Goal: Transaction & Acquisition: Purchase product/service

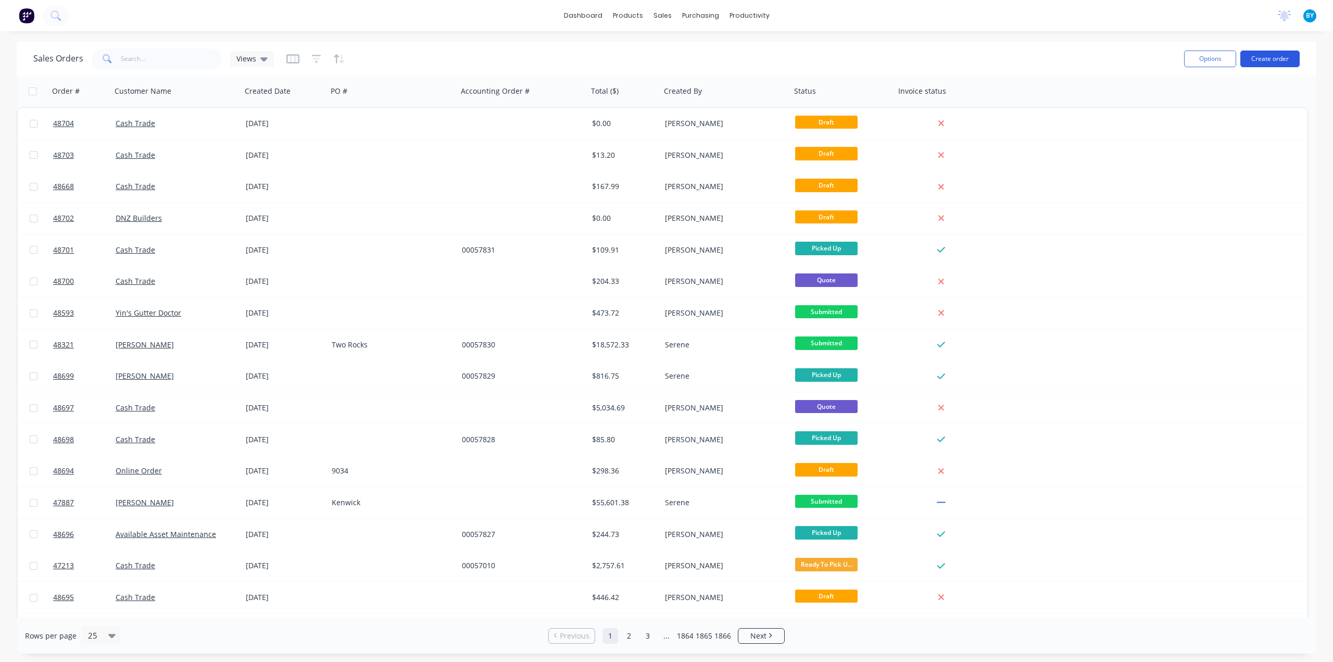
click at [1272, 52] on button "Create order" at bounding box center [1270, 59] width 59 height 17
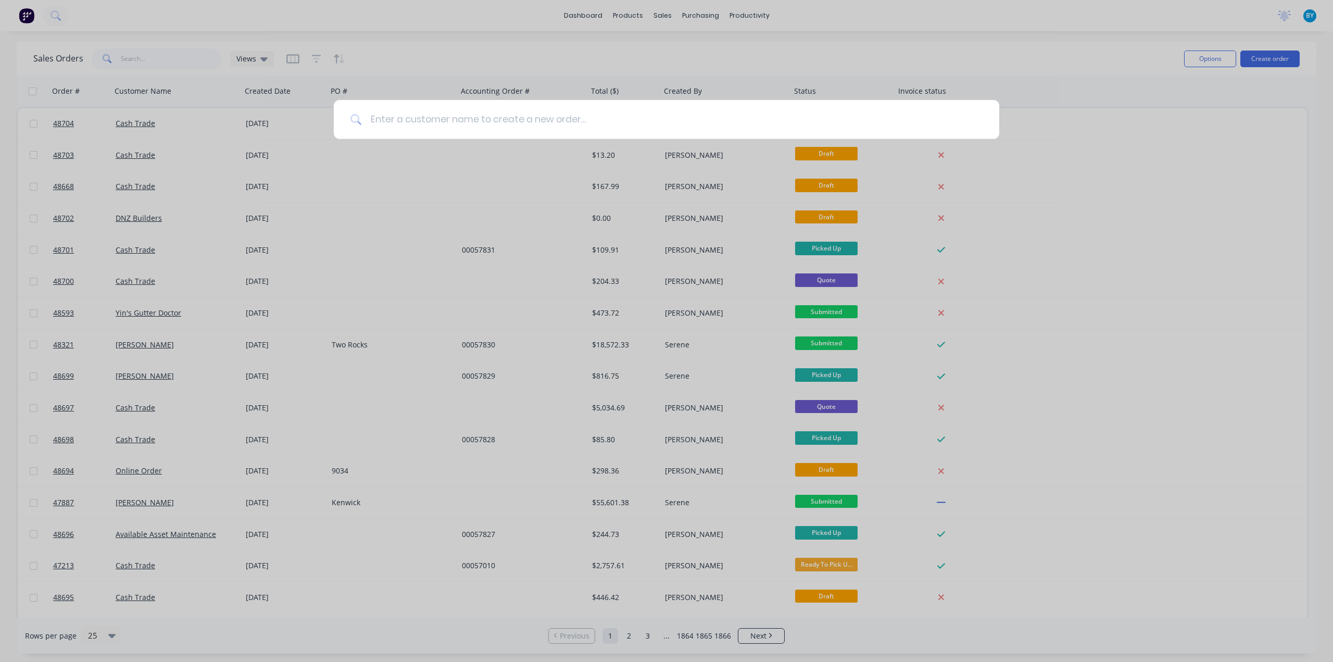
click at [626, 119] on input at bounding box center [672, 119] width 621 height 39
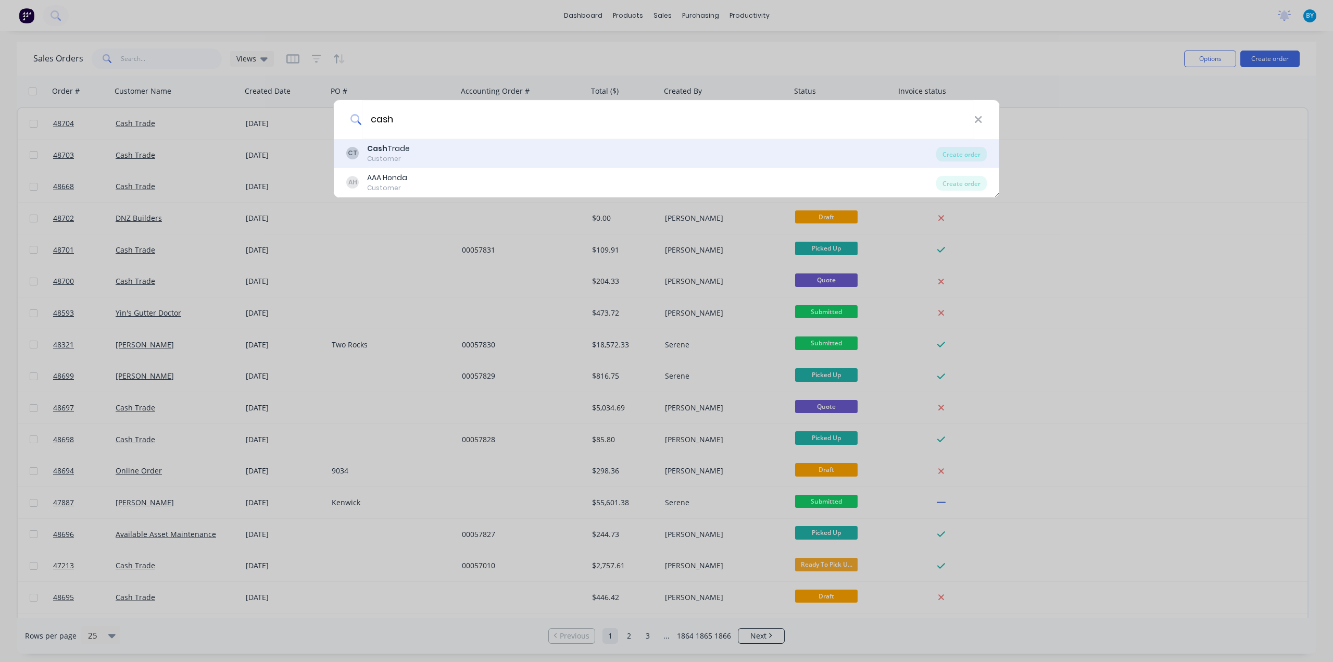
type input "cash"
click at [456, 143] on div "CT Cash Trade Customer" at bounding box center [641, 153] width 590 height 20
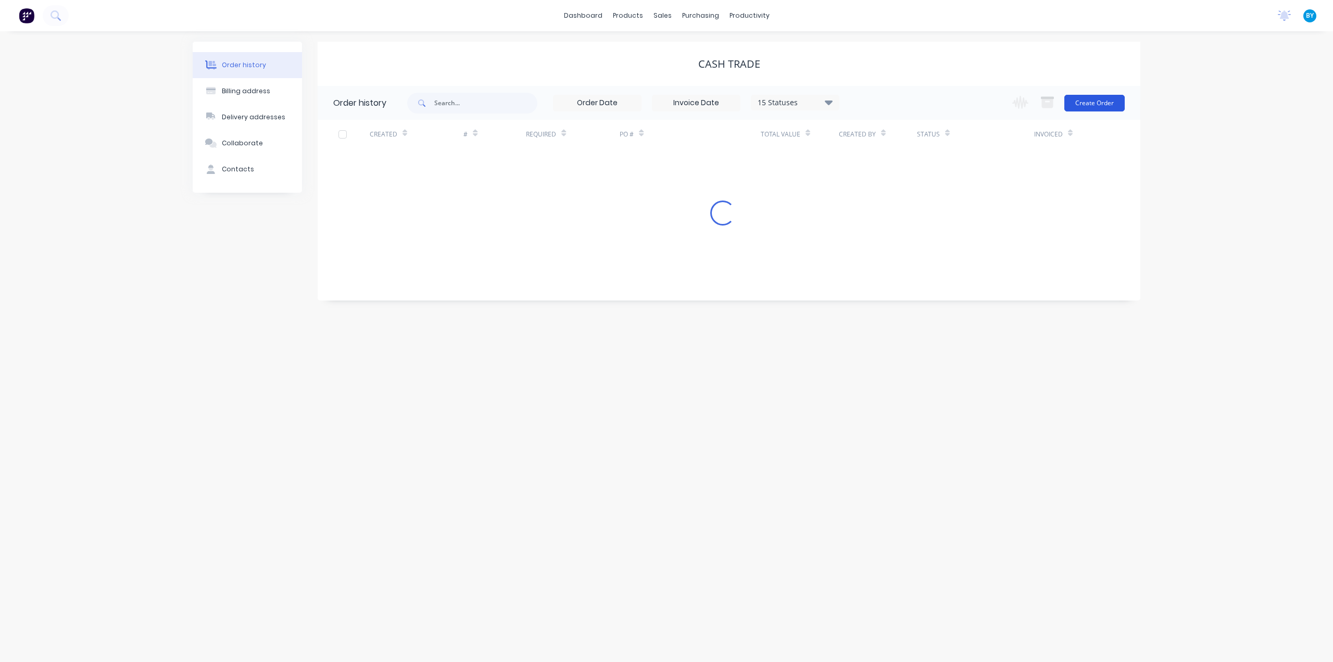
click at [1086, 97] on button "Create Order" at bounding box center [1095, 103] width 60 height 17
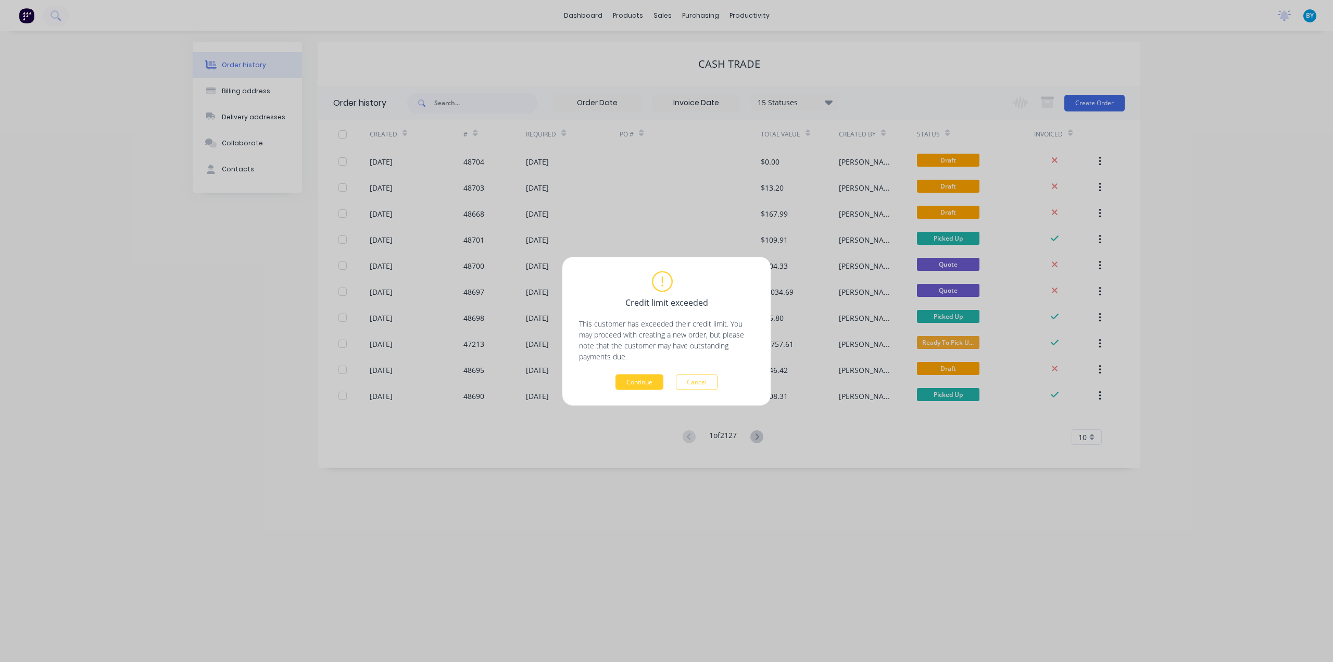
click at [653, 383] on button "Continue" at bounding box center [640, 382] width 48 height 16
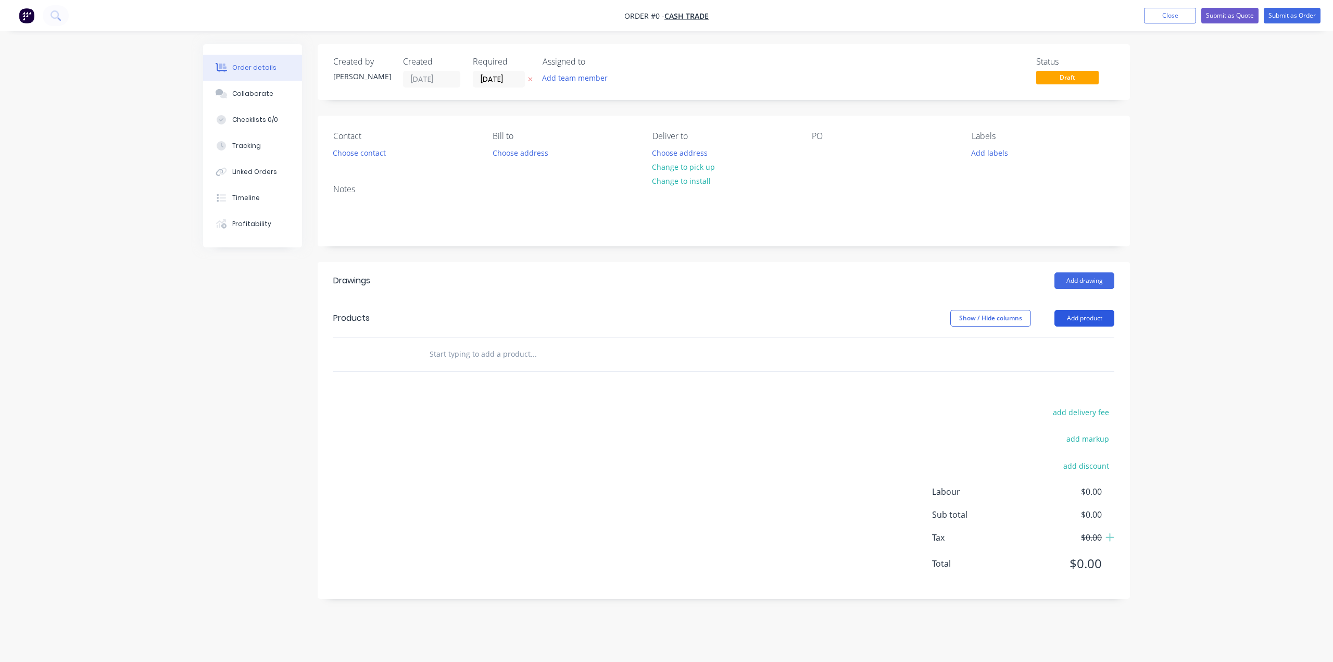
drag, startPoint x: 1087, startPoint y: 310, endPoint x: 1091, endPoint y: 321, distance: 12.0
click at [1087, 310] on button "Add product" at bounding box center [1085, 318] width 60 height 17
click at [1091, 321] on button "Add product" at bounding box center [1085, 318] width 60 height 17
click at [1080, 312] on button "Add product" at bounding box center [1085, 318] width 60 height 17
click at [1072, 344] on div "Product catalogue" at bounding box center [1065, 344] width 80 height 15
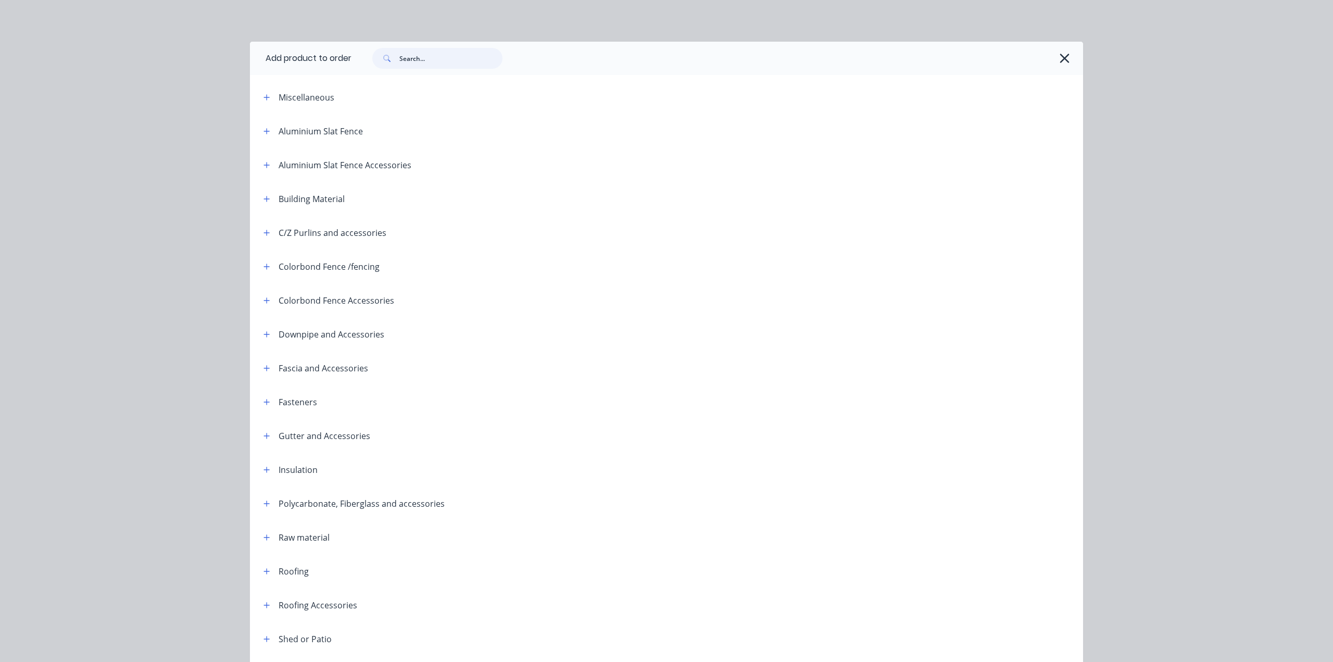
click at [426, 56] on input "text" at bounding box center [450, 58] width 103 height 21
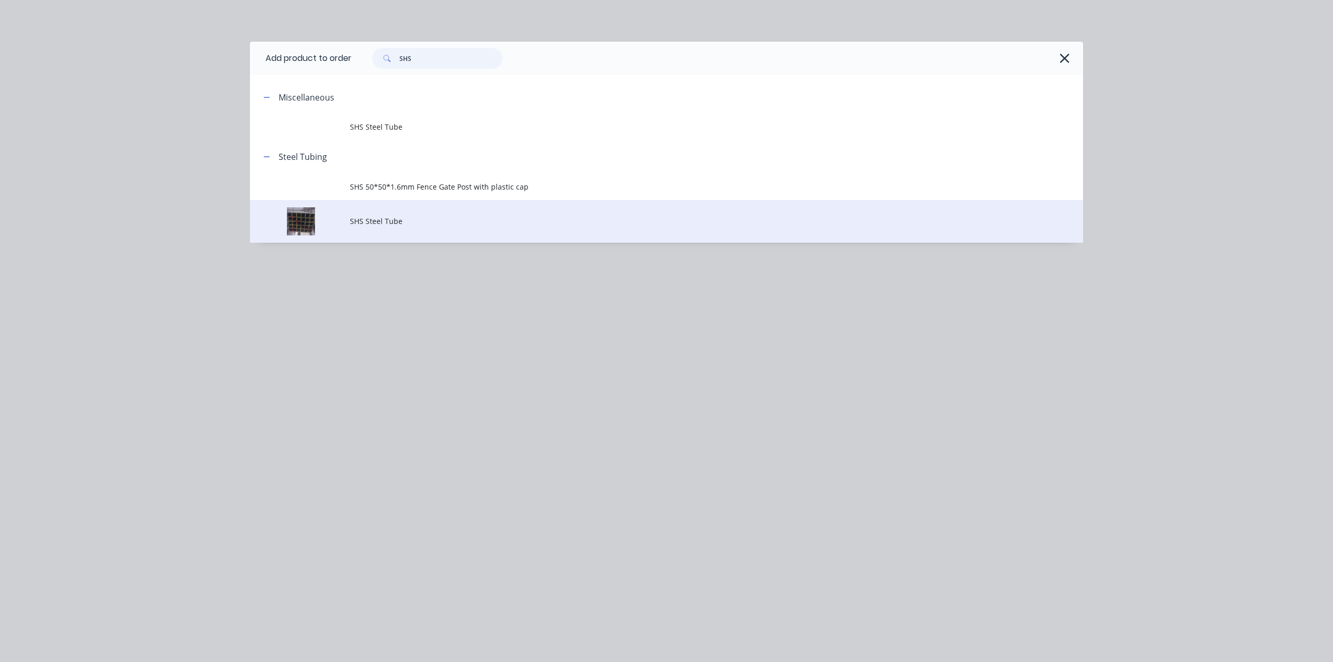
type input "SHS"
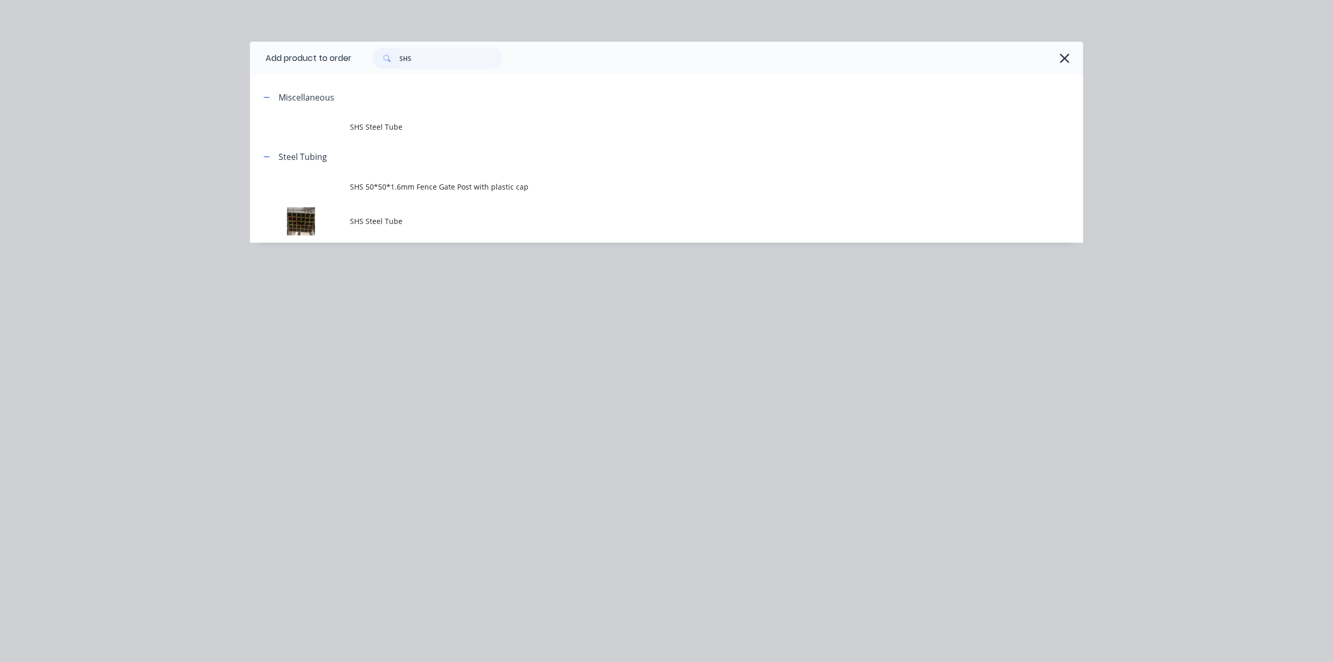
click at [437, 218] on span "SHS Steel Tube" at bounding box center [643, 221] width 586 height 11
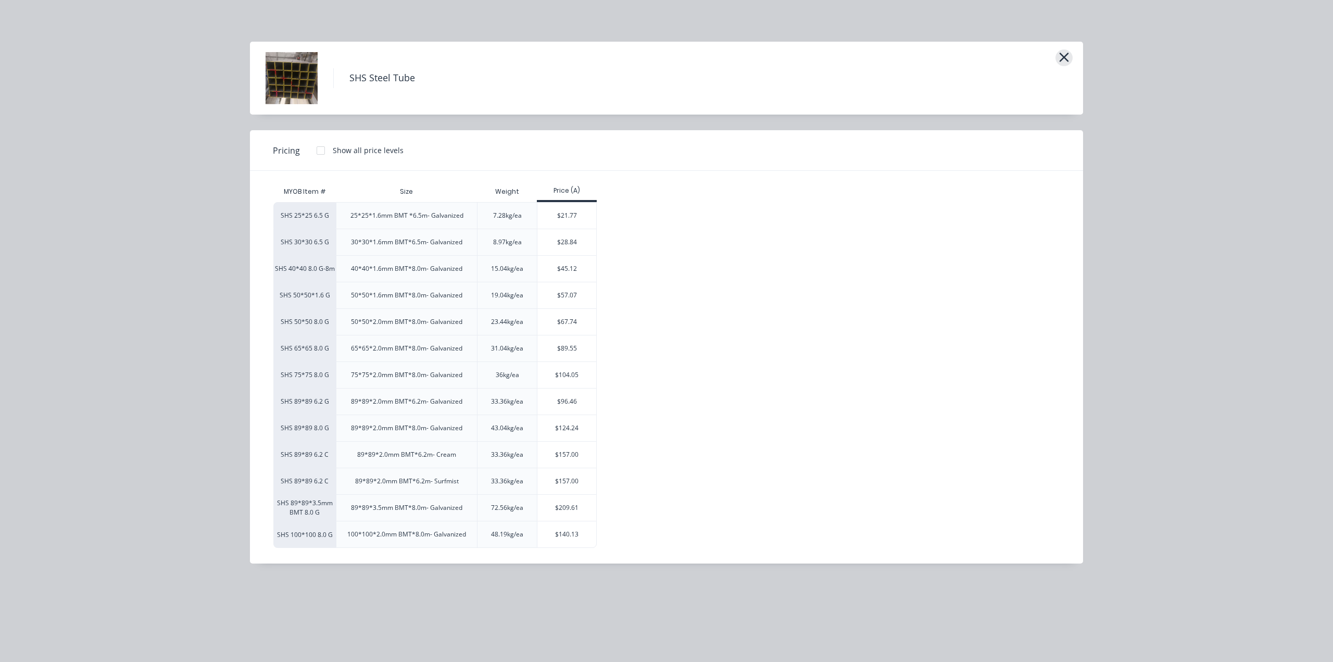
click at [1066, 52] on icon "button" at bounding box center [1064, 57] width 11 height 15
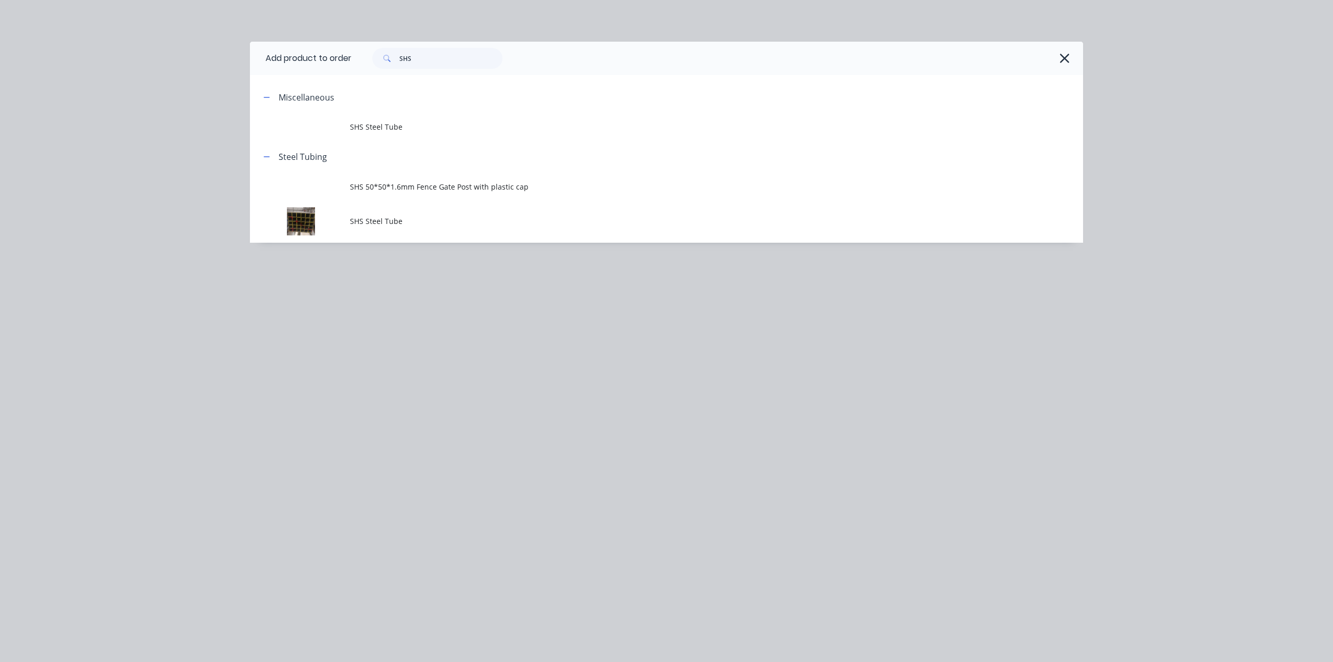
click at [1127, 133] on div "Add product to order SHS Miscellaneous SHS Steel Tube Steel Tubing SHS 50*50*1.…" at bounding box center [666, 331] width 1333 height 662
click at [1062, 55] on icon "button" at bounding box center [1064, 58] width 11 height 15
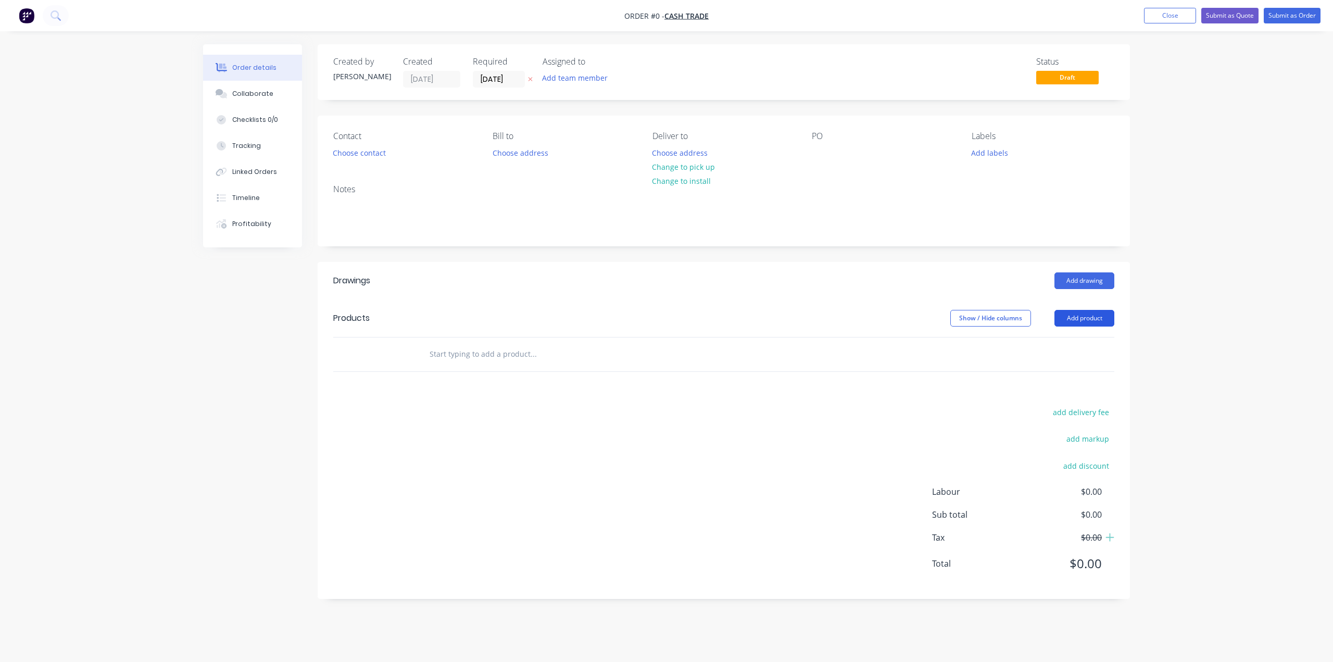
click at [1077, 317] on button "Add product" at bounding box center [1085, 318] width 60 height 17
click at [1061, 350] on div "Product catalogue" at bounding box center [1065, 344] width 80 height 15
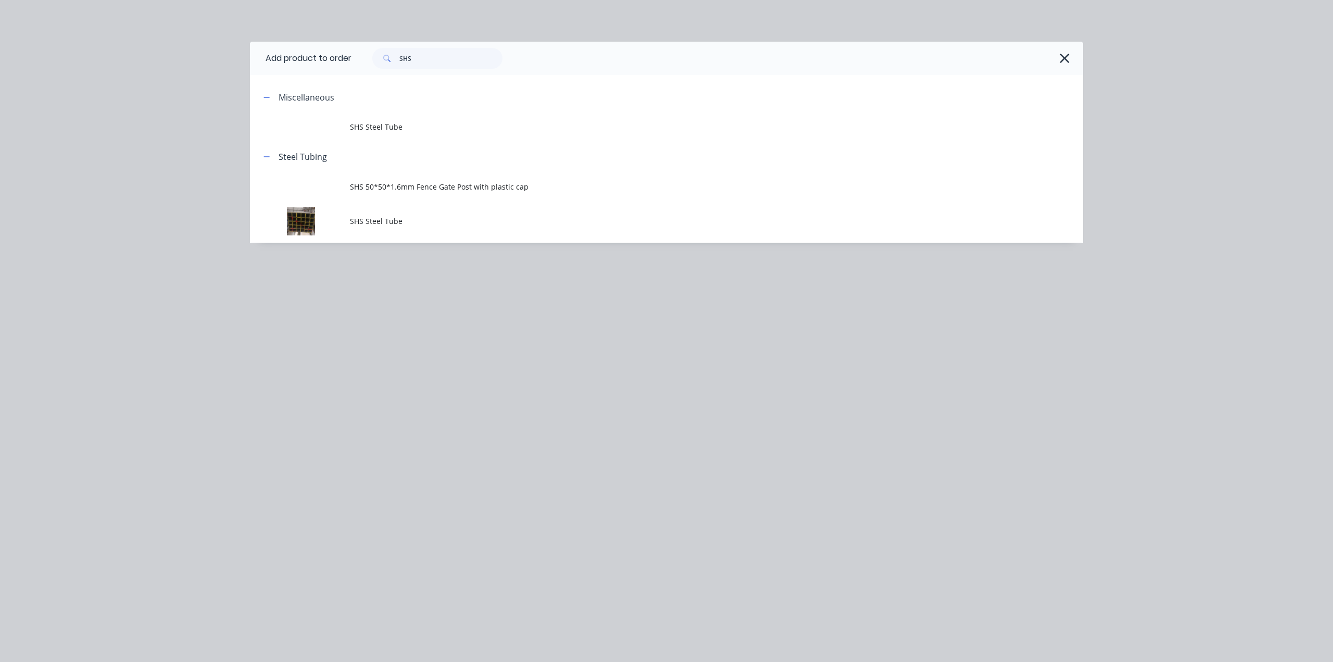
click at [388, 224] on span "SHS Steel Tube" at bounding box center [643, 221] width 586 height 11
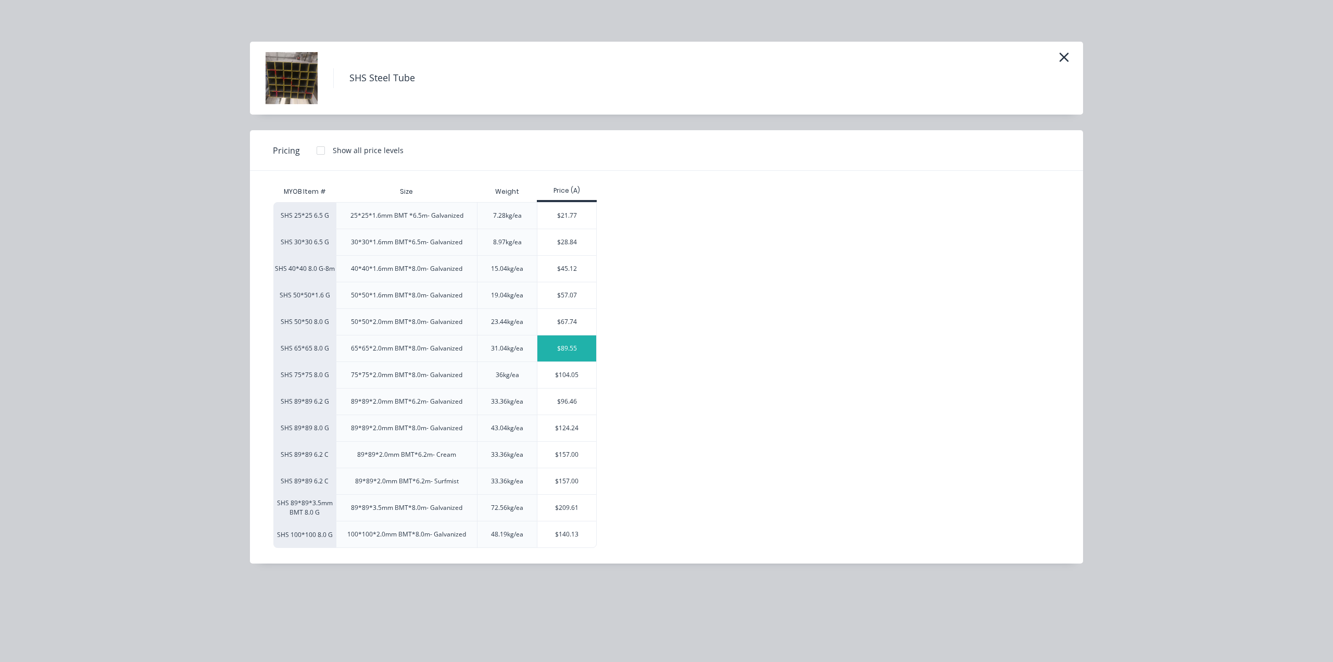
click at [558, 347] on div "$89.55" at bounding box center [566, 348] width 59 height 26
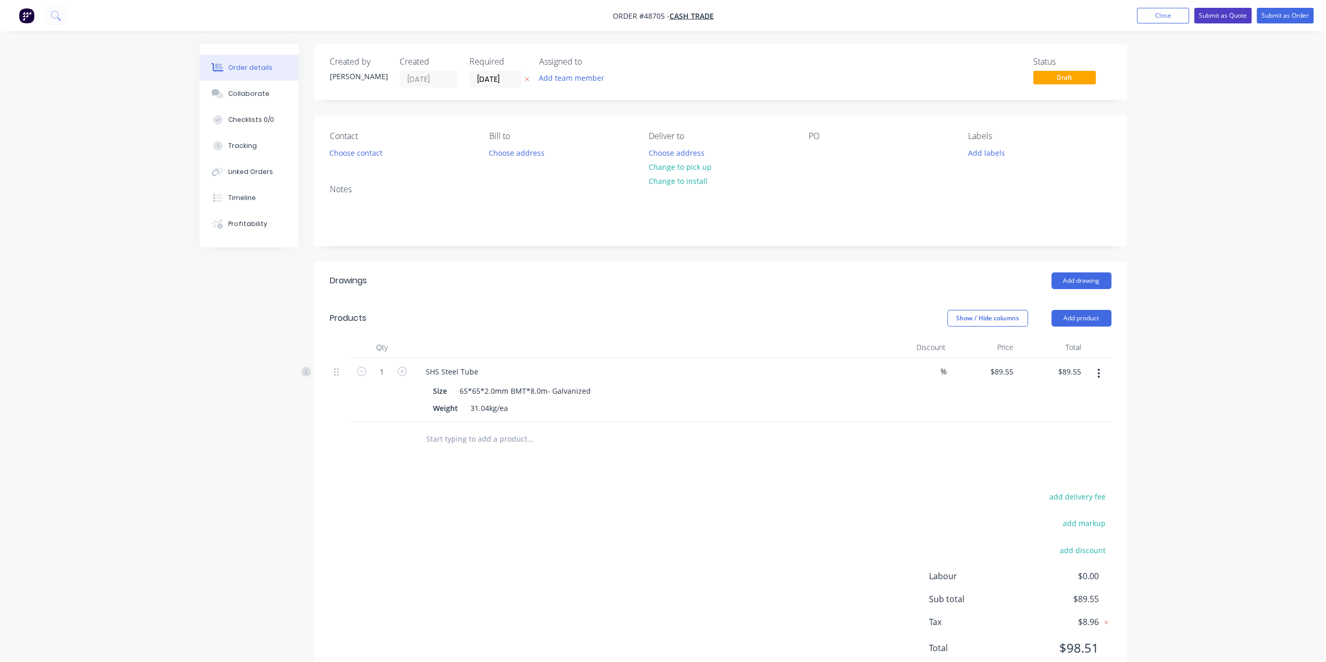
click at [1207, 18] on button "Submit as Quote" at bounding box center [1222, 16] width 57 height 16
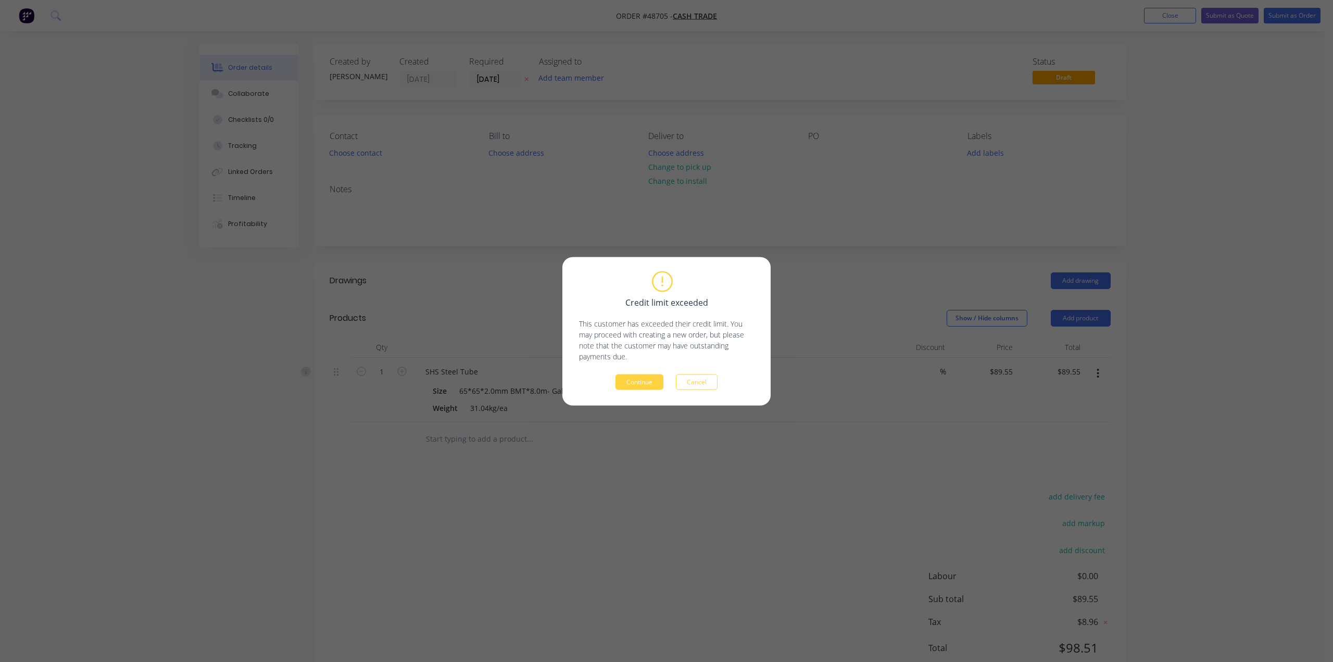
click at [640, 393] on div "Credit limit exceeded This customer has exceeded their credit limit. You may pr…" at bounding box center [666, 331] width 208 height 148
click at [640, 385] on button "Continue" at bounding box center [640, 382] width 48 height 16
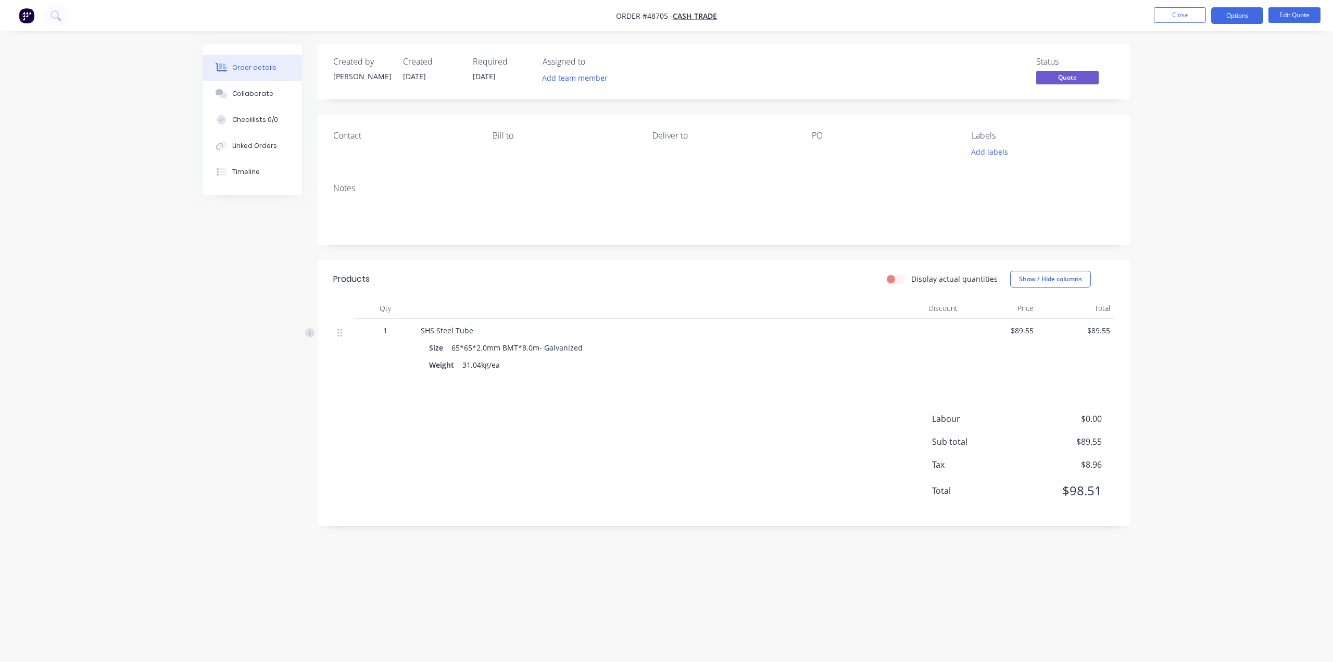
click at [1240, 16] on button "Options" at bounding box center [1237, 15] width 52 height 17
click at [1198, 208] on div "Cancel Quote" at bounding box center [1206, 209] width 96 height 15
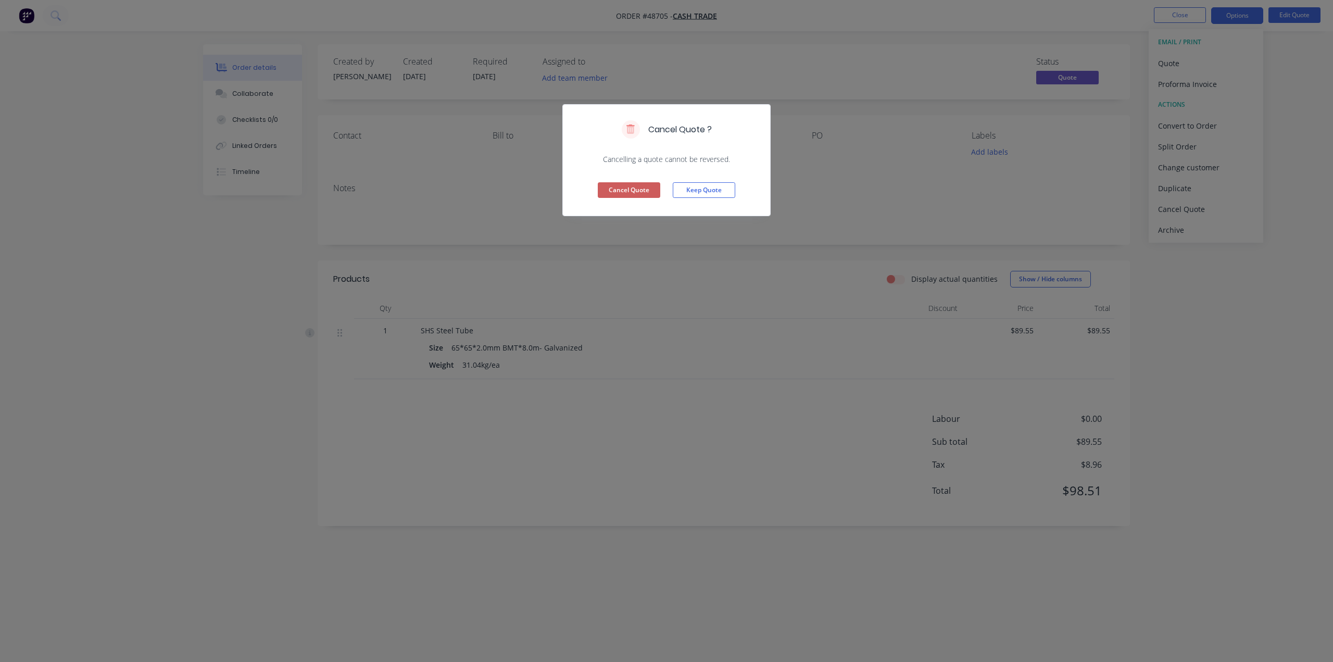
click at [638, 190] on button "Cancel Quote" at bounding box center [629, 190] width 62 height 16
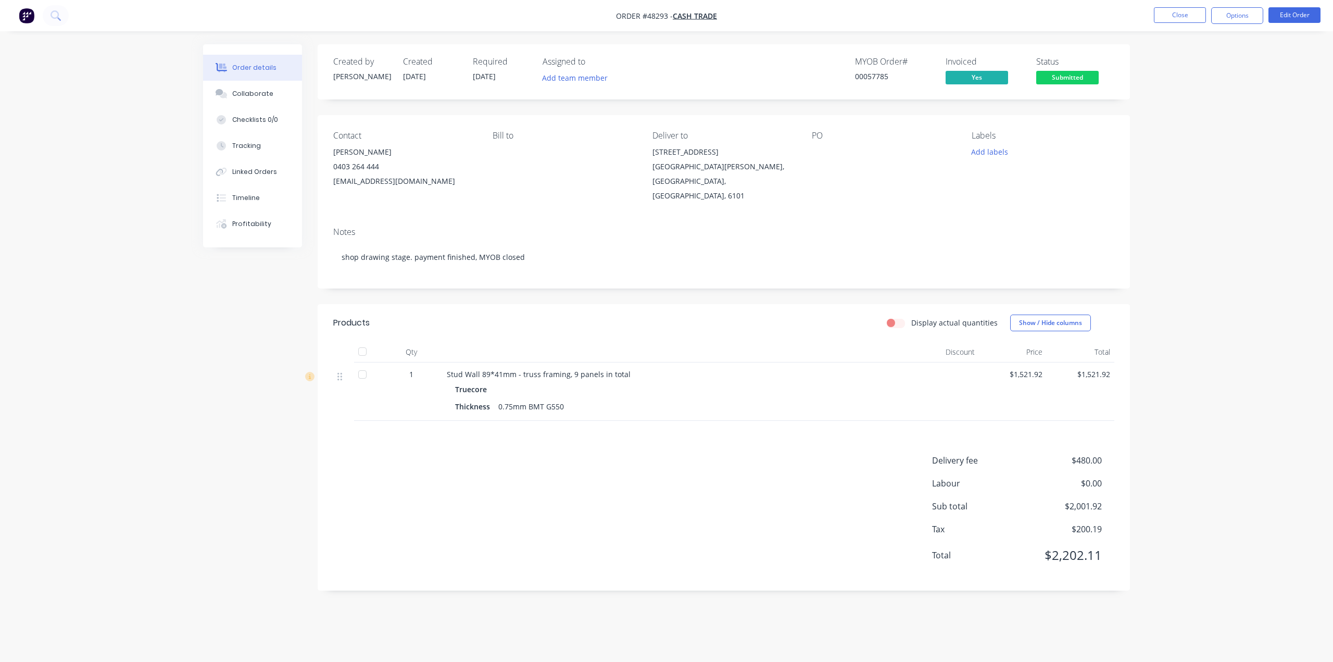
click at [931, 219] on div "Notes shop drawing stage. payment finished, MYOB closed" at bounding box center [724, 254] width 812 height 70
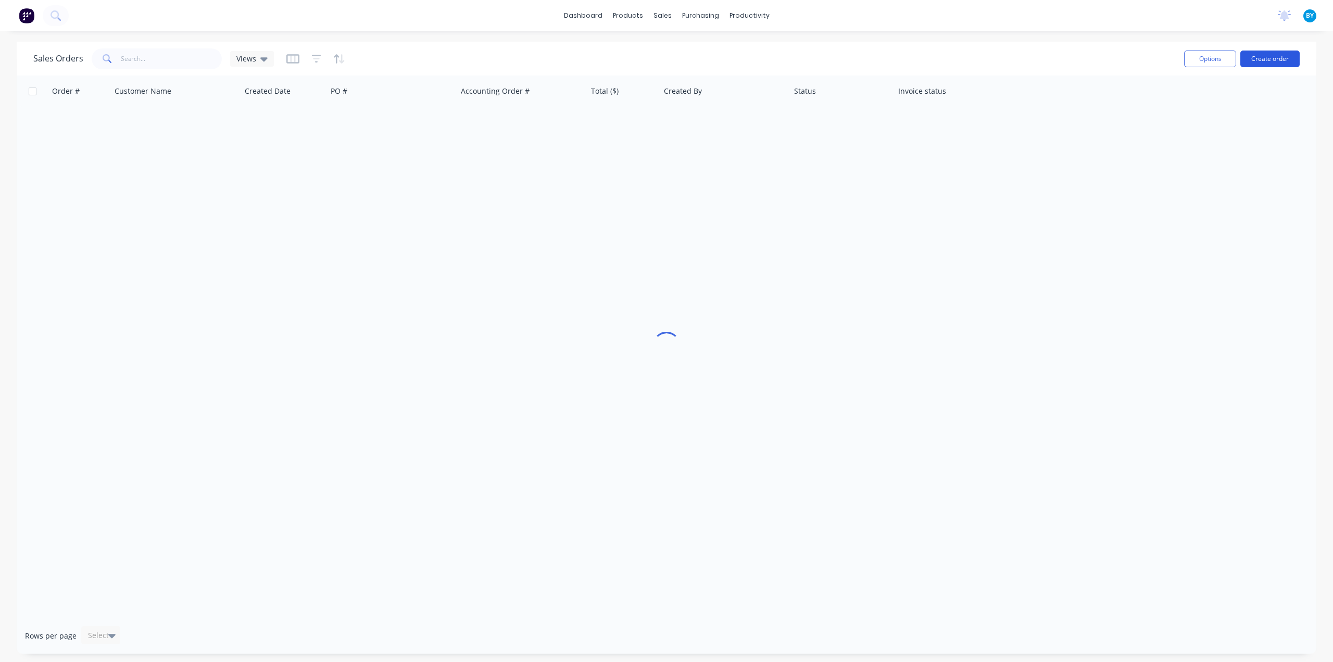
click at [1257, 61] on button "Create order" at bounding box center [1270, 59] width 59 height 17
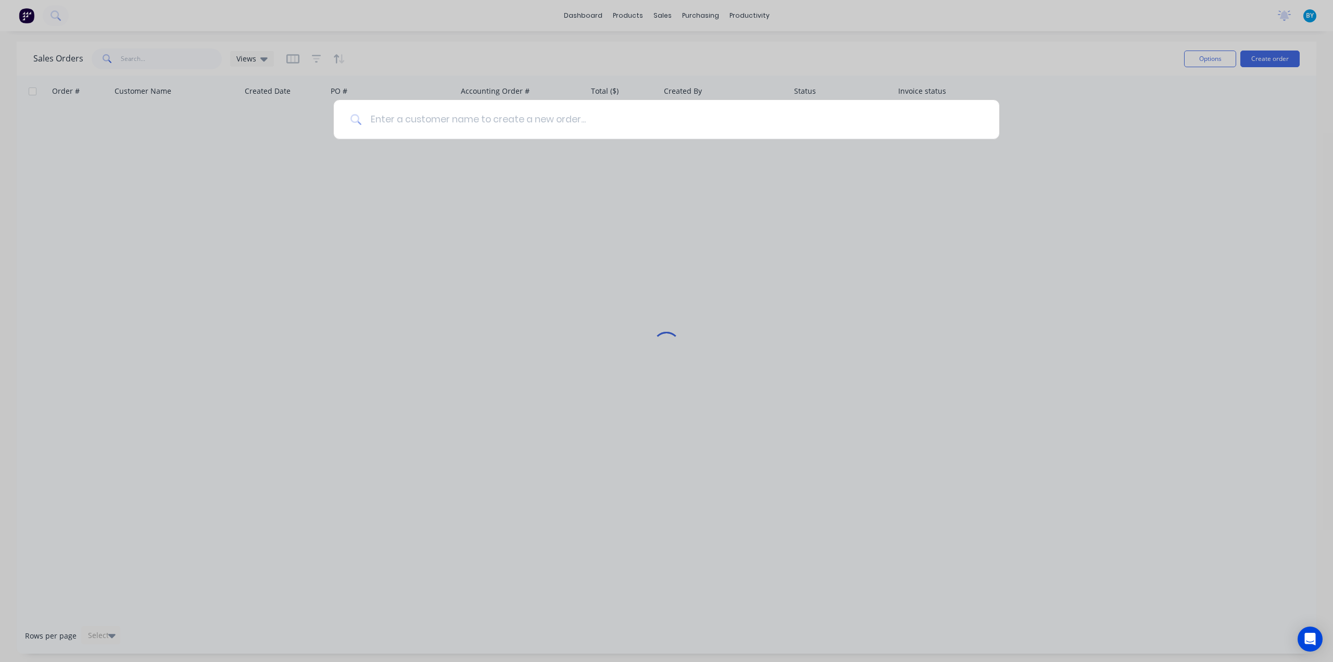
click at [571, 120] on input at bounding box center [672, 119] width 621 height 39
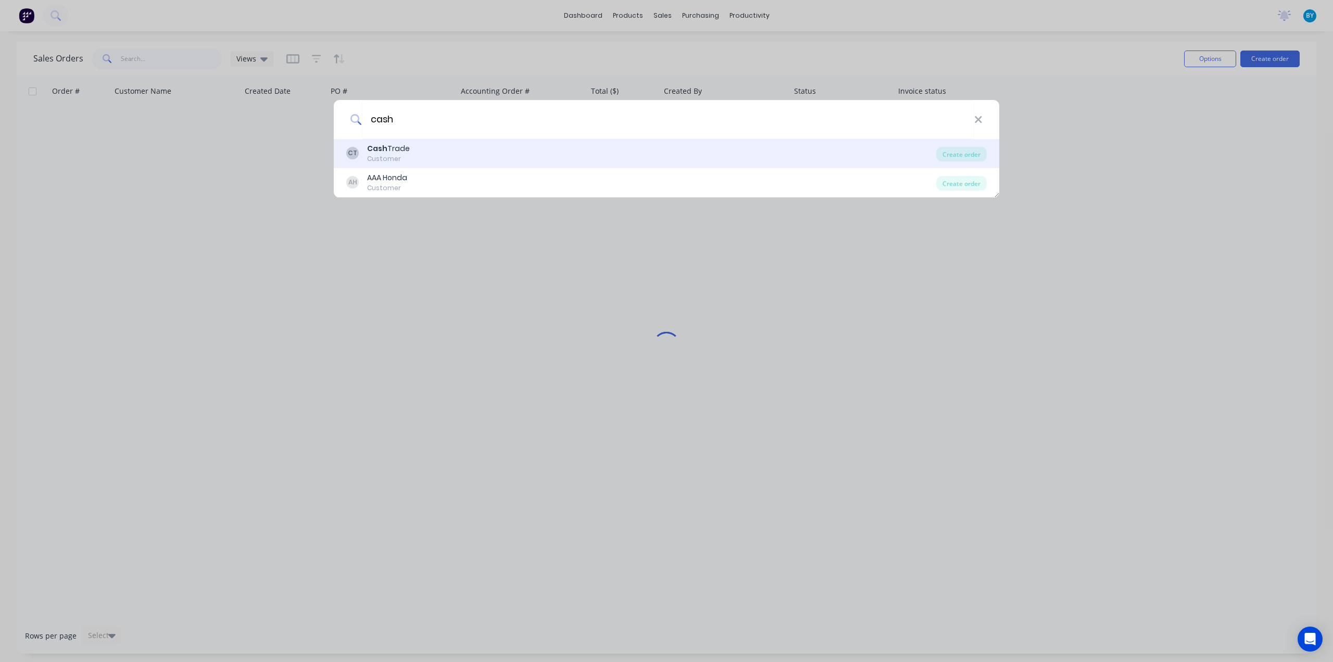
type input "cash"
click at [482, 146] on div "CT Cash Trade Customer" at bounding box center [641, 153] width 590 height 20
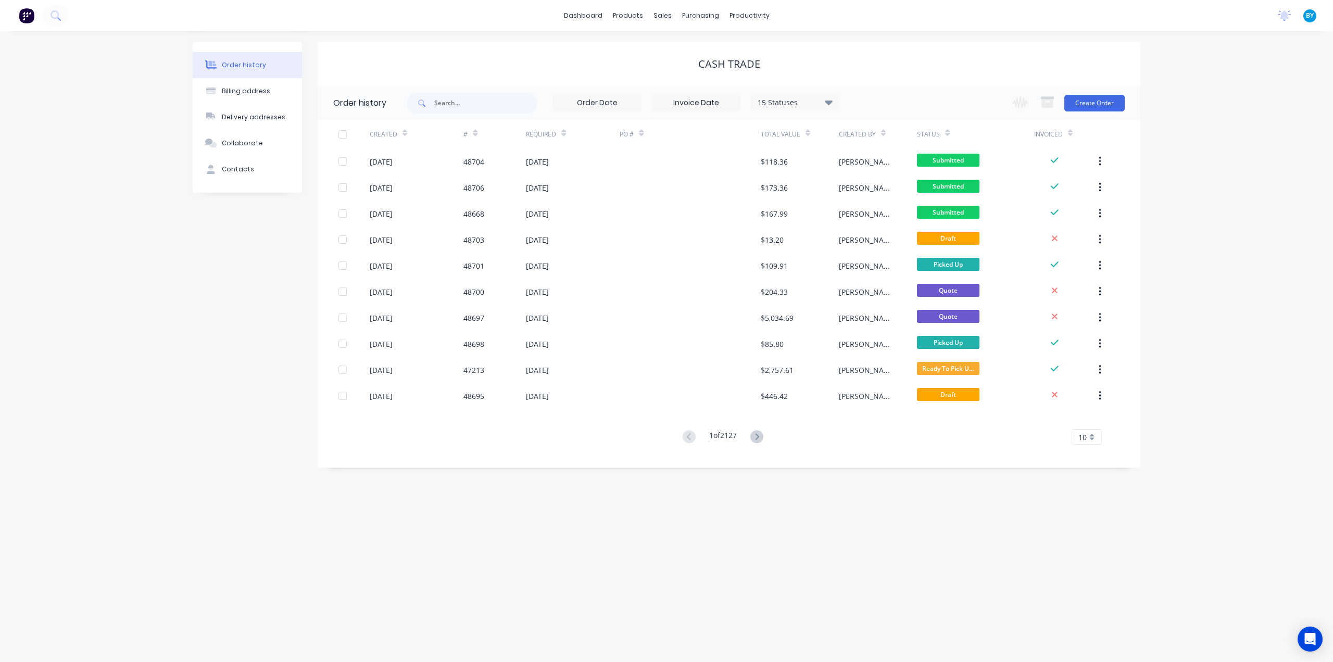
click at [1208, 154] on div "Order history Billing address Delivery addresses Collaborate Contacts Cash Trad…" at bounding box center [666, 346] width 1333 height 631
click at [1078, 107] on button "Create Order" at bounding box center [1095, 103] width 60 height 17
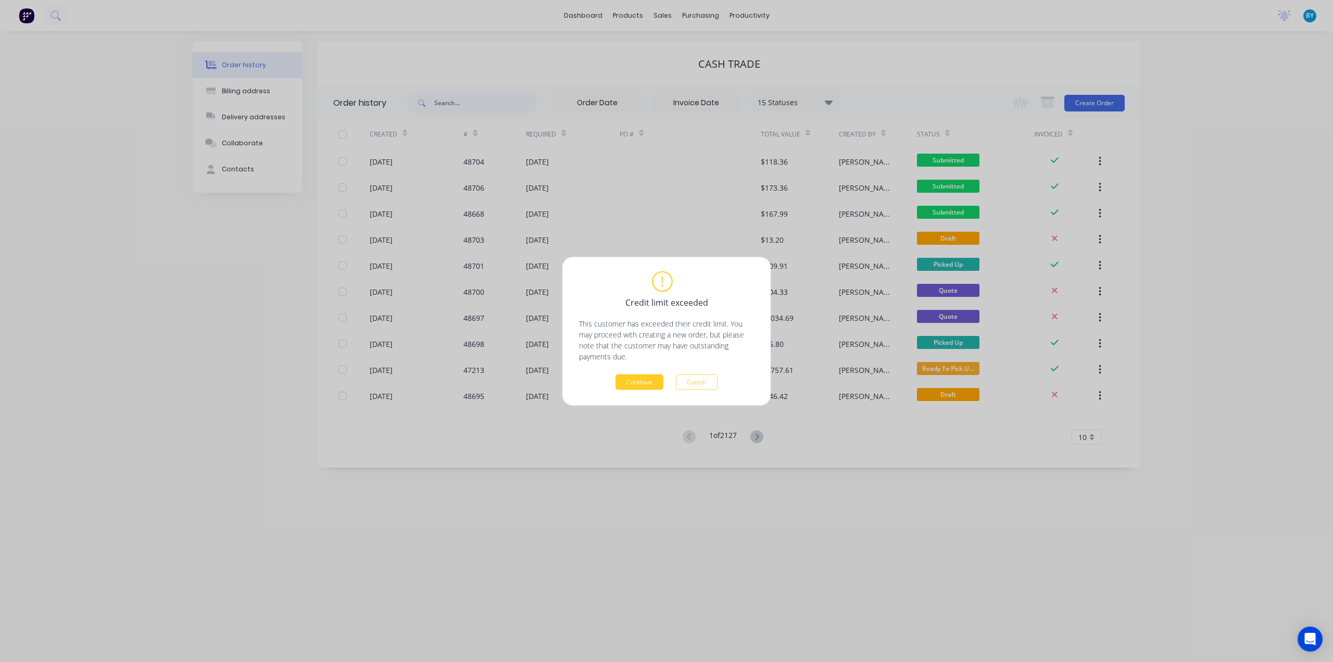
click at [646, 378] on button "Continue" at bounding box center [640, 382] width 48 height 16
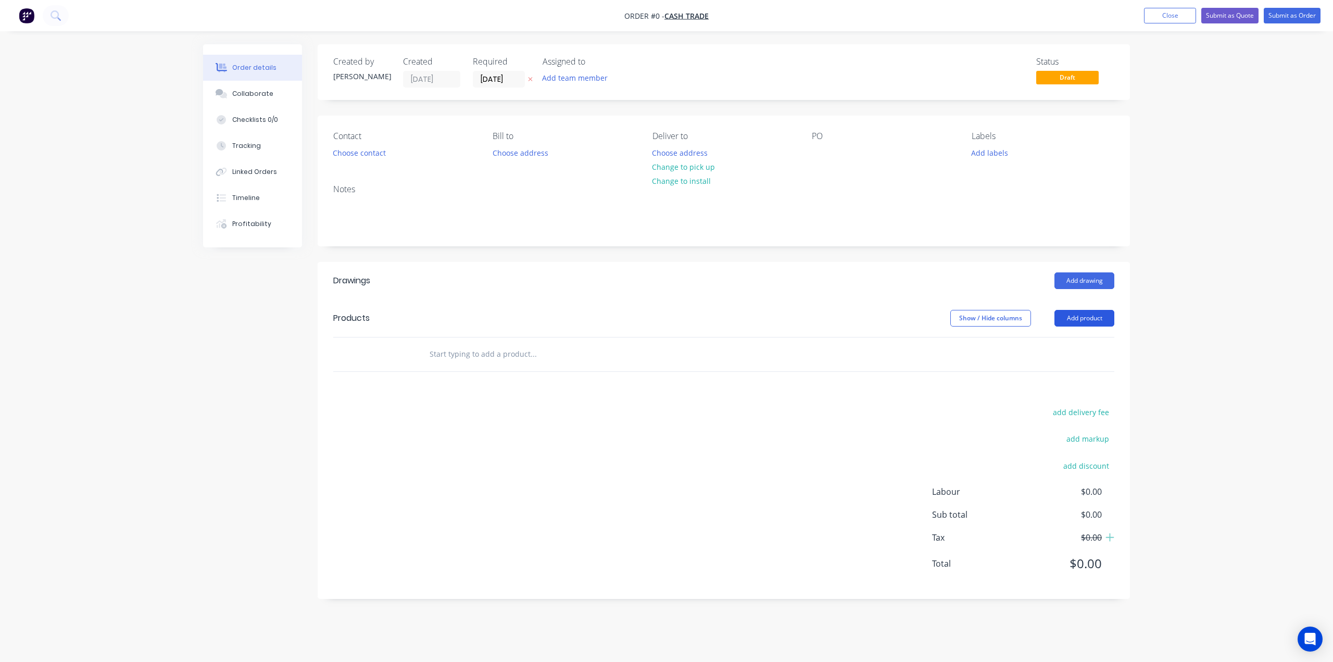
drag, startPoint x: 1099, startPoint y: 314, endPoint x: 1090, endPoint y: 324, distance: 14.0
click at [1098, 317] on button "Add product" at bounding box center [1085, 318] width 60 height 17
click at [1081, 339] on div "Product catalogue" at bounding box center [1065, 344] width 80 height 15
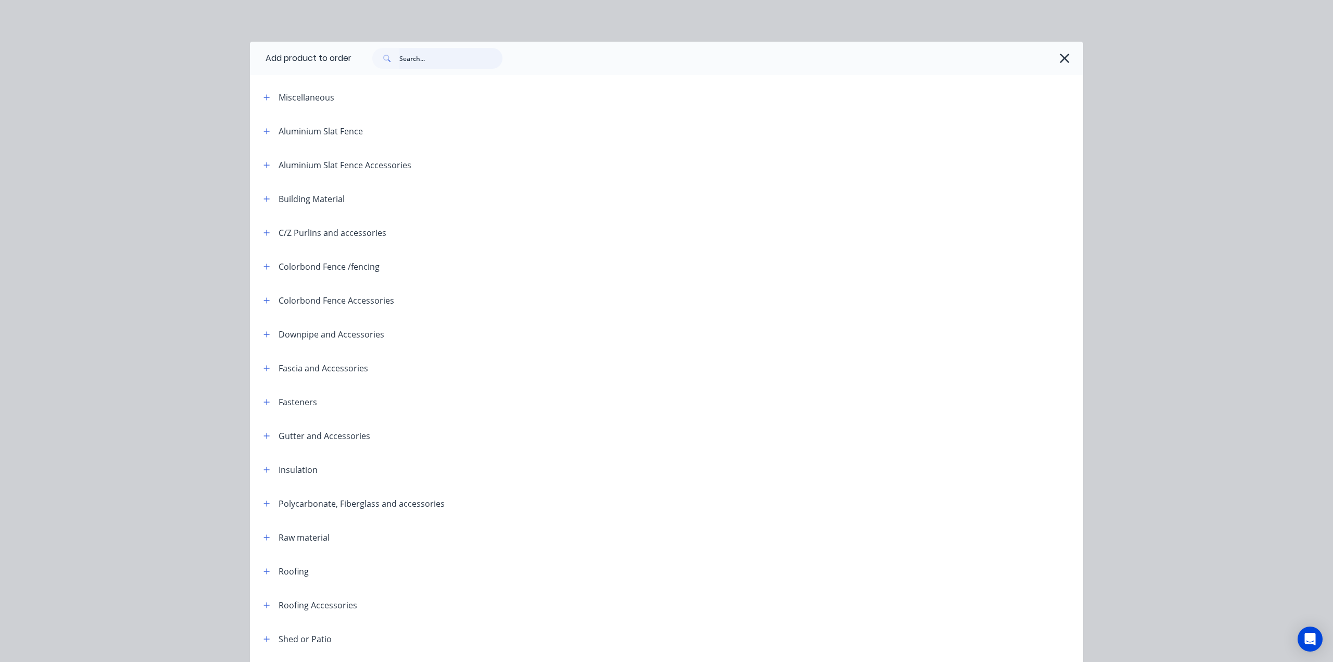
click at [432, 61] on input "text" at bounding box center [450, 58] width 103 height 21
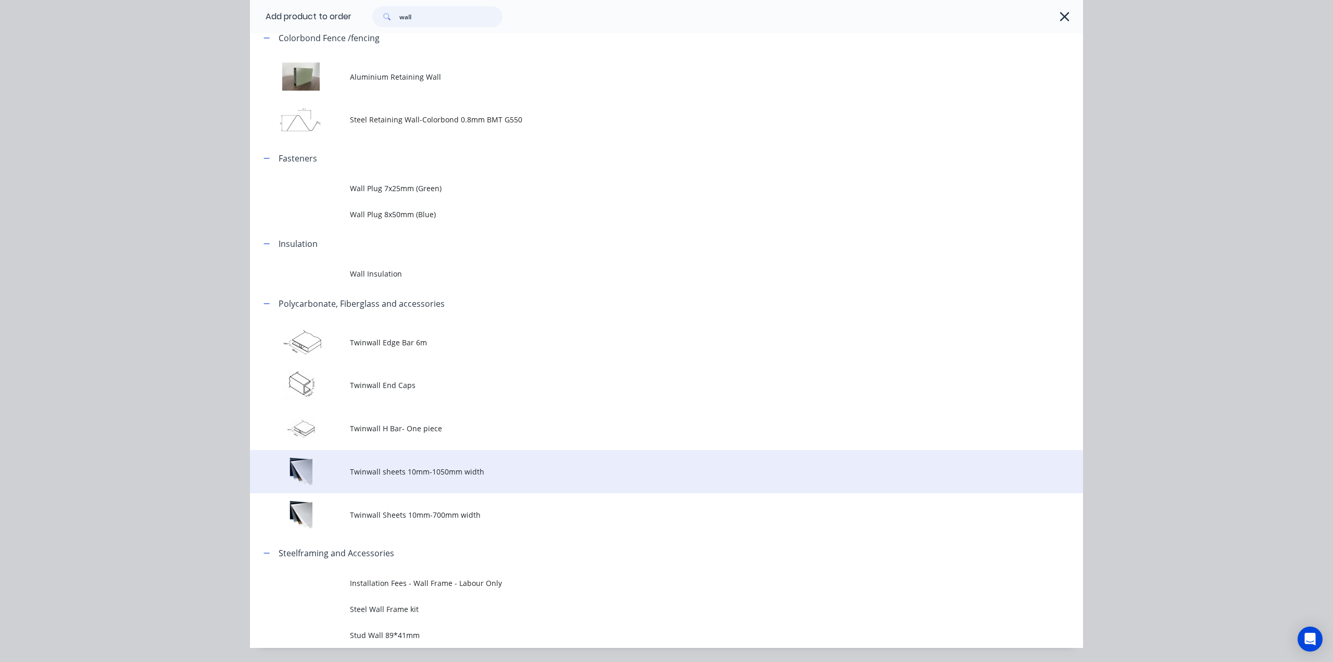
scroll to position [150, 0]
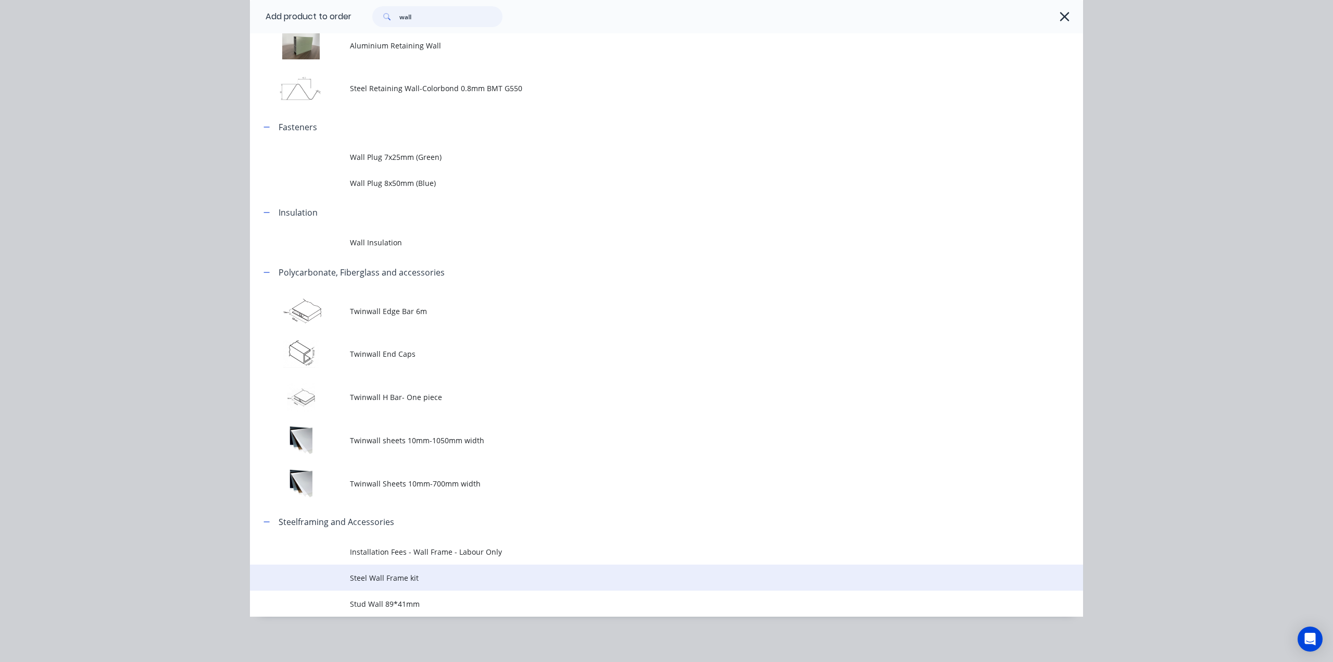
type input "wall"
click at [468, 570] on td "Steel Wall Frame kit" at bounding box center [716, 578] width 733 height 26
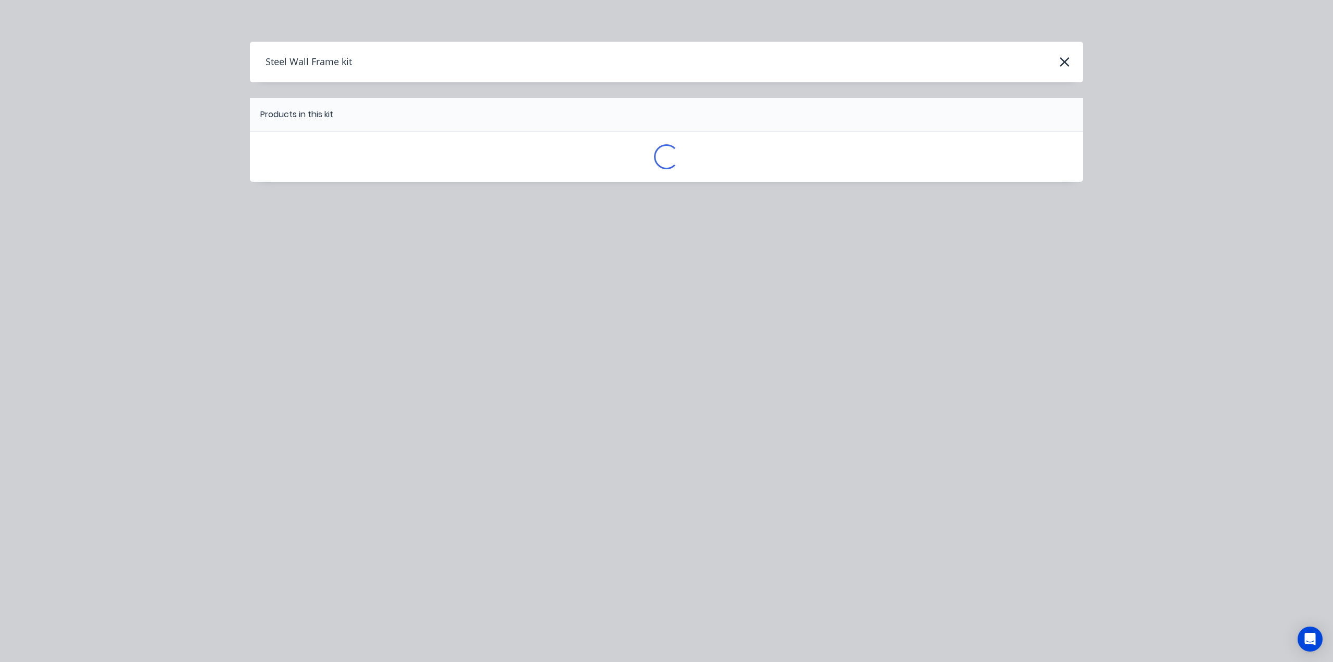
scroll to position [0, 0]
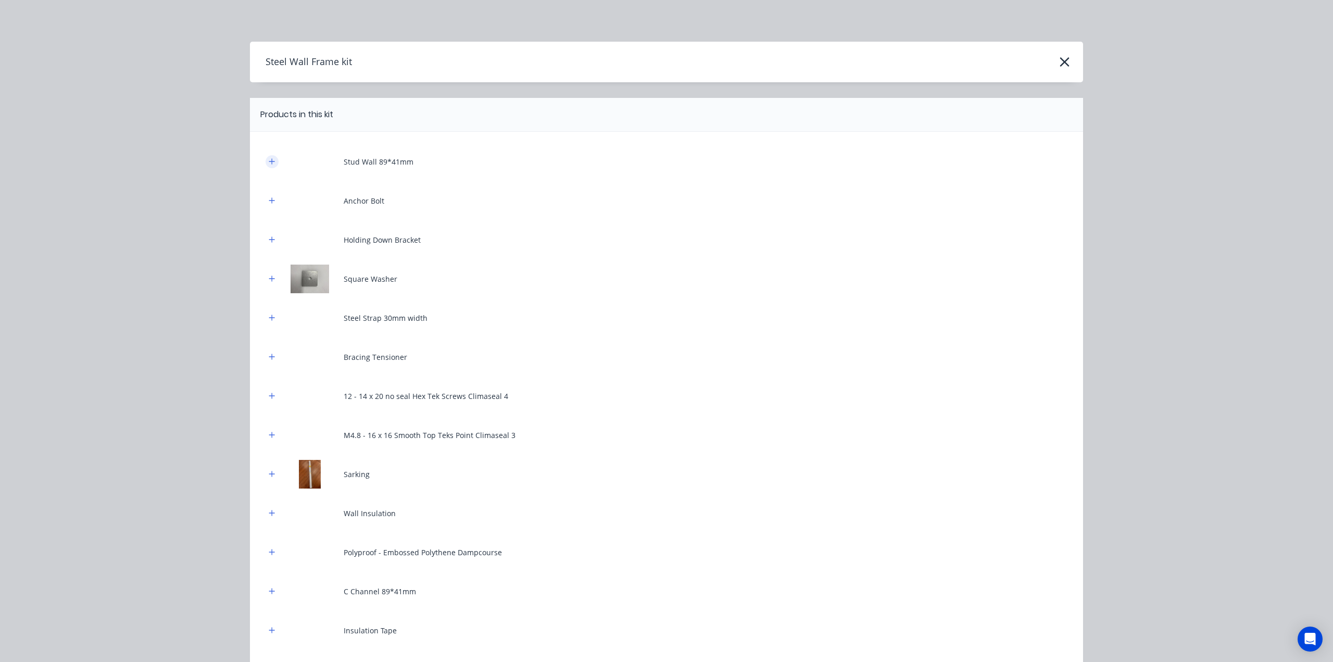
click at [270, 162] on icon "button" at bounding box center [272, 161] width 6 height 7
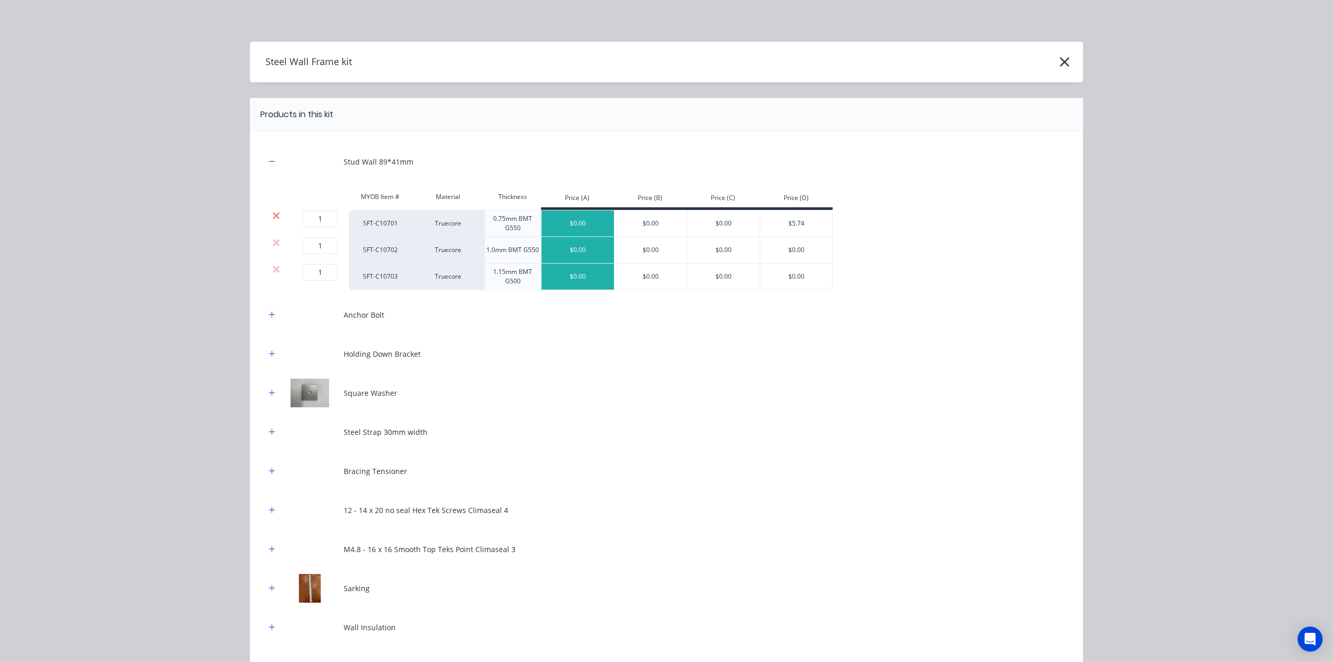
click at [273, 216] on icon at bounding box center [276, 215] width 7 height 7
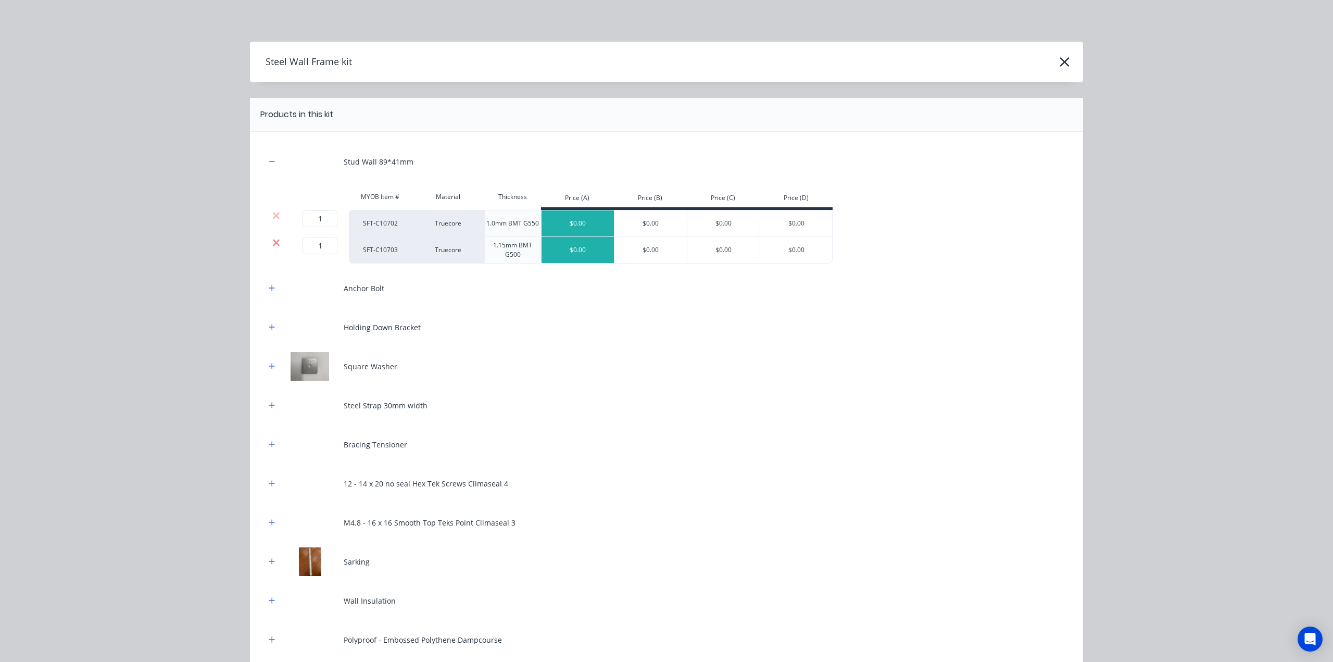
click at [272, 239] on icon at bounding box center [276, 242] width 8 height 10
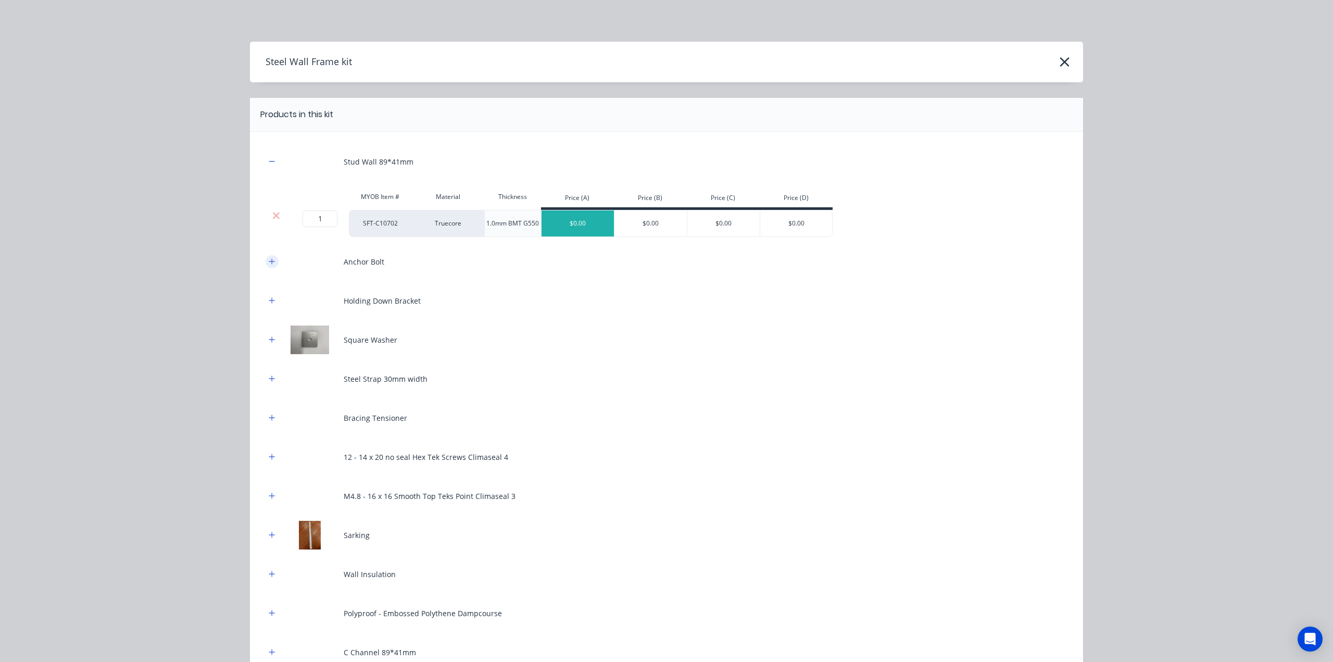
click at [266, 257] on button "button" at bounding box center [272, 261] width 13 height 13
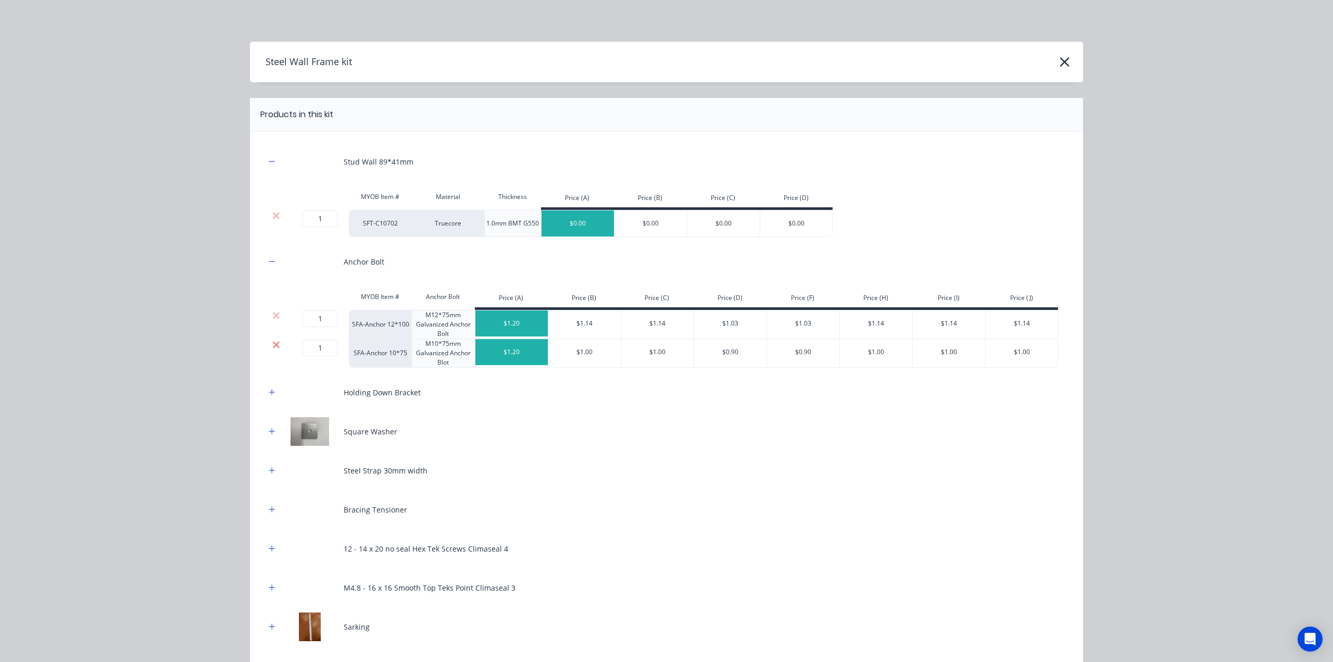
click at [274, 342] on icon at bounding box center [276, 344] width 7 height 7
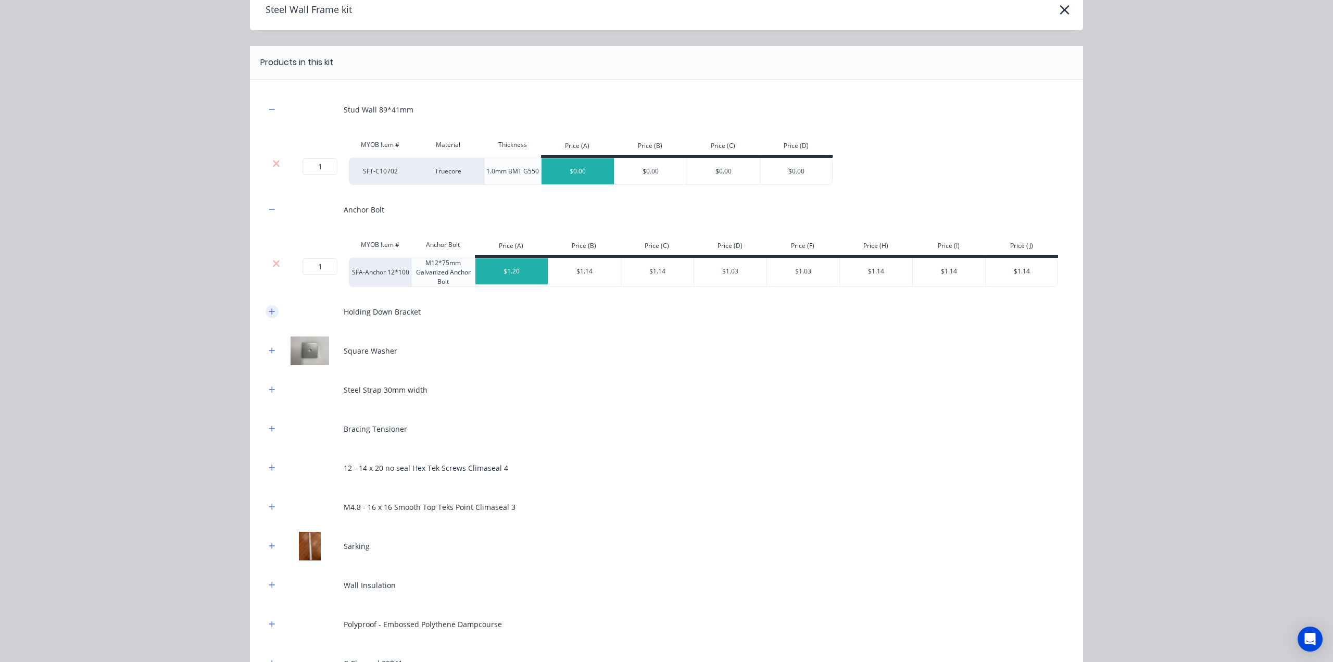
click at [269, 313] on icon "button" at bounding box center [272, 311] width 6 height 7
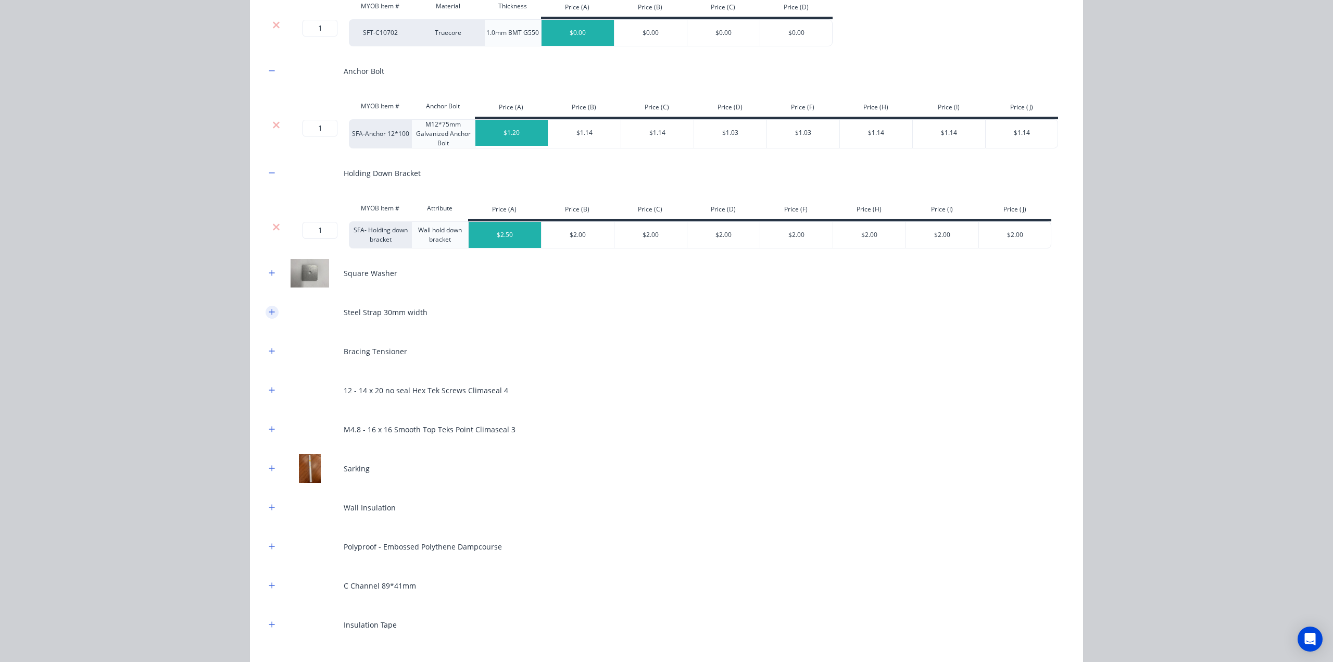
click at [269, 313] on icon "button" at bounding box center [272, 311] width 6 height 7
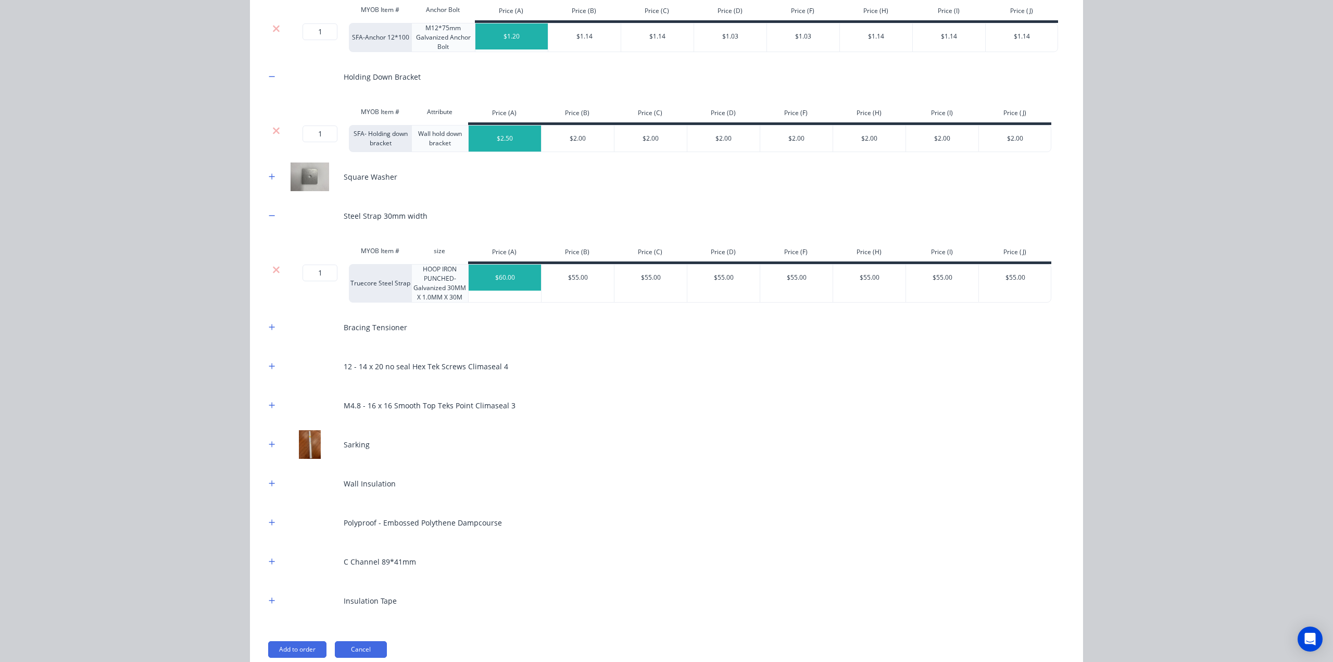
scroll to position [312, 0]
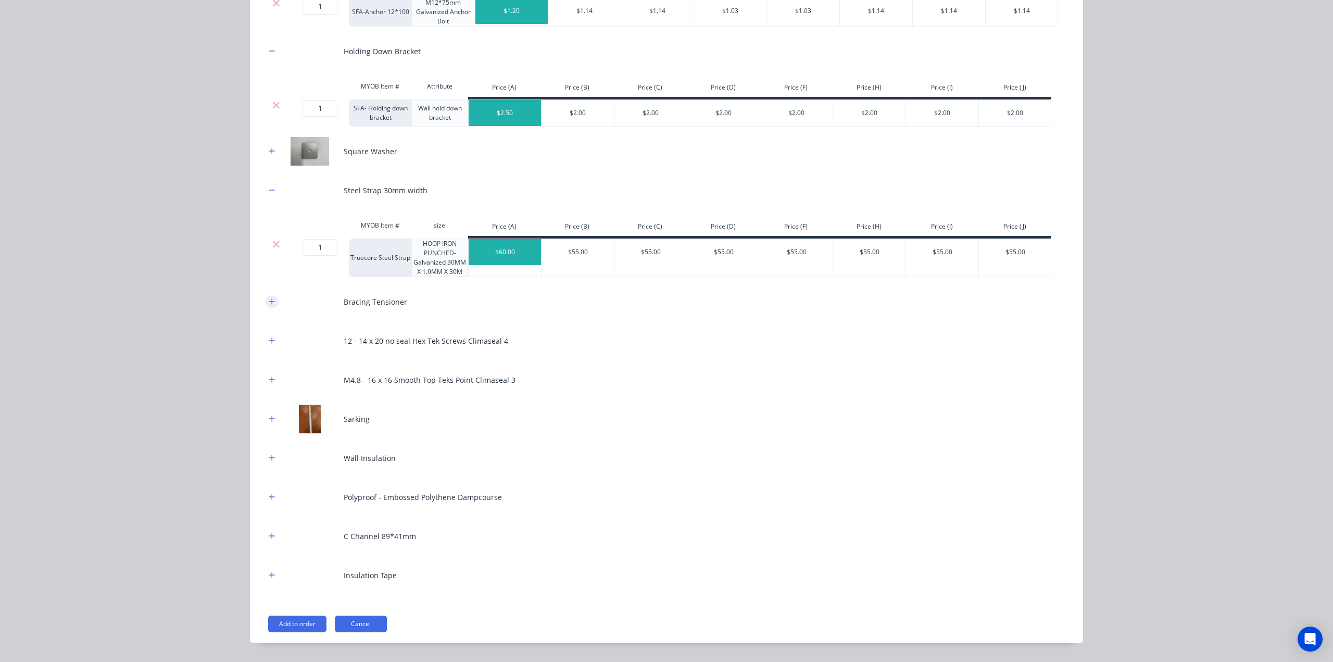
click at [262, 302] on div "Stud Wall 89*41mm MYOB Item # Material Thickness Price (A) Price (B) Price (C) …" at bounding box center [666, 230] width 833 height 823
click at [272, 299] on button "button" at bounding box center [272, 301] width 13 height 13
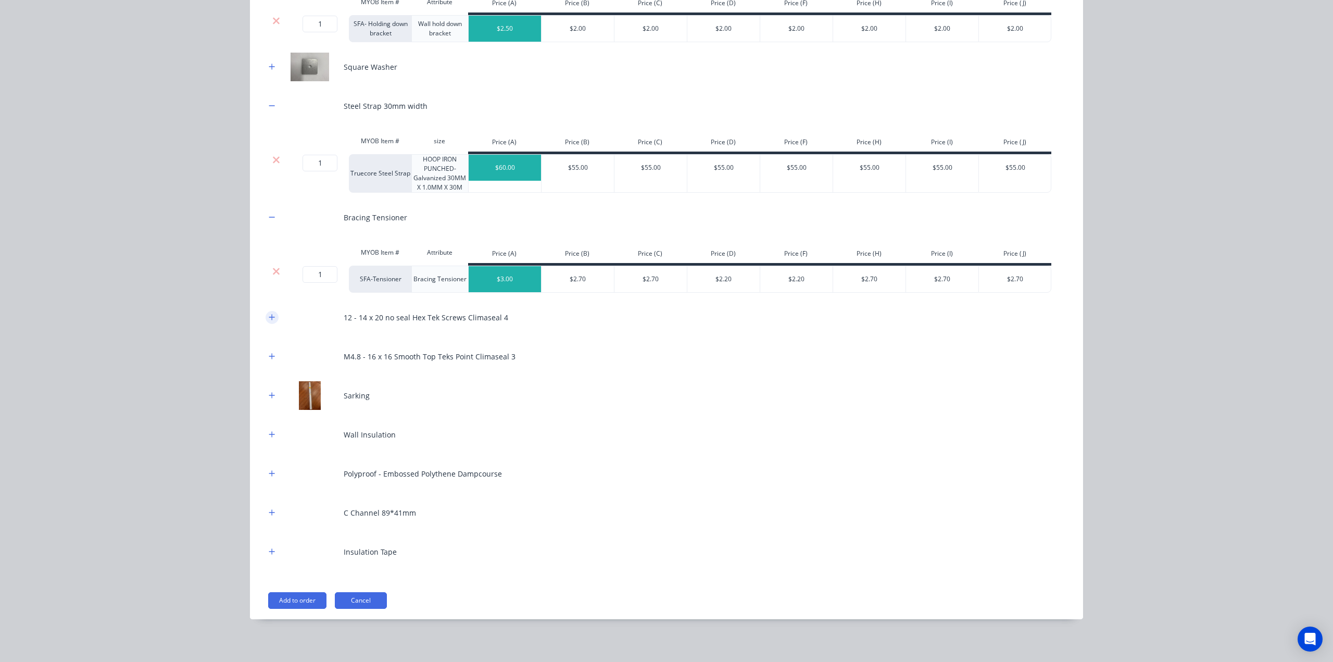
click at [272, 315] on button "button" at bounding box center [272, 317] width 13 height 13
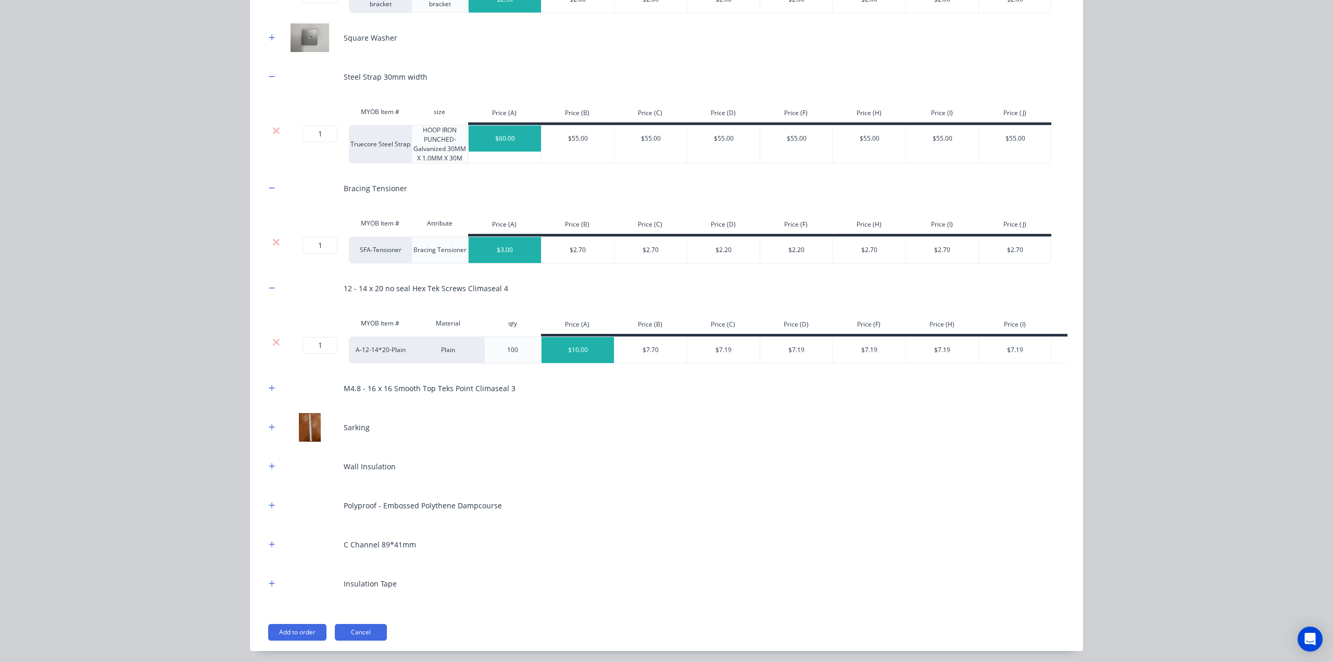
scroll to position [466, 0]
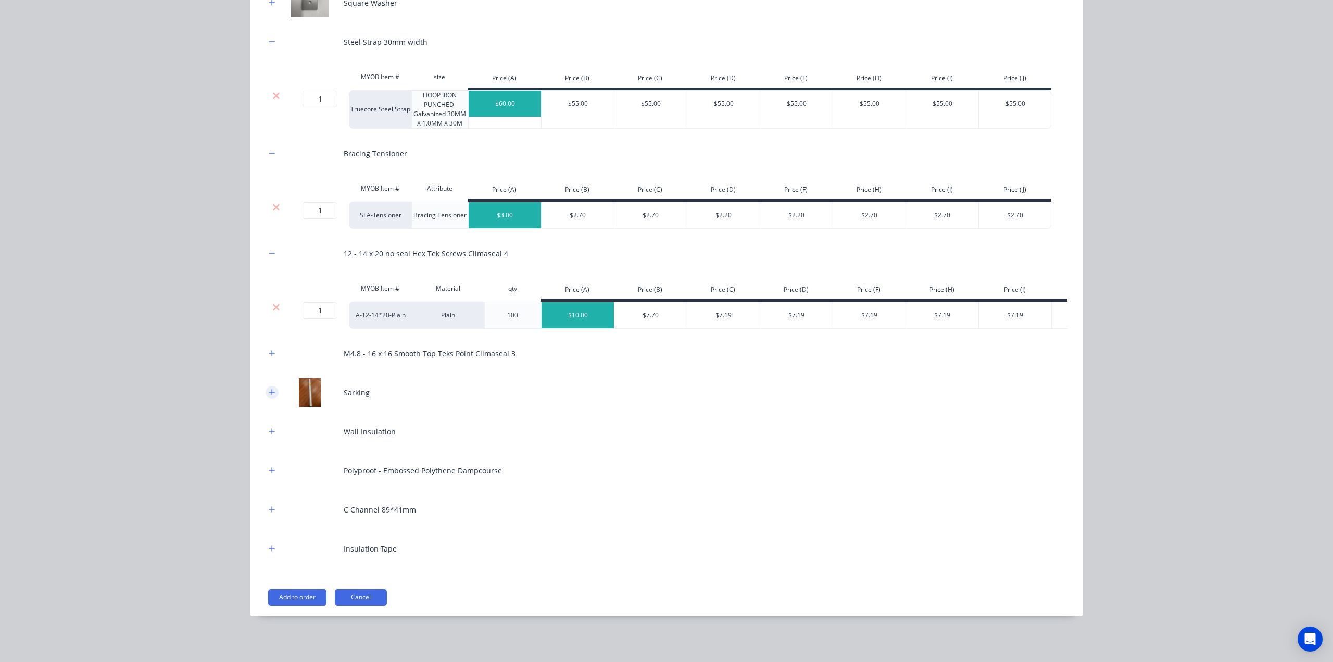
click at [269, 396] on icon "button" at bounding box center [272, 392] width 6 height 7
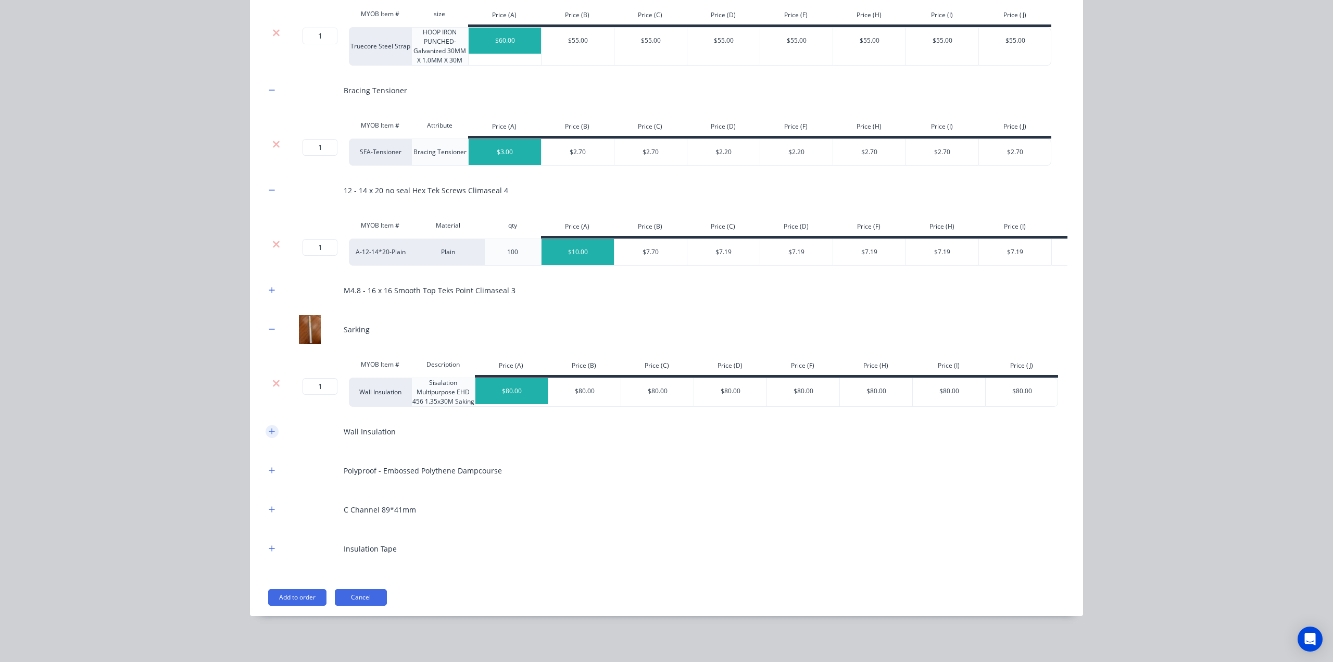
click at [269, 434] on icon "button" at bounding box center [272, 431] width 6 height 7
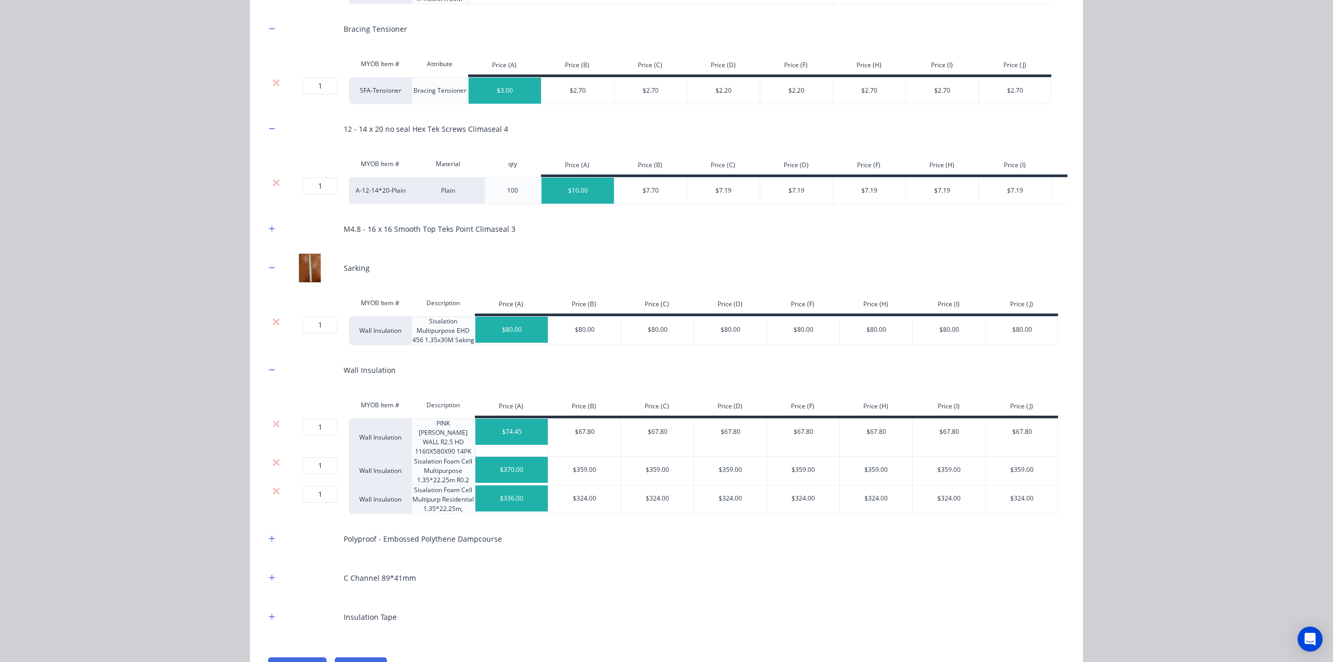
scroll to position [648, 0]
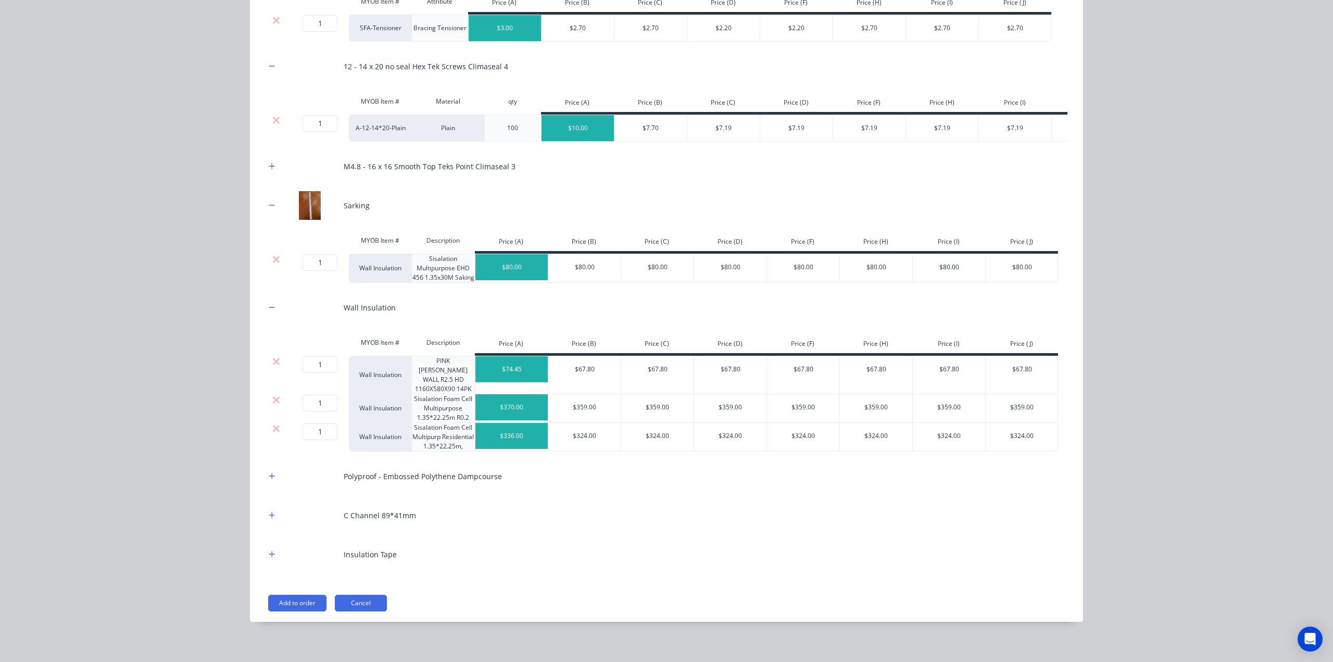
click at [272, 372] on div at bounding box center [276, 375] width 21 height 39
click at [272, 367] on icon at bounding box center [276, 361] width 8 height 10
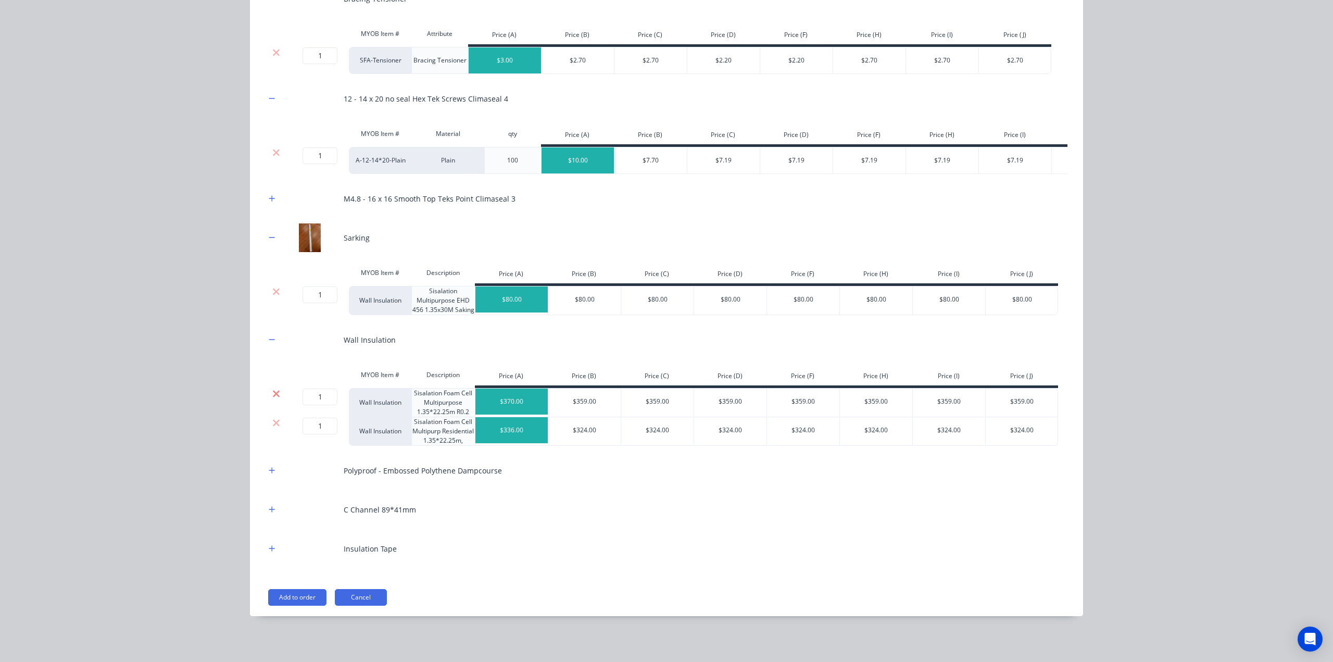
click at [273, 395] on icon at bounding box center [276, 393] width 7 height 7
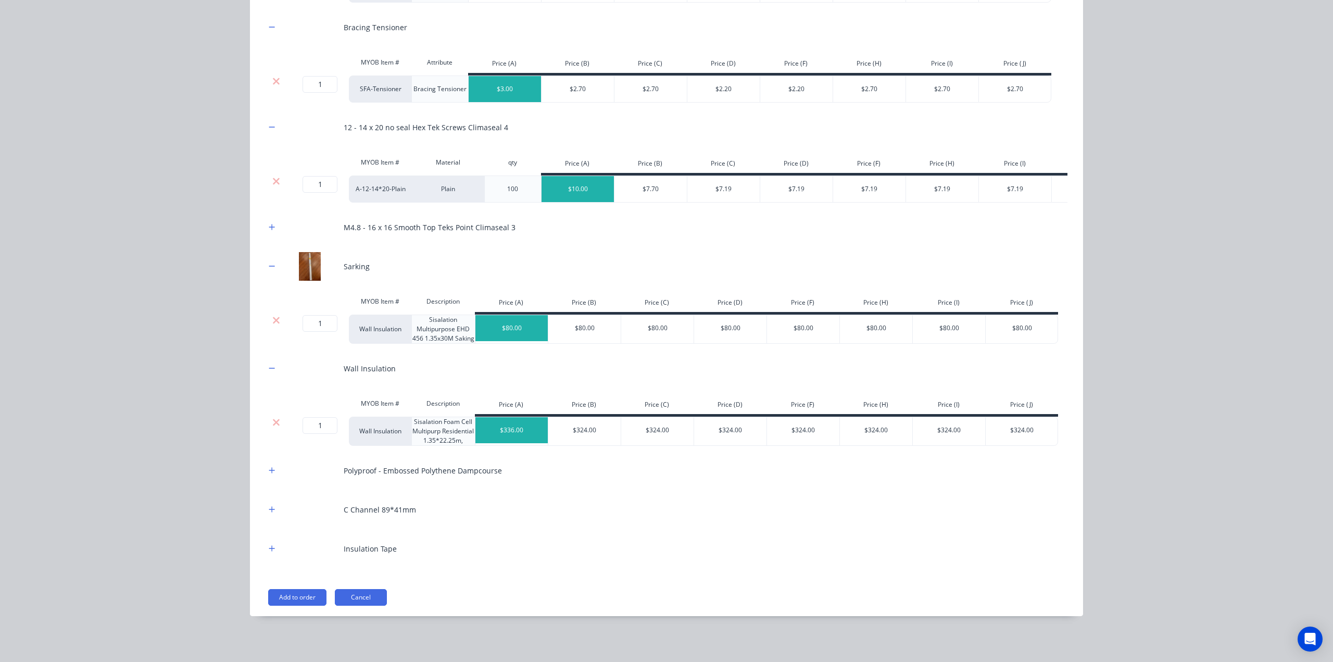
click at [273, 416] on div "MYOB Item # Description Price (A) Price (B) Price (C) Price (D) Price (F) Price…" at bounding box center [662, 404] width 793 height 23
click at [274, 424] on icon at bounding box center [276, 422] width 7 height 7
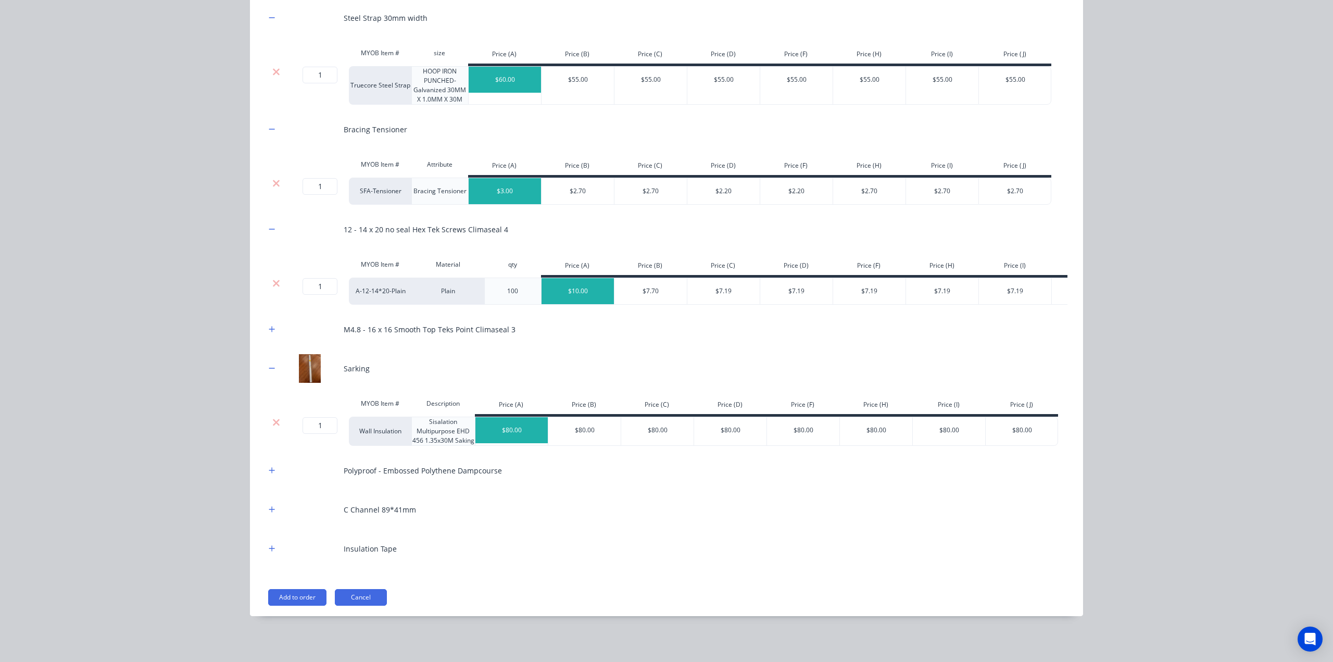
scroll to position [490, 0]
click at [269, 508] on icon "button" at bounding box center [272, 509] width 6 height 7
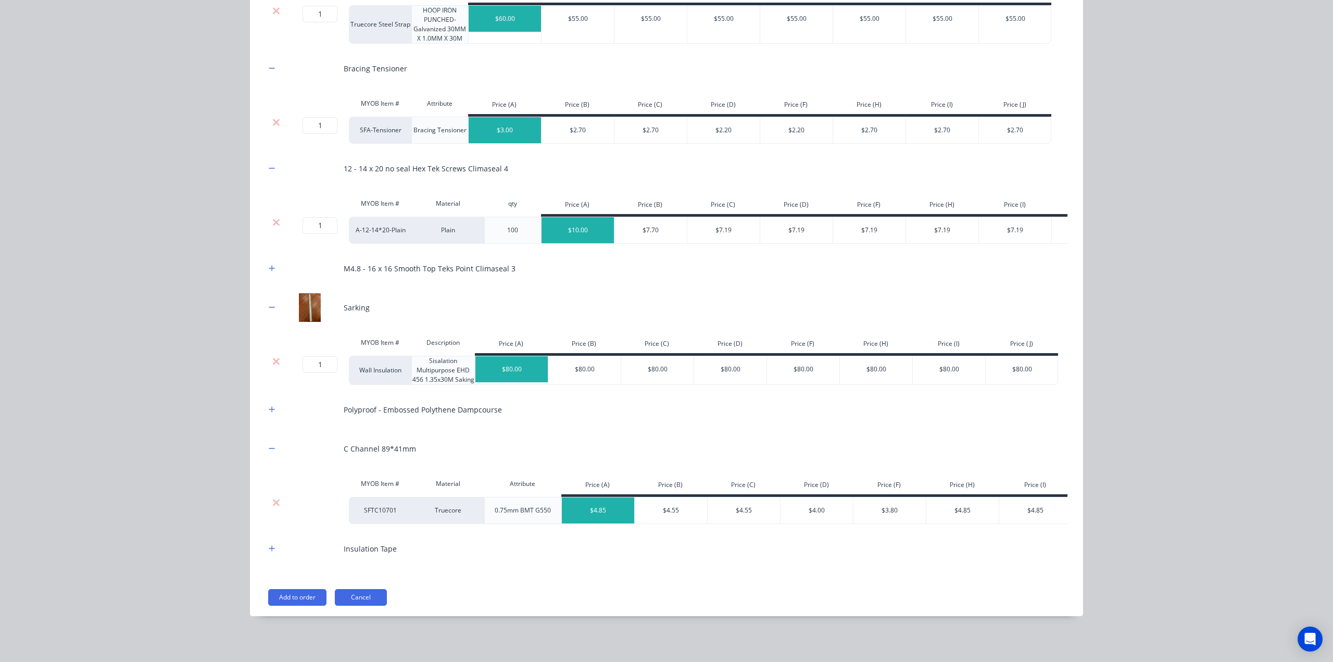
click at [272, 498] on icon at bounding box center [276, 502] width 8 height 10
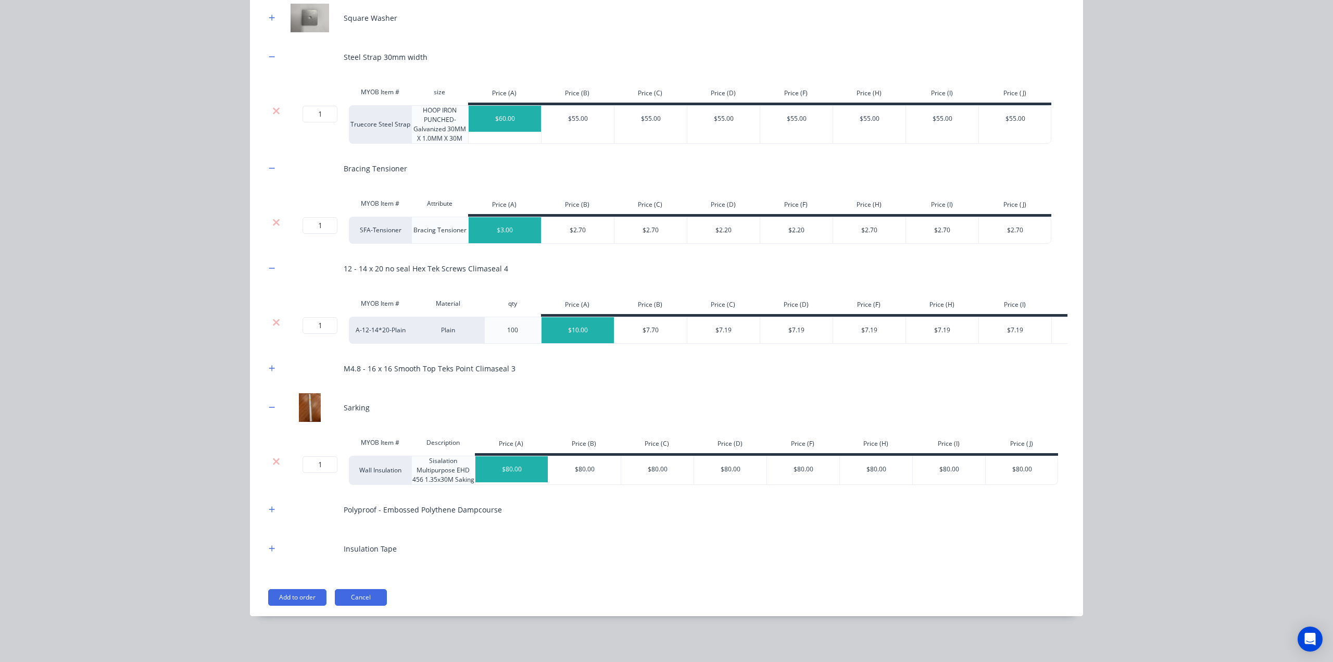
scroll to position [450, 0]
click at [269, 507] on icon "button" at bounding box center [272, 509] width 6 height 6
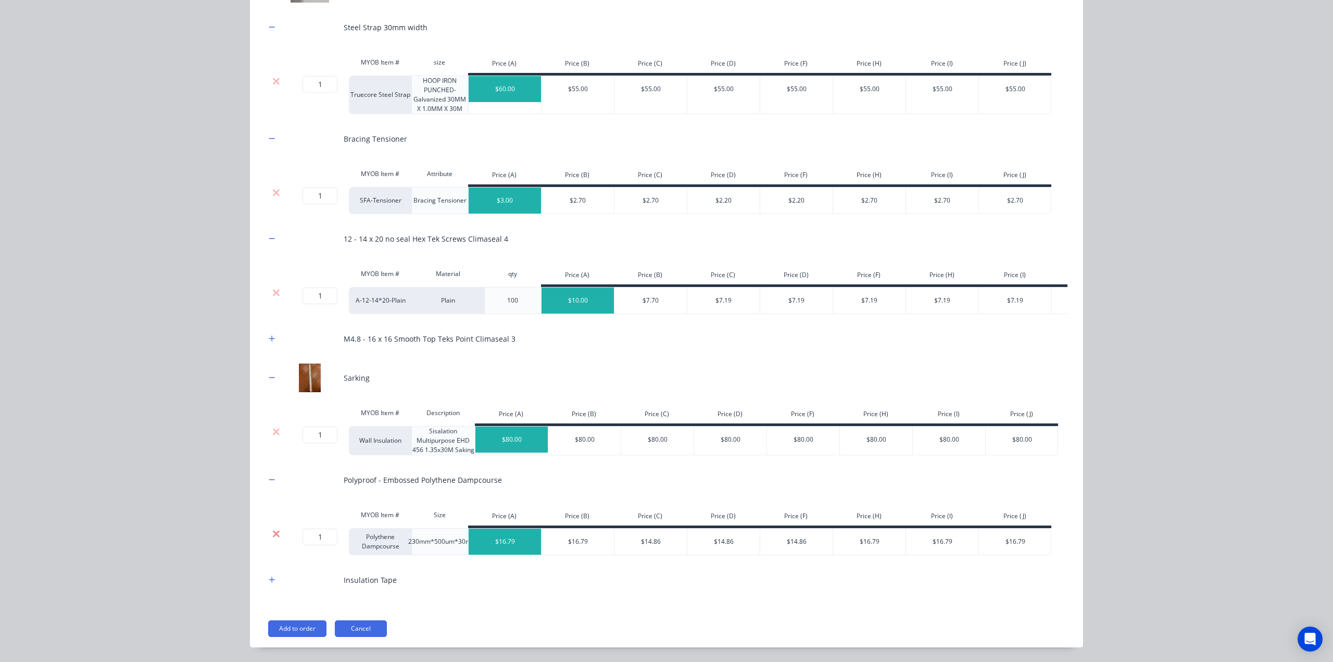
scroll to position [511, 0]
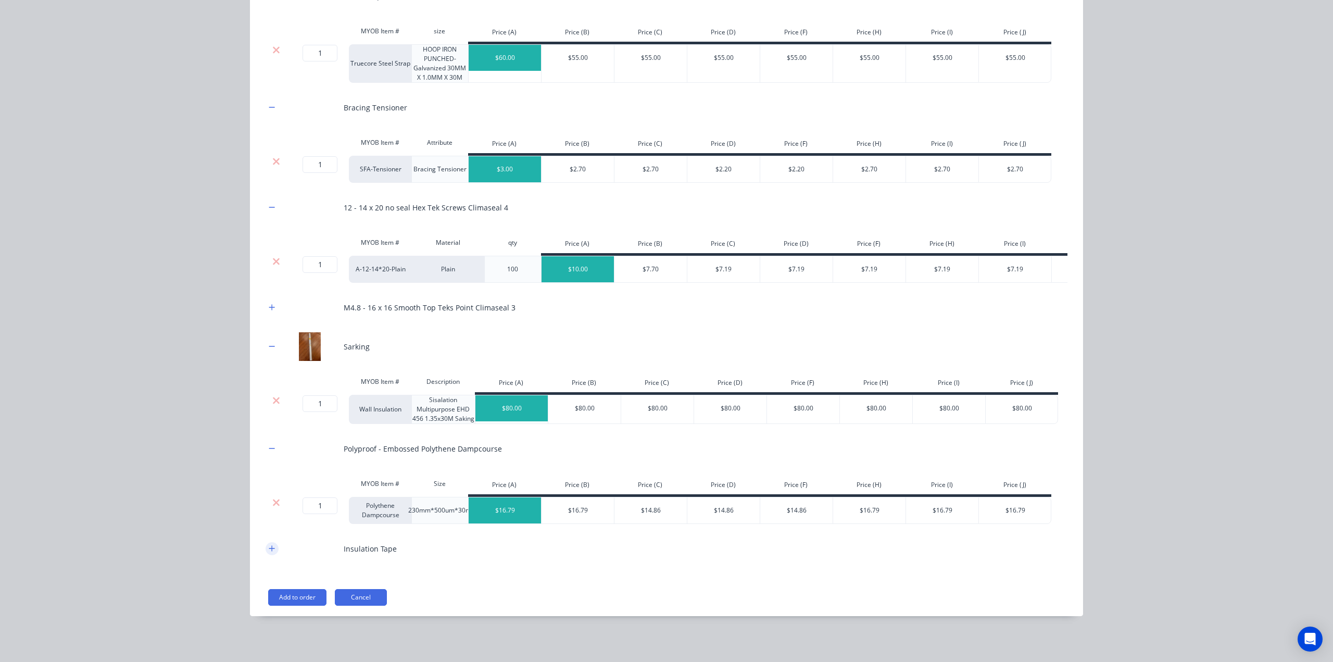
click at [270, 548] on icon "button" at bounding box center [272, 548] width 6 height 7
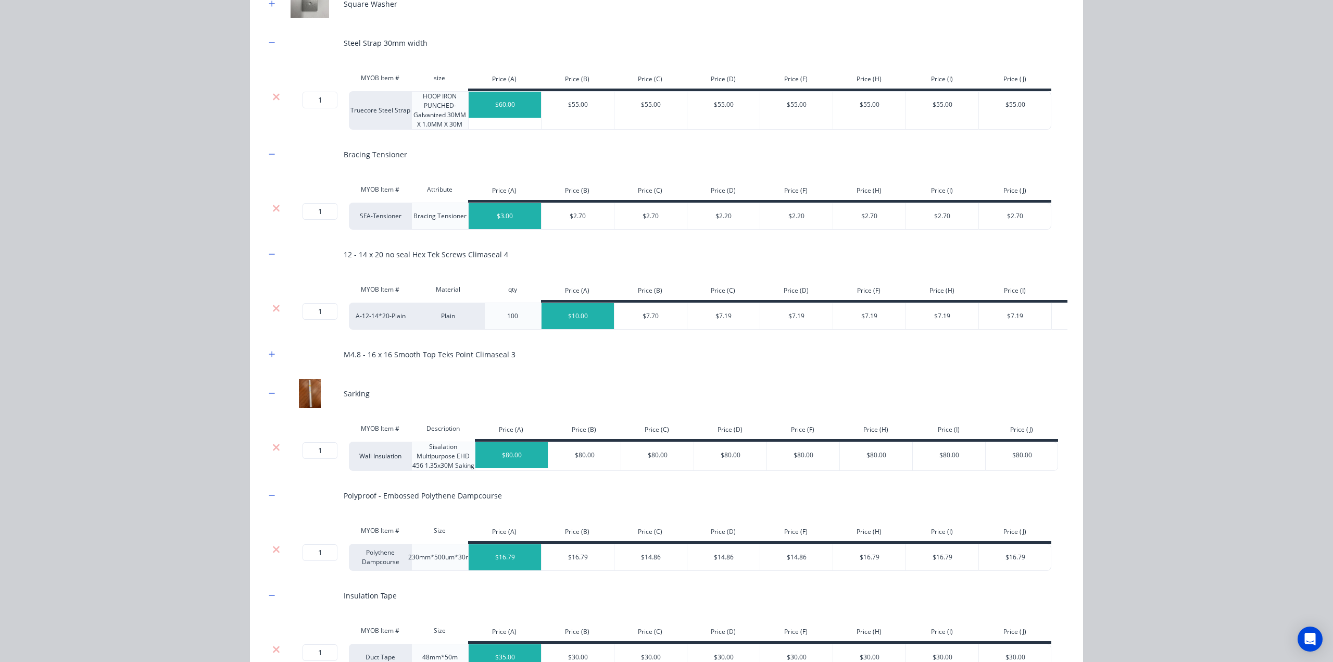
scroll to position [459, 0]
click at [272, 361] on button "button" at bounding box center [272, 355] width 13 height 13
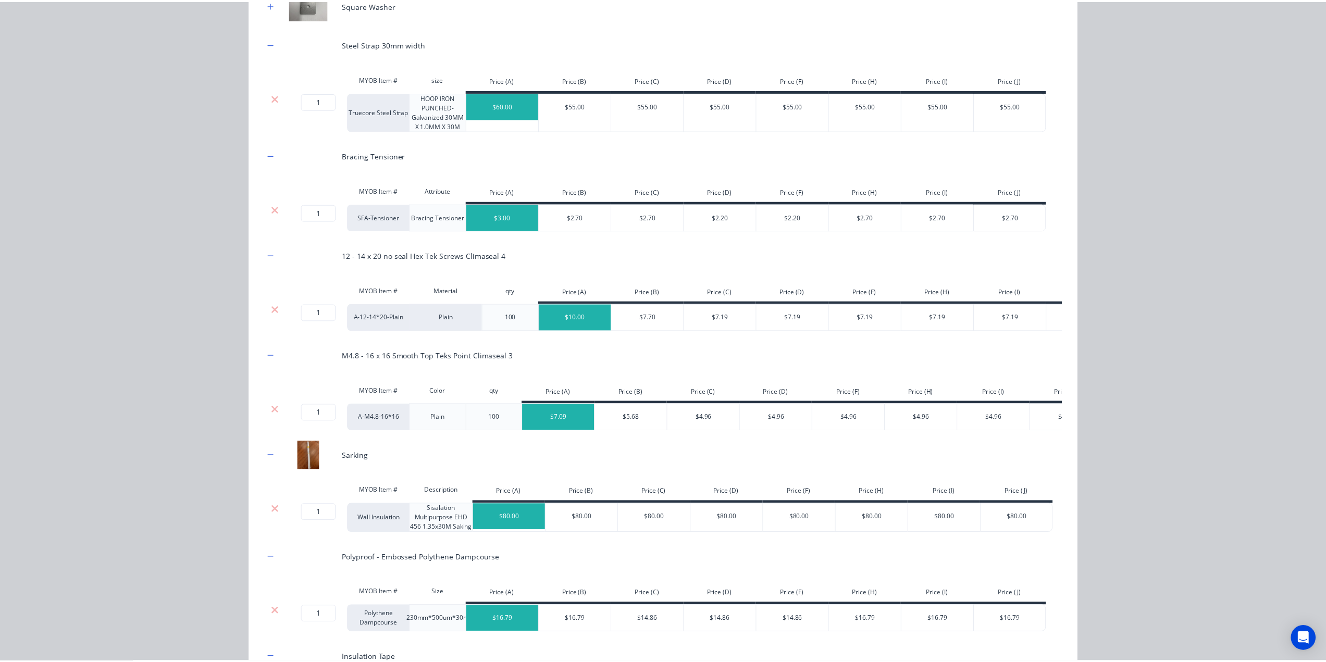
scroll to position [640, 0]
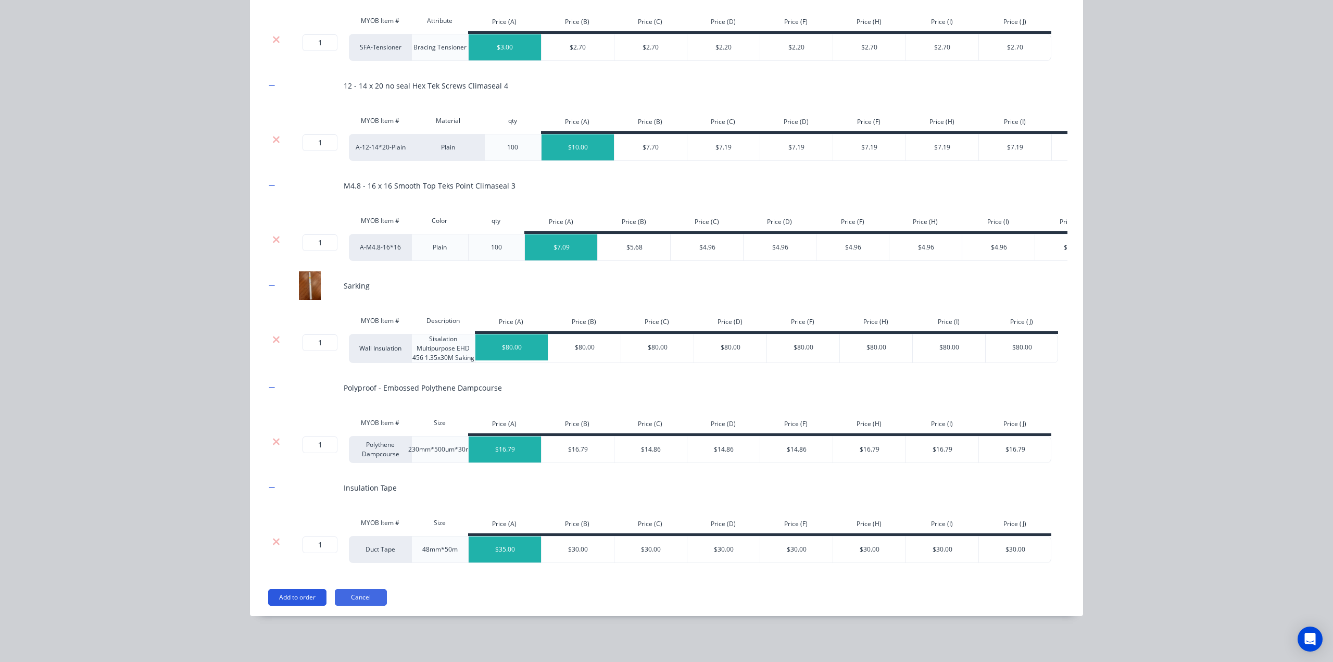
click at [283, 591] on button "Add to order" at bounding box center [297, 597] width 58 height 17
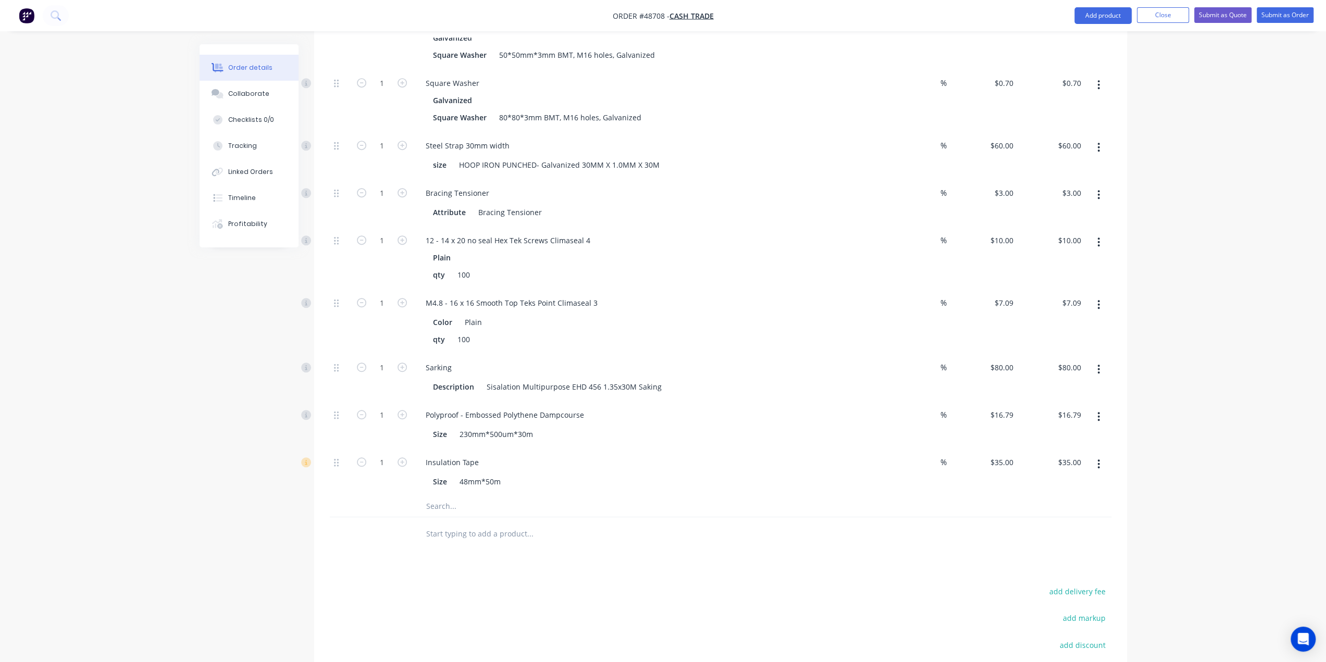
scroll to position [682, 0]
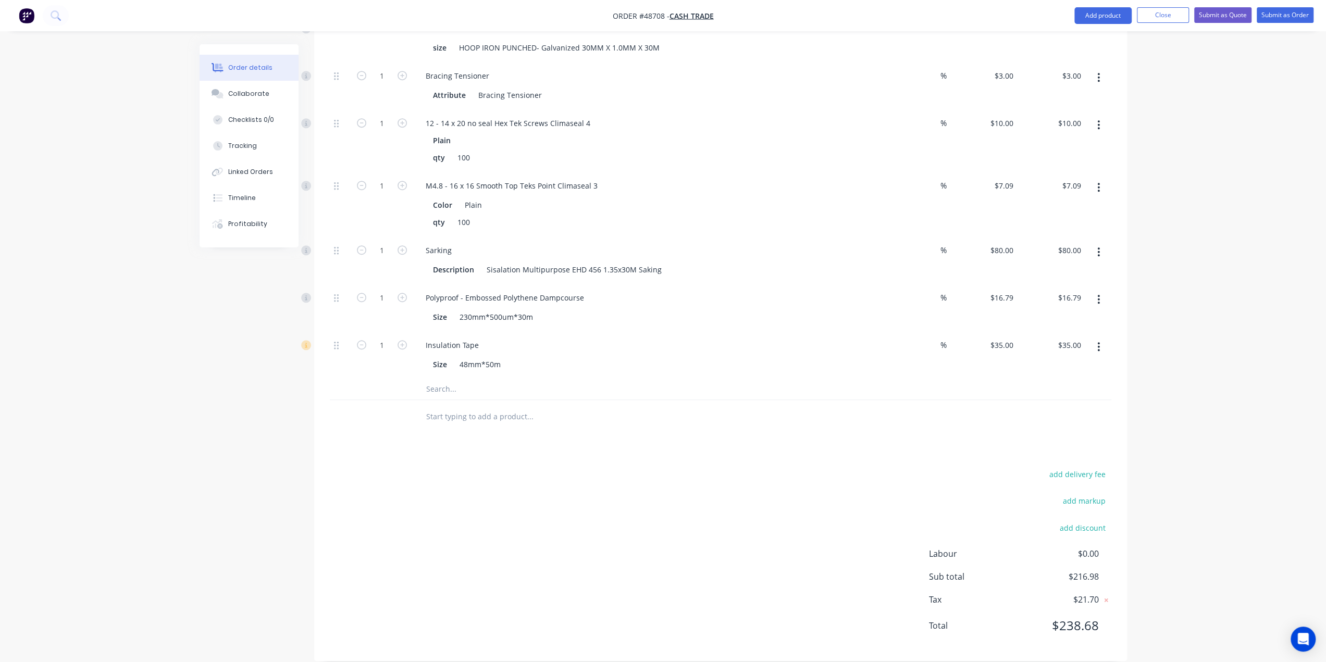
click at [792, 400] on div at bounding box center [720, 417] width 781 height 34
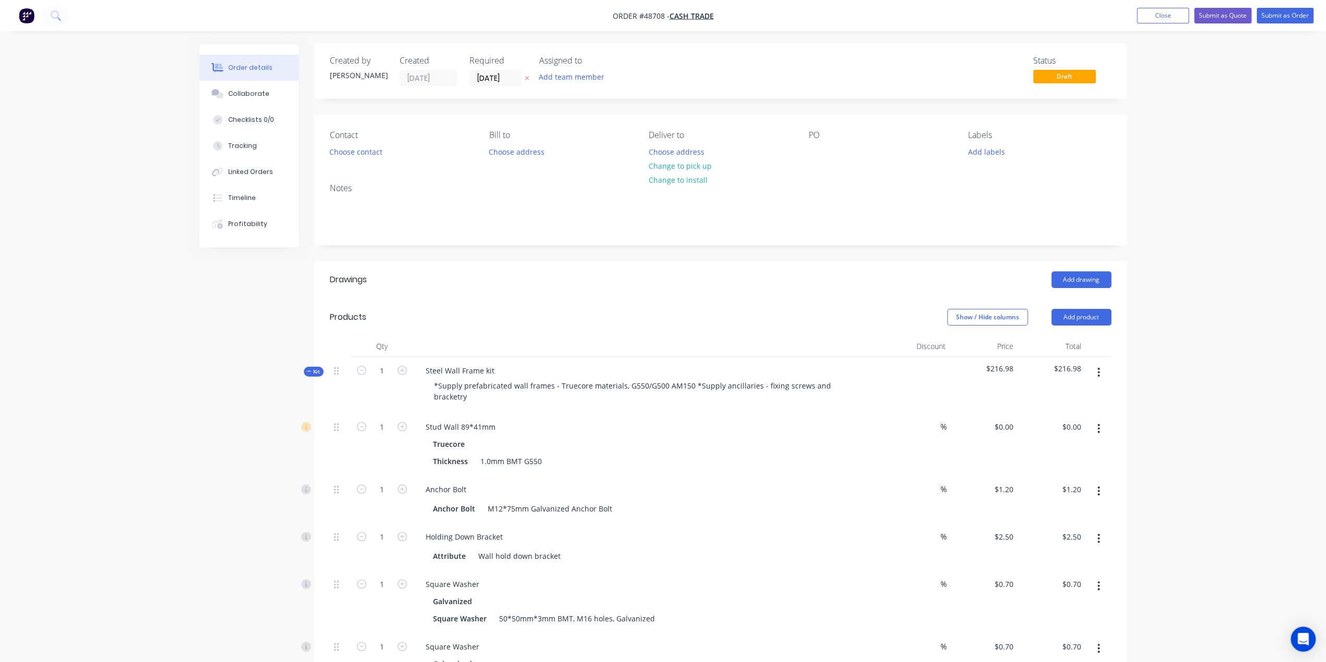
scroll to position [0, 0]
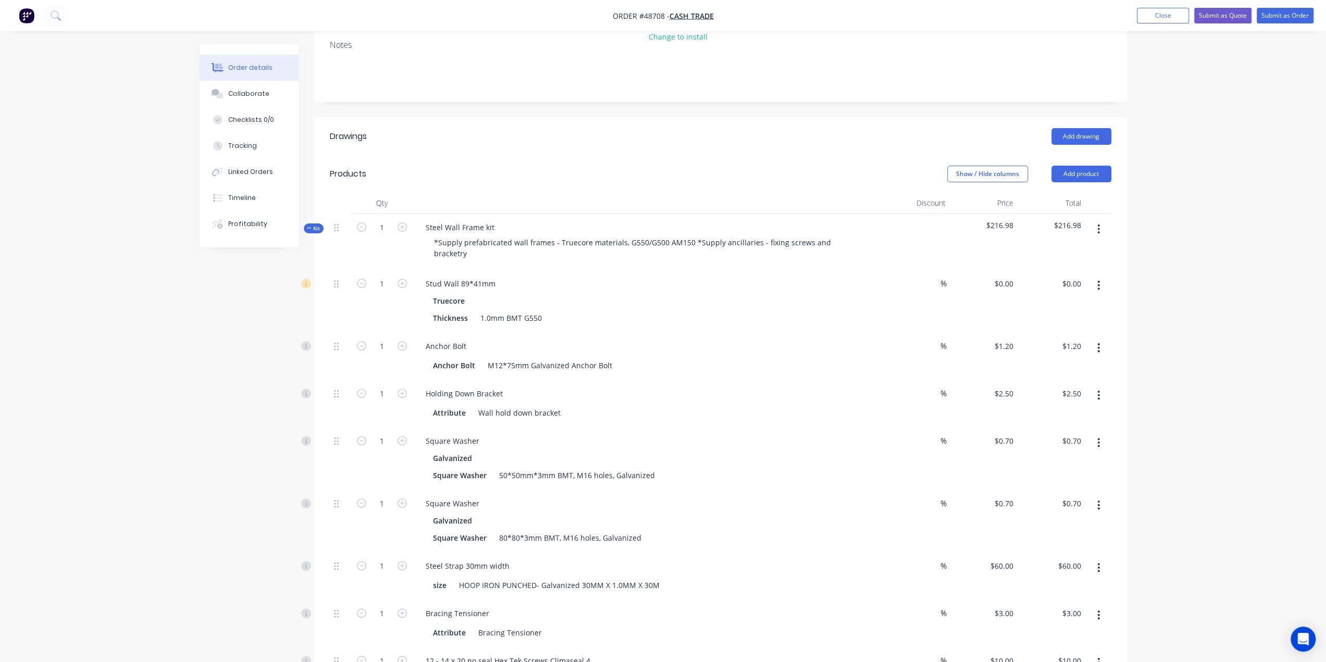
scroll to position [226, 0]
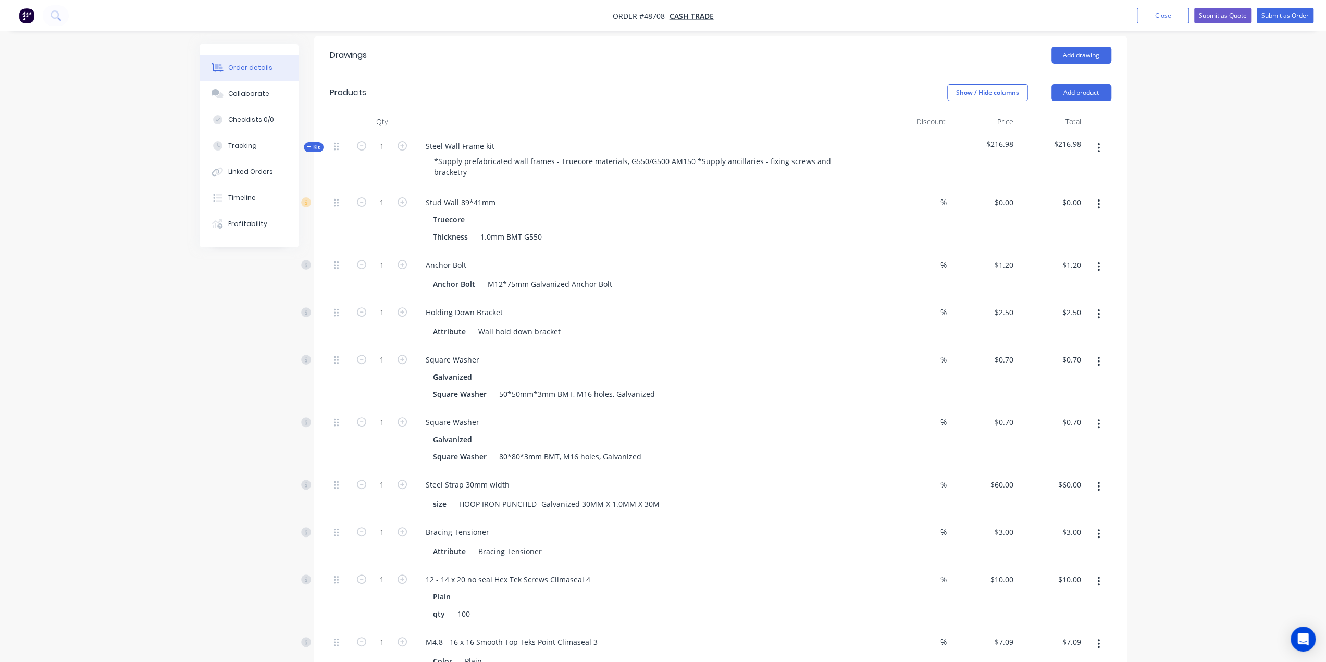
click at [1102, 195] on button "button" at bounding box center [1098, 204] width 24 height 19
click at [1047, 224] on div "Duplicate" at bounding box center [1061, 231] width 80 height 15
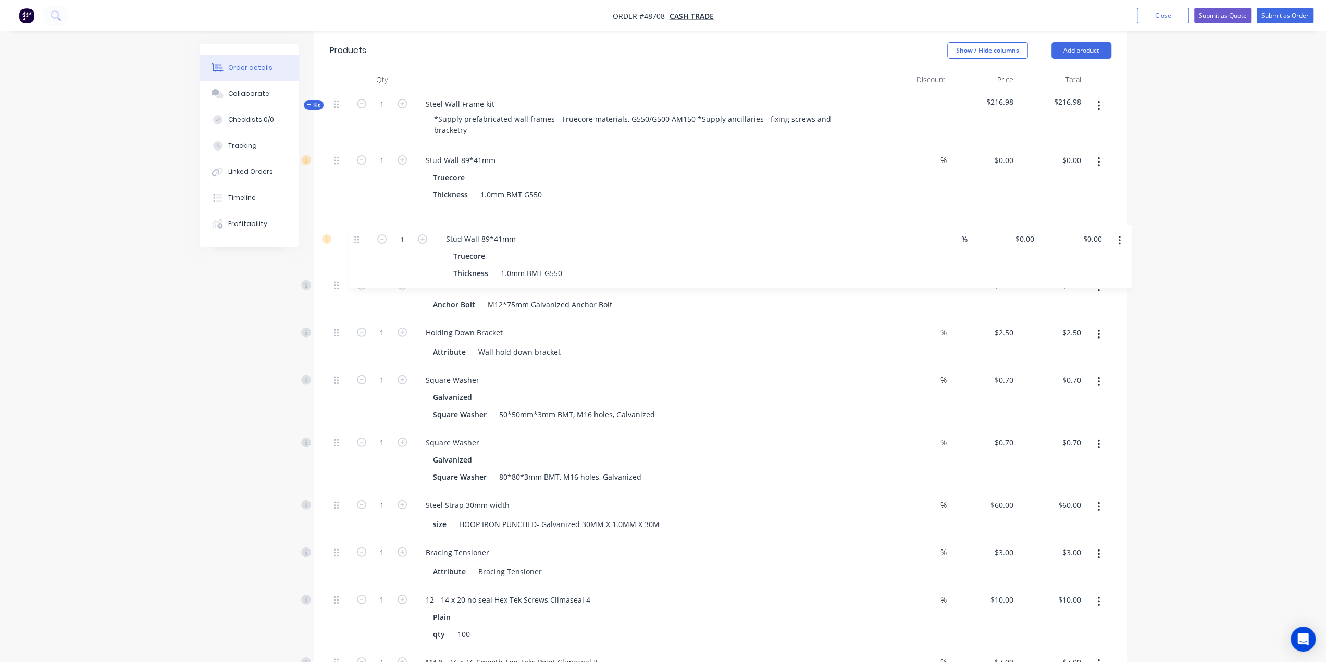
scroll to position [262, 0]
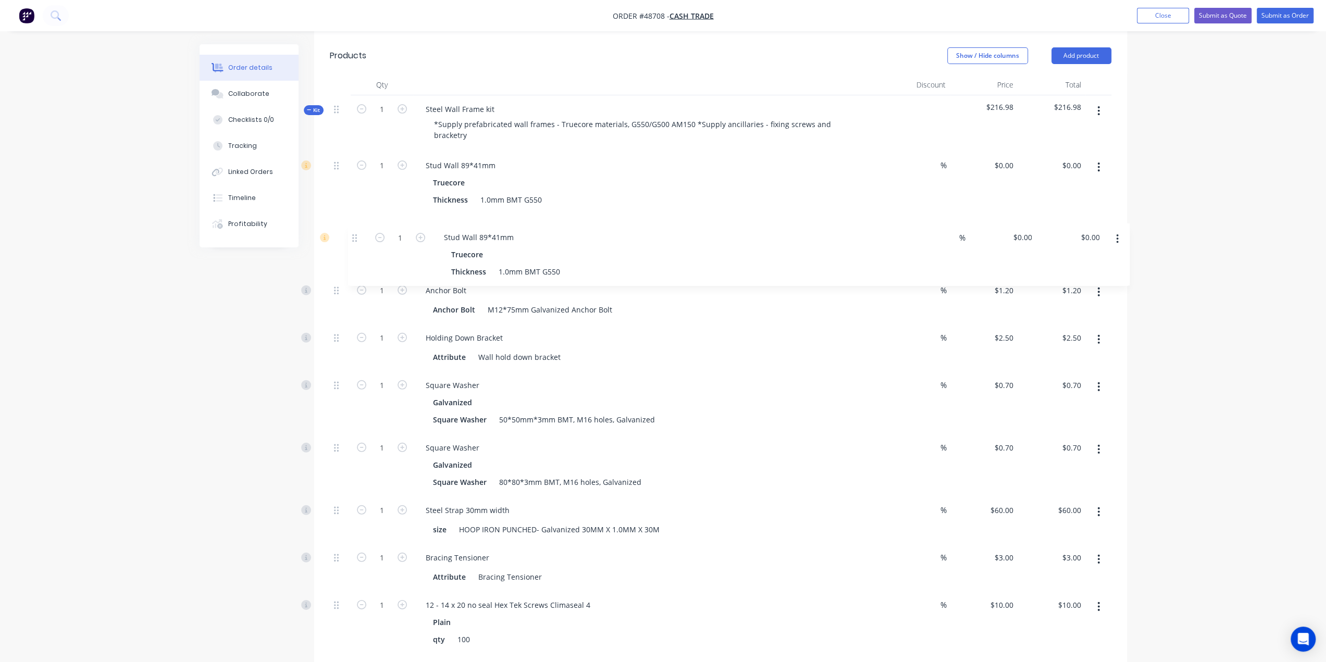
drag, startPoint x: 336, startPoint y: 558, endPoint x: 356, endPoint y: 224, distance: 334.4
click at [356, 224] on div "1 Stud Wall 89*41mm Truecore Thickness 1.0mm BMT G550 % $0.00 $0.00 $0.00 $0.00…" at bounding box center [720, 506] width 781 height 709
click at [496, 158] on div "Stud Wall 89*41mm" at bounding box center [460, 165] width 86 height 15
drag, startPoint x: 1132, startPoint y: 150, endPoint x: 1119, endPoint y: 128, distance: 26.2
click at [1134, 147] on div "Order details Collaborate Checklists 0/0 Tracking Linked Orders Timeline Profit…" at bounding box center [663, 470] width 948 height 1377
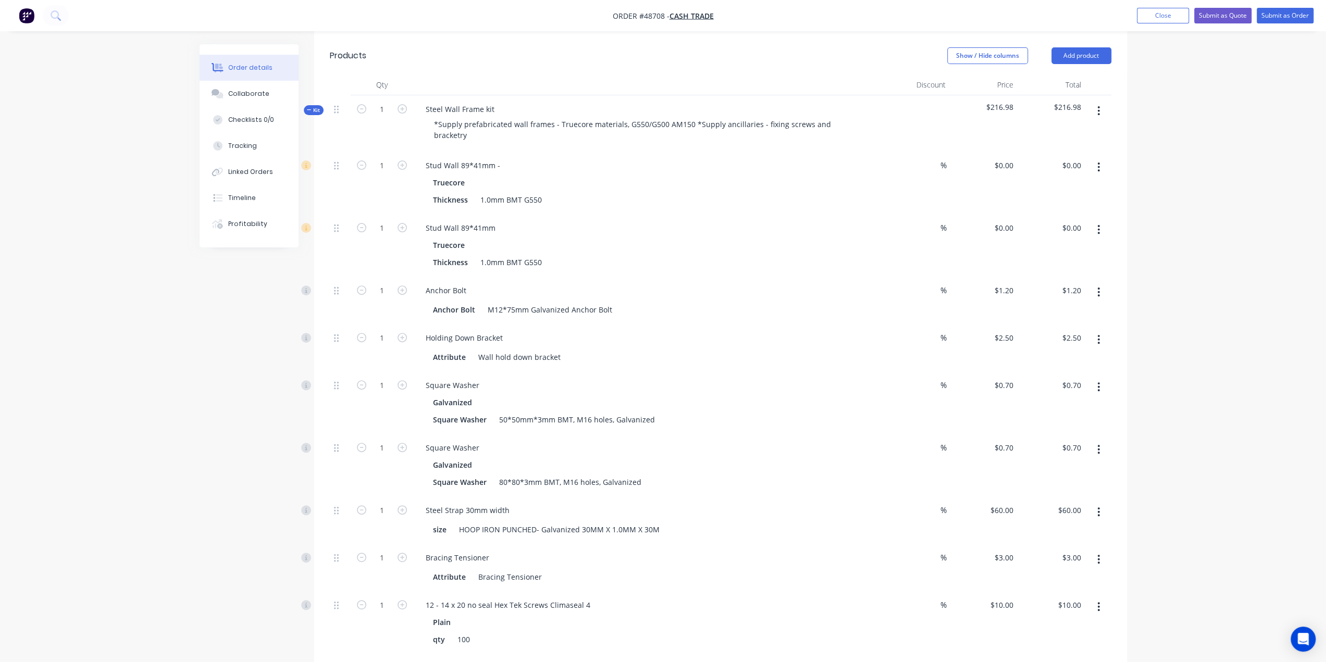
click at [1099, 162] on icon "button" at bounding box center [1098, 166] width 2 height 9
click at [1052, 187] on div "Duplicate" at bounding box center [1061, 194] width 80 height 15
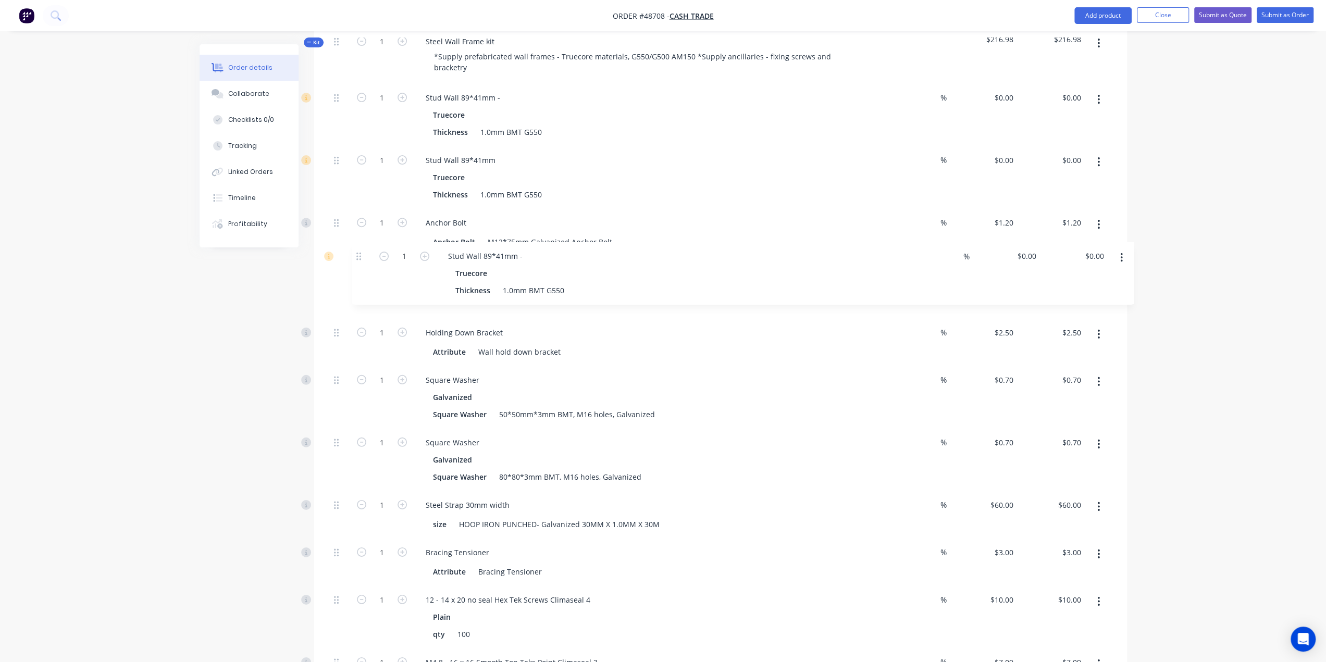
scroll to position [225, 0]
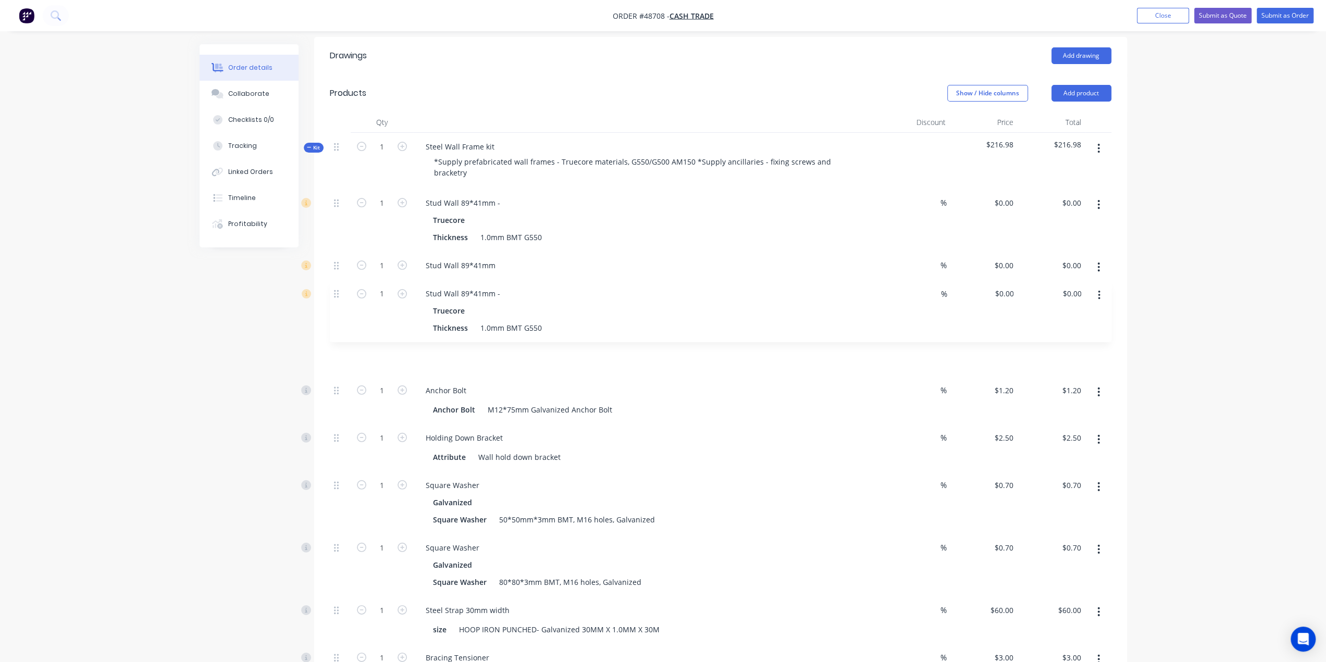
drag, startPoint x: 334, startPoint y: 463, endPoint x: 340, endPoint y: 284, distance: 178.7
click at [340, 284] on div "1 Stud Wall 89*41mm - Truecore Thickness 1.0mm BMT G550 % $0.00 $0.00 $0.00 $0.…" at bounding box center [720, 574] width 781 height 771
click at [504, 195] on div "Stud Wall 89*41mm -" at bounding box center [462, 202] width 91 height 15
drag, startPoint x: 493, startPoint y: 190, endPoint x: 724, endPoint y: 176, distance: 231.7
click at [724, 176] on div "Kit 1 Steel Wall Frame kit *Supply prefabricated wall frames - Truecore materia…" at bounding box center [720, 557] width 781 height 849
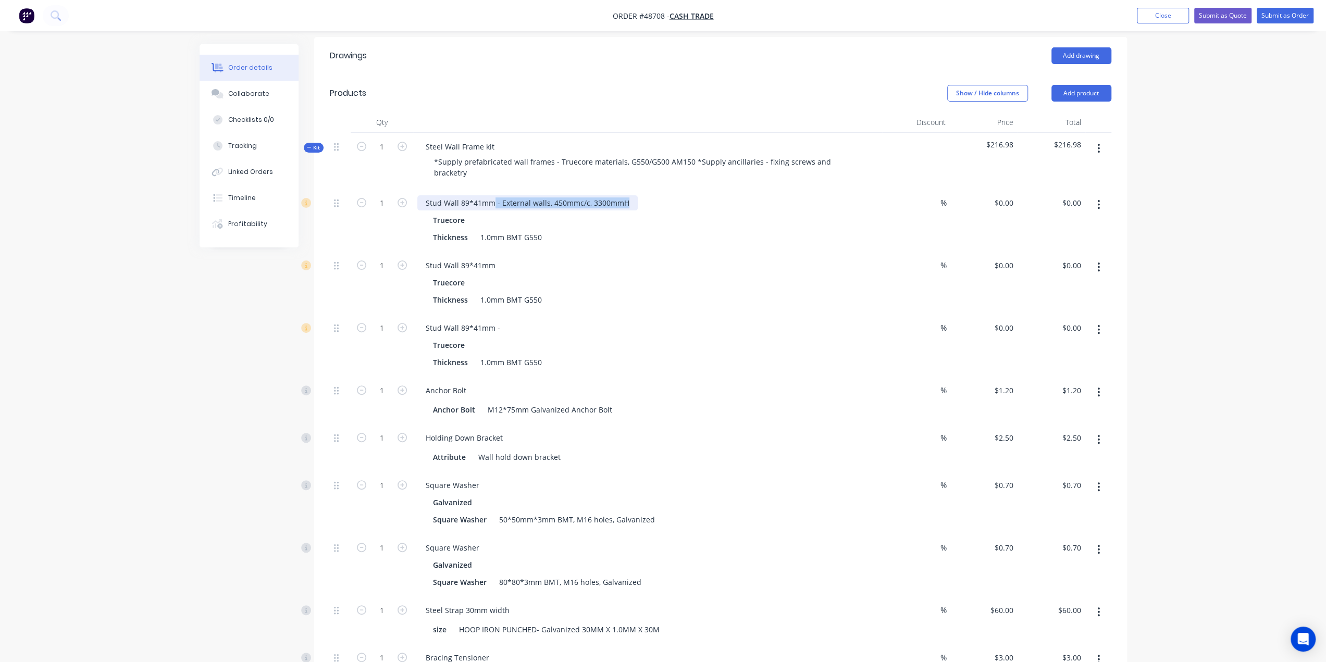
copy div "- External walls, 450mmc/c, 3300mmH"
click at [496, 258] on div "Stud Wall 89*41mm" at bounding box center [460, 265] width 86 height 15
click at [501, 258] on div "Stud Wall 89*41mm - - External walls, 450mmc/c, 3300mmH" at bounding box center [529, 265] width 225 height 15
click at [505, 258] on div "Stud Wall 89*41mm - External walls, 450mmc/c, 3300mmH" at bounding box center [527, 265] width 220 height 15
click at [501, 320] on div "Stud Wall 89*41mm -" at bounding box center [462, 327] width 91 height 15
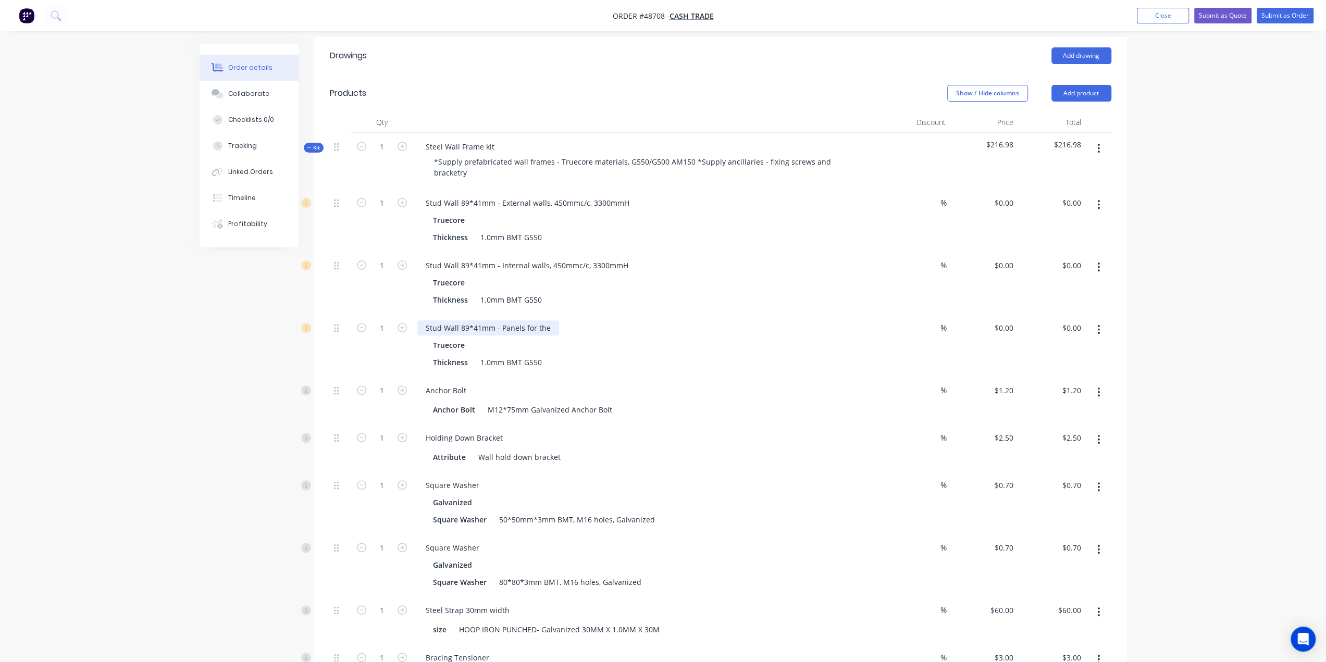
click at [500, 320] on div "Stud Wall 89*41mm - Panels for the" at bounding box center [488, 327] width 142 height 15
click at [569, 320] on div "Stud Wall 89*41mm - Small Panels for the" at bounding box center [498, 327] width 163 height 15
drag, startPoint x: 571, startPoint y: 316, endPoint x: 557, endPoint y: 316, distance: 13.5
click at [557, 320] on div "Stud Wall 89*41mm - Small Panels for the" at bounding box center [498, 327] width 163 height 15
click at [559, 320] on div "Stud Wall 89*41mm - Small Panels for tto close the gap between the roof slope a…" at bounding box center [585, 327] width 337 height 15
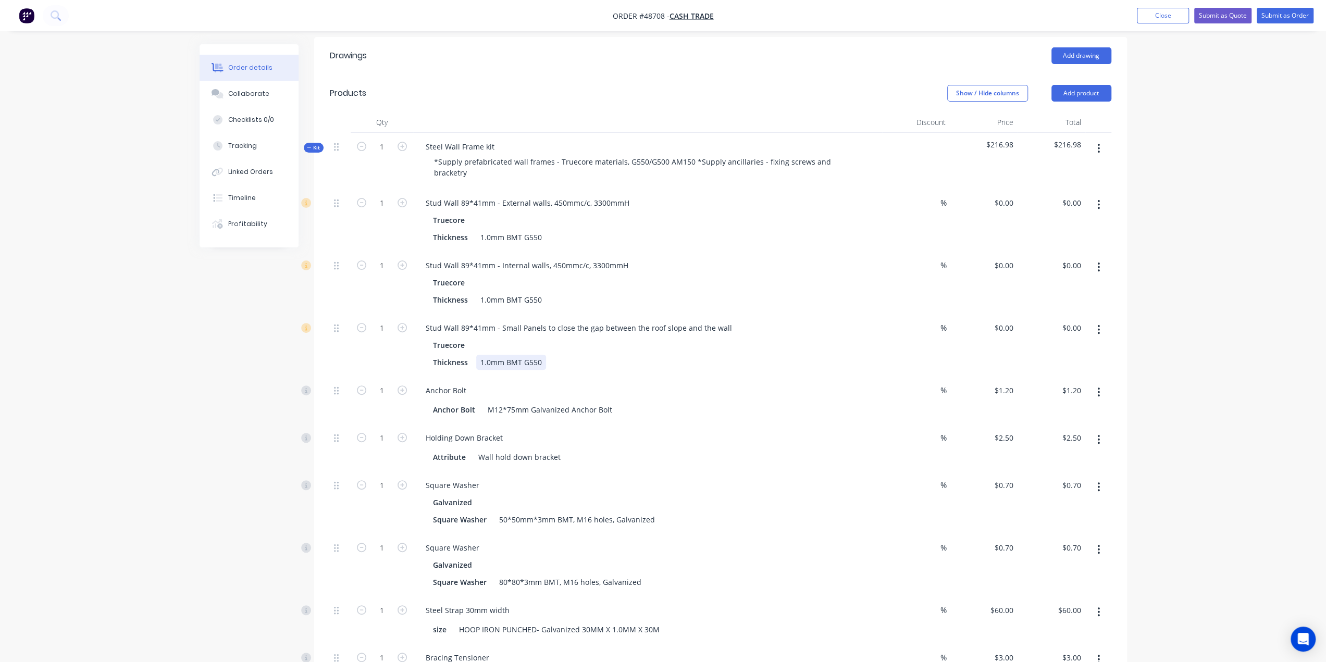
click at [716, 355] on div "Thickness 1.0mm BMT G550" at bounding box center [645, 362] width 433 height 15
click at [756, 355] on div "Thickness 1.0mm BMT G550" at bounding box center [645, 362] width 433 height 15
click at [1192, 439] on div "Order details Collaborate Checklists 0/0 Tracking Linked Orders Timeline Profit…" at bounding box center [663, 516] width 1326 height 1483
click at [1218, 398] on div "Order details Collaborate Checklists 0/0 Tracking Linked Orders Timeline Profit…" at bounding box center [663, 516] width 1326 height 1483
click at [1224, 422] on div "Order details Collaborate Checklists 0/0 Tracking Linked Orders Timeline Profit…" at bounding box center [663, 516] width 1326 height 1483
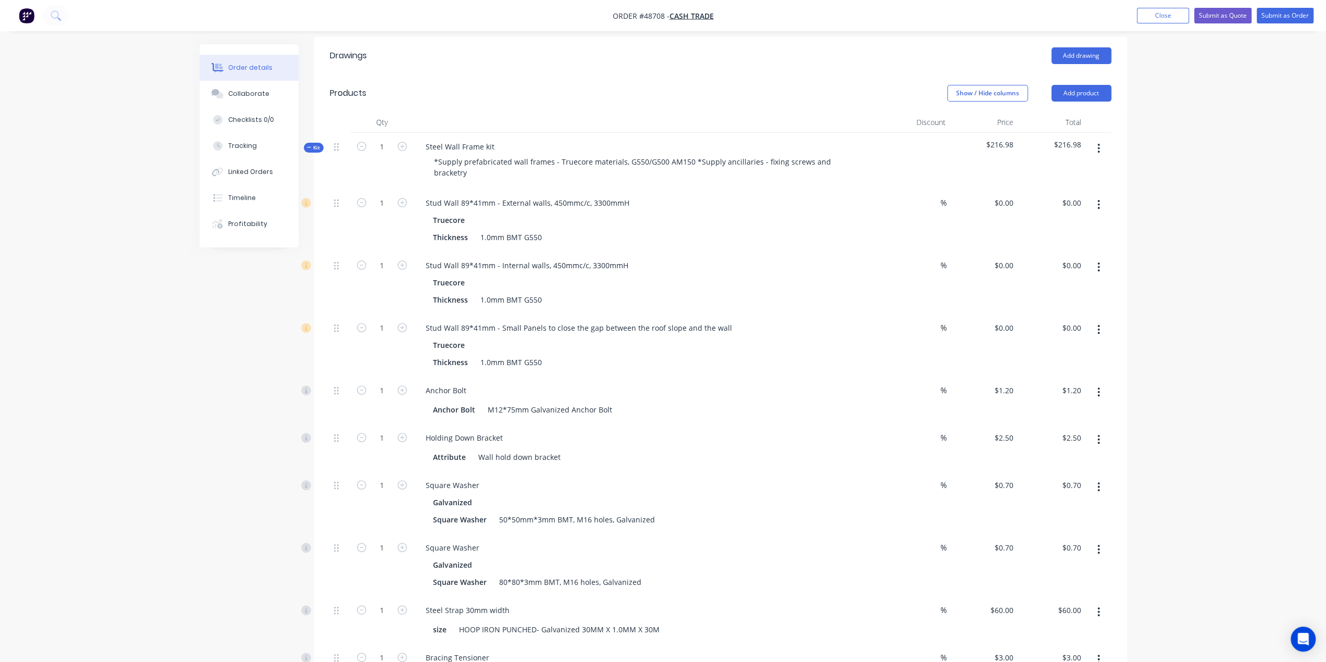
click at [141, 360] on div "Order details Collaborate Checklists 0/0 Tracking Linked Orders Timeline Profit…" at bounding box center [663, 516] width 1326 height 1483
click at [1070, 195] on input "0.00" at bounding box center [1075, 202] width 20 height 15
type input "15164.69"
type input "$15,164.69"
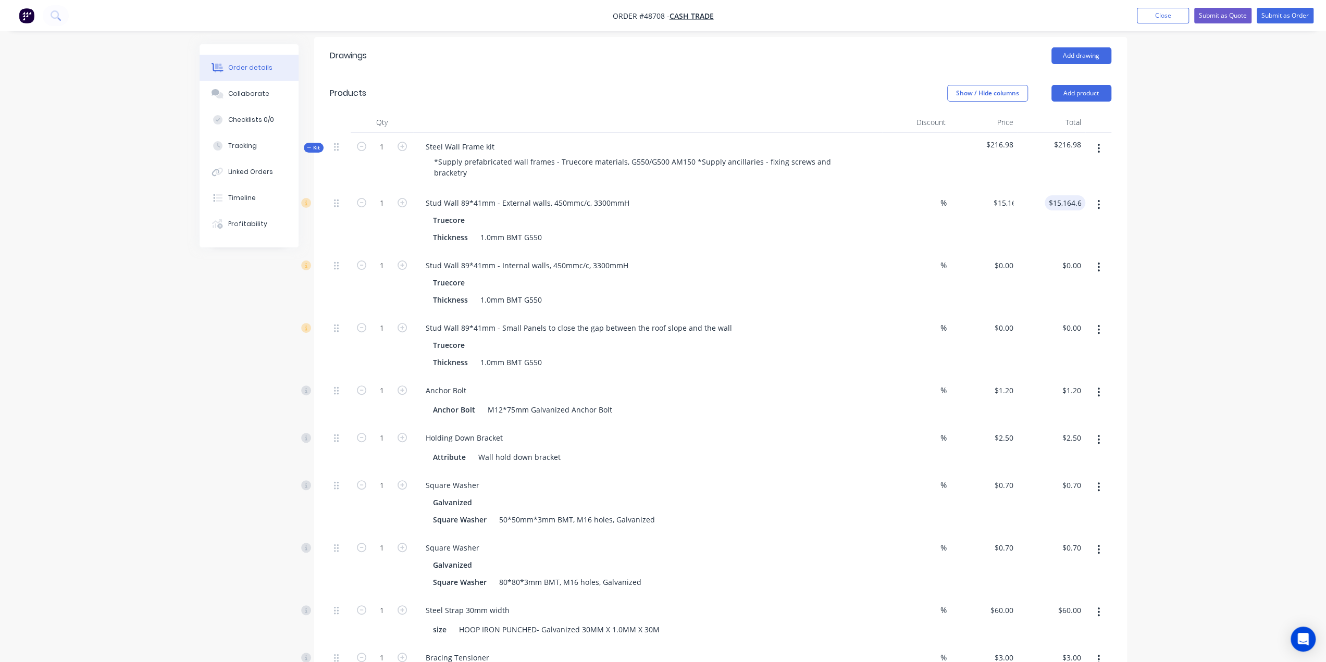
click at [1148, 218] on div "Order details Collaborate Checklists 0/0 Tracking Linked Orders Timeline Profit…" at bounding box center [663, 516] width 1326 height 1483
click at [1070, 258] on input "0.00" at bounding box center [1073, 265] width 24 height 15
type input "11352.47"
type input "$11,352.47"
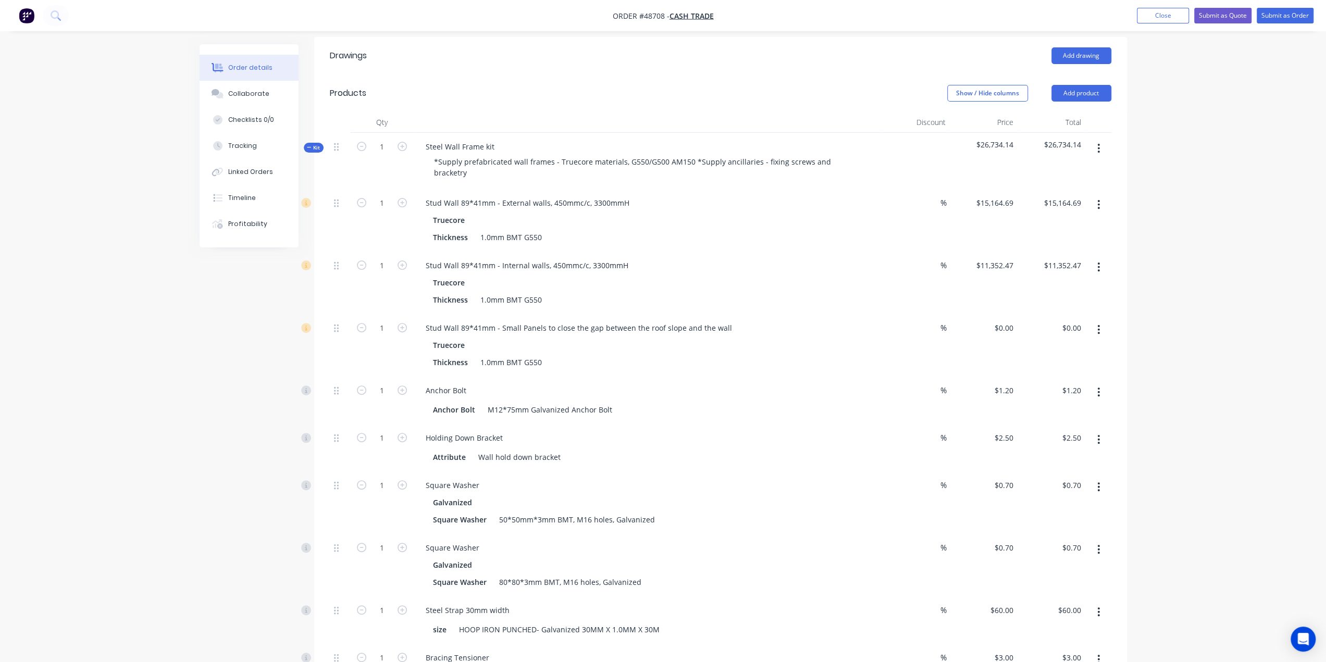
click at [1162, 276] on div "Order details Collaborate Checklists 0/0 Tracking Linked Orders Timeline Profit…" at bounding box center [663, 516] width 1326 height 1483
drag, startPoint x: 1179, startPoint y: 311, endPoint x: 1111, endPoint y: 316, distance: 67.8
click at [1179, 311] on div "Order details Collaborate Checklists 0/0 Tracking Linked Orders Timeline Profit…" at bounding box center [663, 516] width 1326 height 1483
click at [1076, 320] on input "0.00" at bounding box center [1073, 327] width 24 height 15
type input "3359.74"
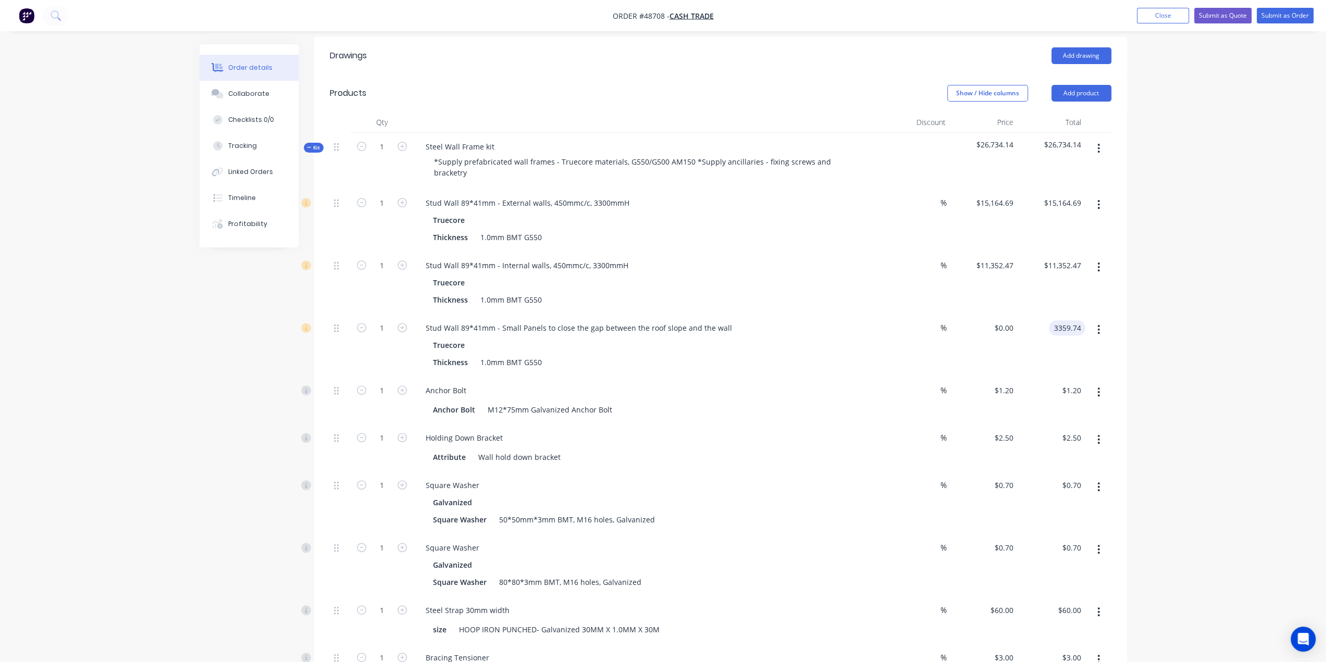
type input "$3,359.74"
drag, startPoint x: 1192, startPoint y: 309, endPoint x: 1186, endPoint y: 311, distance: 6.8
click at [1191, 310] on div "Order details Collaborate Checklists 0/0 Tracking Linked Orders Timeline Profit…" at bounding box center [663, 516] width 1326 height 1483
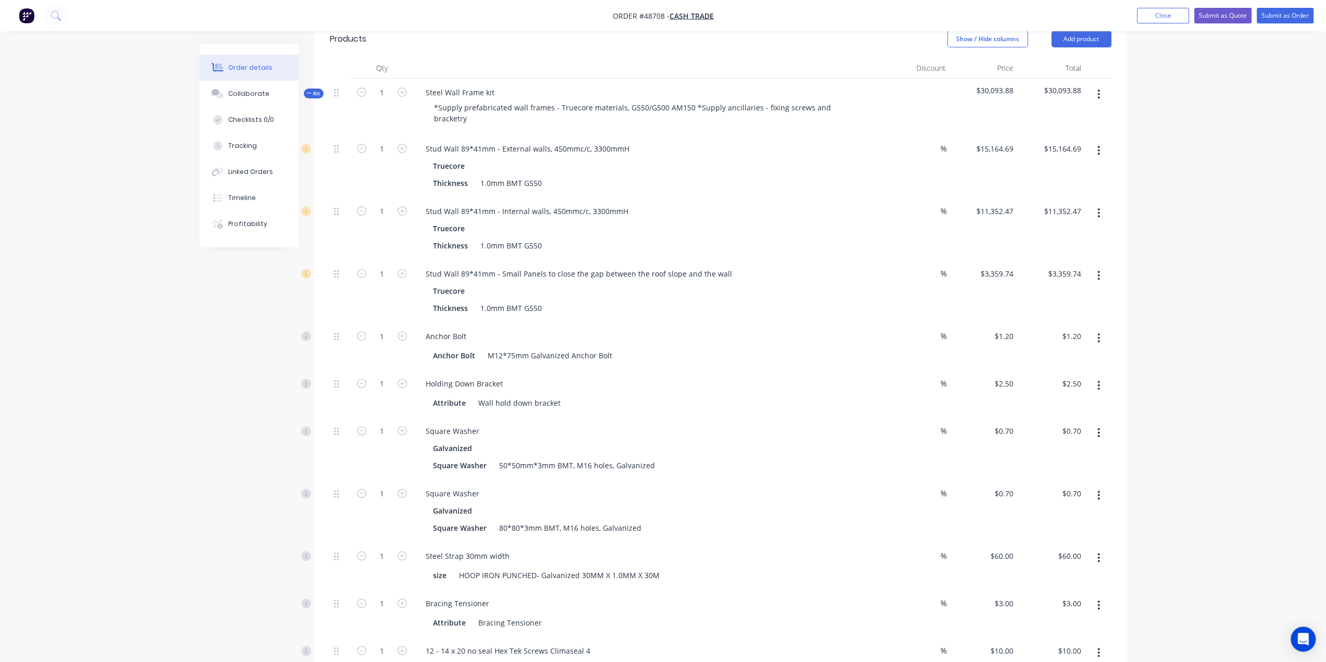
scroll to position [312, 0]
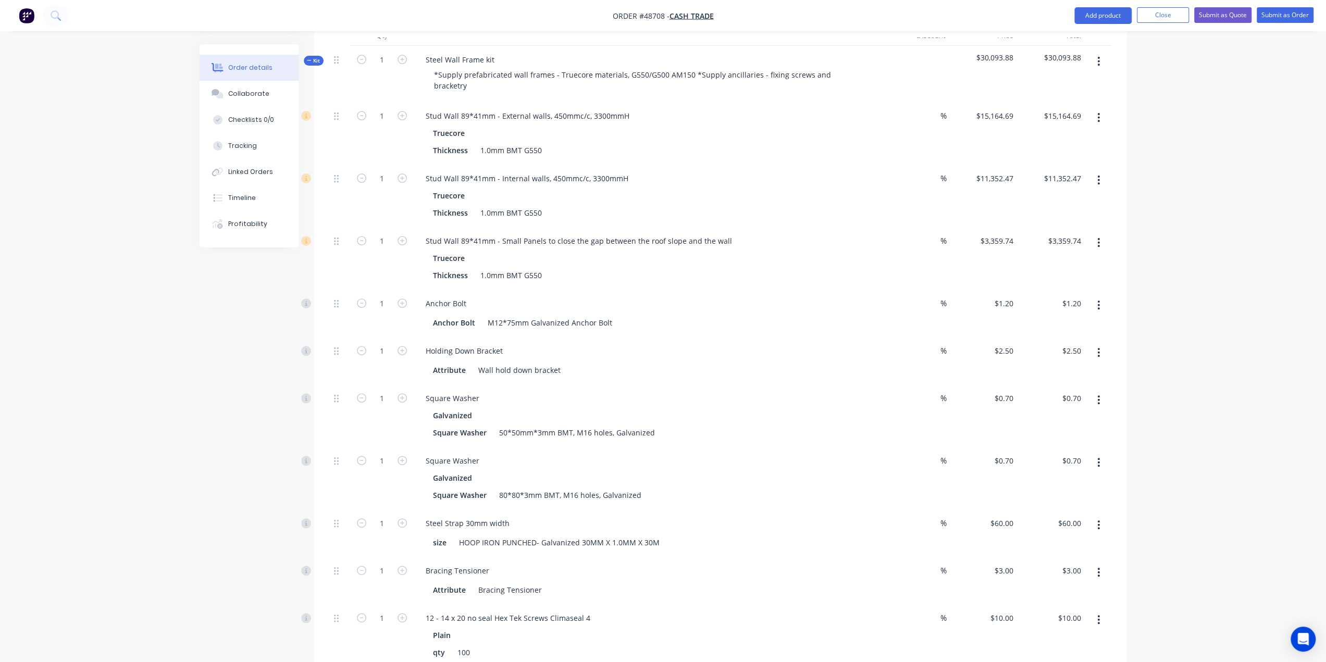
click at [1231, 88] on div "Order details Collaborate Checklists 0/0 Tracking Linked Orders Timeline Profit…" at bounding box center [663, 429] width 1326 height 1483
drag, startPoint x: 1207, startPoint y: 89, endPoint x: 1189, endPoint y: 111, distance: 28.9
click at [1207, 89] on div "Order details Collaborate Checklists 0/0 Tracking Linked Orders Timeline Profit…" at bounding box center [663, 429] width 1326 height 1483
drag, startPoint x: 1156, startPoint y: 94, endPoint x: 1148, endPoint y: 104, distance: 12.3
click at [1156, 94] on div "Order details Collaborate Checklists 0/0 Tracking Linked Orders Timeline Profit…" at bounding box center [663, 429] width 1326 height 1483
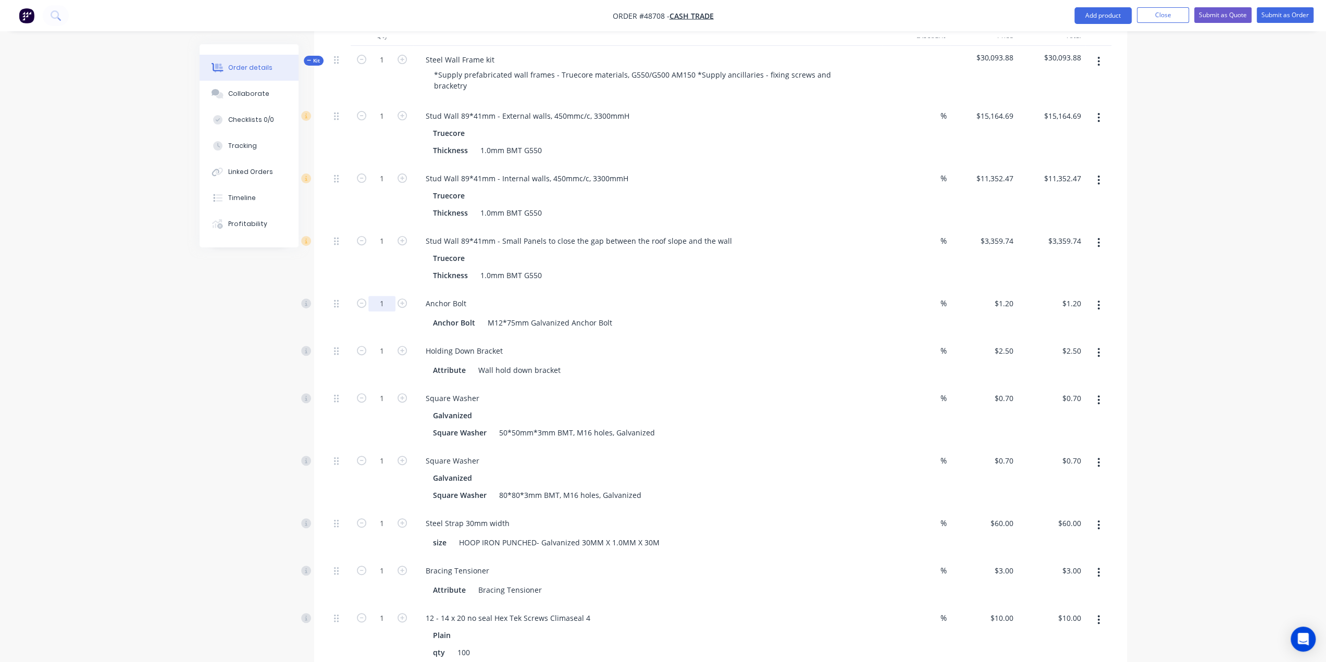
click at [387, 124] on input "1" at bounding box center [381, 116] width 27 height 16
type input "40"
type input "$48.00"
click at [198, 387] on div "Order details Collaborate Checklists 0/0 Tracking Linked Orders Timeline Profit…" at bounding box center [663, 451] width 948 height 1439
click at [385, 124] on input "1" at bounding box center [381, 116] width 27 height 16
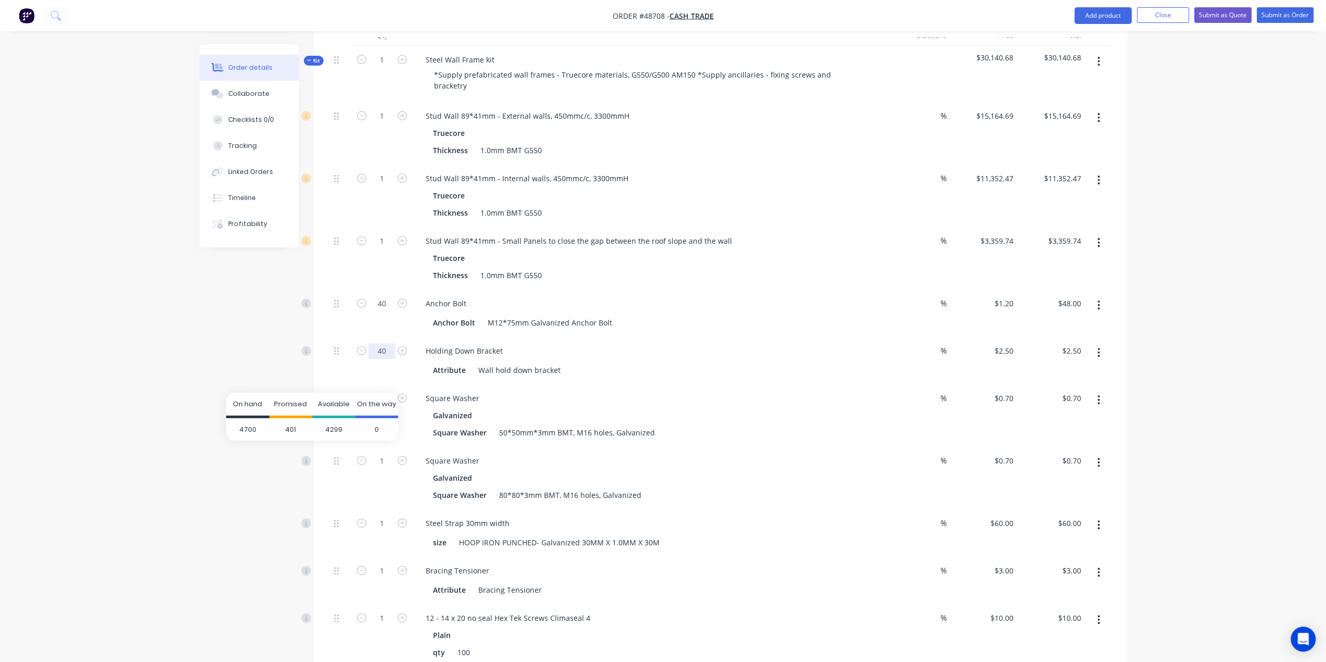
type input "40"
type input "$100.00"
click at [177, 430] on div "Order details Collaborate Checklists 0/0 Tracking Linked Orders Timeline Profit…" at bounding box center [663, 429] width 1326 height 1483
click at [382, 124] on input "1" at bounding box center [381, 116] width 27 height 16
type input "40"
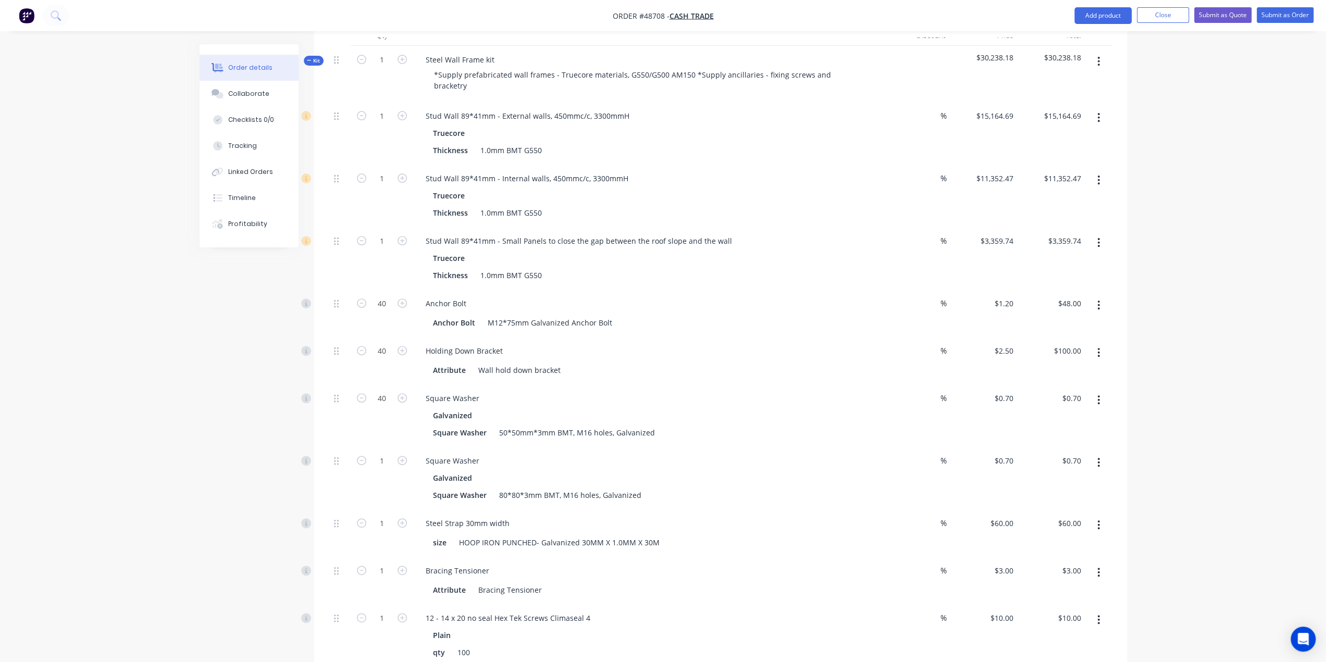
type input "$28.00"
click at [156, 432] on div "Order details Collaborate Checklists 0/0 Tracking Linked Orders Timeline Profit…" at bounding box center [663, 429] width 1326 height 1483
click at [383, 124] on input "40" at bounding box center [381, 116] width 27 height 16
type input "200"
type input "$240.00"
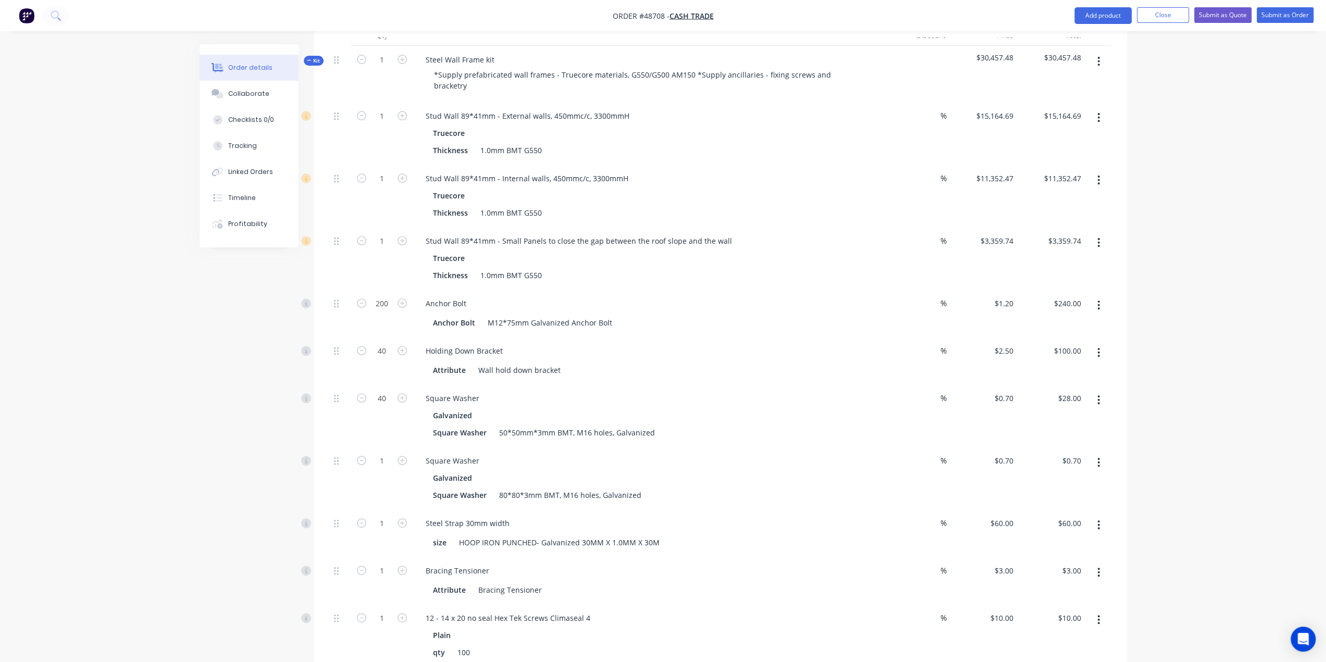
drag, startPoint x: 191, startPoint y: 432, endPoint x: 359, endPoint y: 460, distance: 170.6
click at [192, 433] on div "Order details Collaborate Checklists 0/0 Tracking Linked Orders Timeline Profit…" at bounding box center [663, 451] width 948 height 1439
click at [379, 124] on input "1" at bounding box center [381, 116] width 27 height 16
type input "160"
type input "$112.00"
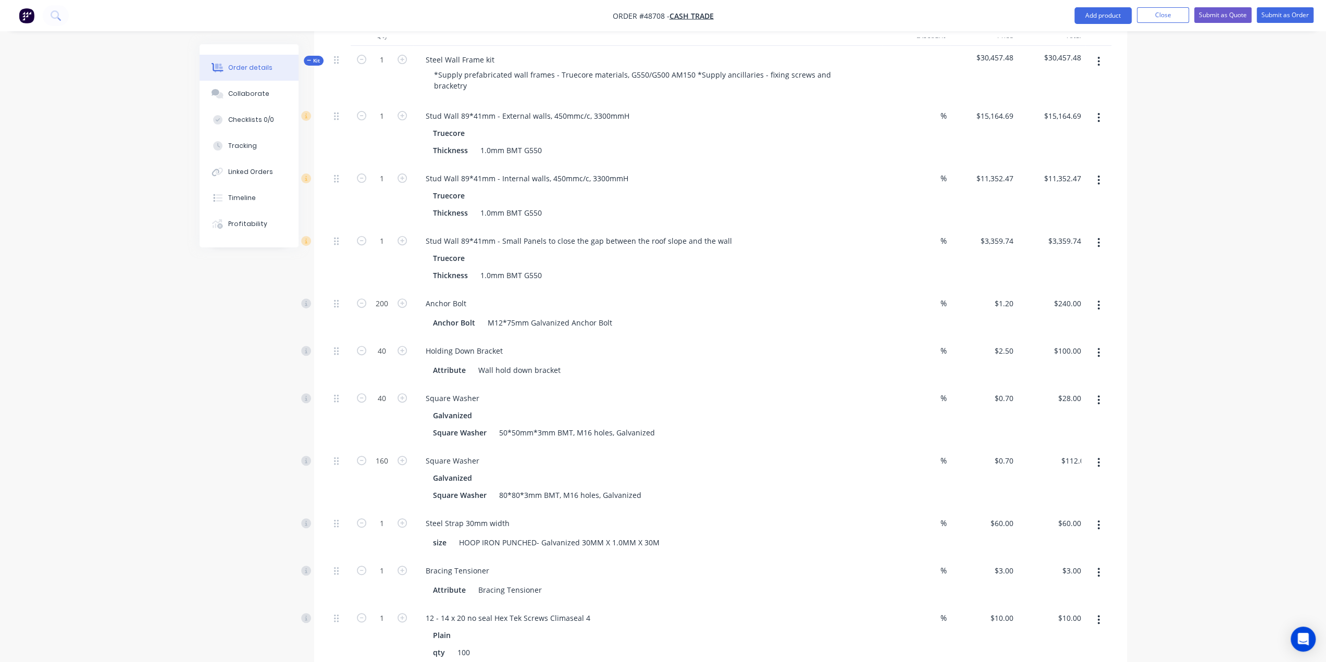
click at [179, 484] on div "Order details Collaborate Checklists 0/0 Tracking Linked Orders Timeline Profit…" at bounding box center [663, 429] width 1326 height 1483
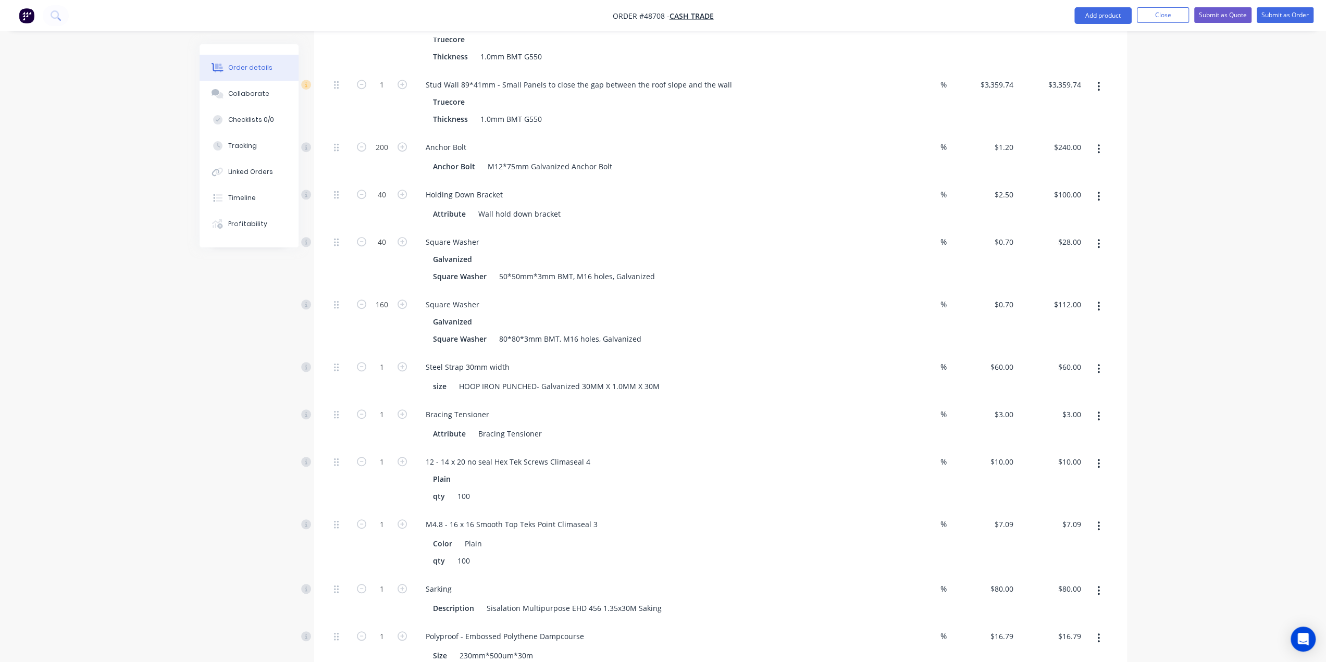
click at [268, 431] on div "Created by Bob Created 01/09/25 Required 01/09/25 Assigned to Add team member S…" at bounding box center [662, 295] width 927 height 1439
click at [1266, 543] on div "Order details Collaborate Checklists 0/0 Tracking Linked Orders Timeline Profit…" at bounding box center [663, 273] width 1326 height 1483
click at [1231, 557] on div "Order details Collaborate Checklists 0/0 Tracking Linked Orders Timeline Profit…" at bounding box center [663, 273] width 1326 height 1483
click at [1271, 468] on div "Order details Collaborate Checklists 0/0 Tracking Linked Orders Timeline Profit…" at bounding box center [663, 273] width 1326 height 1483
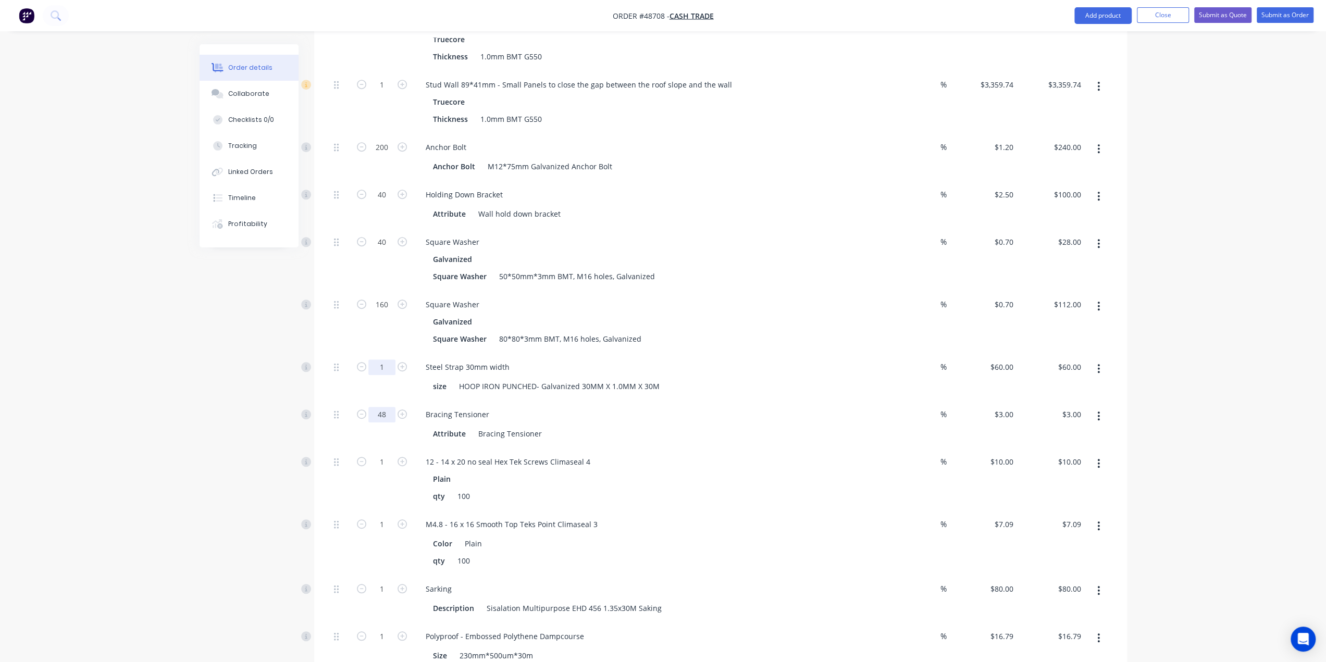
type input "48"
type input "$144.00"
type input "7"
type input "$420.00"
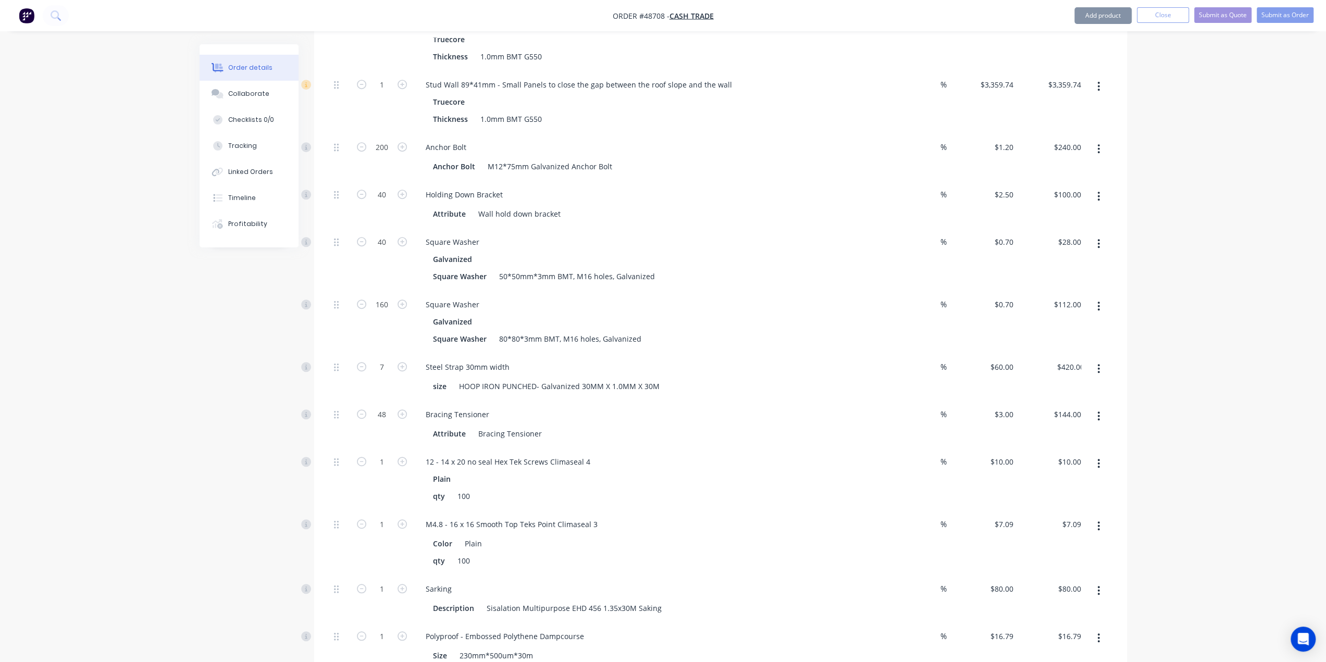
click at [173, 343] on div "Order details Collaborate Checklists 0/0 Tracking Linked Orders Timeline Profit…" at bounding box center [663, 273] width 1326 height 1483
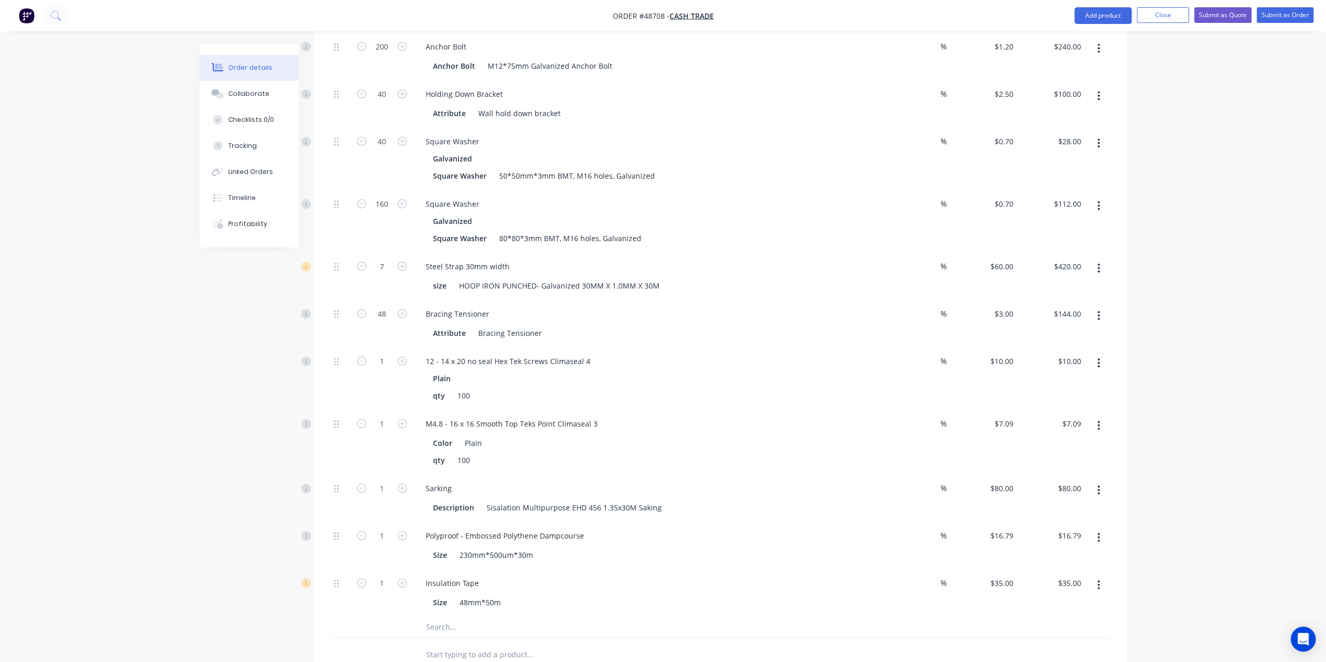
scroll to position [572, 0]
click at [364, 366] on div "1" at bounding box center [382, 375] width 62 height 62
type input "15"
type input "$150.00"
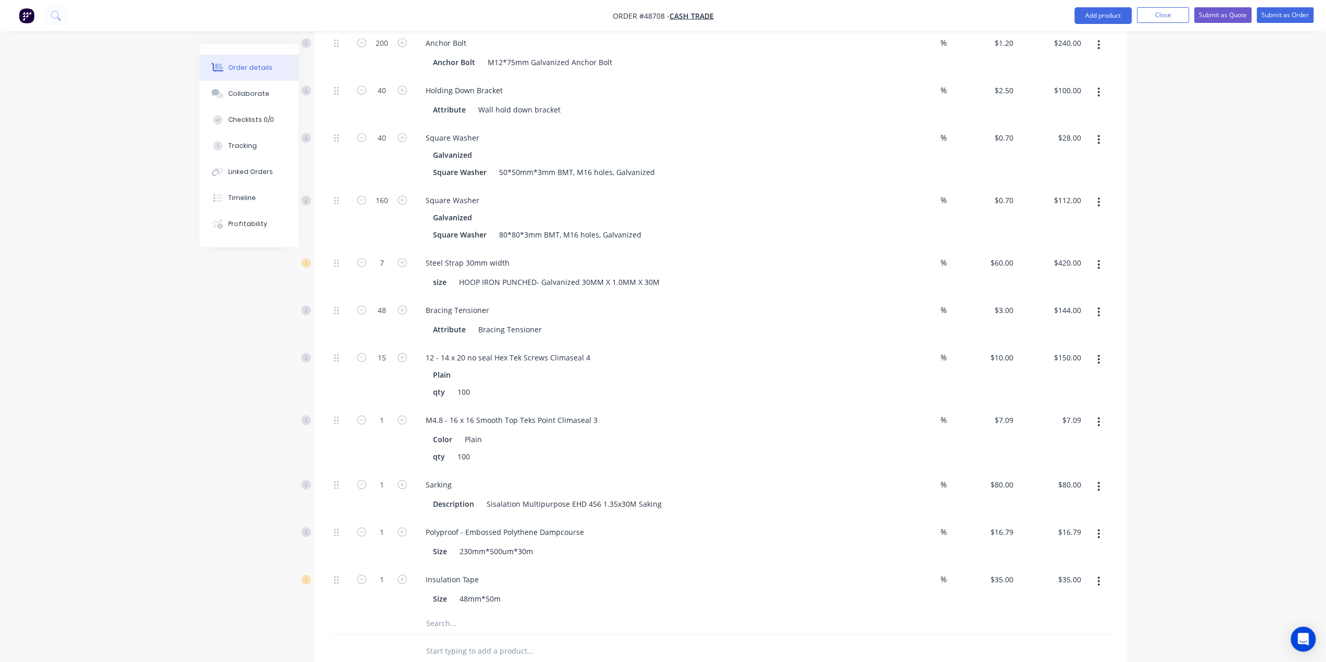
click at [67, 386] on div "Order details Collaborate Checklists 0/0 Tracking Linked Orders Timeline Profit…" at bounding box center [663, 169] width 1326 height 1483
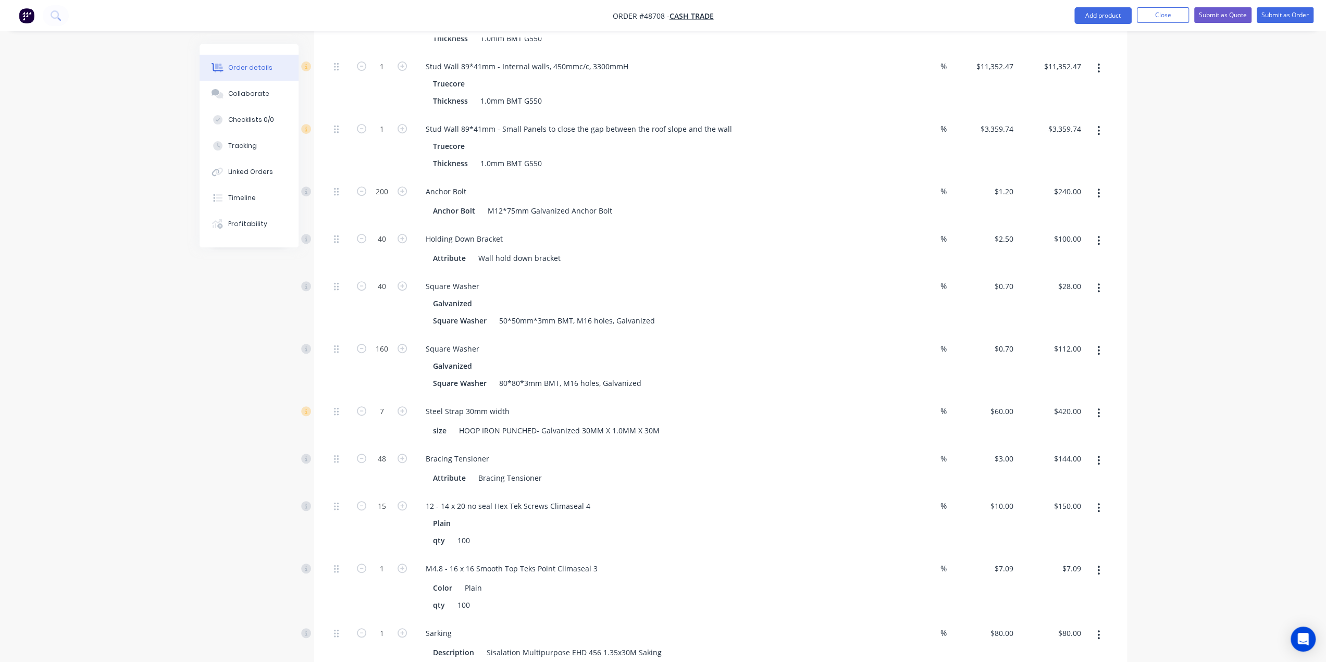
scroll to position [433, 0]
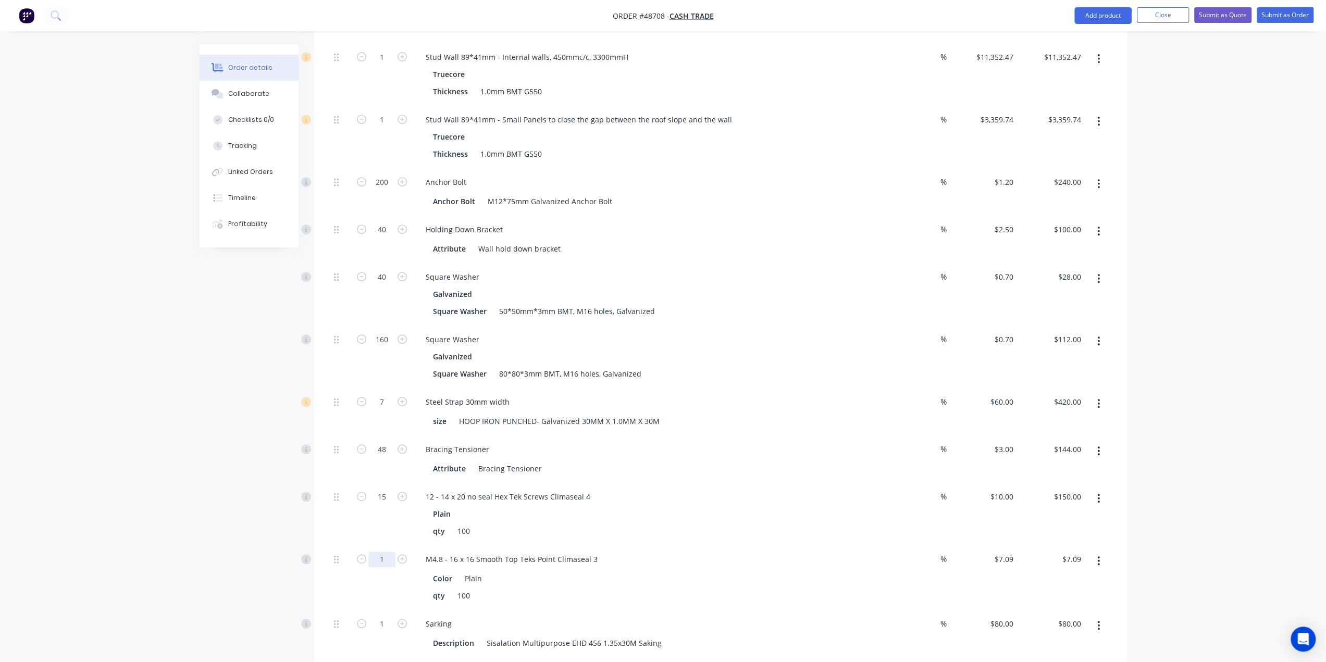
type input "15"
type input "$106.35"
click at [196, 552] on div "Order details Collaborate Checklists 0/0 Tracking Linked Orders Timeline Profit…" at bounding box center [663, 330] width 948 height 1439
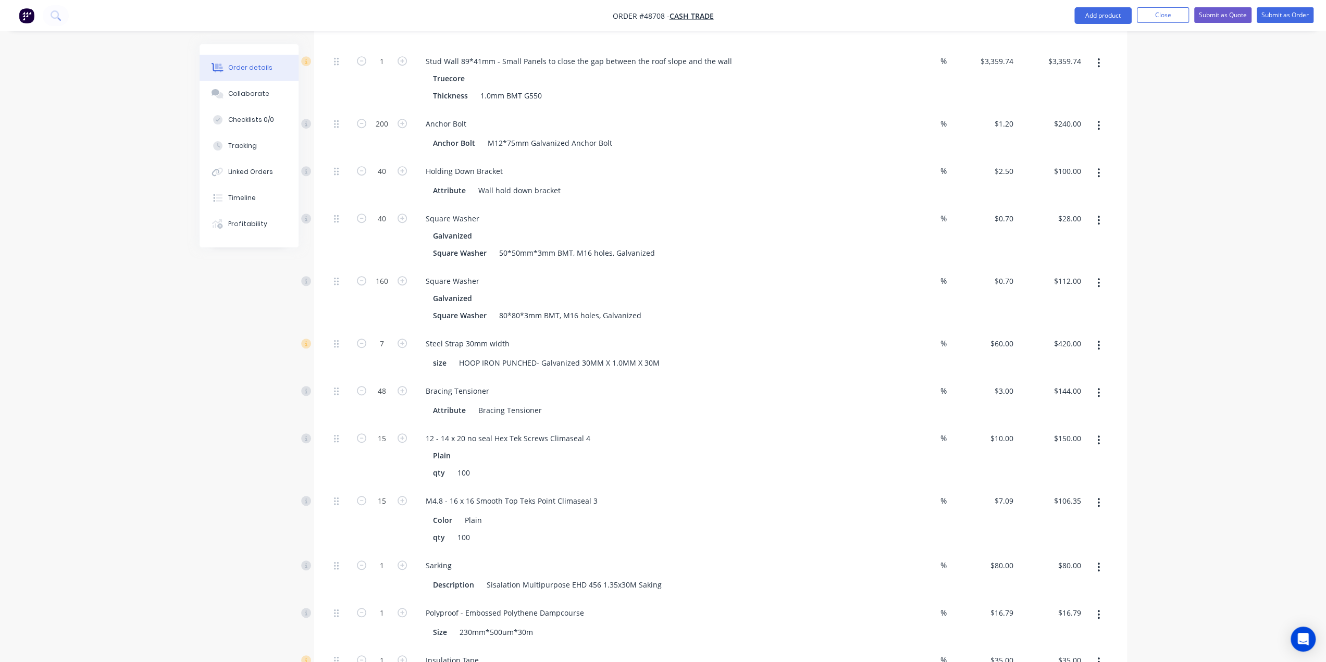
scroll to position [572, 0]
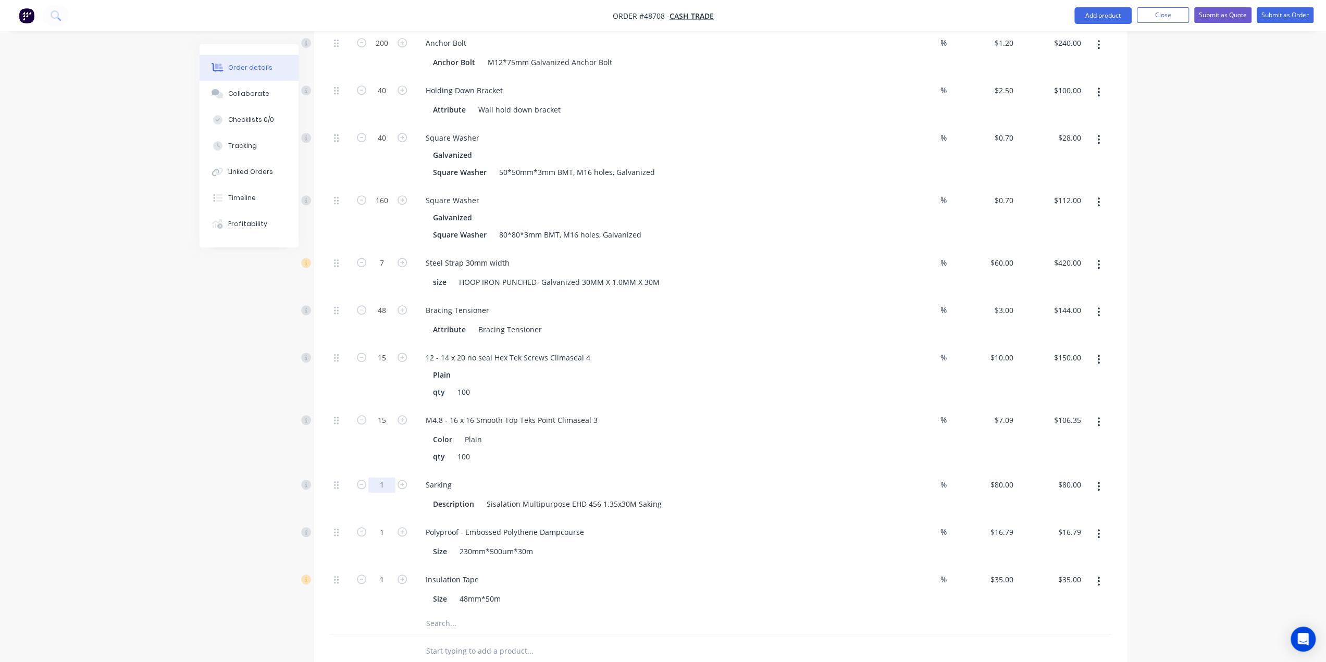
type input "10"
type input "$800.00"
click at [248, 502] on div "Created by Bob Created 01/09/25 Required 01/09/25 Assigned to Add team member S…" at bounding box center [662, 191] width 927 height 1439
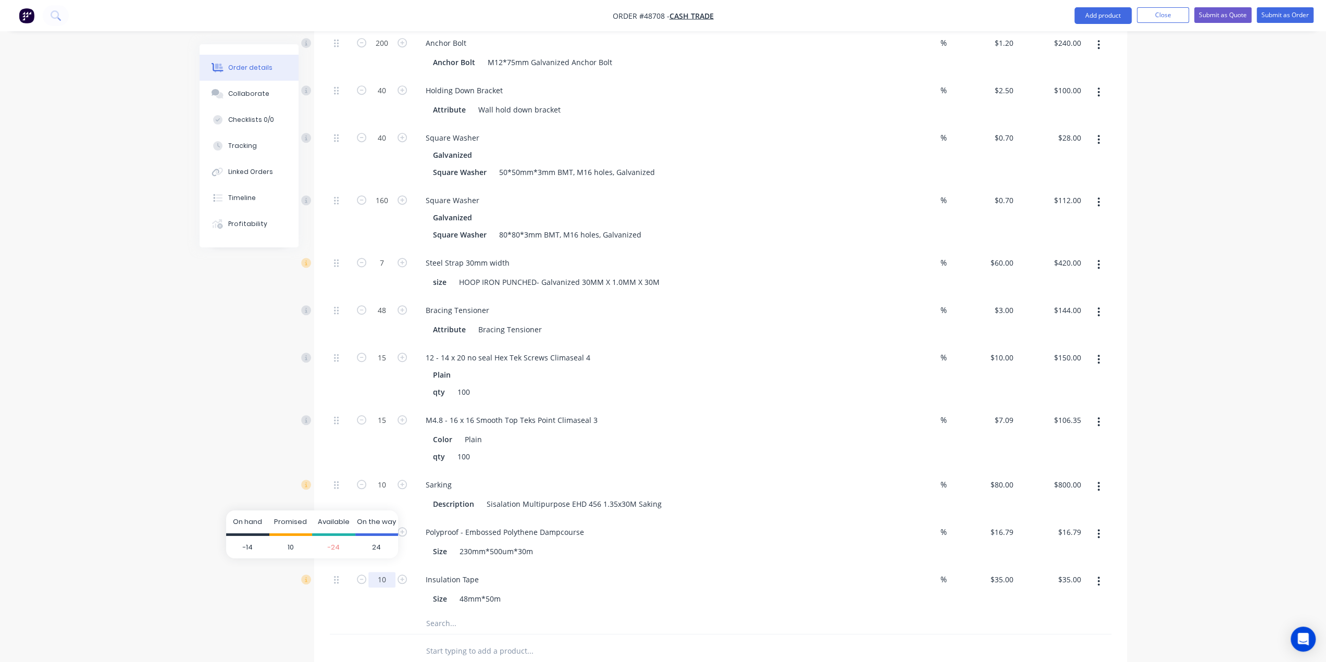
type input "10"
type input "$350.00"
click at [247, 551] on span "-14" at bounding box center [247, 546] width 43 height 23
type input "7"
type input "$117.53"
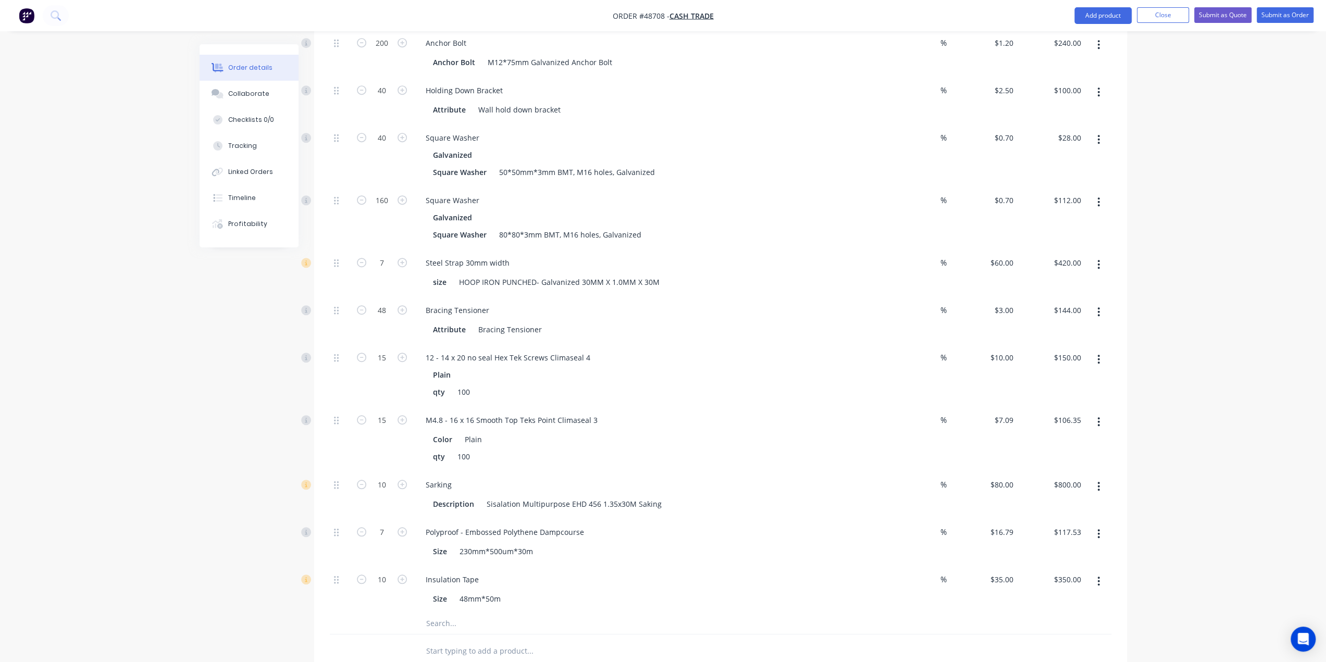
click at [224, 453] on div "Created by Bob Created 01/09/25 Required 01/09/25 Assigned to Add team member S…" at bounding box center [662, 191] width 927 height 1439
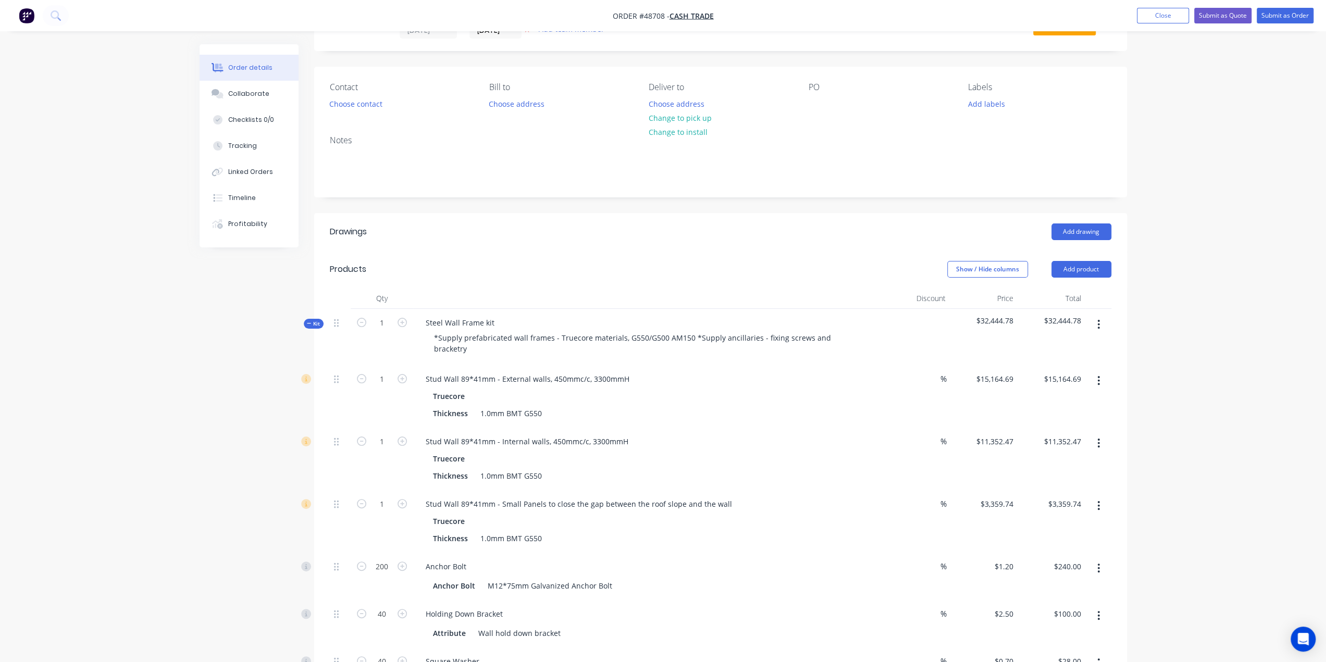
scroll to position [0, 0]
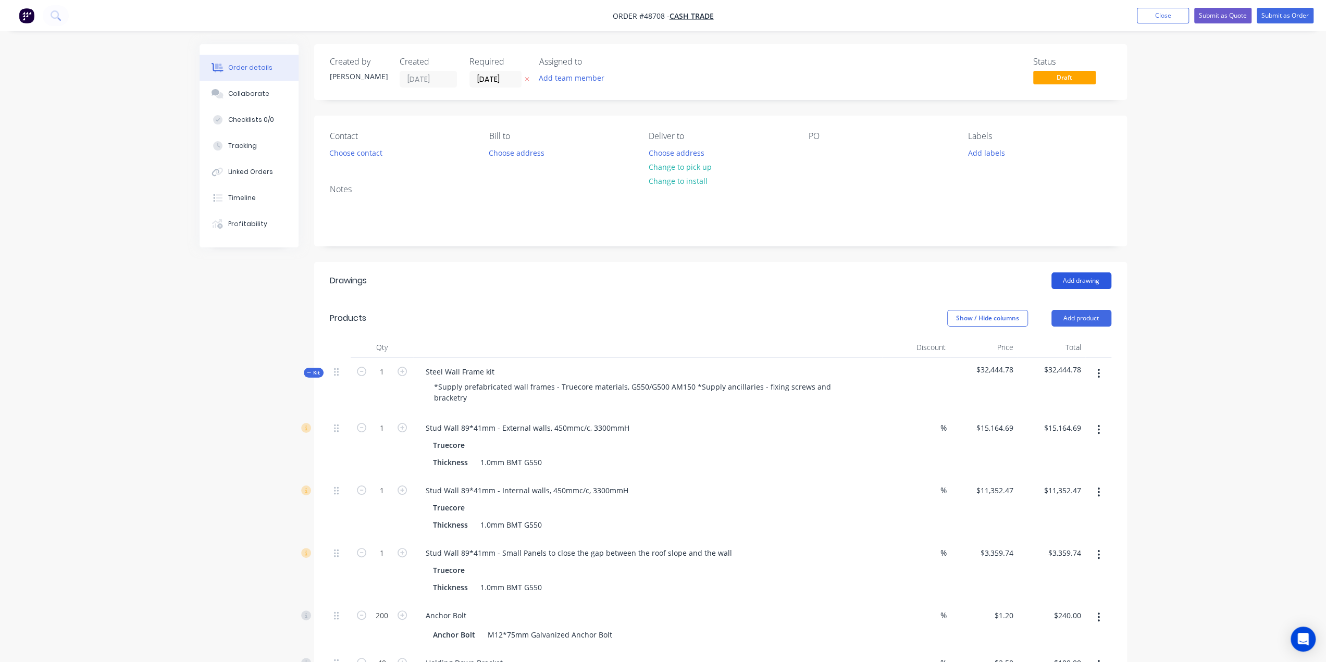
click at [1087, 277] on button "Add drawing" at bounding box center [1081, 280] width 60 height 17
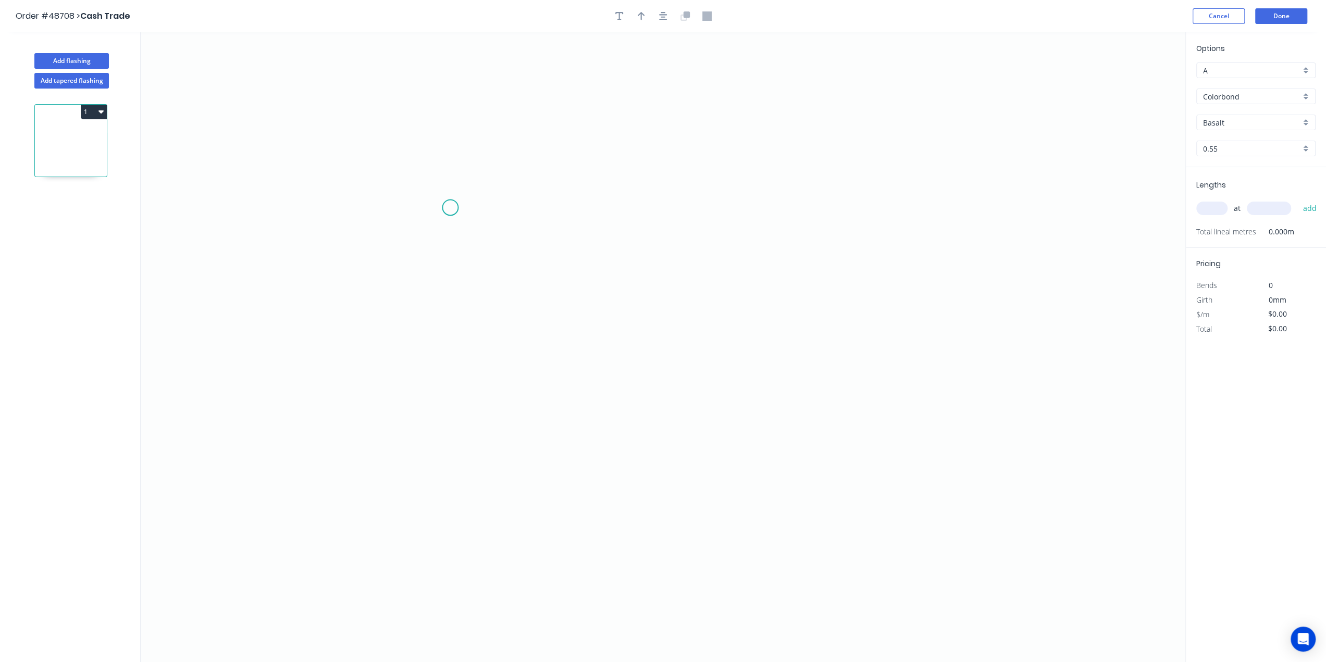
click at [450, 206] on icon "0" at bounding box center [663, 347] width 1044 height 630
drag, startPoint x: 451, startPoint y: 334, endPoint x: 891, endPoint y: 331, distance: 439.6
click at [452, 334] on icon "0" at bounding box center [663, 347] width 1044 height 630
click at [1049, 332] on icon "0 ?" at bounding box center [663, 347] width 1044 height 630
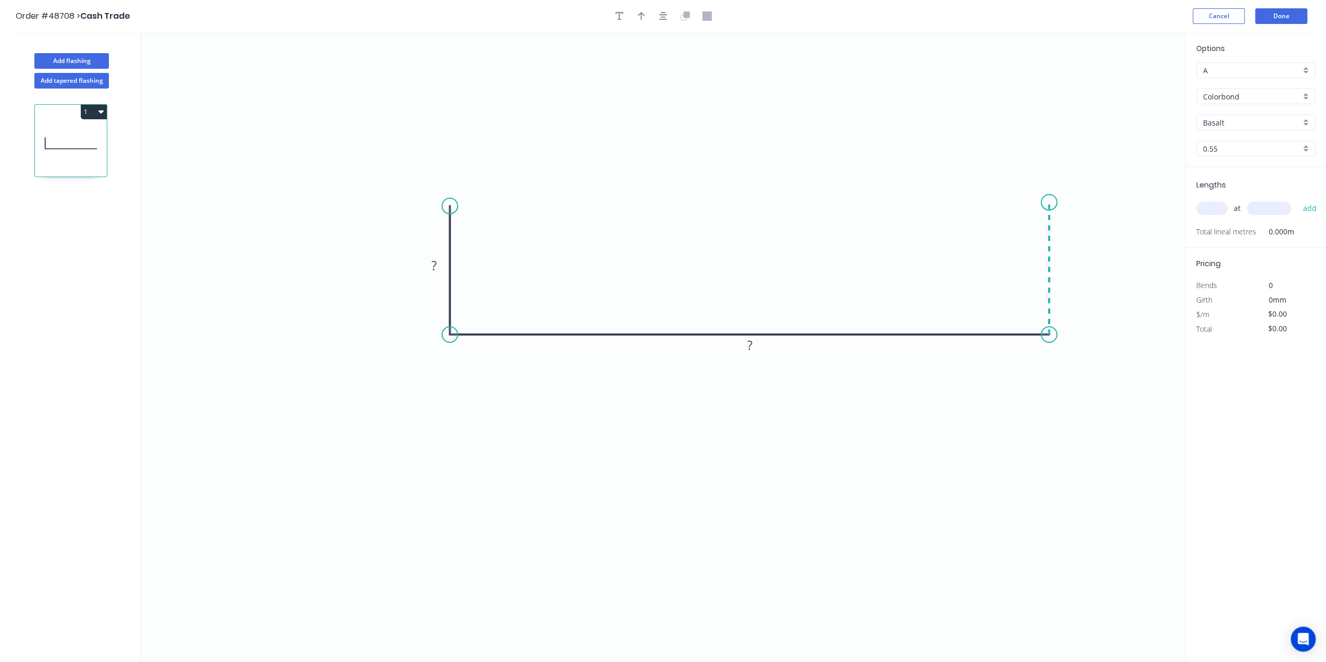
click at [1045, 202] on icon "0 ? ?" at bounding box center [663, 347] width 1044 height 630
click at [1049, 203] on circle at bounding box center [1049, 202] width 16 height 16
click at [1094, 236] on div "Crush & Fold" at bounding box center [1101, 233] width 105 height 21
click at [450, 205] on circle at bounding box center [450, 206] width 16 height 16
click at [493, 241] on div "Crush & Fold" at bounding box center [502, 240] width 105 height 21
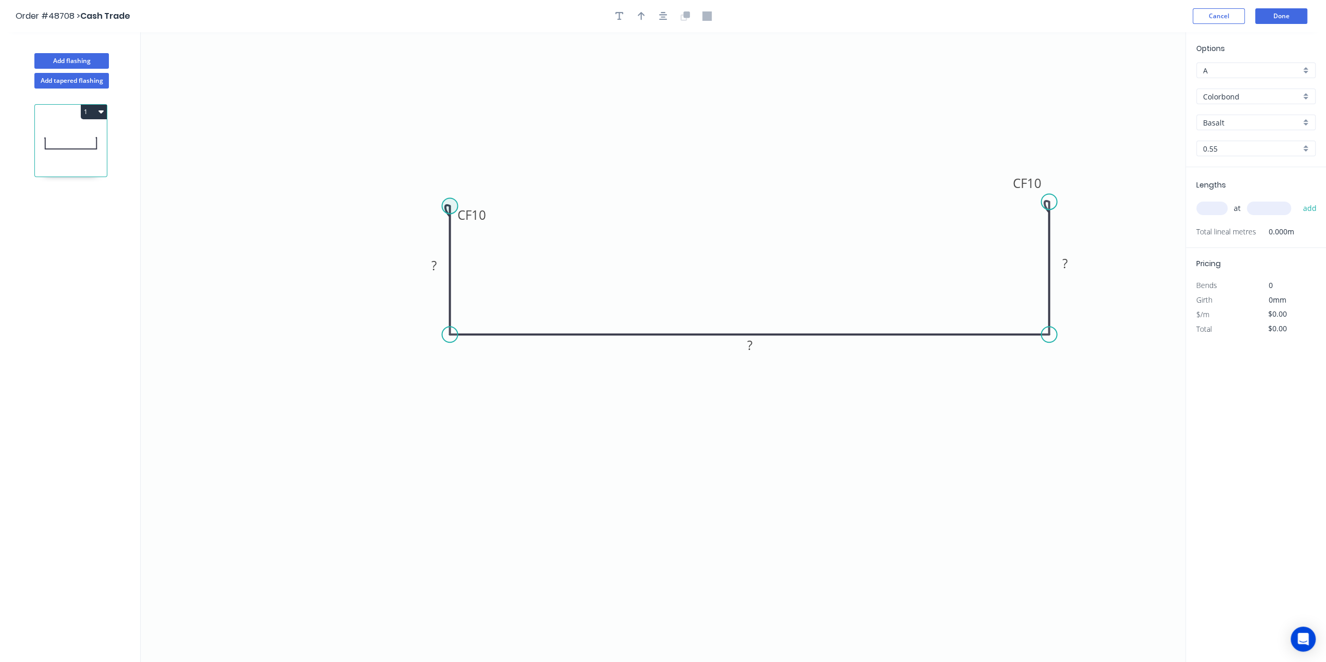
click at [455, 202] on circle at bounding box center [450, 206] width 16 height 16
click at [451, 207] on circle at bounding box center [450, 207] width 16 height 16
click at [504, 244] on div "Flip bend" at bounding box center [503, 241] width 105 height 21
drag, startPoint x: 451, startPoint y: 207, endPoint x: 452, endPoint y: 201, distance: 6.3
click at [452, 201] on circle at bounding box center [450, 201] width 16 height 16
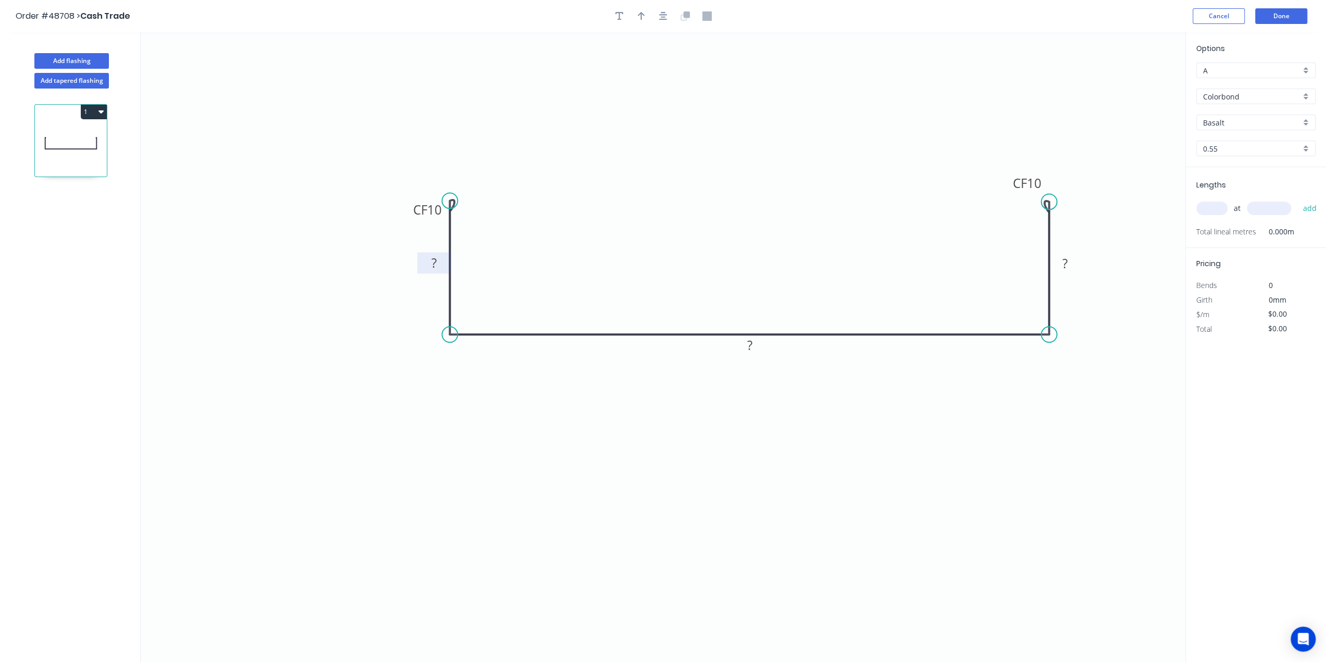
click at [437, 264] on rect at bounding box center [433, 263] width 21 height 15
type input "$37.26"
click at [420, 419] on icon "0 CF 10 125 600 CF 10 125" at bounding box center [663, 347] width 1044 height 630
click at [1254, 130] on div "Options A A Colorbond Colorbond Basalt Basalt 0.55 0.55" at bounding box center [1255, 105] width 140 height 124
click at [1251, 120] on input "Basalt" at bounding box center [1251, 122] width 97 height 11
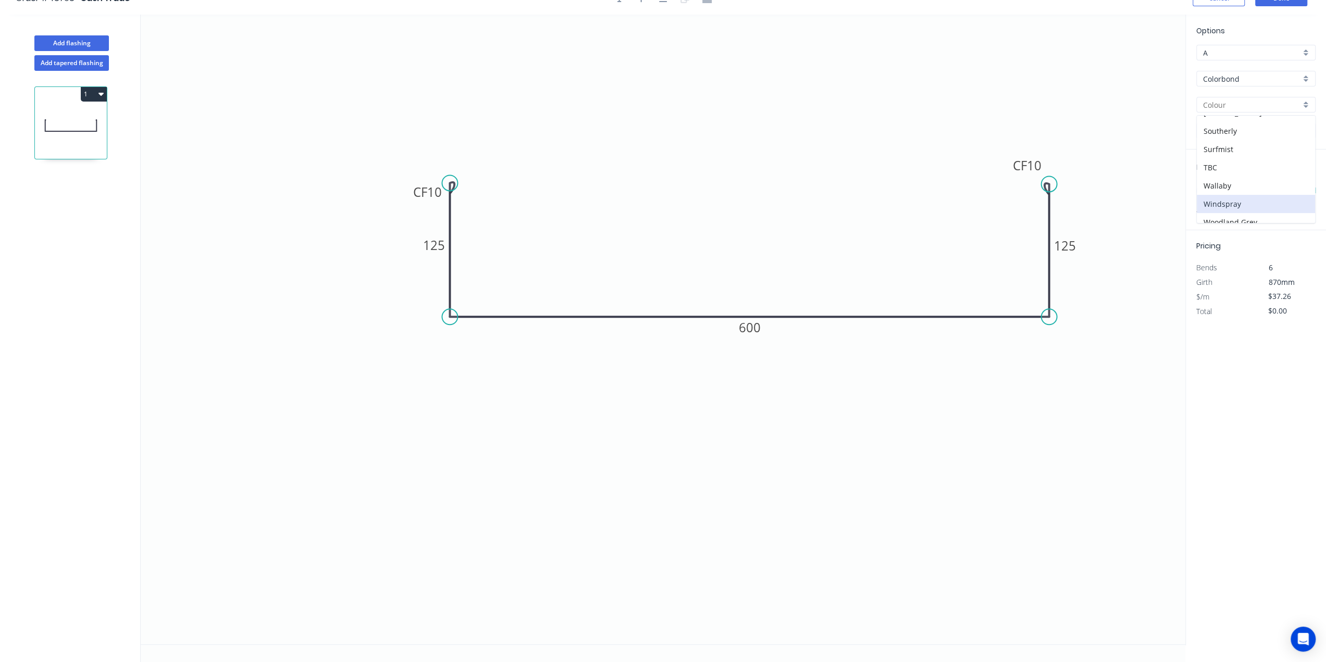
scroll to position [268, 0]
click at [1248, 176] on div "TBC" at bounding box center [1255, 185] width 118 height 18
type input "TBC"
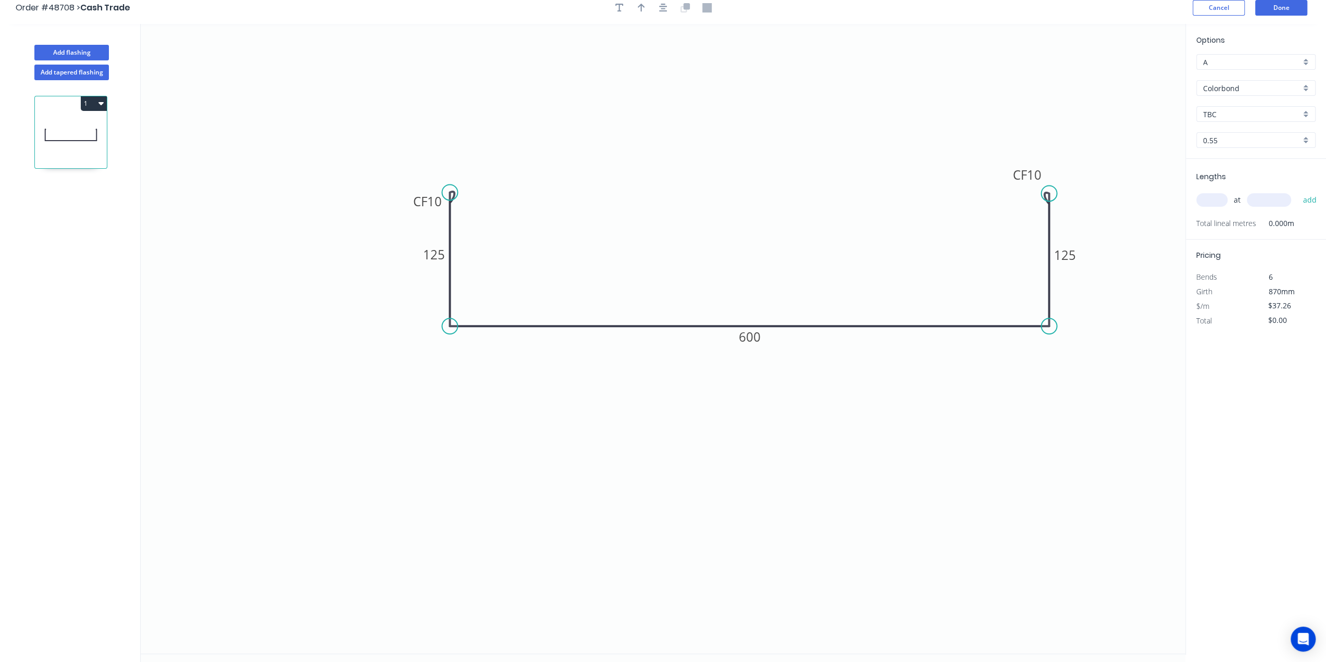
scroll to position [0, 0]
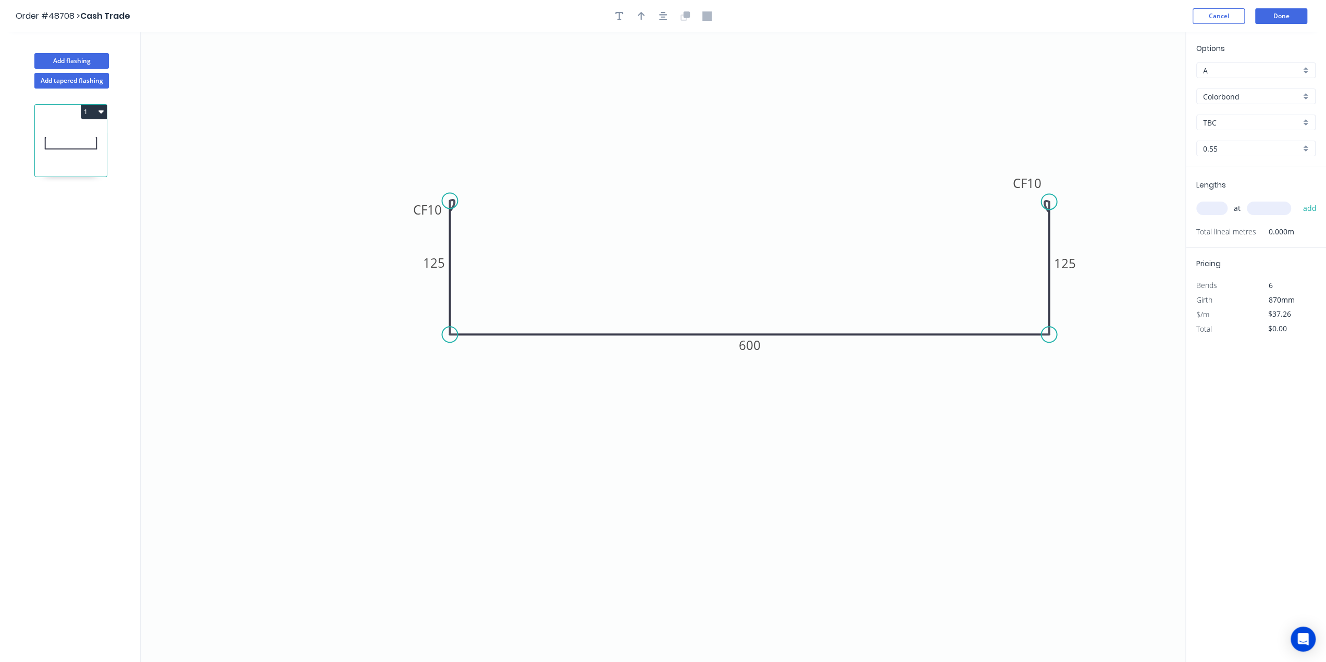
click at [1207, 207] on input "text" at bounding box center [1211, 209] width 31 height 14
type input "4"
click at [1253, 208] on input "text" at bounding box center [1268, 209] width 44 height 14
type input "6700"
click at [1297, 199] on button "add" at bounding box center [1309, 208] width 24 height 18
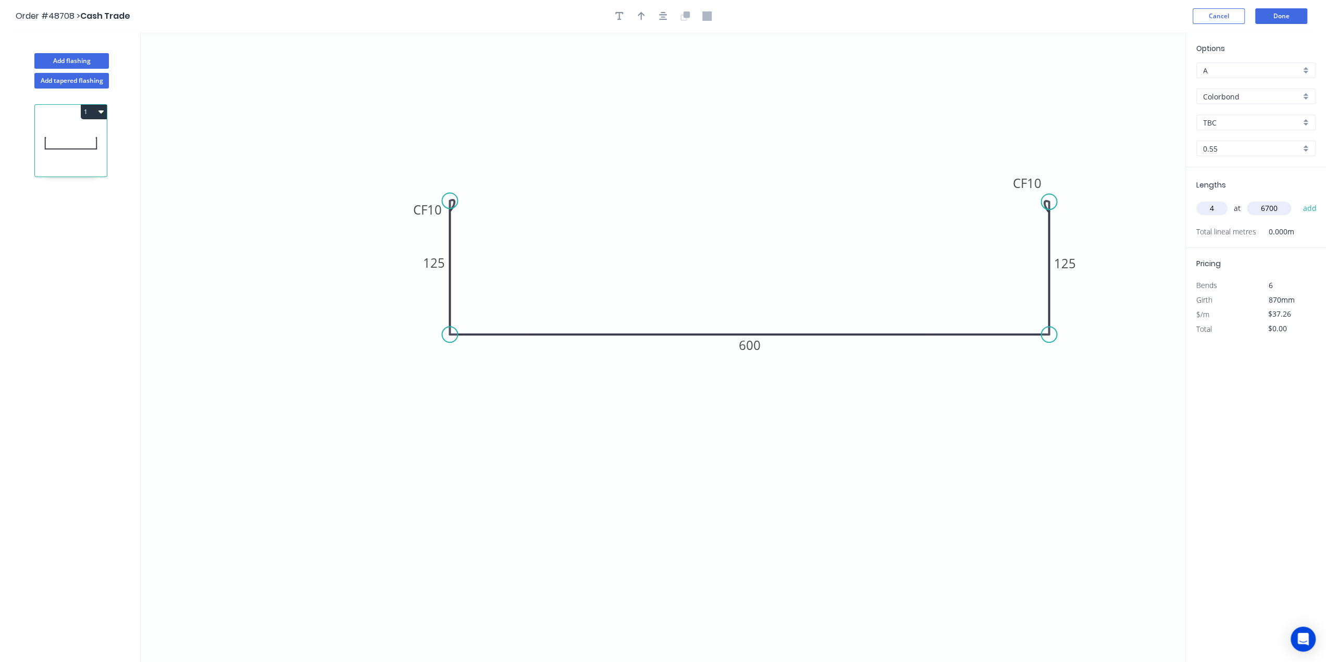
type input "$998.57"
click at [1089, 571] on icon "0 CF 10 125 600 CF 10 125" at bounding box center [663, 347] width 1044 height 630
click at [1248, 466] on div "Options A A Colorbond Colorbond TBC TBC 0.55 0.55 Lengths at add 4 at 6700mm To…" at bounding box center [1255, 347] width 141 height 631
click at [616, 17] on icon "button" at bounding box center [619, 15] width 8 height 9
click at [614, 17] on button "button" at bounding box center [619, 16] width 16 height 16
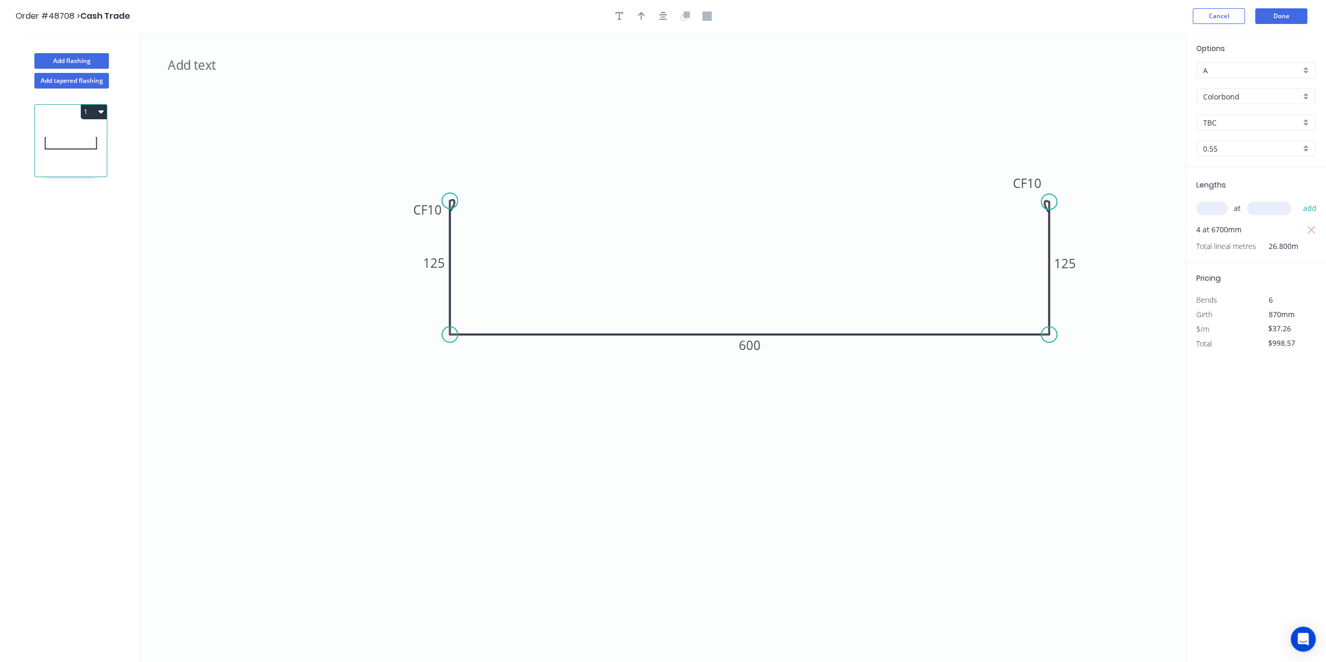
click at [520, 116] on icon "CF 10 125 600 CF 10 125" at bounding box center [663, 347] width 1044 height 630
drag, startPoint x: 202, startPoint y: 59, endPoint x: 434, endPoint y: 106, distance: 236.9
click at [434, 106] on textarea at bounding box center [428, 120] width 84 height 39
drag, startPoint x: 455, startPoint y: 110, endPoint x: 480, endPoint y: 110, distance: 25.5
click at [480, 110] on textarea at bounding box center [440, 120] width 84 height 39
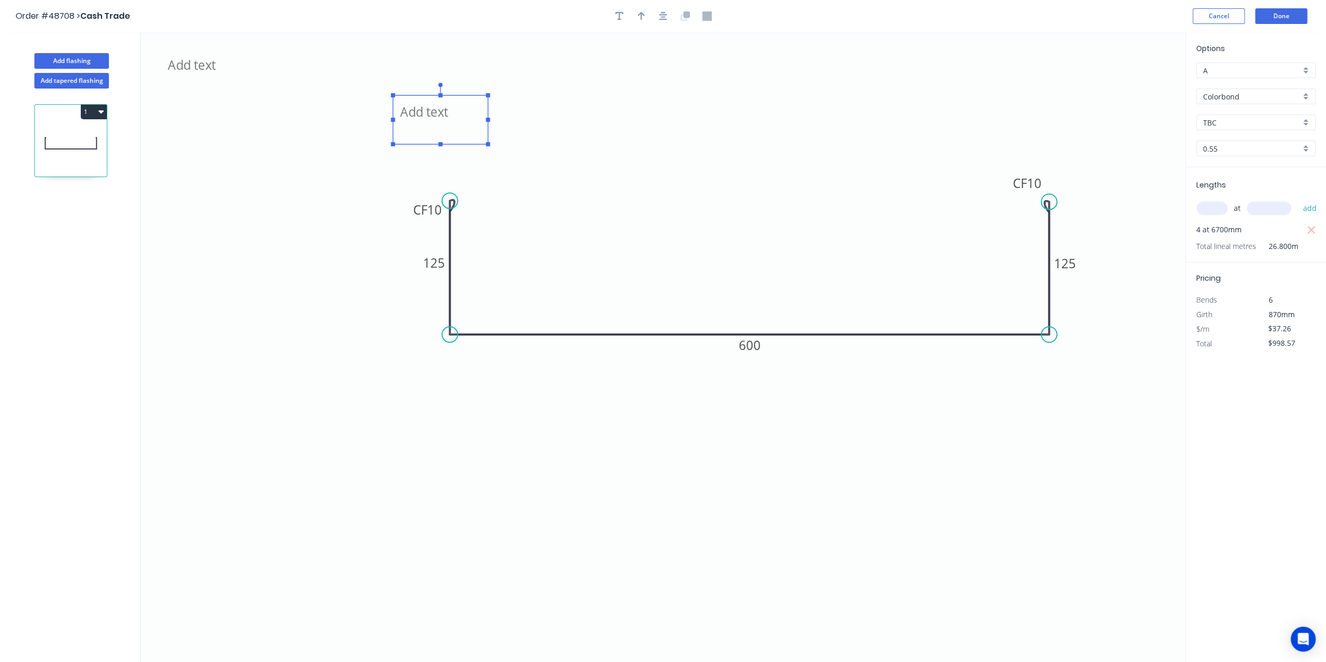
click at [480, 93] on icon "CF 10 125 600 CF 10 125" at bounding box center [663, 347] width 1044 height 630
drag, startPoint x: 473, startPoint y: 98, endPoint x: 479, endPoint y: 98, distance: 5.7
click at [479, 98] on rect at bounding box center [440, 119] width 95 height 49
drag, startPoint x: 200, startPoint y: 69, endPoint x: 612, endPoint y: 157, distance: 421.7
click at [612, 157] on textarea at bounding box center [621, 161] width 84 height 39
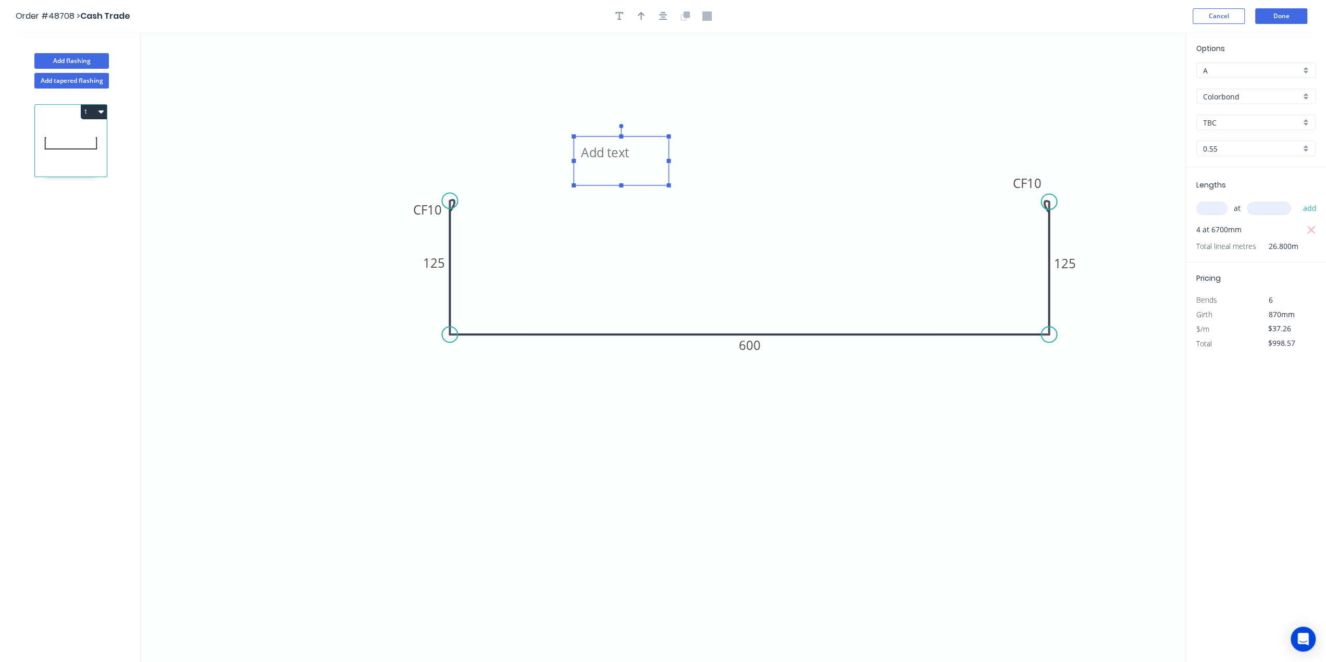
click at [612, 157] on textarea at bounding box center [621, 161] width 84 height 39
type textarea "s"
click at [753, 138] on icon "Box Gutter CF 10 125 600 CF 10 125" at bounding box center [663, 347] width 1044 height 630
type textarea "Box Gutter"
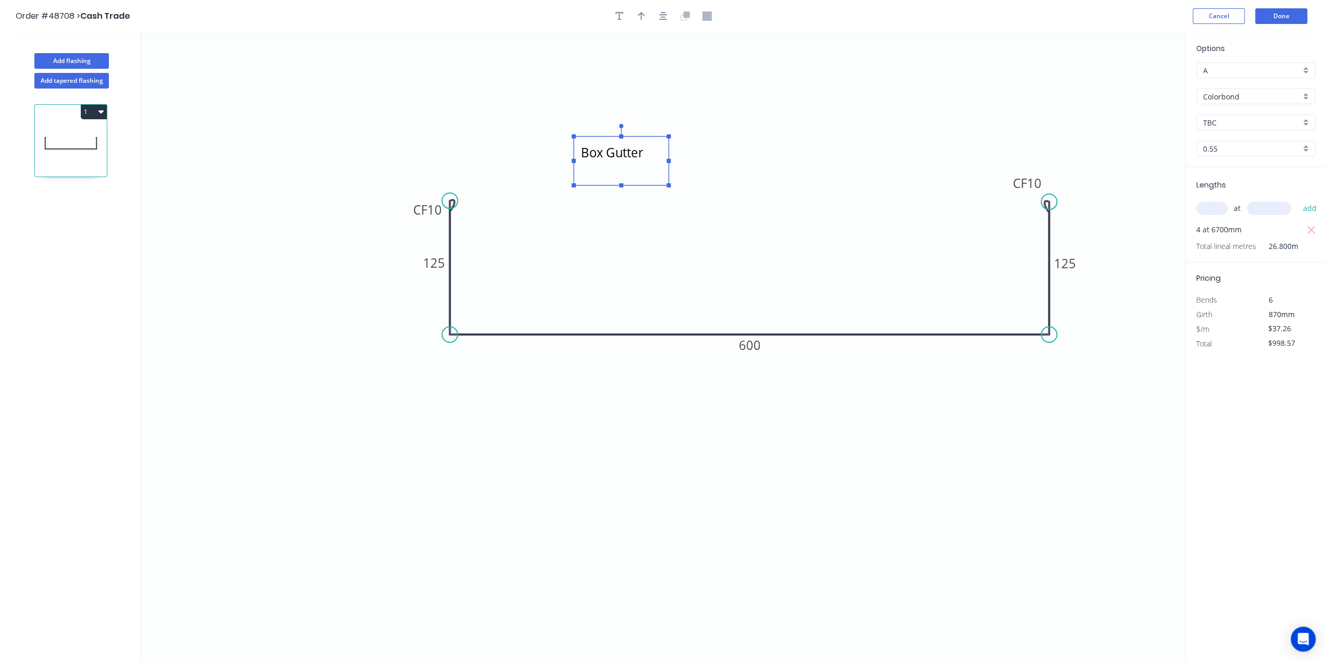
drag, startPoint x: 599, startPoint y: 157, endPoint x: 616, endPoint y: 159, distance: 17.3
click at [599, 157] on textarea "Box Gutter" at bounding box center [621, 161] width 84 height 39
click at [634, 160] on textarea "Box Gutter" at bounding box center [621, 160] width 84 height 39
drag, startPoint x: 645, startPoint y: 155, endPoint x: 587, endPoint y: 156, distance: 57.8
click at [516, 146] on icon "Box Gutter CF 10 125 600 CF 10 125" at bounding box center [663, 347] width 1044 height 630
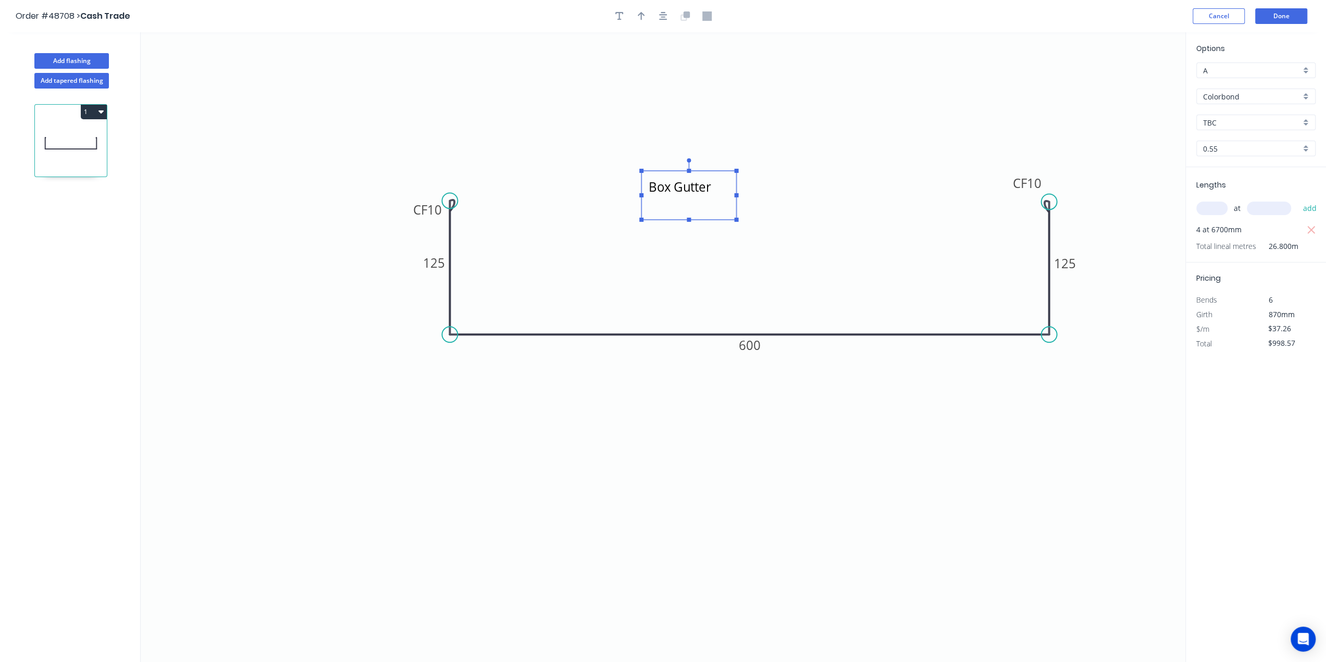
drag, startPoint x: 630, startPoint y: 177, endPoint x: 708, endPoint y: 204, distance: 82.7
click at [708, 204] on textarea "Box Gutter" at bounding box center [688, 195] width 84 height 39
click at [814, 246] on icon "Box Gutter CF 10 125 600 CF 10 125" at bounding box center [663, 347] width 1044 height 630
click at [1285, 15] on button "Done" at bounding box center [1281, 16] width 52 height 16
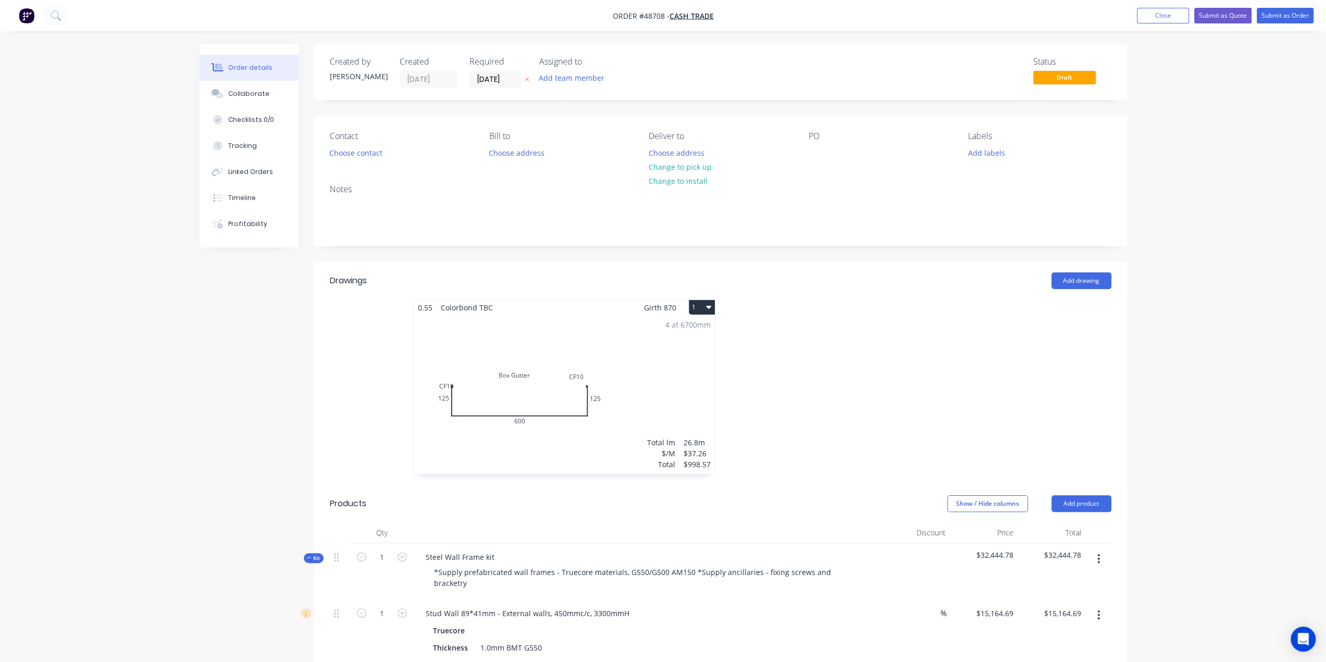
click at [589, 406] on div "4 at 6700mm Total lm $/M Total 26.8m $37.26 $998.57" at bounding box center [564, 394] width 301 height 159
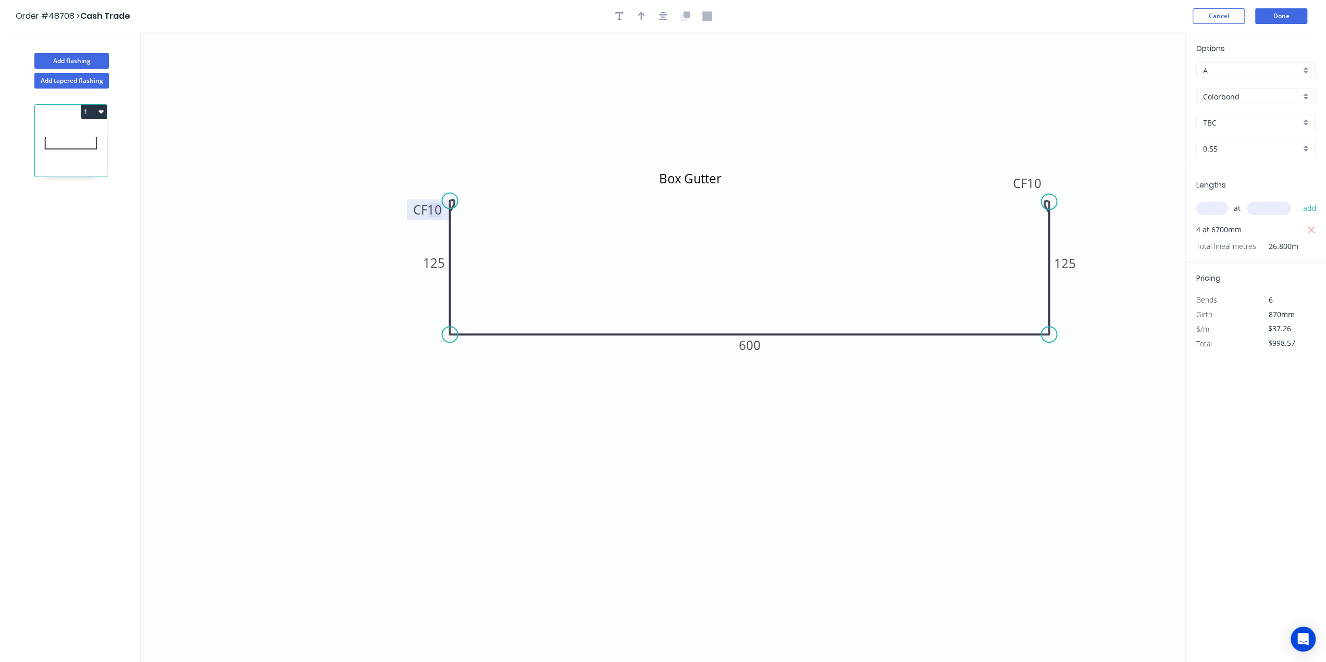
click at [422, 203] on tspan "CF" at bounding box center [420, 209] width 14 height 17
drag, startPoint x: 424, startPoint y: 200, endPoint x: 444, endPoint y: 166, distance: 39.5
click at [444, 166] on rect at bounding box center [444, 170] width 42 height 21
click at [1295, 19] on button "Done" at bounding box center [1281, 16] width 52 height 16
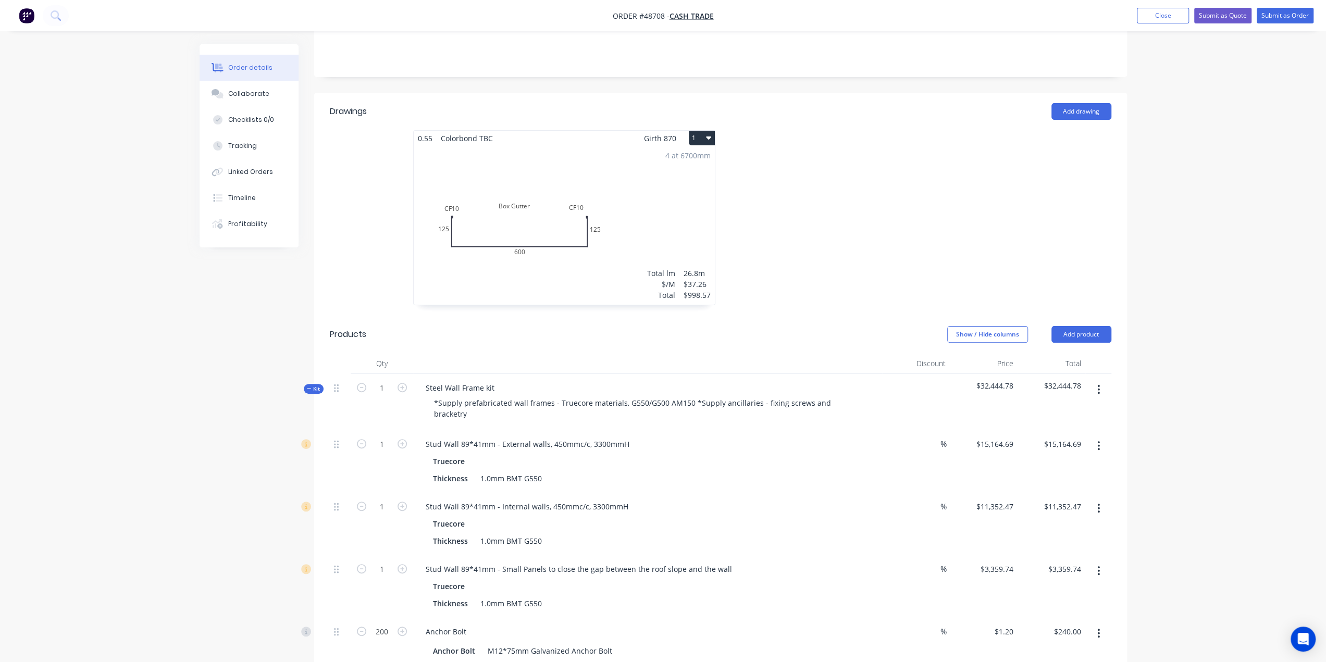
scroll to position [156, 0]
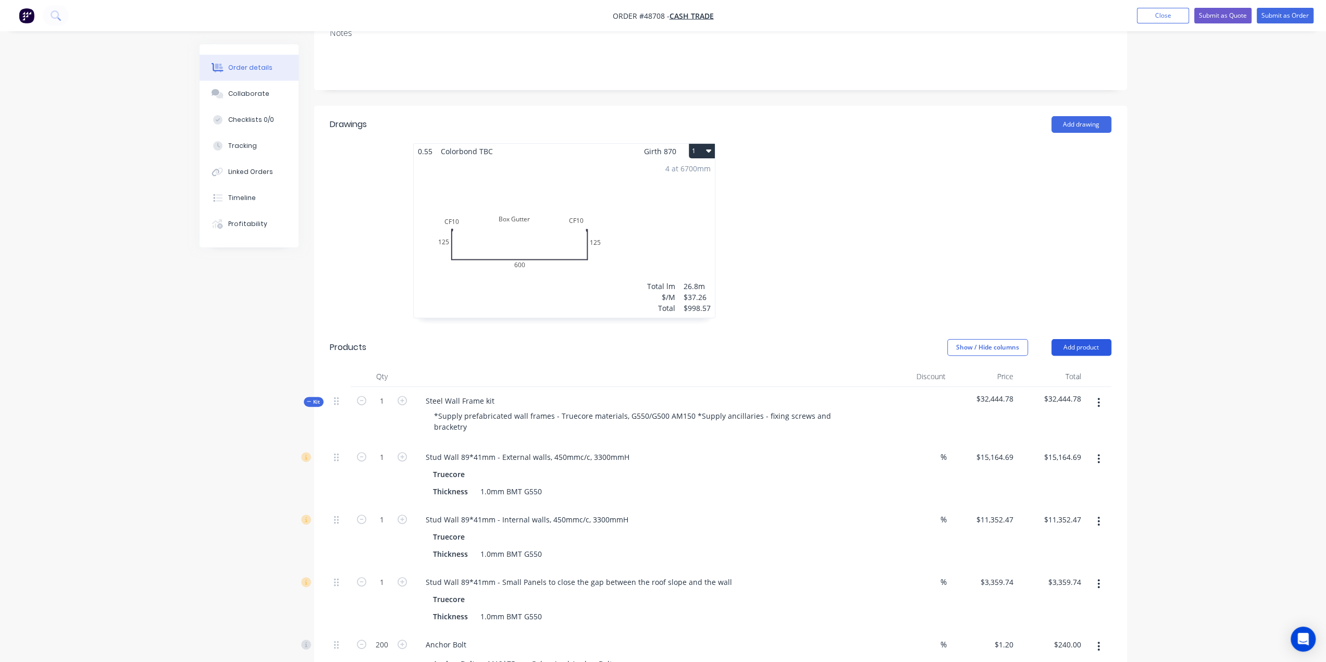
click at [1076, 343] on button "Add product" at bounding box center [1081, 347] width 60 height 17
click at [1055, 372] on div "Product catalogue" at bounding box center [1061, 373] width 80 height 15
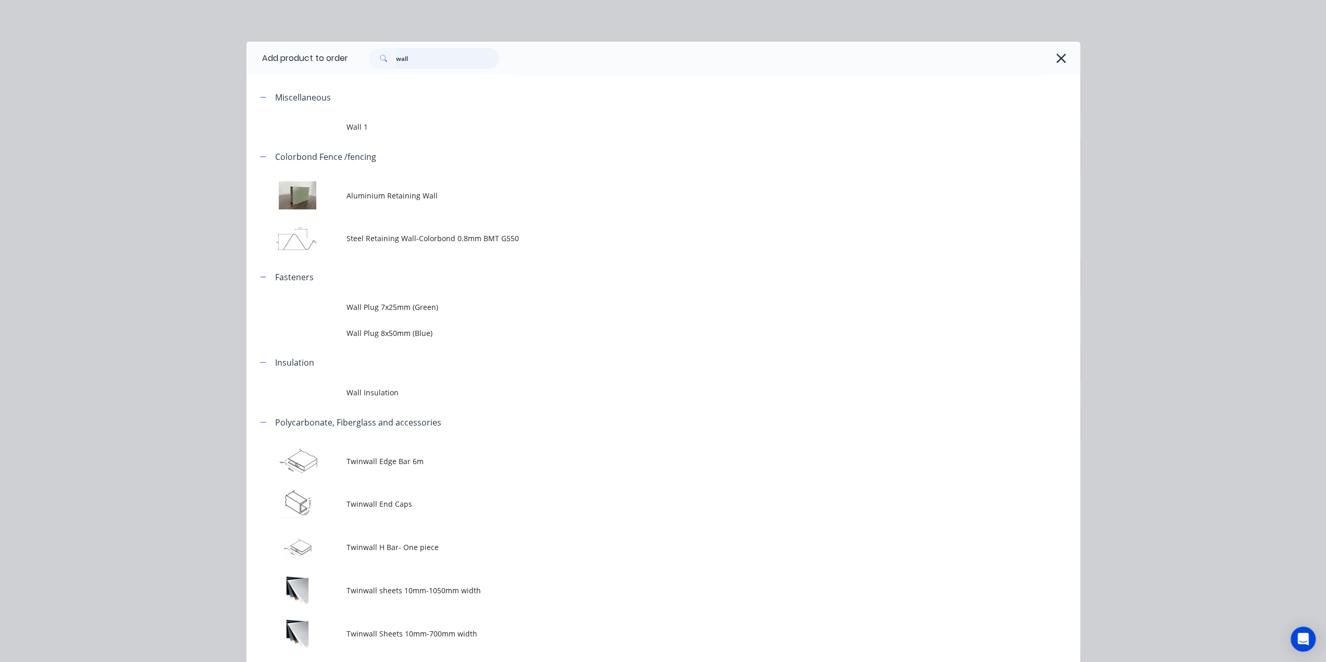
drag, startPoint x: 457, startPoint y: 59, endPoint x: 89, endPoint y: 43, distance: 369.1
click at [99, 51] on div "Add product to order wall Miscellaneous Wall 1 Colorbond Fence /fencing Alumini…" at bounding box center [663, 331] width 1326 height 662
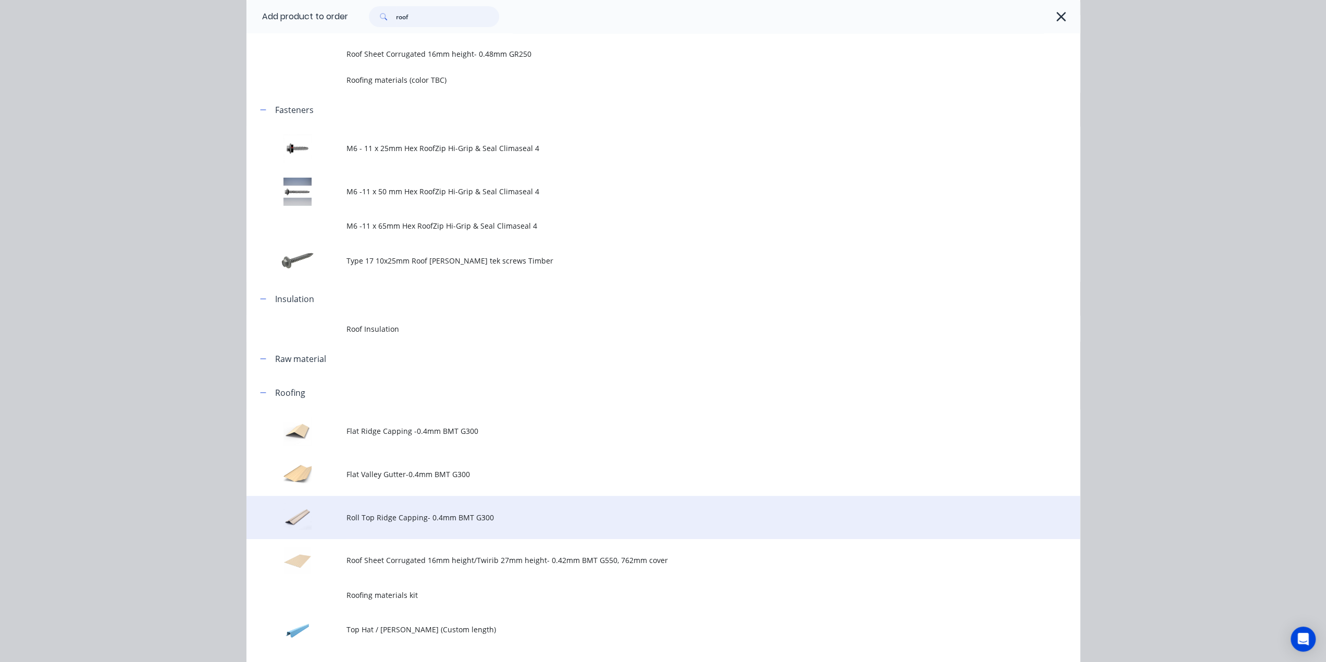
scroll to position [208, 0]
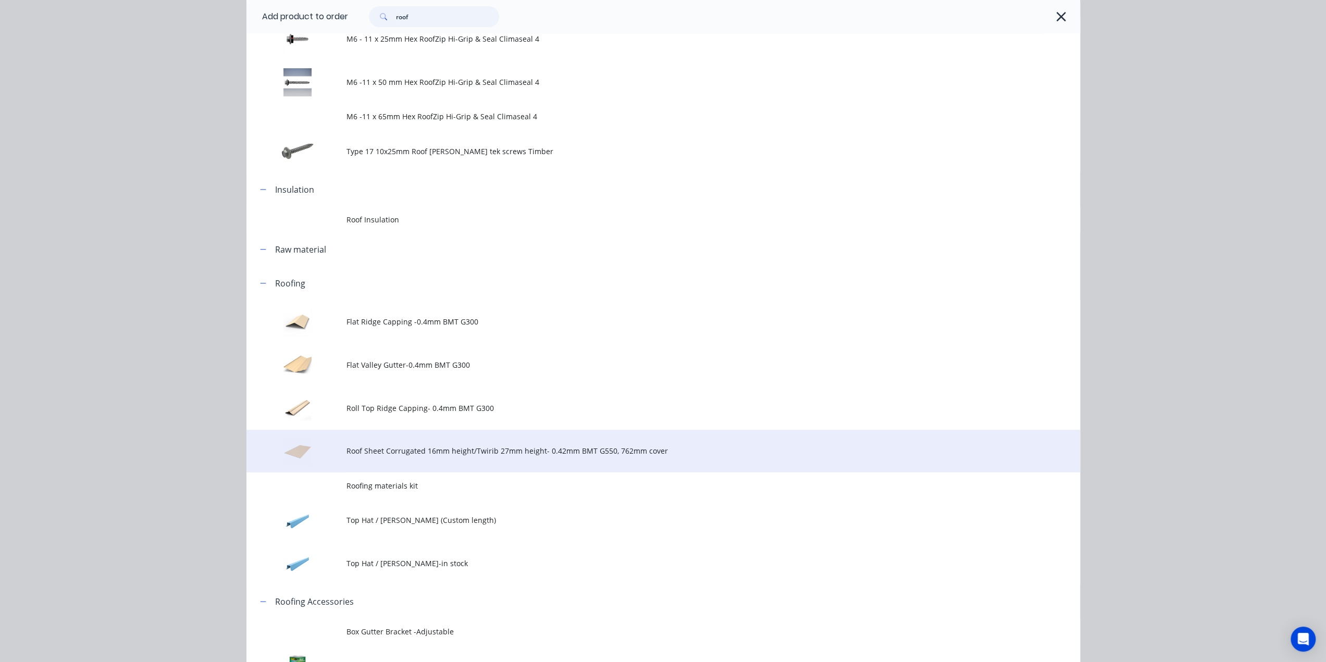
type input "roof"
click at [426, 444] on td "Roof Sheet Corrugated 16mm height/Twirib 27mm height- 0.42mm BMT G550, 762mm co…" at bounding box center [712, 451] width 733 height 43
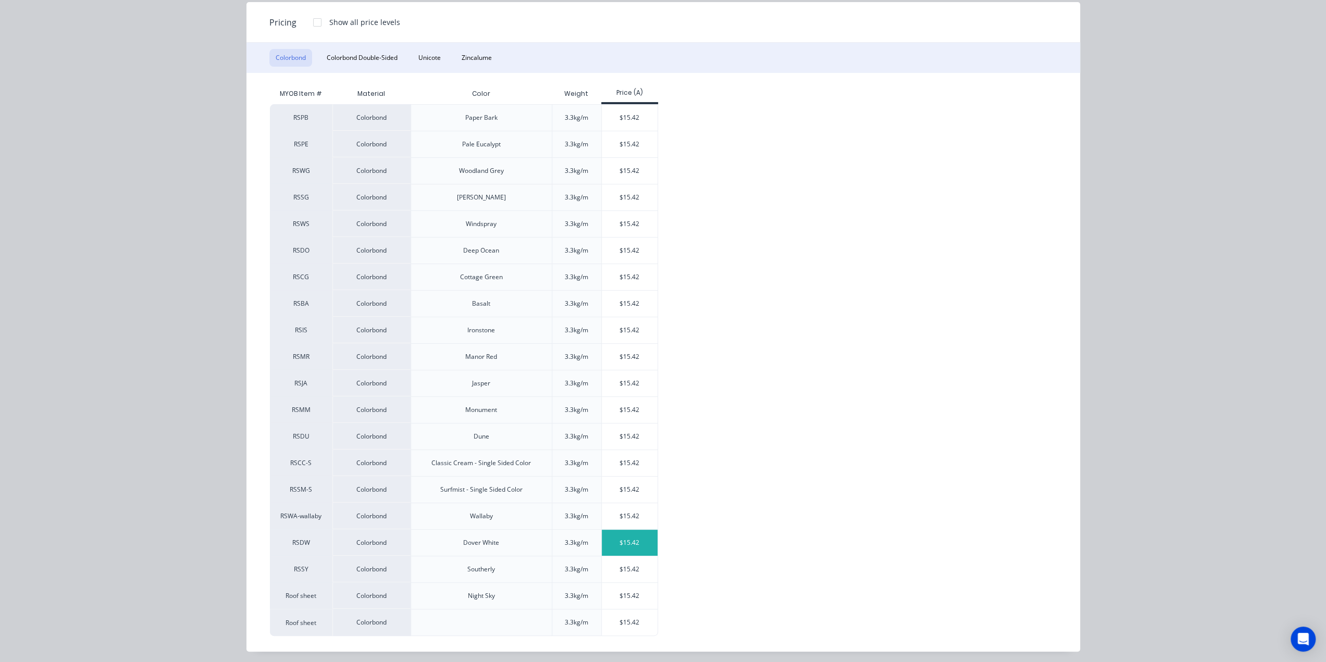
scroll to position [347, 0]
click at [619, 623] on div "$15.42" at bounding box center [630, 622] width 56 height 26
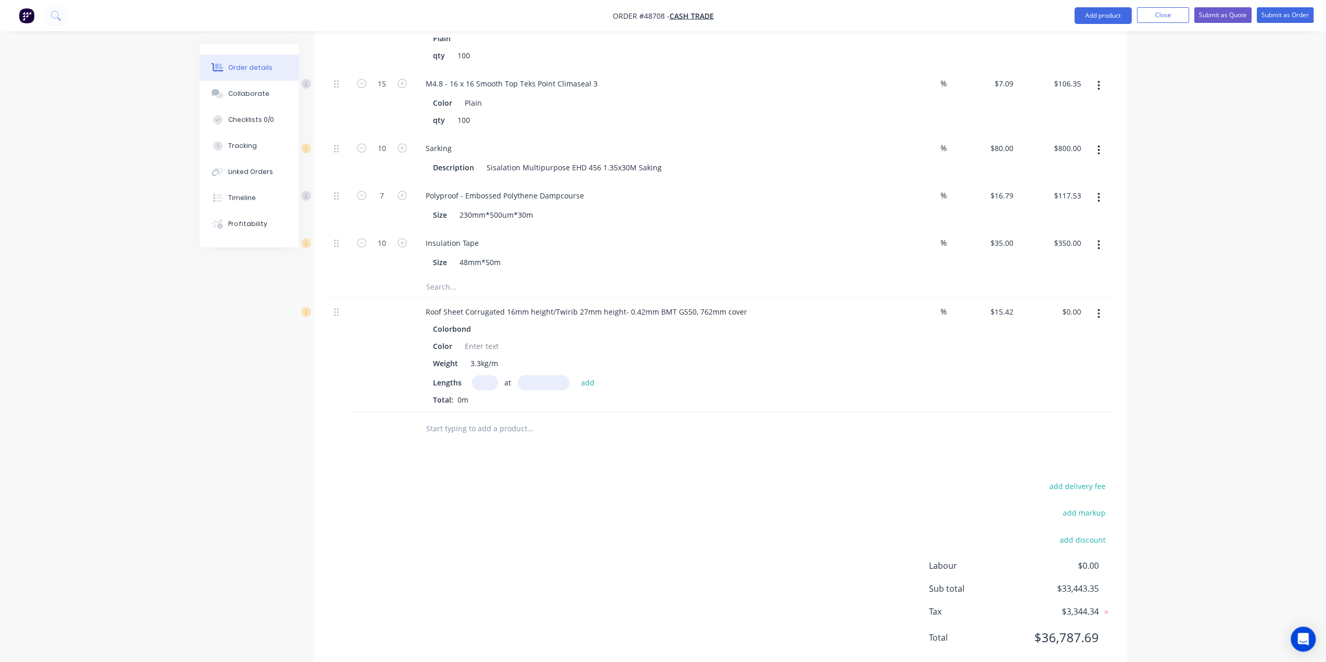
scroll to position [1088, 0]
click at [541, 381] on input "text" at bounding box center [543, 388] width 52 height 15
type input "10190mm"
click at [472, 381] on input "text" at bounding box center [485, 388] width 26 height 15
click at [703, 501] on div "add delivery fee add markup add discount Labour $0.00 Sub total $33,443.35 Tax …" at bounding box center [720, 574] width 781 height 178
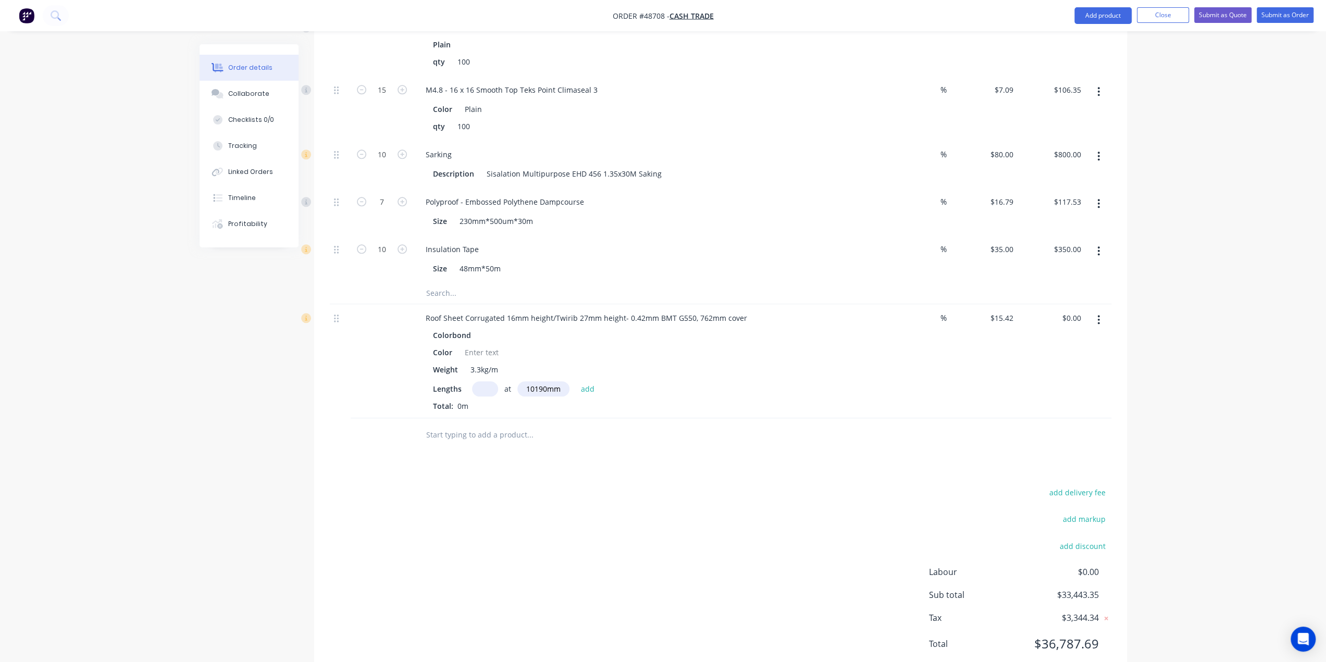
click at [481, 381] on input "text" at bounding box center [485, 388] width 26 height 15
type input "34"
click at [576, 381] on button "add" at bounding box center [588, 388] width 24 height 14
type input "$5,342.41"
click at [641, 519] on div "add delivery fee add markup add discount Labour $0.00 Sub total $38,785.76 Tax …" at bounding box center [720, 592] width 781 height 178
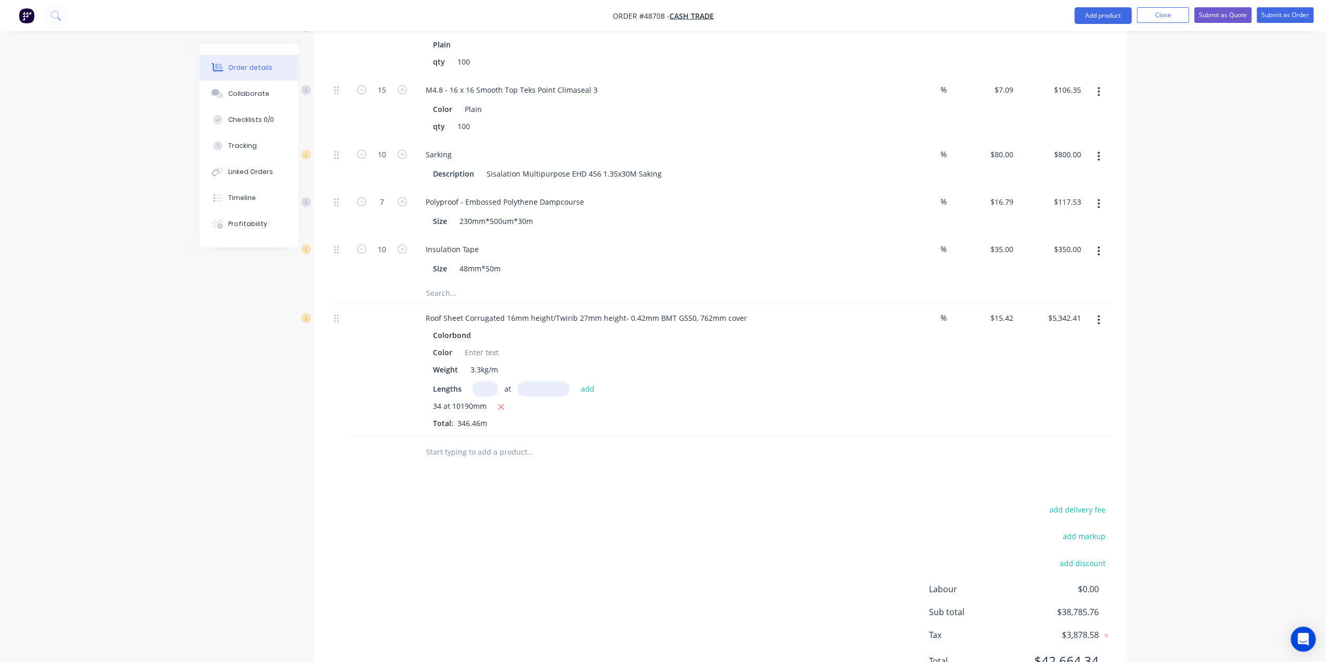
click at [731, 503] on div "add delivery fee add markup add discount Labour $0.00 Sub total $38,785.76 Tax …" at bounding box center [720, 592] width 781 height 178
click at [480, 381] on input "text" at bounding box center [485, 388] width 26 height 15
type input "34"
type input "9620"
click at [576, 381] on button "add" at bounding box center [588, 388] width 24 height 14
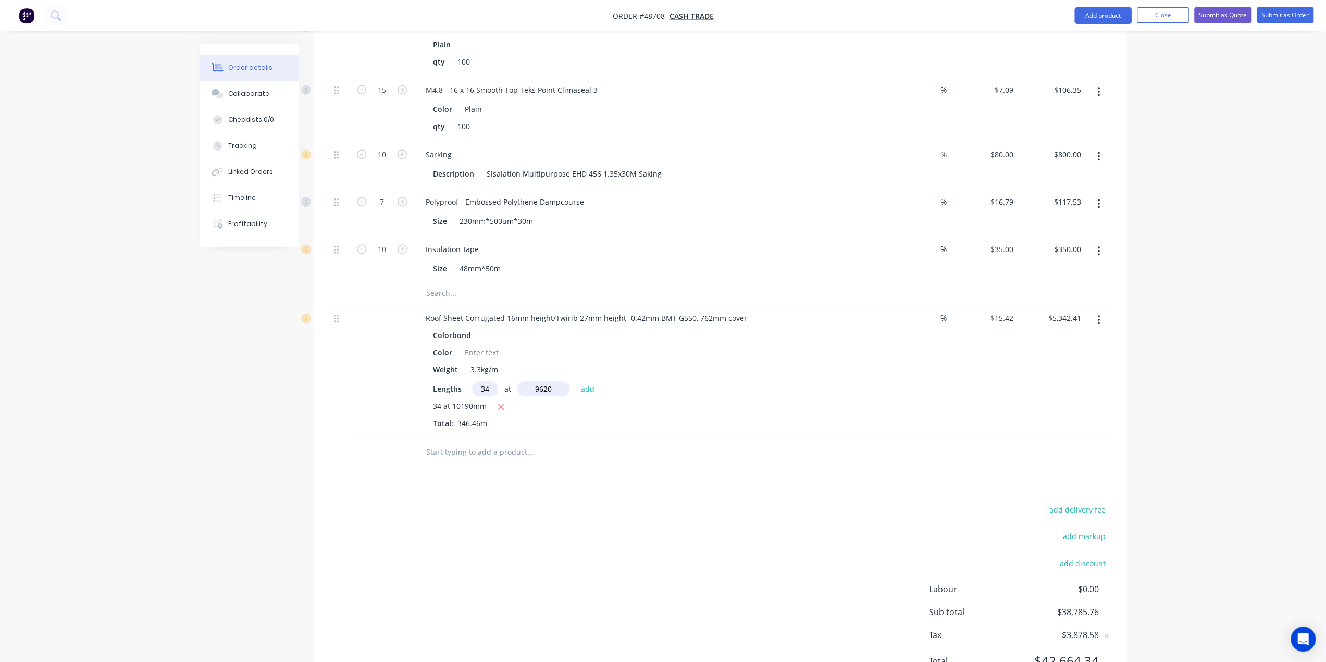
type input "$10,385.99"
drag, startPoint x: 1240, startPoint y: 504, endPoint x: 1233, endPoint y: 493, distance: 12.9
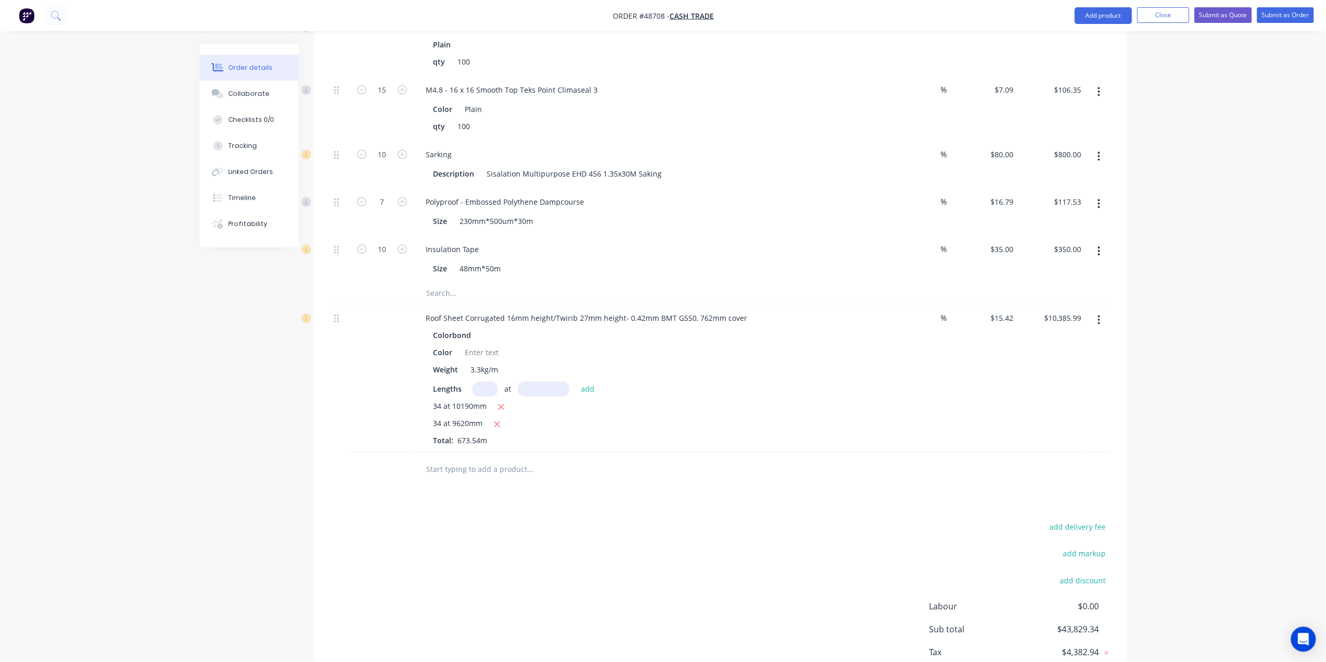
click at [491, 381] on input "text" at bounding box center [485, 388] width 26 height 15
type input "34"
type input "12090"
click at [576, 381] on button "add" at bounding box center [588, 388] width 24 height 14
type input "$16,724.53"
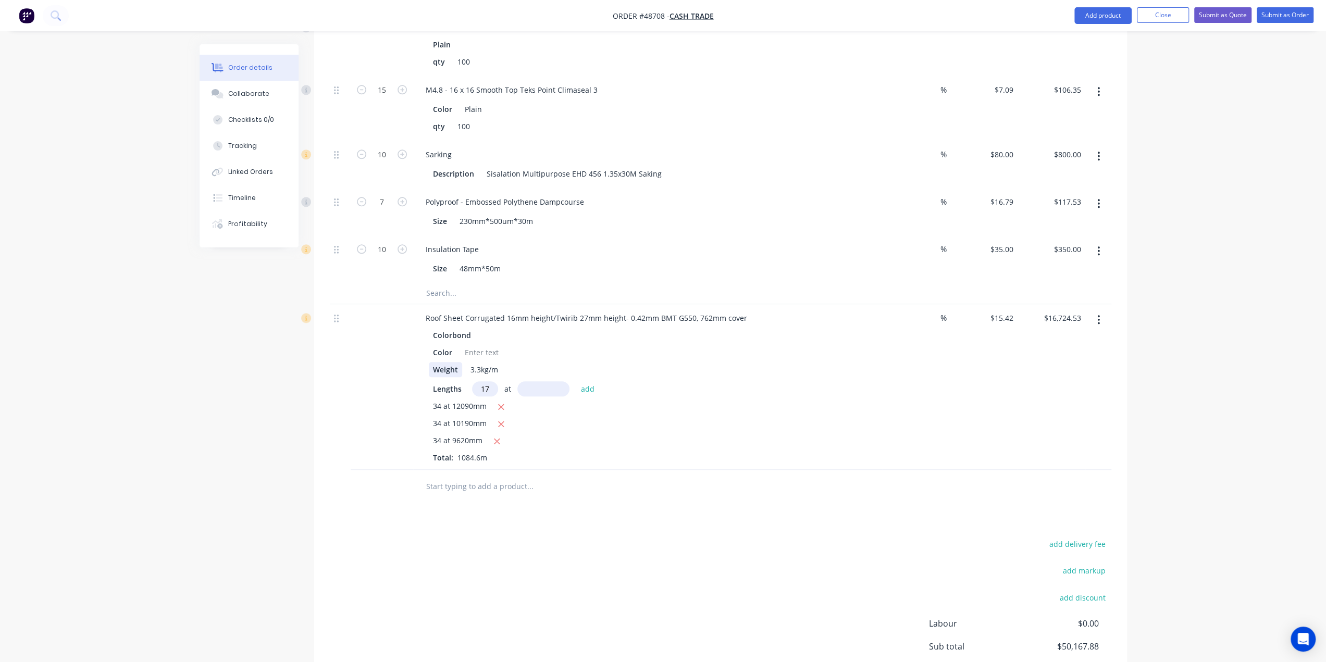
type input "17"
type input "12090"
click at [576, 381] on button "add" at bounding box center [588, 388] width 24 height 14
click at [501, 402] on icon "button" at bounding box center [500, 406] width 7 height 9
type input "$13,555.26"
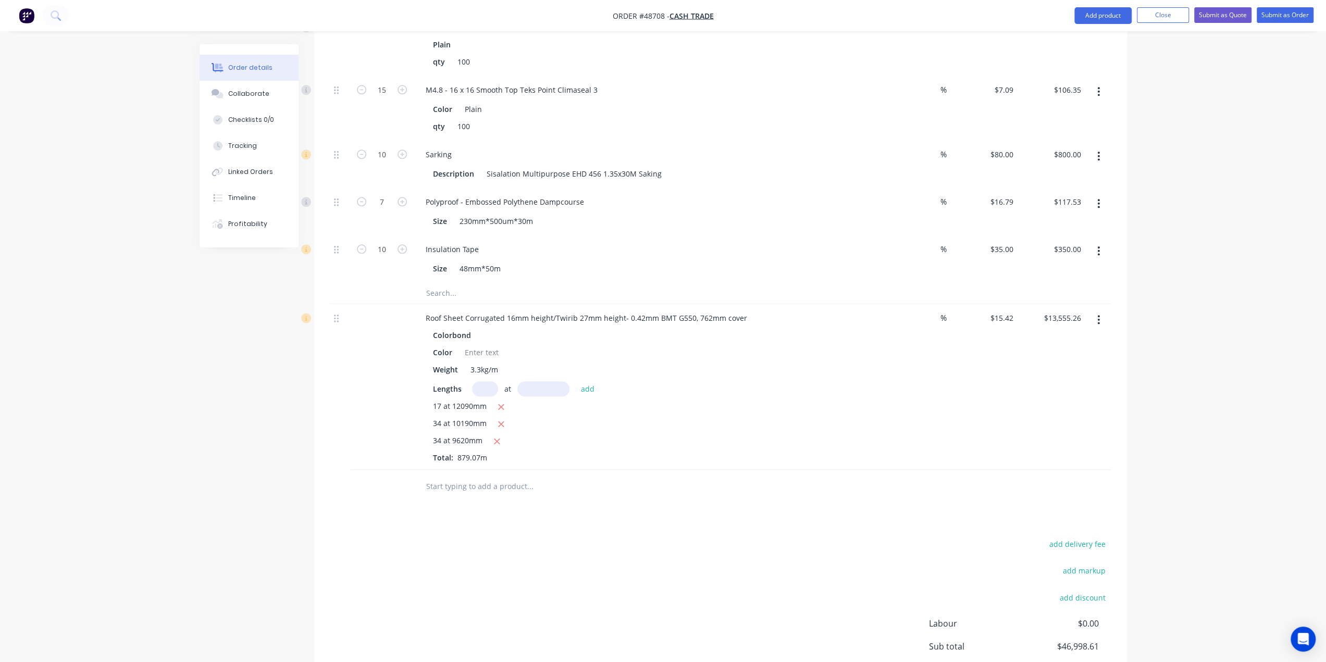
click at [487, 381] on input "text" at bounding box center [485, 388] width 26 height 15
type input "17"
type input "9620"
click at [576, 381] on button "add" at bounding box center [588, 388] width 24 height 14
click at [495, 439] on icon "button" at bounding box center [497, 442] width 6 height 6
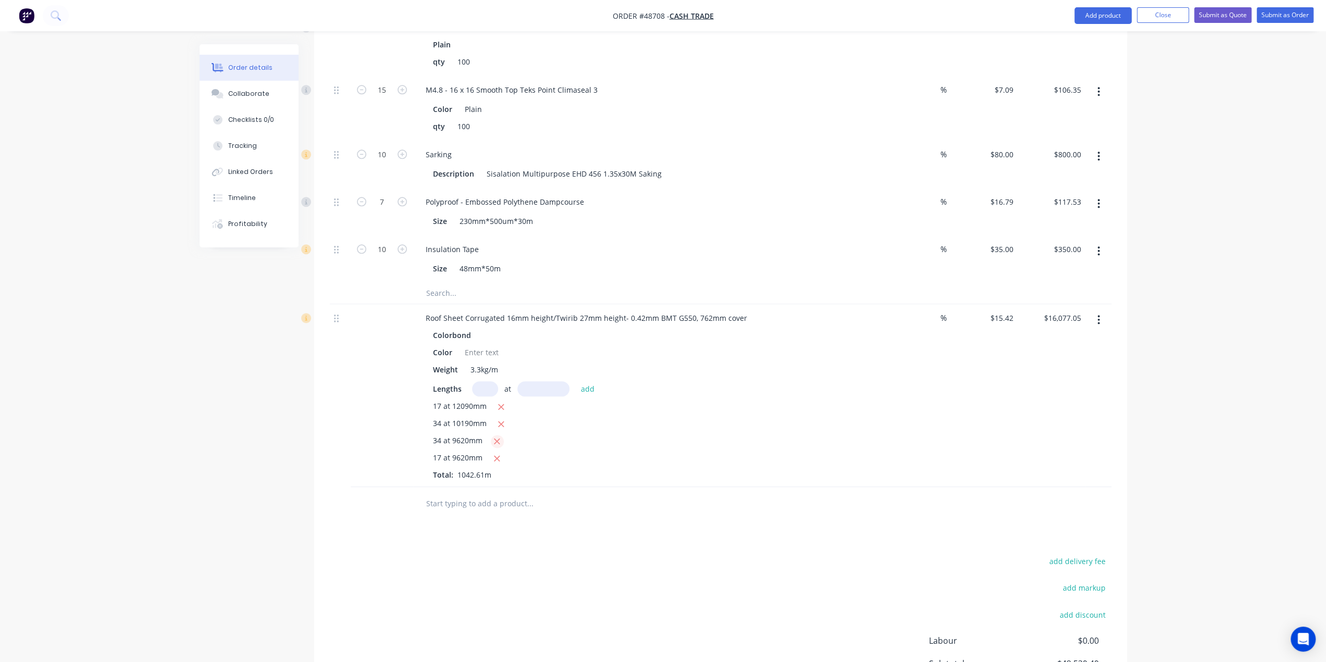
type input "$11,033.47"
click at [686, 483] on div at bounding box center [600, 487] width 375 height 34
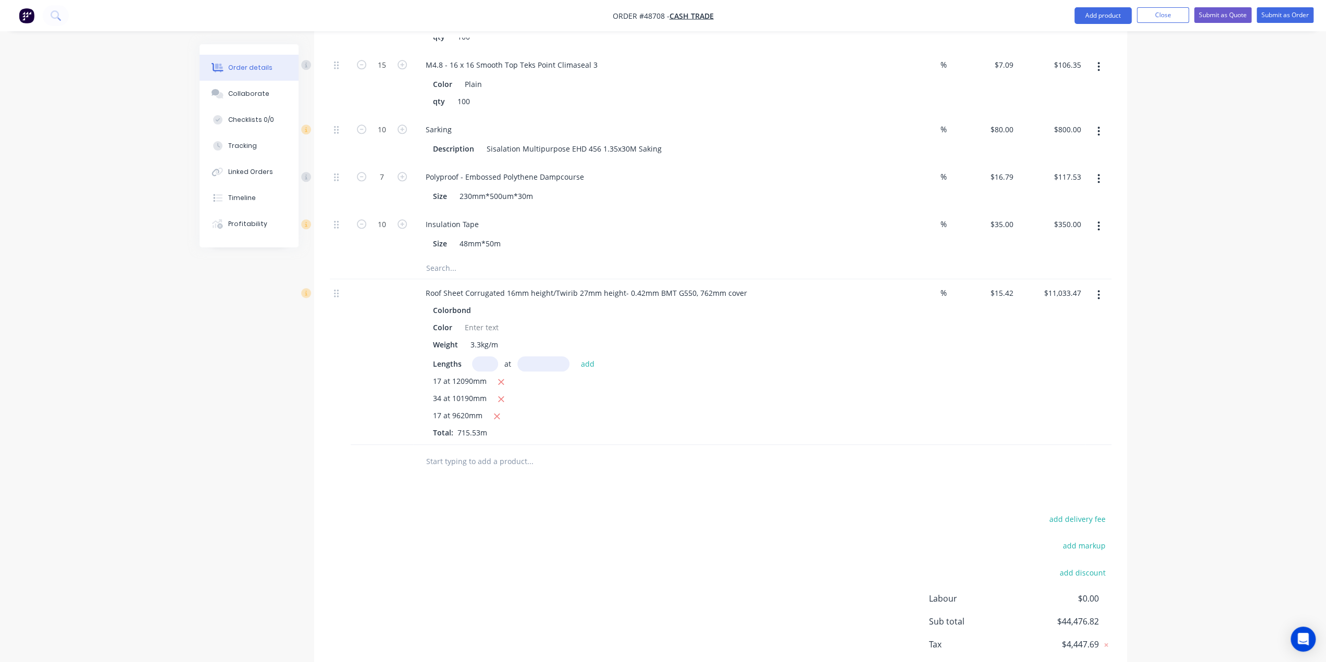
scroll to position [983, 0]
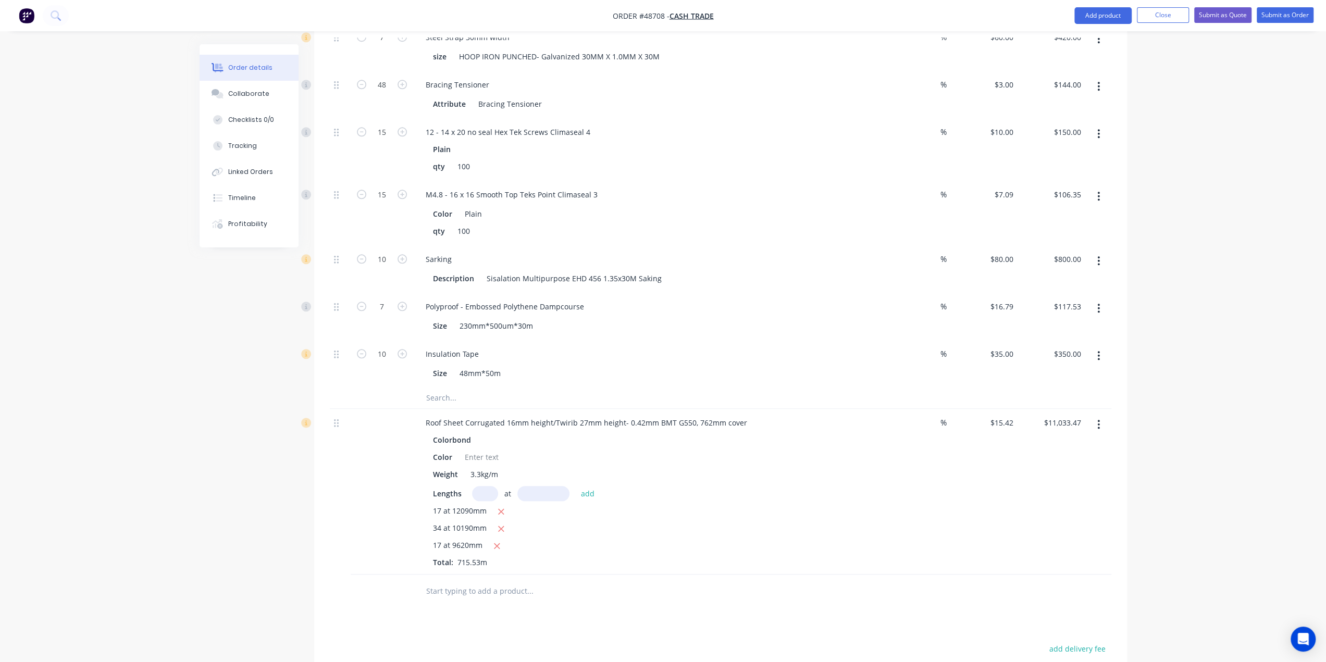
drag, startPoint x: 1177, startPoint y: 477, endPoint x: 1171, endPoint y: 472, distance: 7.1
click at [493, 449] on div at bounding box center [481, 456] width 42 height 15
drag, startPoint x: 464, startPoint y: 408, endPoint x: 552, endPoint y: 411, distance: 88.6
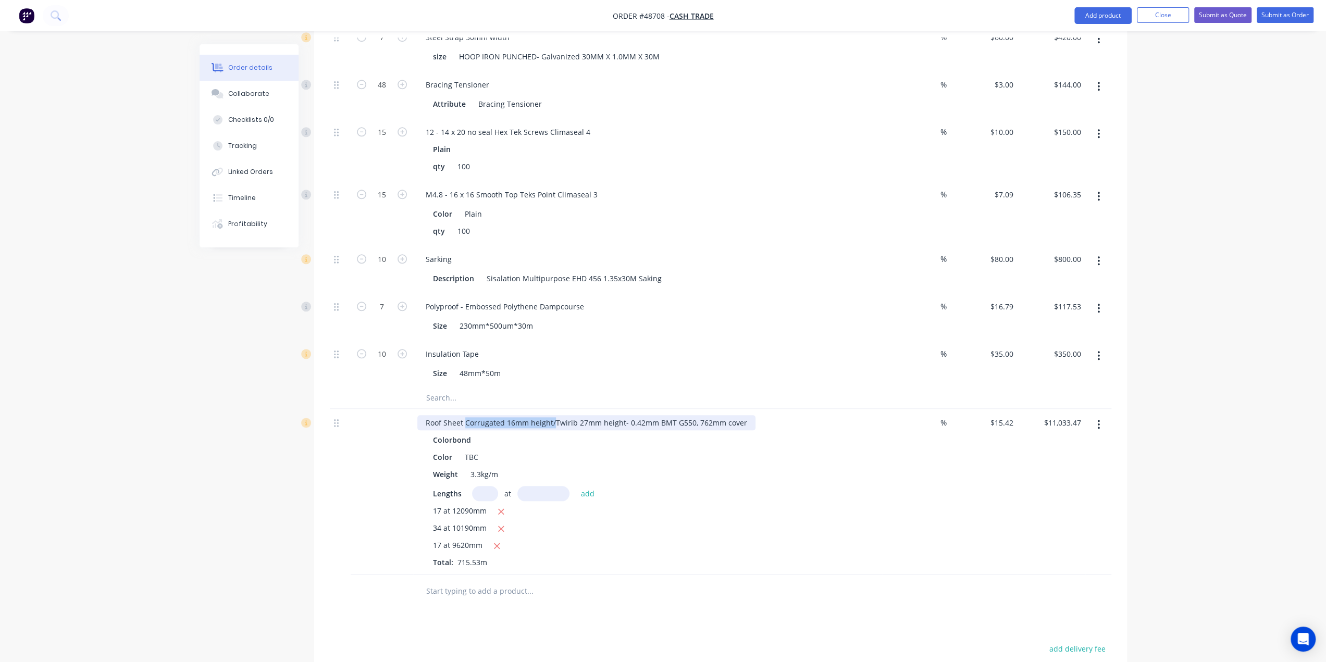
click at [552, 415] on div "Roof Sheet Corrugated 16mm height/Twirib 27mm height- 0.42mm BMT G550, 762mm co…" at bounding box center [586, 422] width 338 height 15
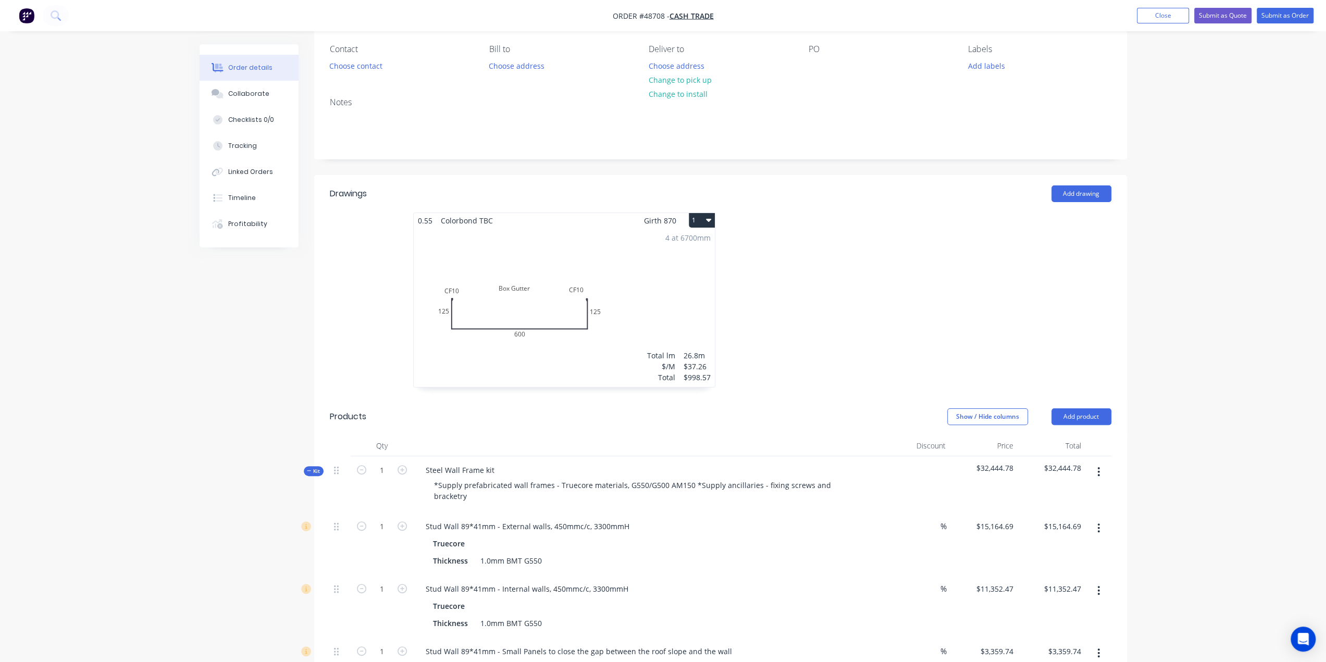
scroll to position [46, 0]
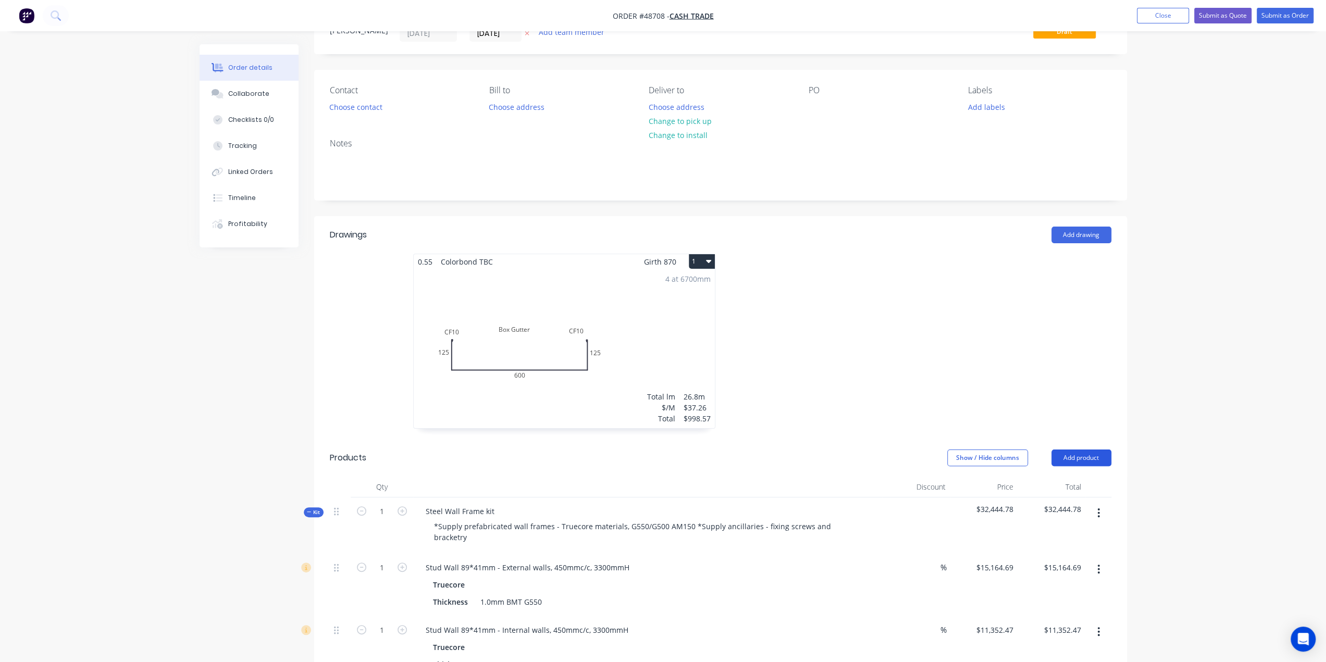
click at [1071, 455] on button "Add product" at bounding box center [1081, 457] width 60 height 17
drag, startPoint x: 1254, startPoint y: 429, endPoint x: 1106, endPoint y: 378, distance: 156.2
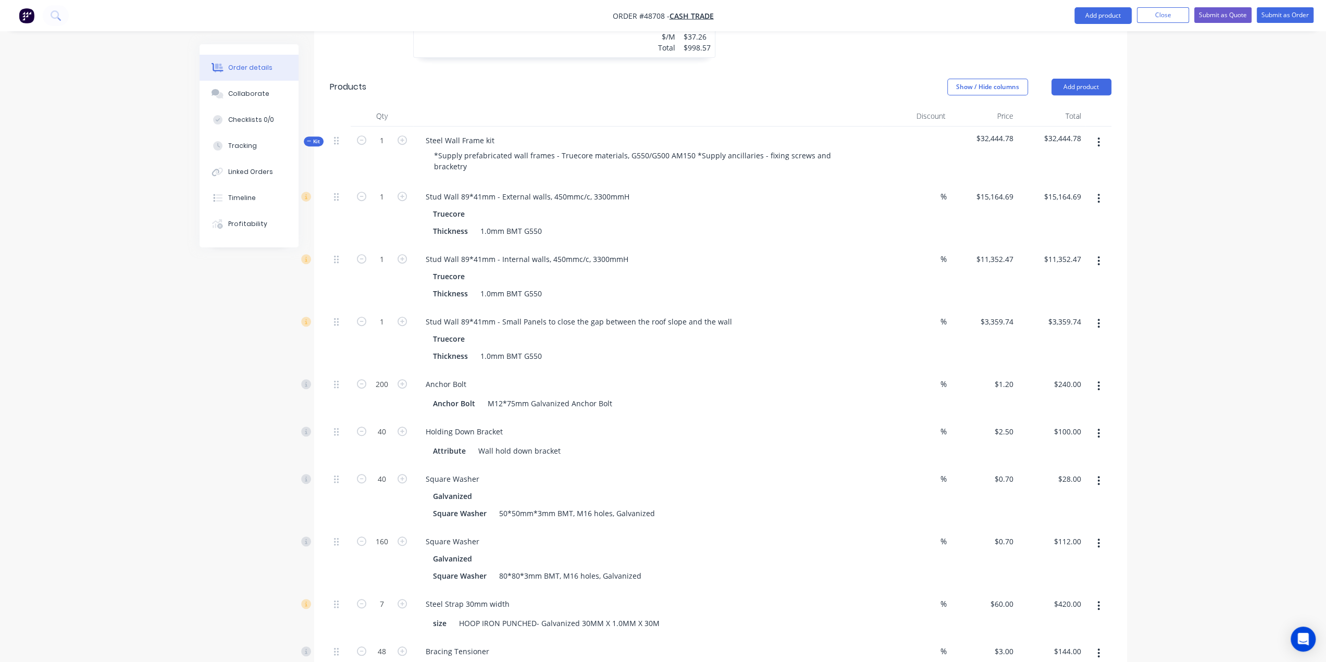
scroll to position [323, 0]
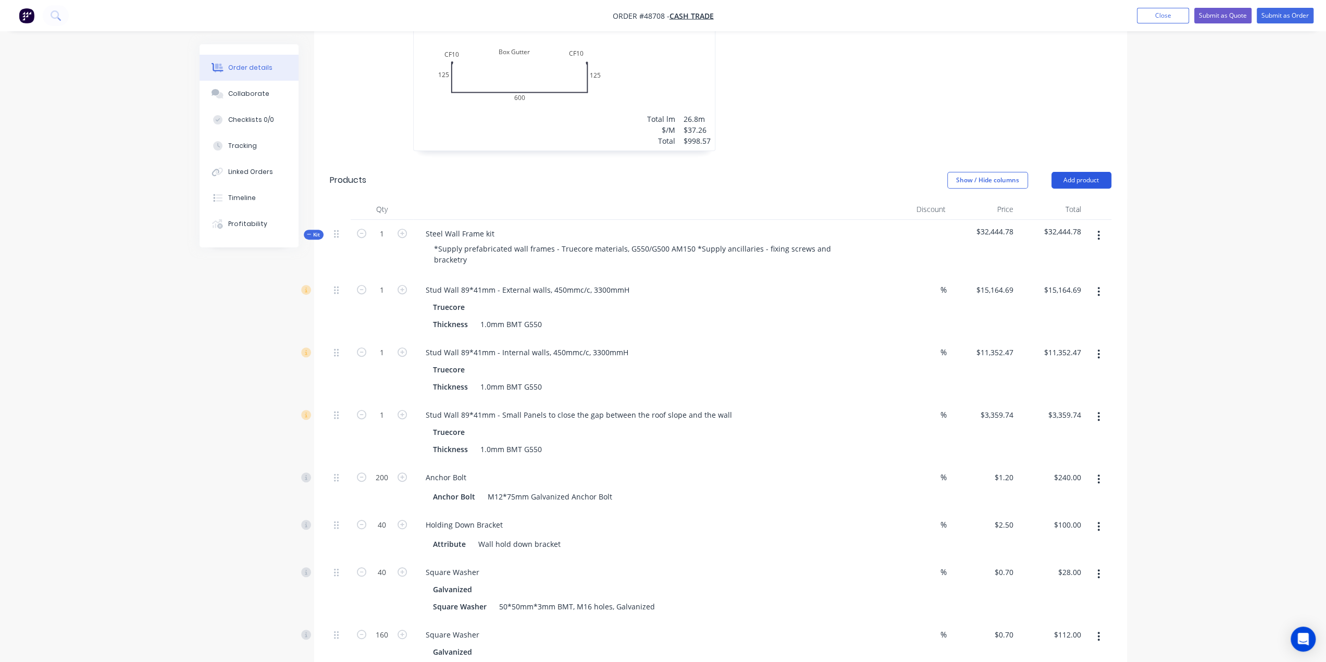
click at [1062, 183] on button "Add product" at bounding box center [1081, 180] width 60 height 17
click at [1052, 207] on div "Product catalogue" at bounding box center [1061, 206] width 80 height 15
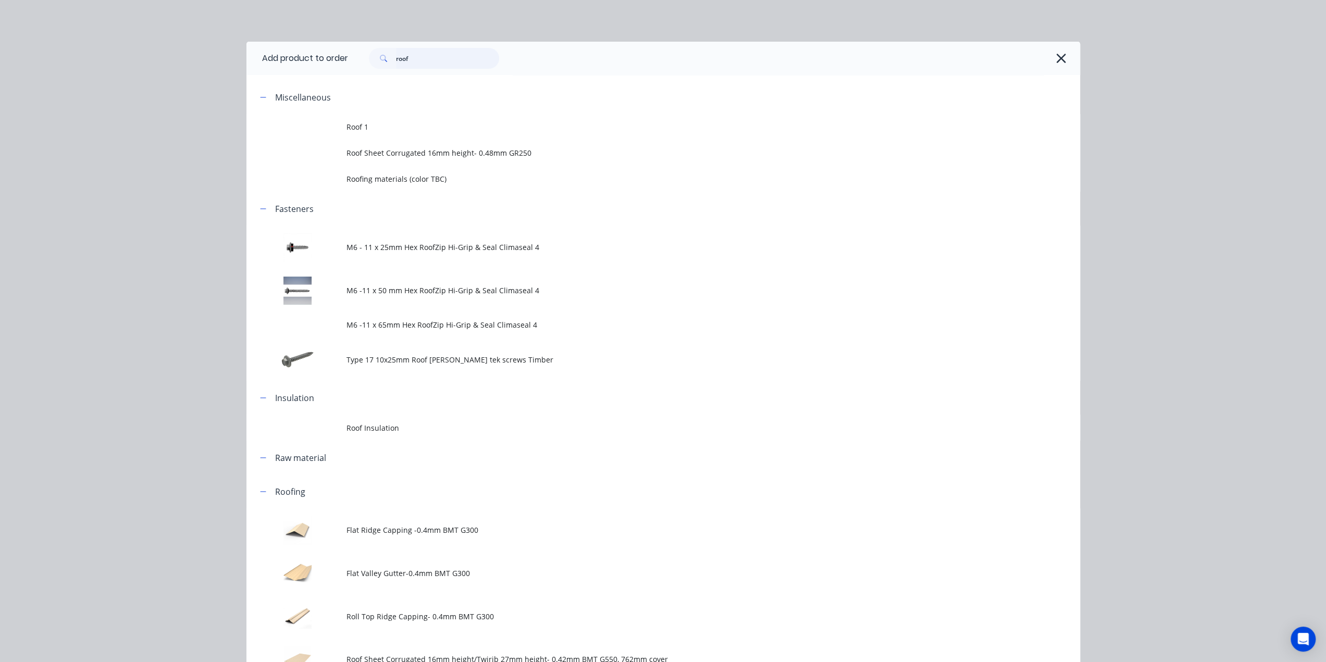
drag, startPoint x: 416, startPoint y: 61, endPoint x: 258, endPoint y: 57, distance: 157.9
click at [266, 53] on header "Add product to order roof" at bounding box center [662, 58] width 833 height 33
type input "down"
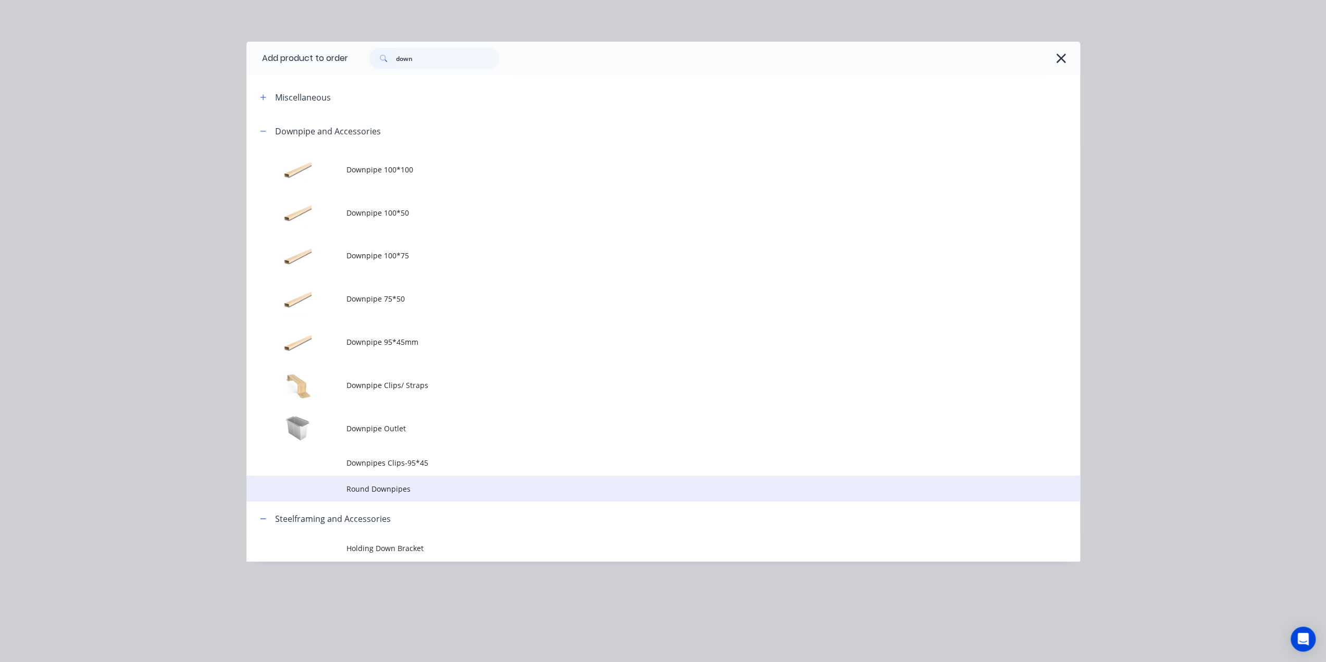
click at [480, 486] on span "Round Downpipes" at bounding box center [639, 488] width 586 height 11
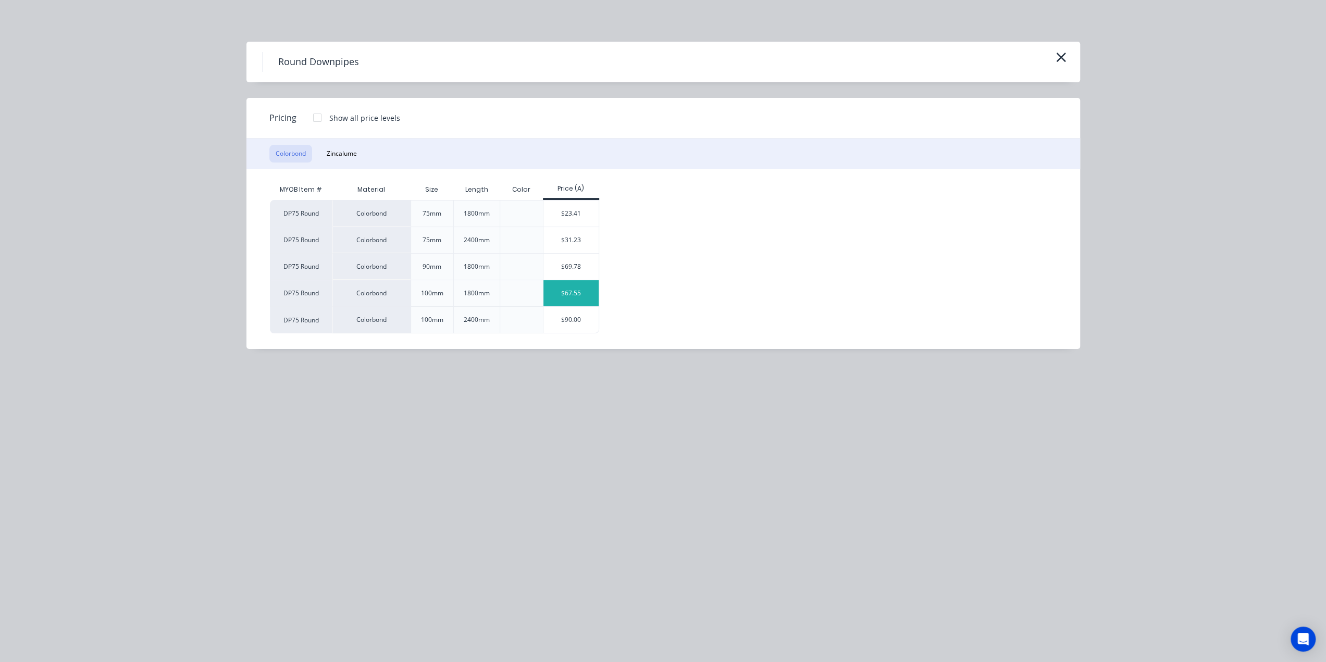
click at [566, 295] on div "$67.55" at bounding box center [571, 293] width 56 height 26
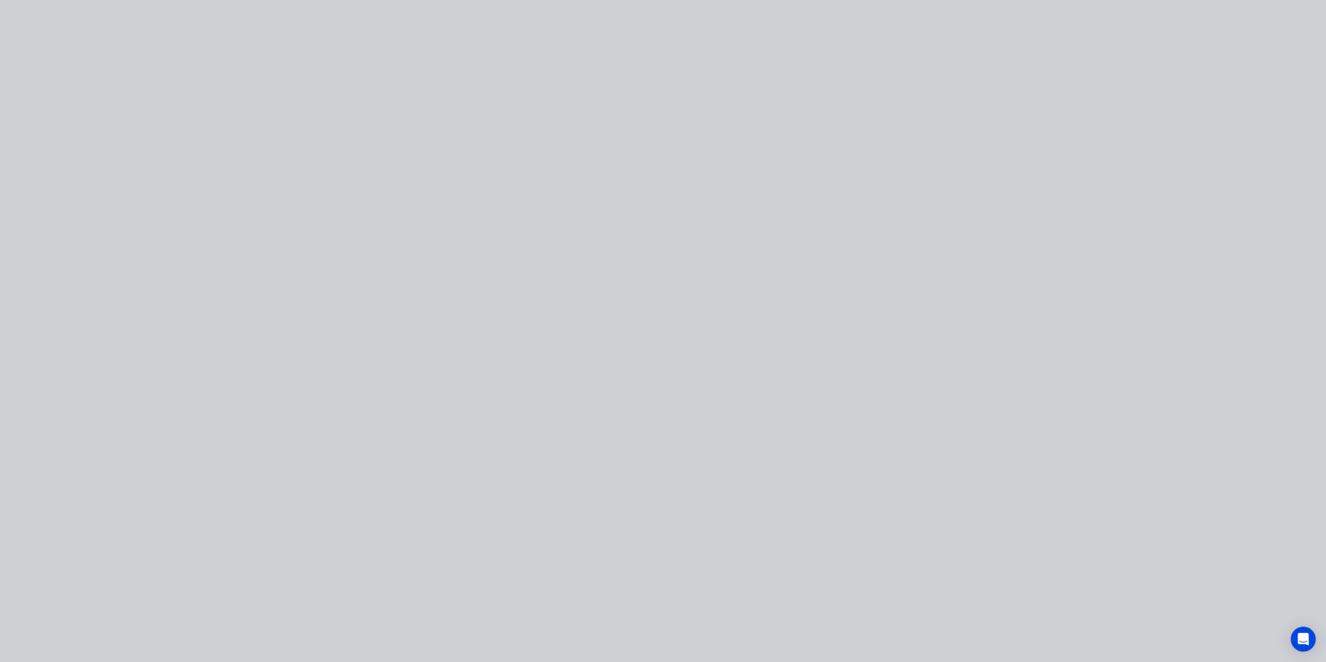
type input "$67.55"
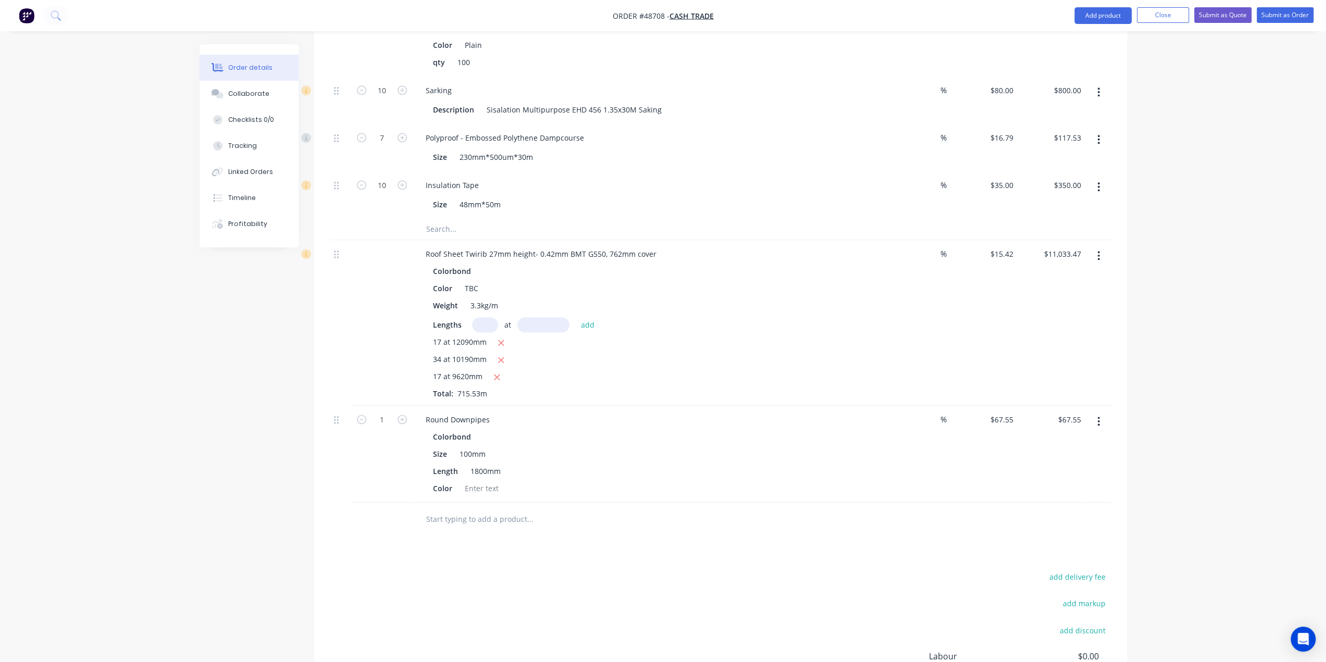
scroll to position [1244, 0]
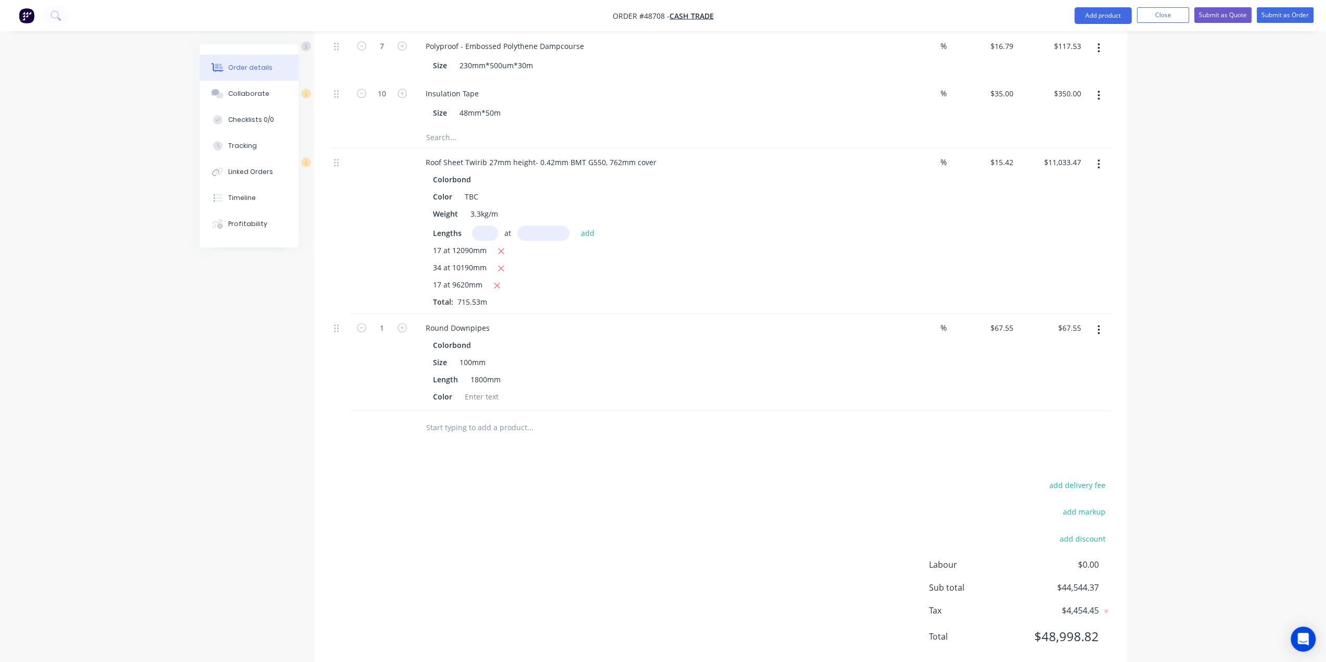
click at [1099, 324] on icon "button" at bounding box center [1098, 329] width 3 height 11
click at [1059, 349] on div "Edit" at bounding box center [1061, 356] width 80 height 15
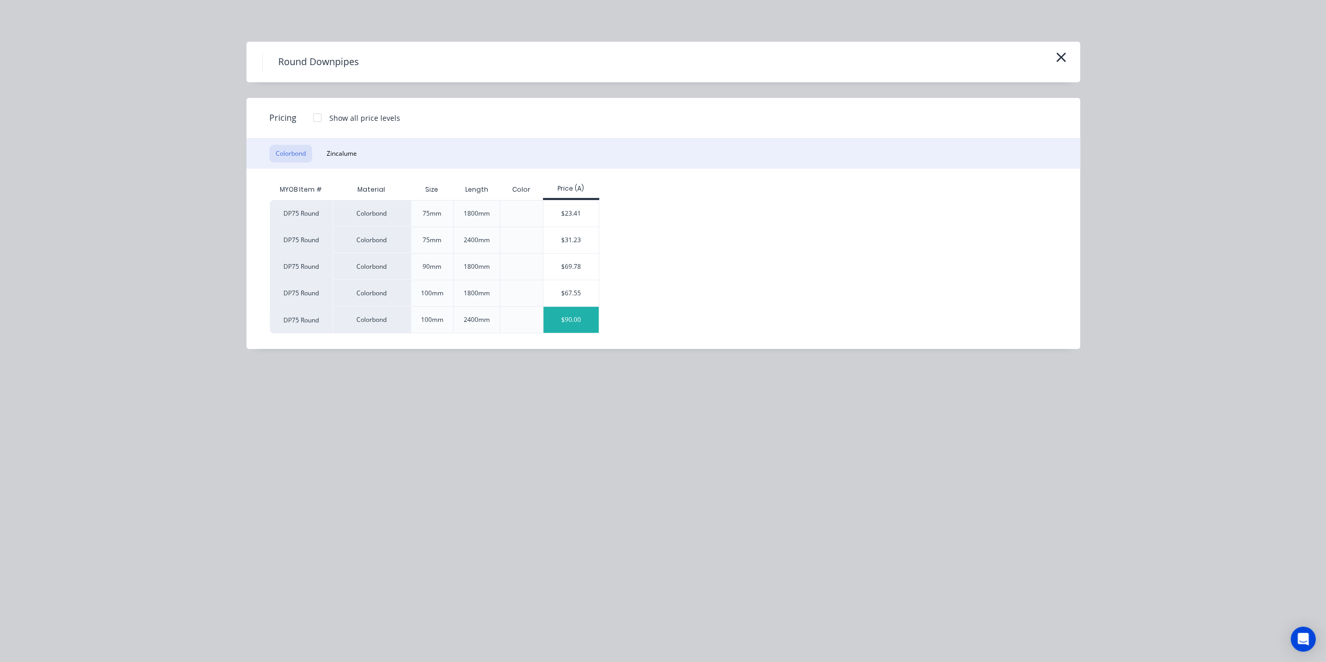
click at [566, 318] on div "$90.00" at bounding box center [571, 320] width 56 height 26
type input "$90.00"
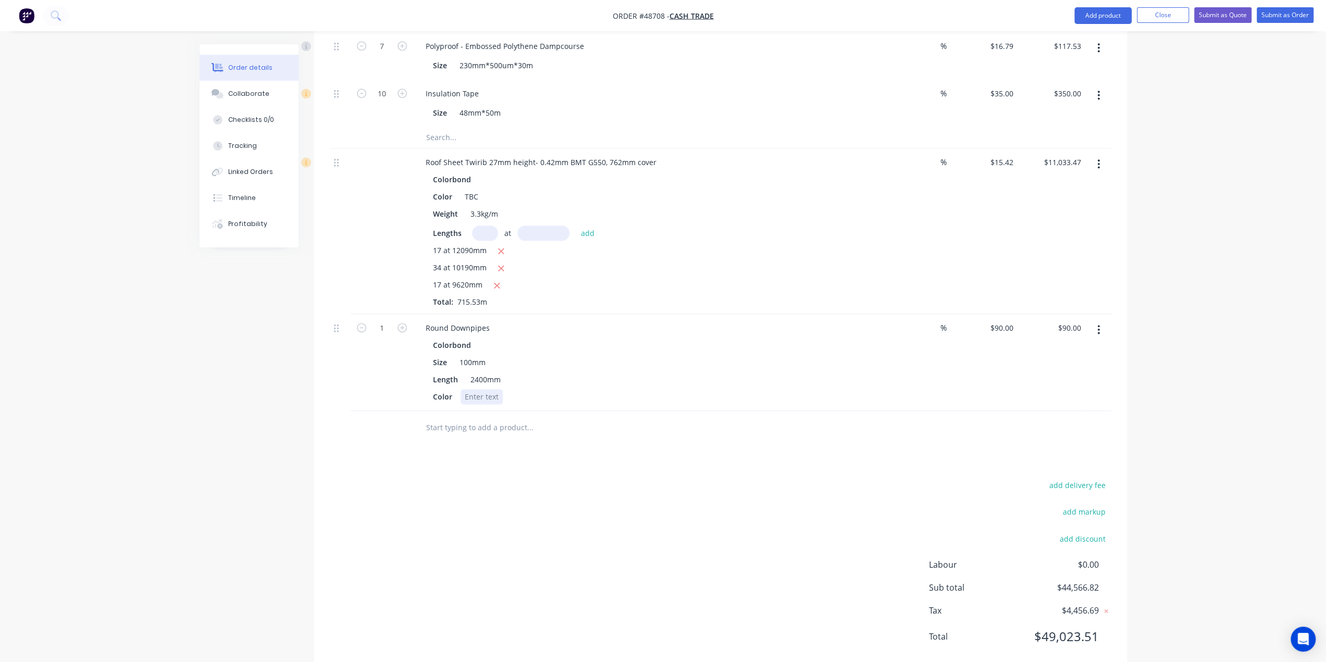
click at [474, 389] on div at bounding box center [481, 396] width 42 height 15
drag, startPoint x: 529, startPoint y: 517, endPoint x: 451, endPoint y: 403, distance: 138.4
click at [529, 517] on div "add delivery fee add markup add discount Labour $0.00 Sub total $44,566.82 Tax …" at bounding box center [720, 567] width 781 height 178
type input "4"
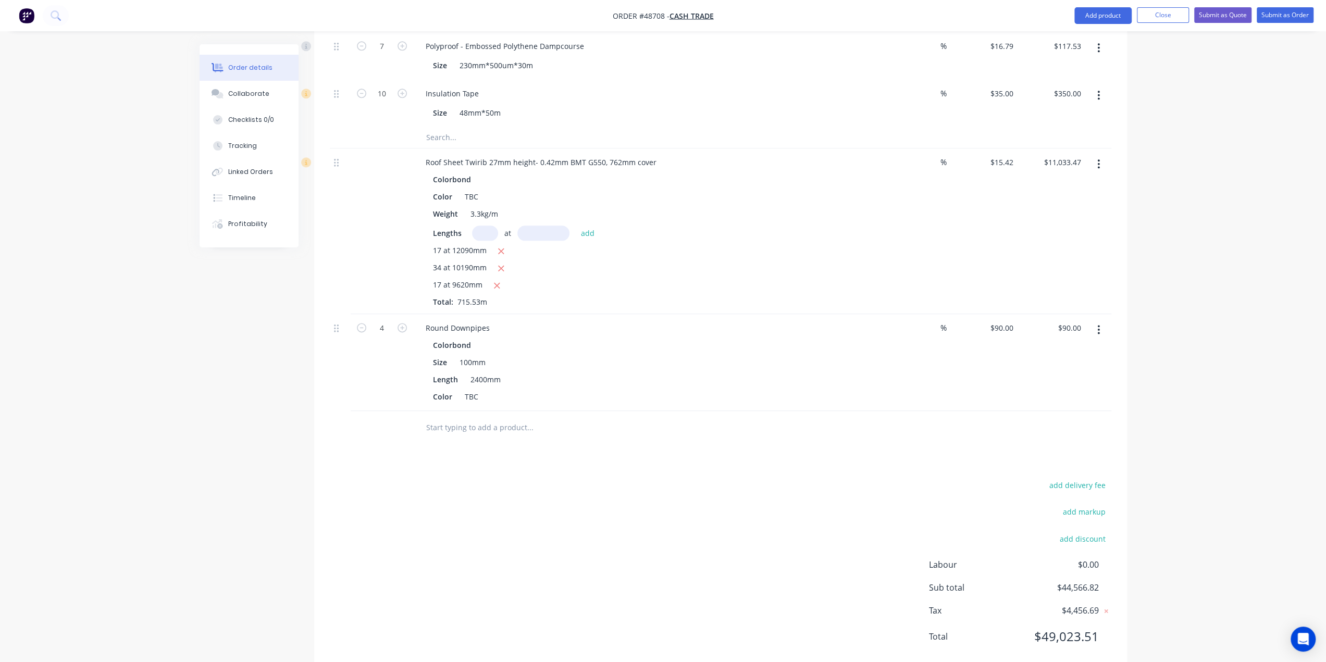
type input "$360.00"
click at [606, 478] on div "add delivery fee add markup add discount Labour $0.00 Sub total $44,836.82 Tax …" at bounding box center [720, 567] width 781 height 178
click at [804, 426] on div at bounding box center [720, 428] width 781 height 34
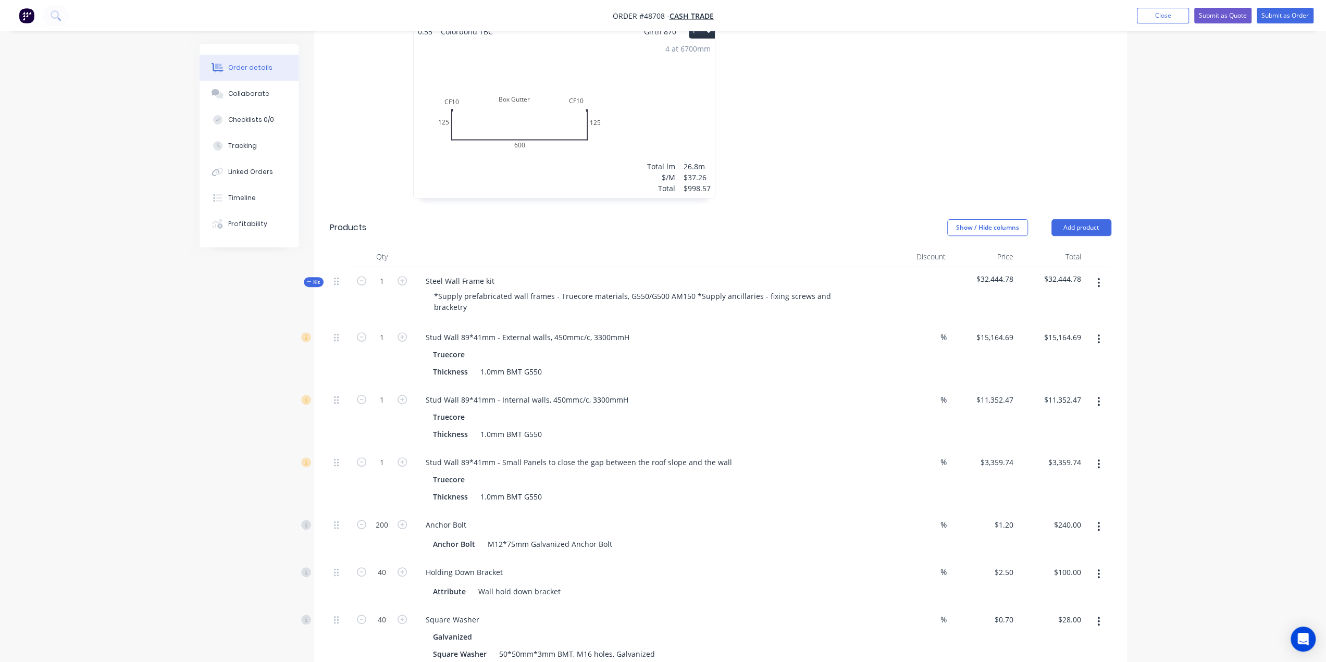
scroll to position [202, 0]
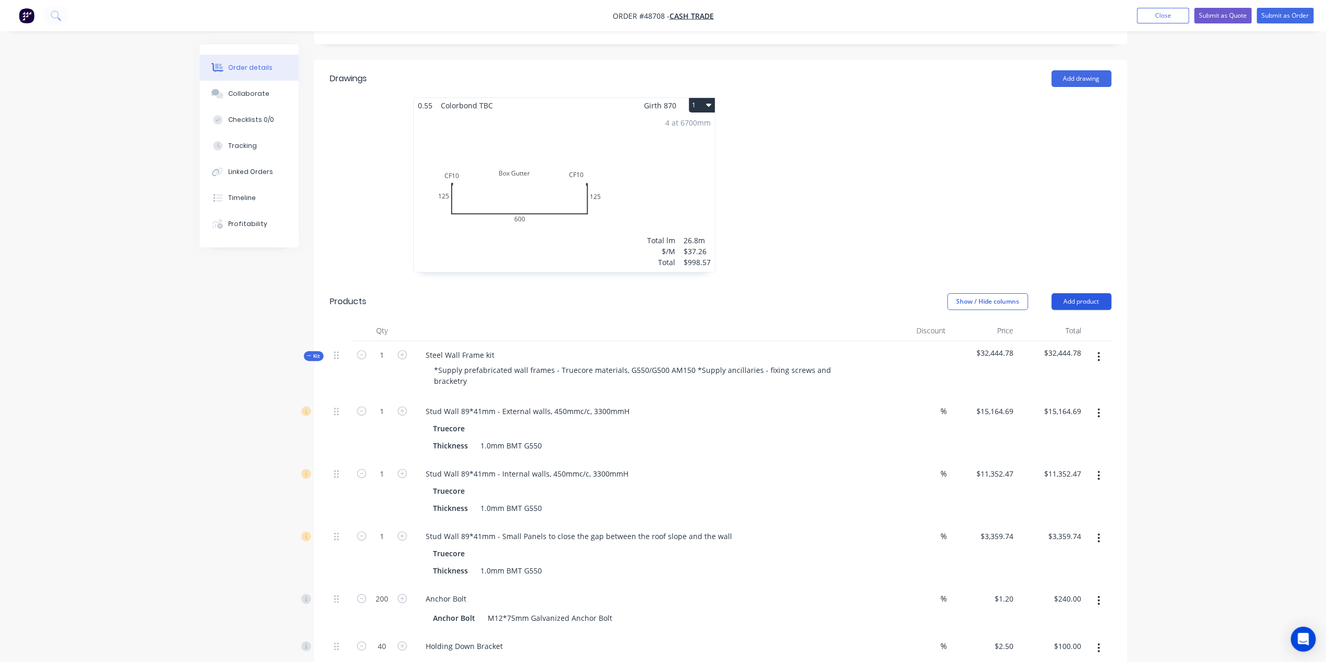
drag, startPoint x: 1078, startPoint y: 293, endPoint x: 1076, endPoint y: 299, distance: 6.6
click at [1078, 294] on button "Add product" at bounding box center [1081, 301] width 60 height 17
click at [1069, 315] on div "Product catalogue Basic product Product Kit Lineal metre product Square metre p…" at bounding box center [1061, 411] width 99 height 193
click at [1067, 320] on div "Product catalogue" at bounding box center [1061, 327] width 80 height 15
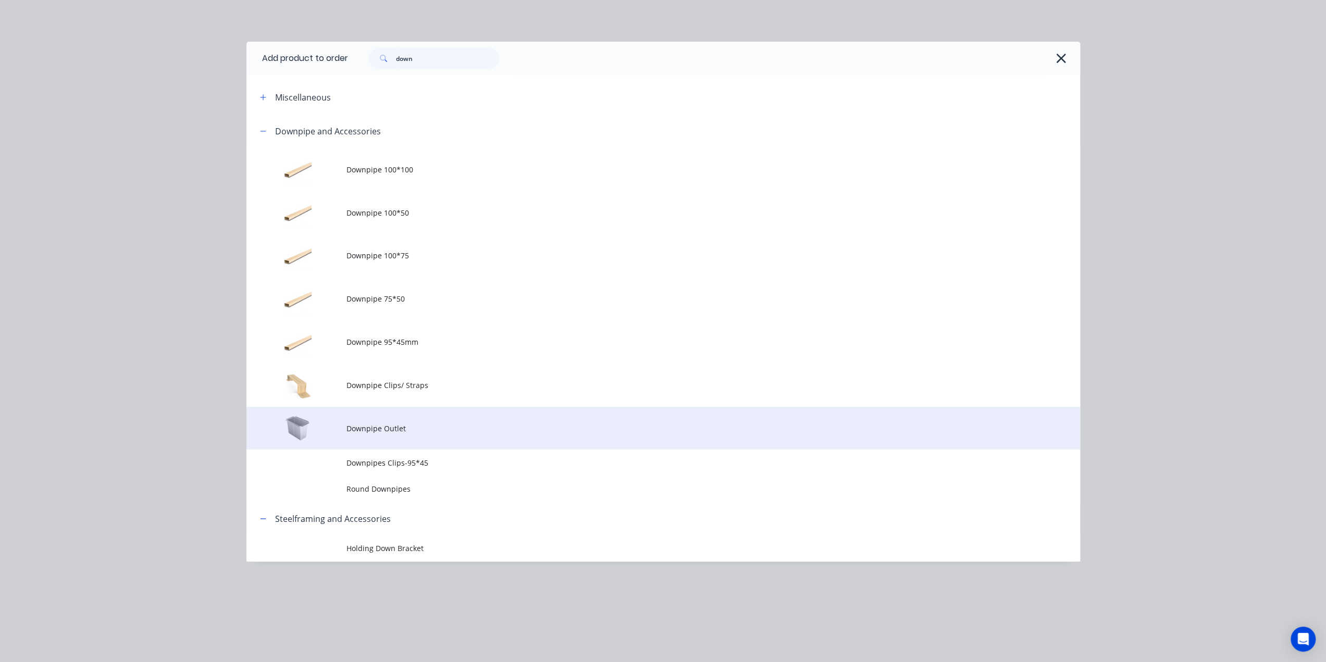
click at [423, 435] on td "Downpipe Outlet" at bounding box center [712, 428] width 733 height 43
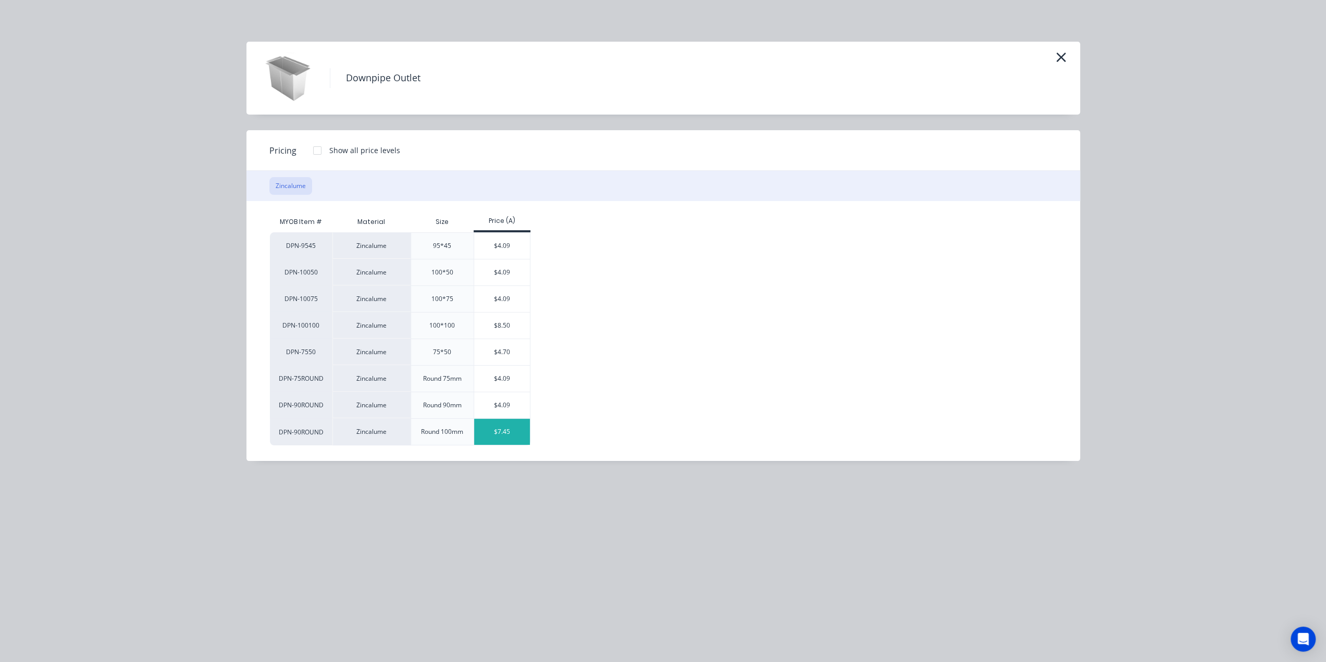
click at [493, 431] on div "$7.45" at bounding box center [502, 432] width 56 height 26
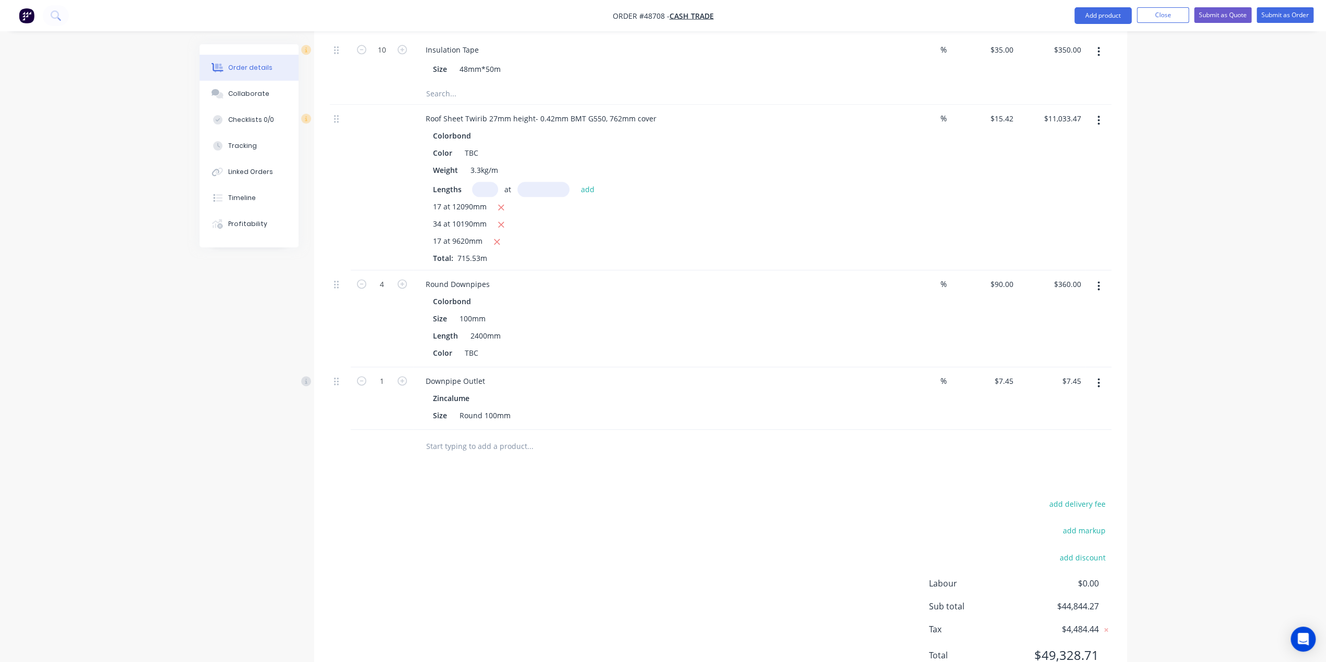
scroll to position [1316, 0]
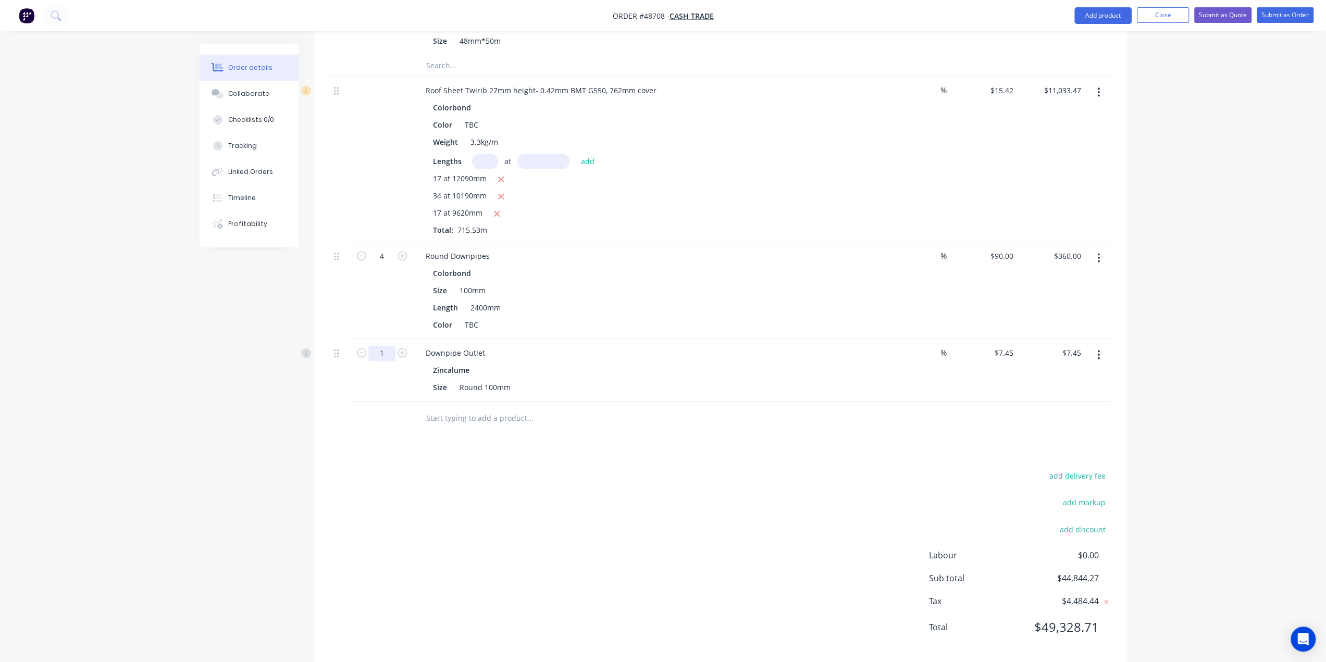
type input "2"
type input "$14.90"
drag, startPoint x: 332, startPoint y: 459, endPoint x: 349, endPoint y: 460, distance: 17.2
click at [332, 469] on div "add delivery fee add markup add discount Labour $0.00 Sub total $44,844.27 Tax …" at bounding box center [720, 558] width 781 height 178
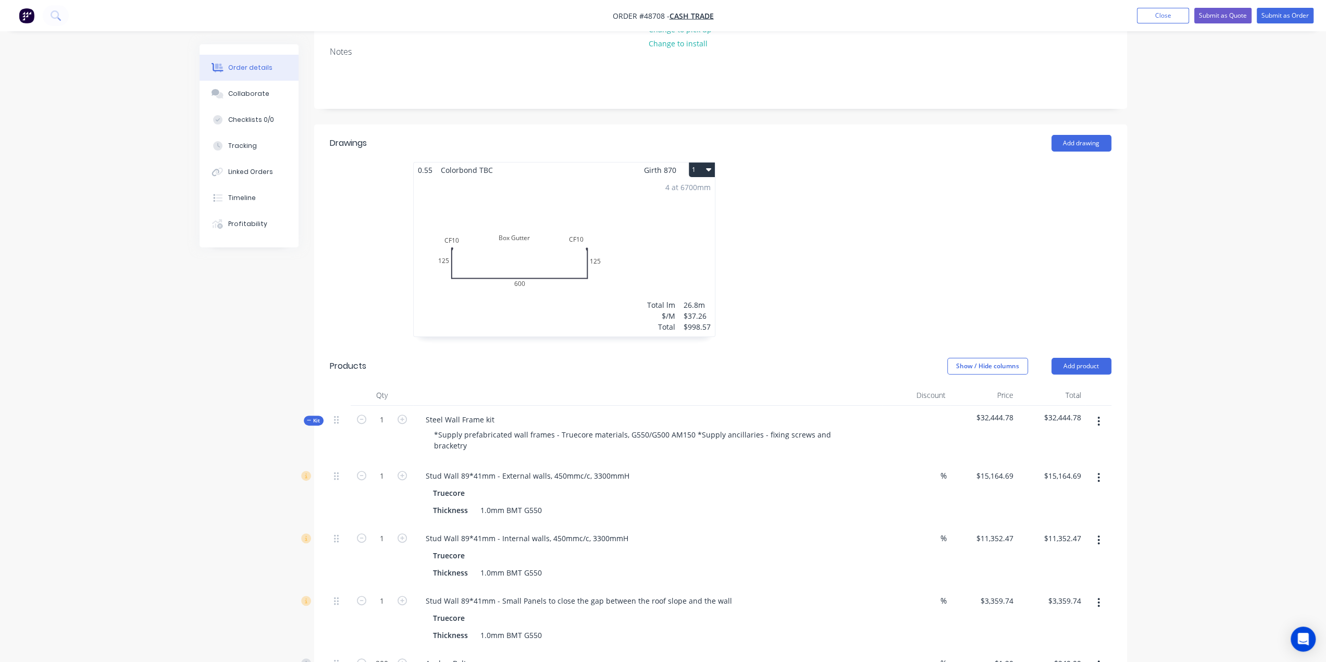
scroll to position [118, 0]
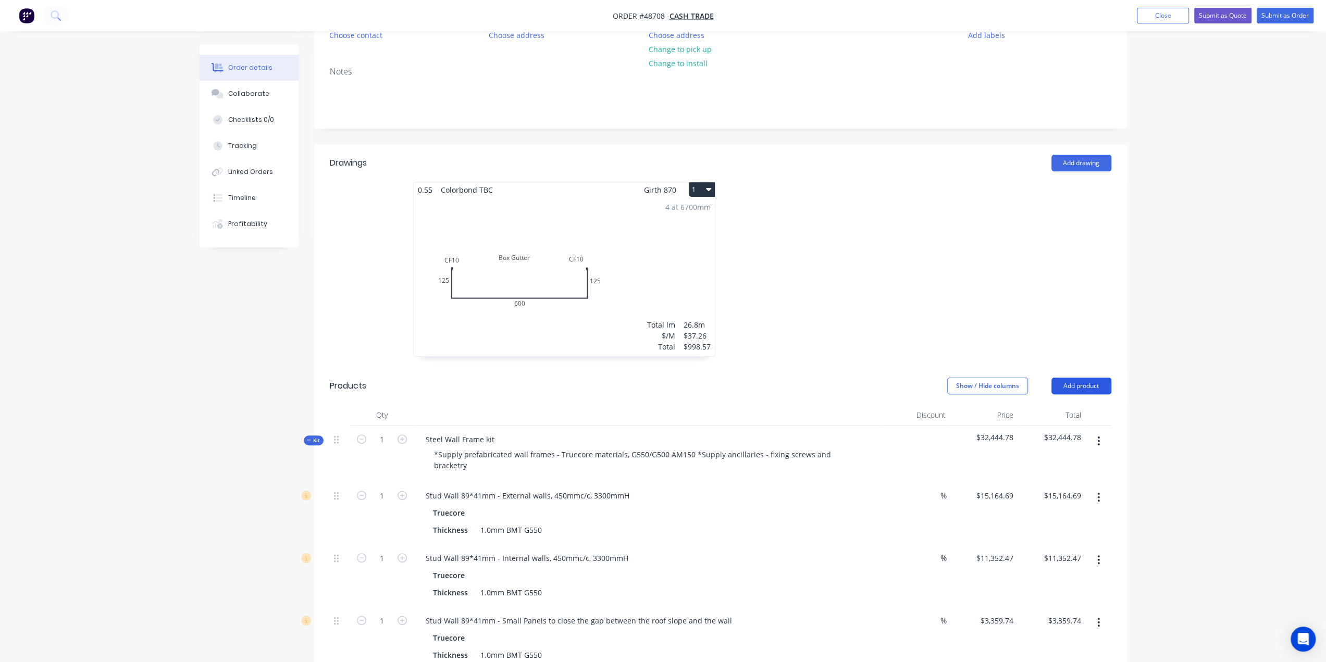
click at [1066, 382] on button "Add product" at bounding box center [1081, 386] width 60 height 17
click at [1061, 414] on div "Product catalogue" at bounding box center [1061, 412] width 80 height 15
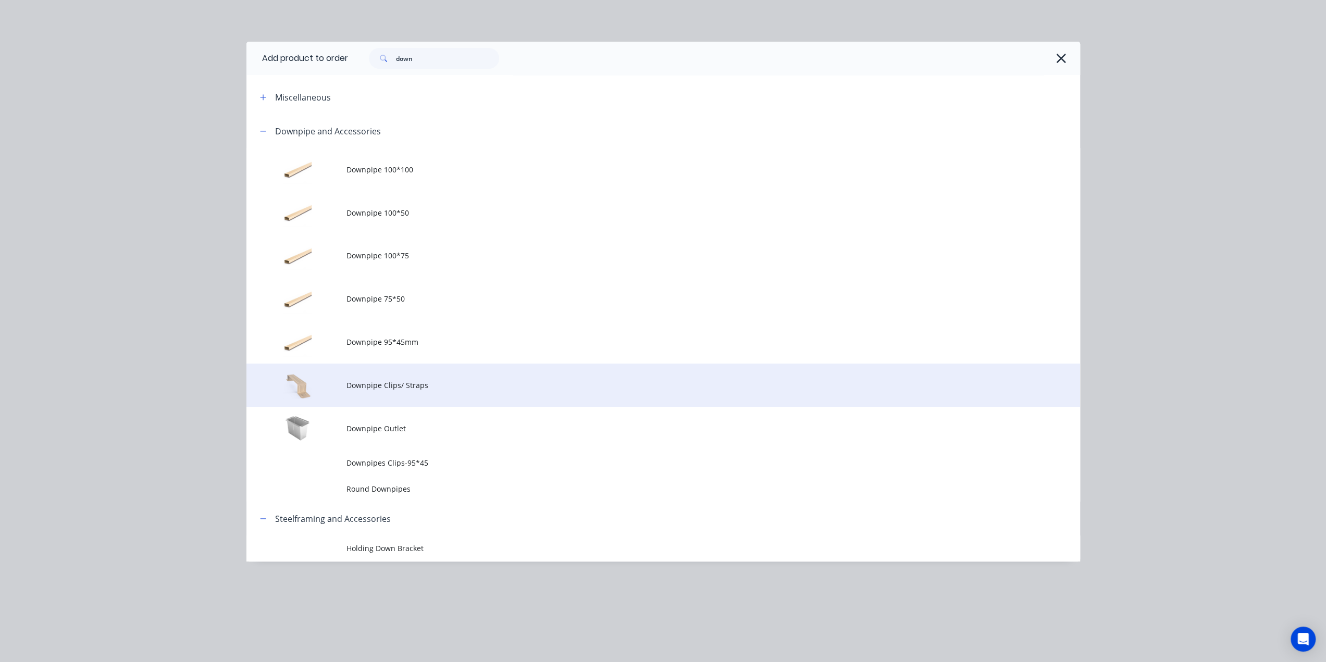
click at [444, 386] on span "Downpipe Clips/ Straps" at bounding box center [639, 385] width 586 height 11
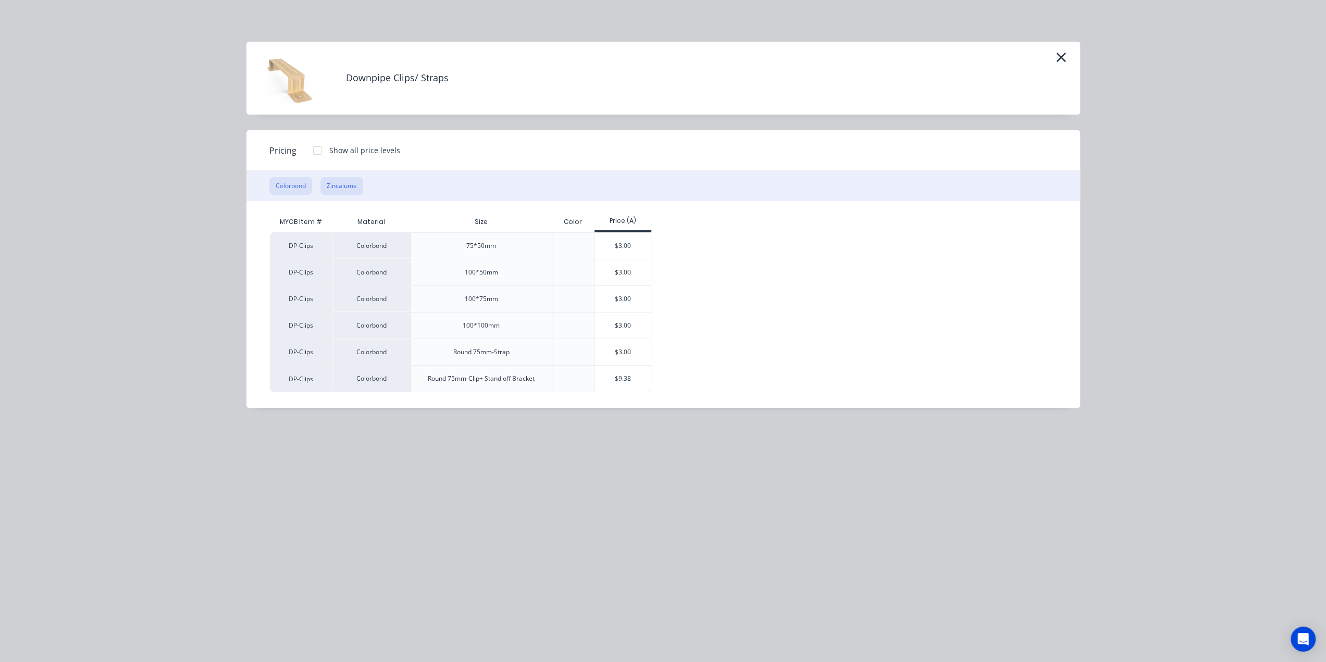
click at [343, 178] on button "Zincalume" at bounding box center [341, 186] width 43 height 18
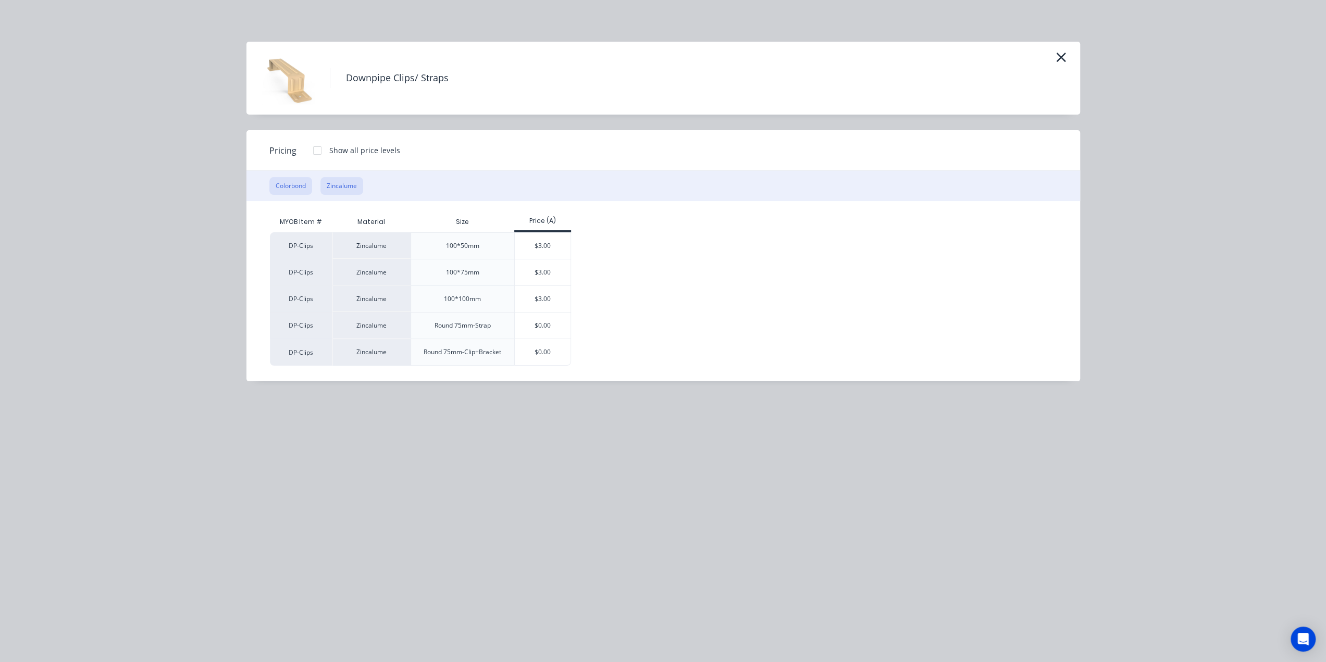
click at [294, 182] on button "Colorbond" at bounding box center [290, 186] width 43 height 18
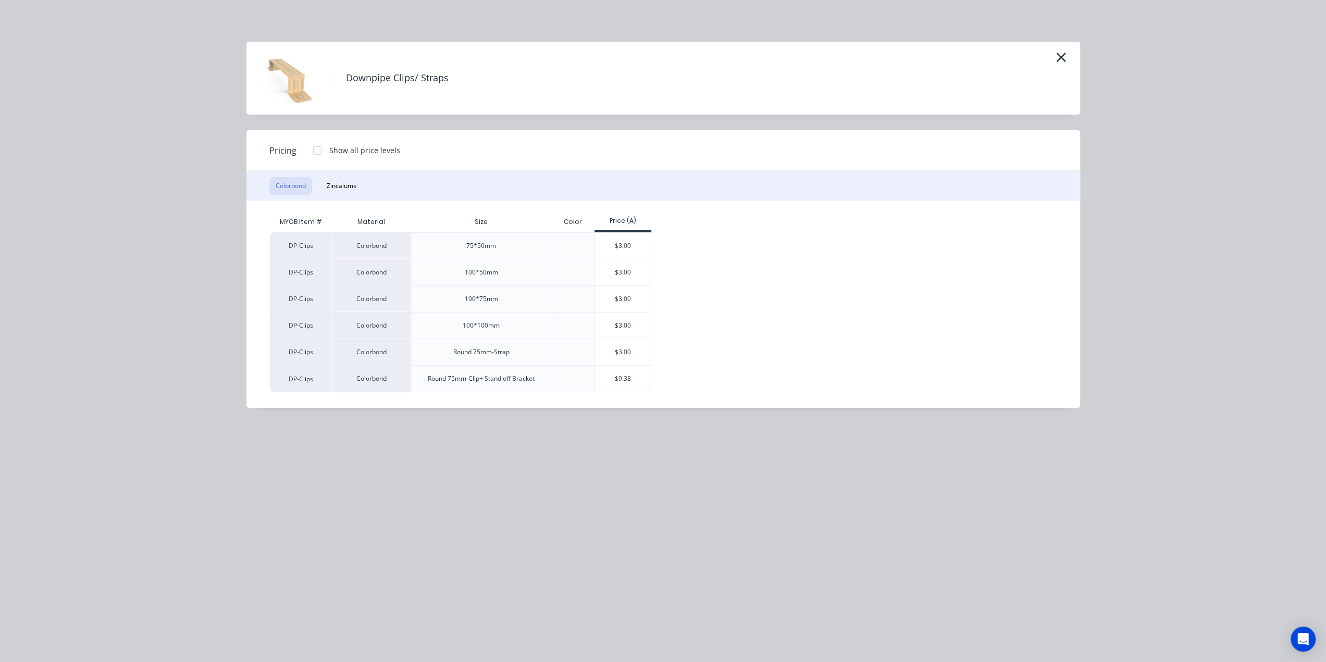
click at [213, 305] on div "Downpipe Clips/ Straps Pricing Show all price levels Colorbond Zincalume MYOB I…" at bounding box center [663, 331] width 1326 height 662
click at [1059, 56] on icon "button" at bounding box center [1060, 57] width 9 height 9
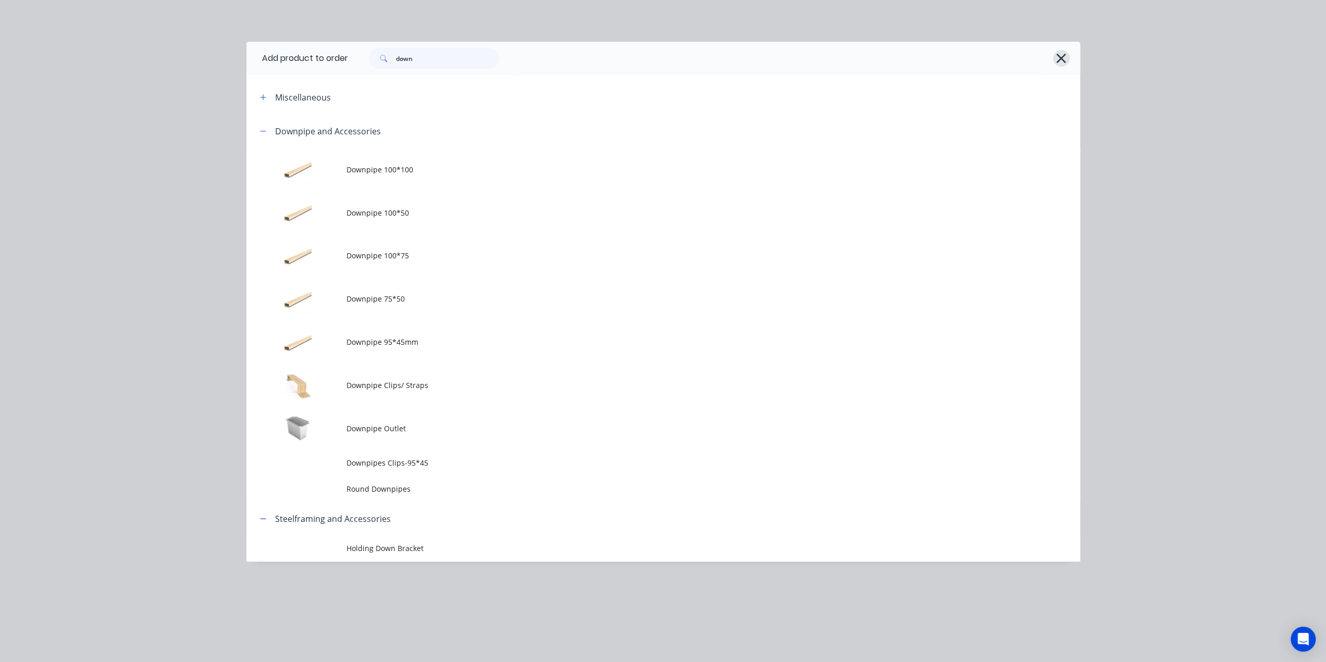
click at [1060, 62] on icon "button" at bounding box center [1060, 58] width 11 height 15
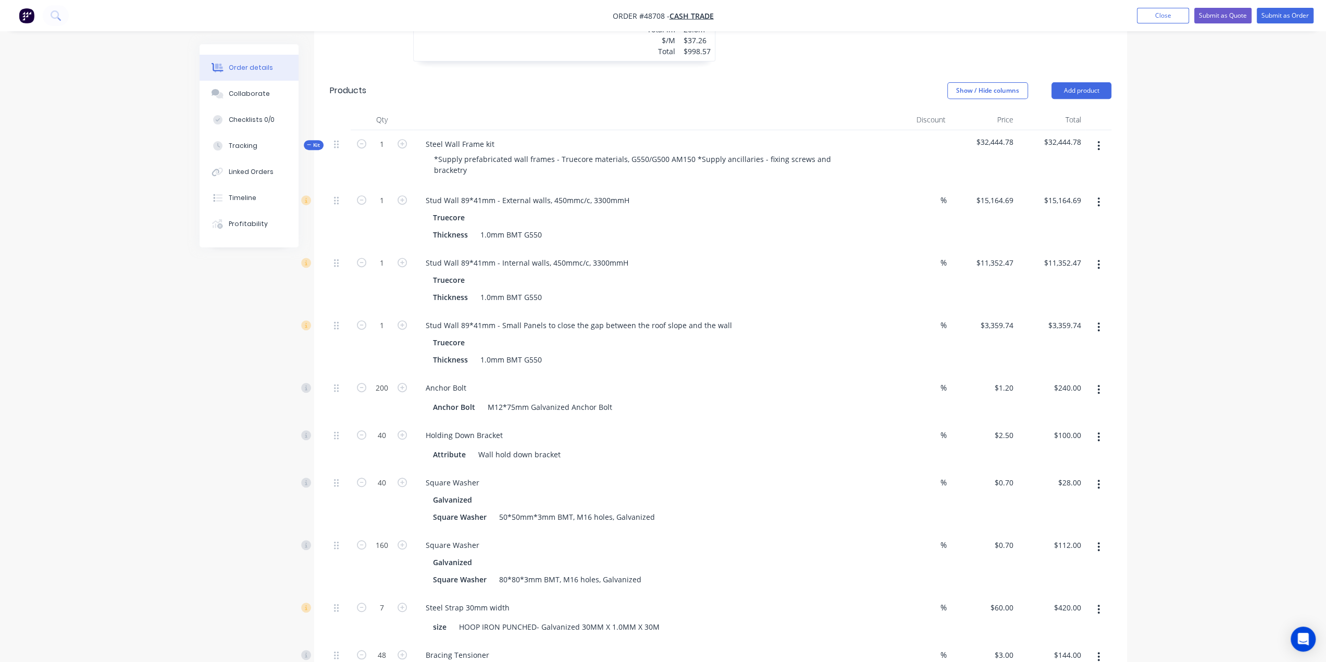
scroll to position [326, 0]
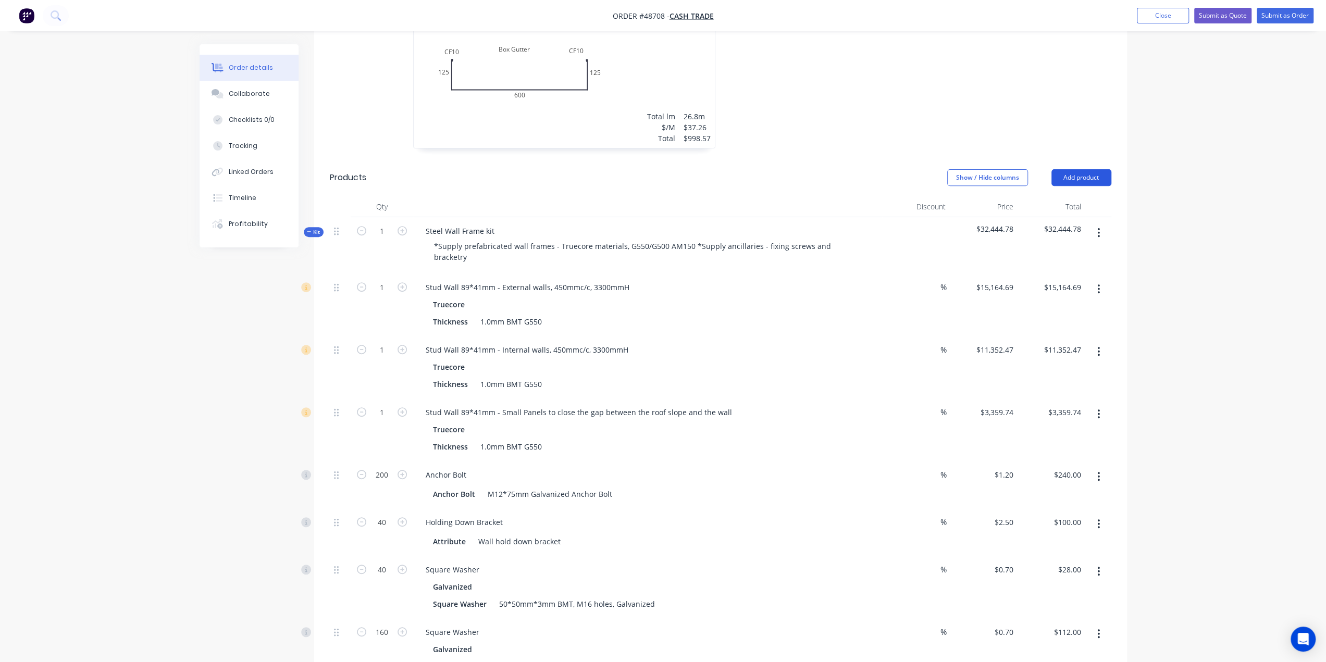
drag, startPoint x: 1068, startPoint y: 175, endPoint x: 1065, endPoint y: 182, distance: 7.5
click at [1068, 176] on button "Add product" at bounding box center [1081, 177] width 60 height 17
click at [1042, 211] on button "Product catalogue" at bounding box center [1061, 204] width 99 height 21
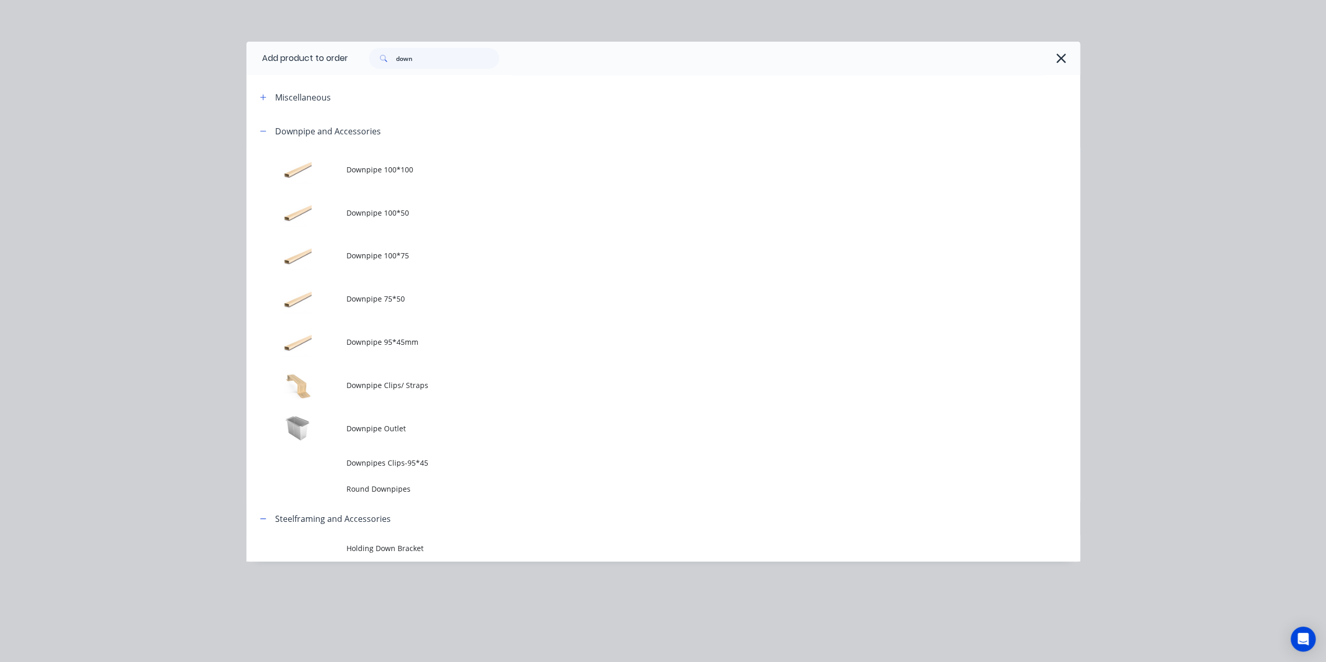
drag, startPoint x: 409, startPoint y: 66, endPoint x: 388, endPoint y: 65, distance: 20.9
click at [388, 65] on div "down" at bounding box center [714, 58] width 732 height 33
drag, startPoint x: 440, startPoint y: 64, endPoint x: 281, endPoint y: 61, distance: 158.4
click at [281, 60] on header "Add product to order down" at bounding box center [662, 58] width 833 height 33
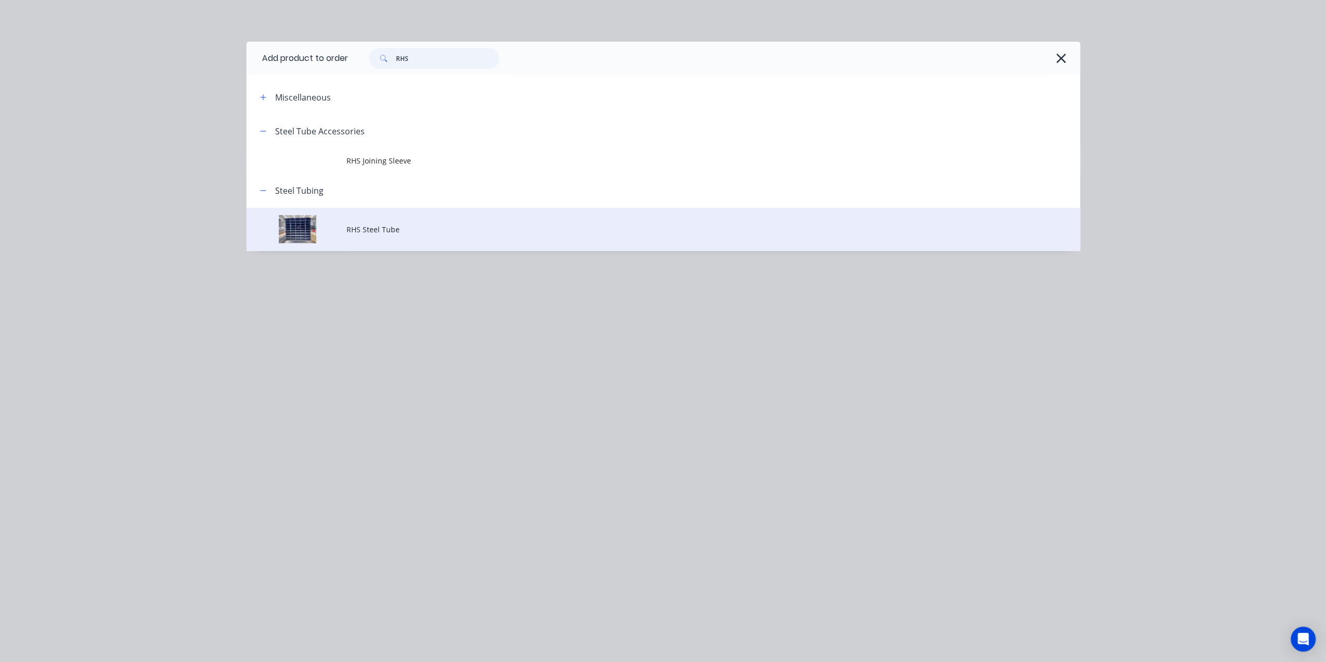
type input "RHS"
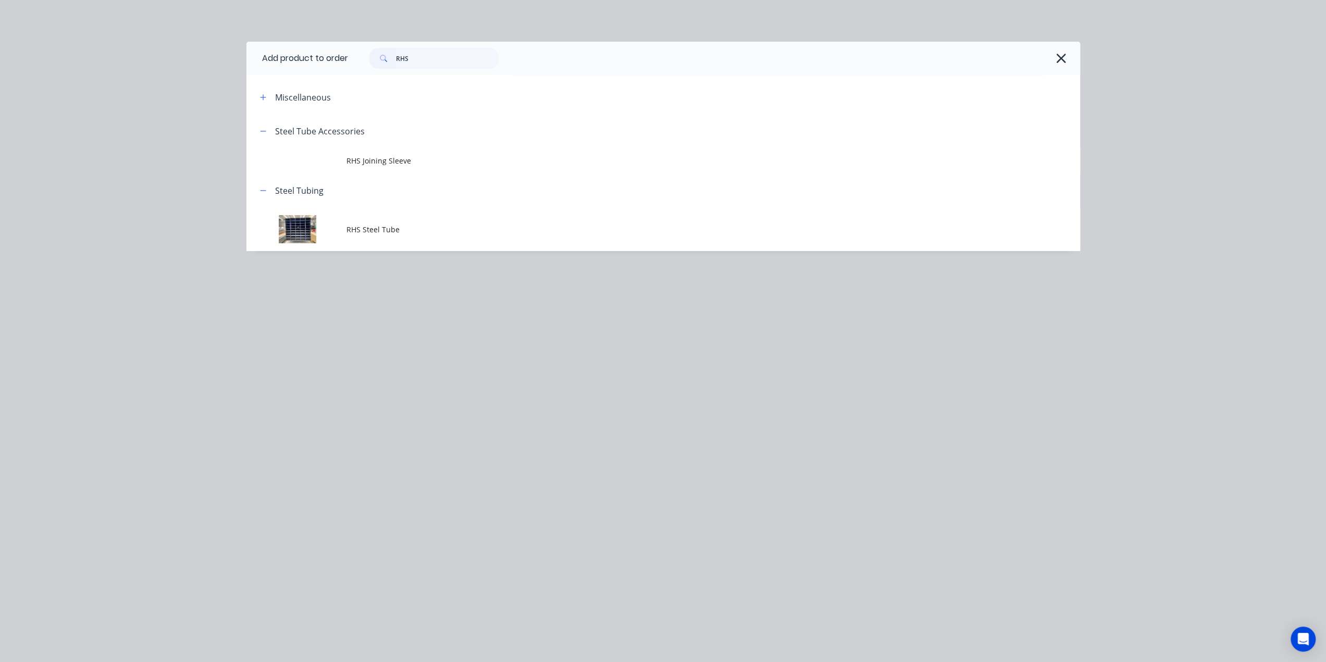
click at [410, 229] on td "RHS Steel Tube" at bounding box center [712, 229] width 733 height 43
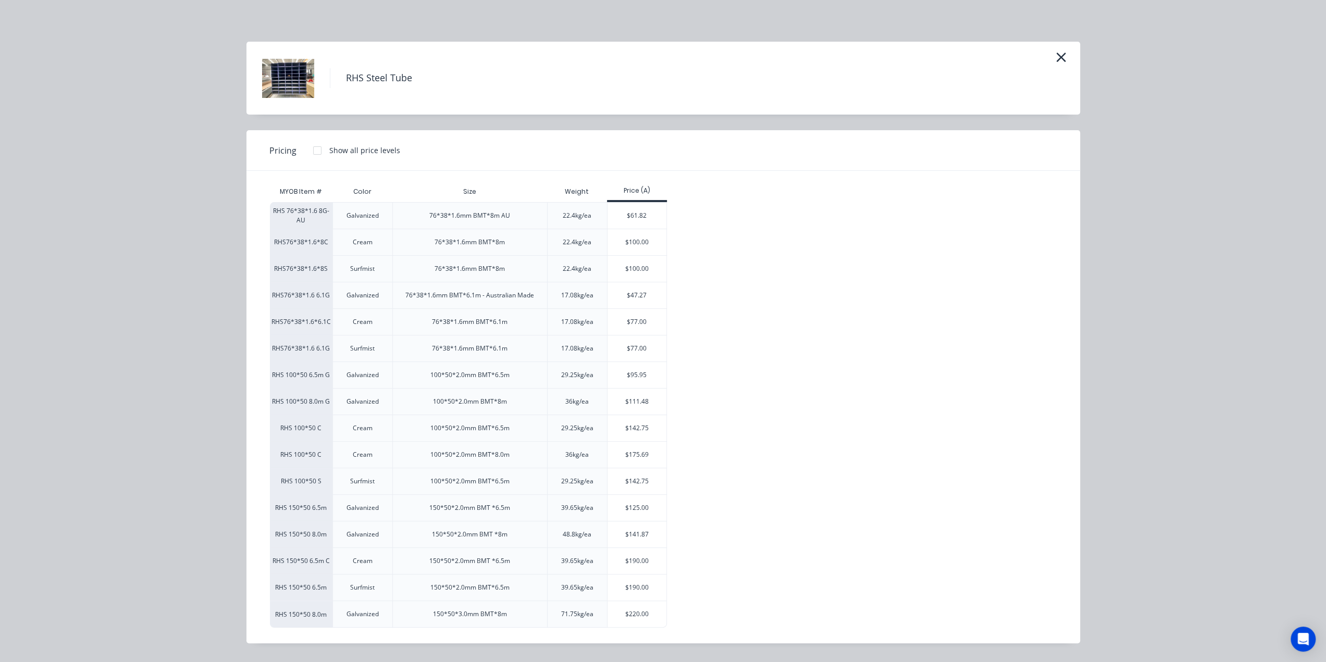
scroll to position [465, 0]
drag, startPoint x: 439, startPoint y: 401, endPoint x: 497, endPoint y: 399, distance: 58.3
click at [497, 399] on div "100*50*2.0mm BMT*8m" at bounding box center [470, 401] width 74 height 9
click at [478, 380] on div "100*50*2.0mm BMT*6.5m" at bounding box center [470, 375] width 96 height 26
drag, startPoint x: 463, startPoint y: 371, endPoint x: 507, endPoint y: 373, distance: 43.8
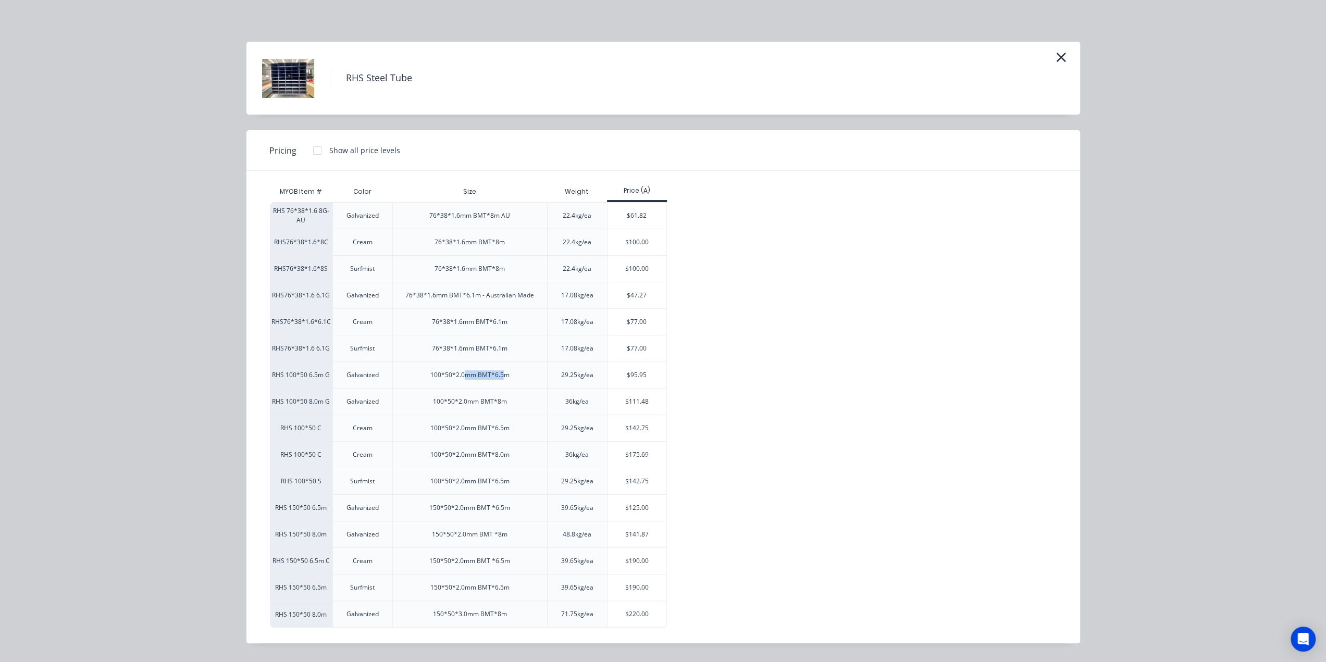
click at [507, 373] on div "100*50*2.0mm BMT*6.5m" at bounding box center [469, 374] width 79 height 9
click at [647, 374] on div "$95.95" at bounding box center [636, 375] width 59 height 26
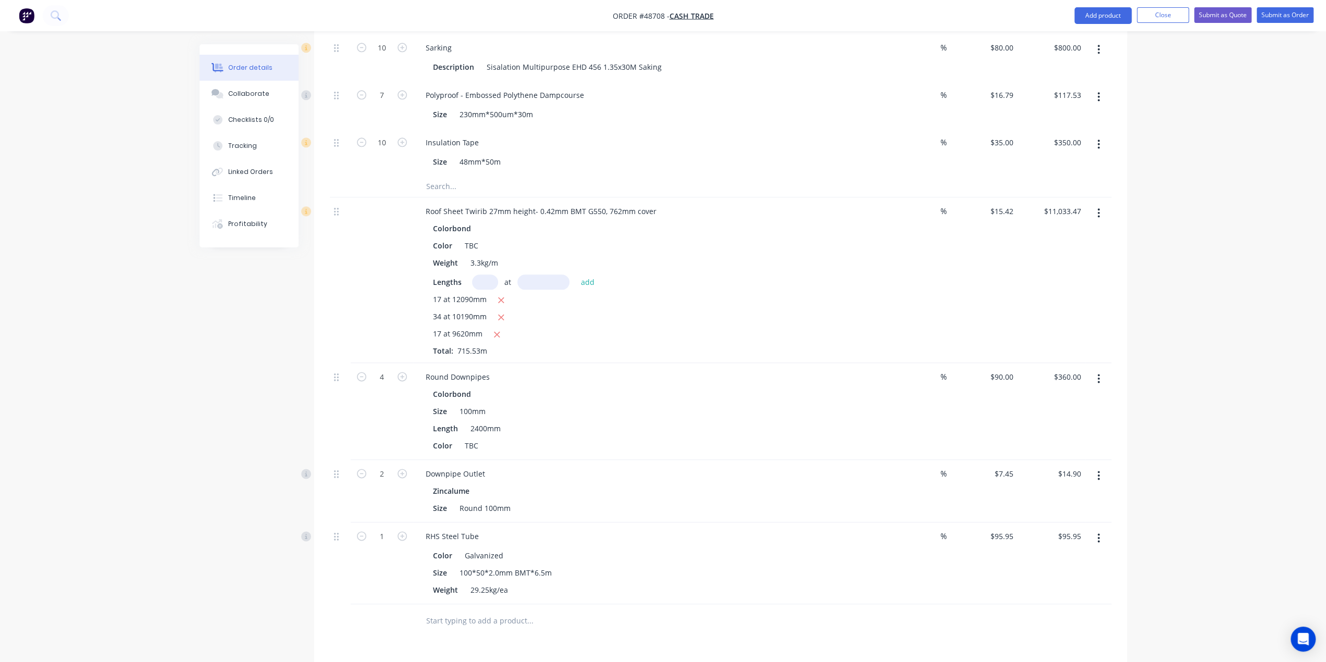
scroll to position [1397, 0]
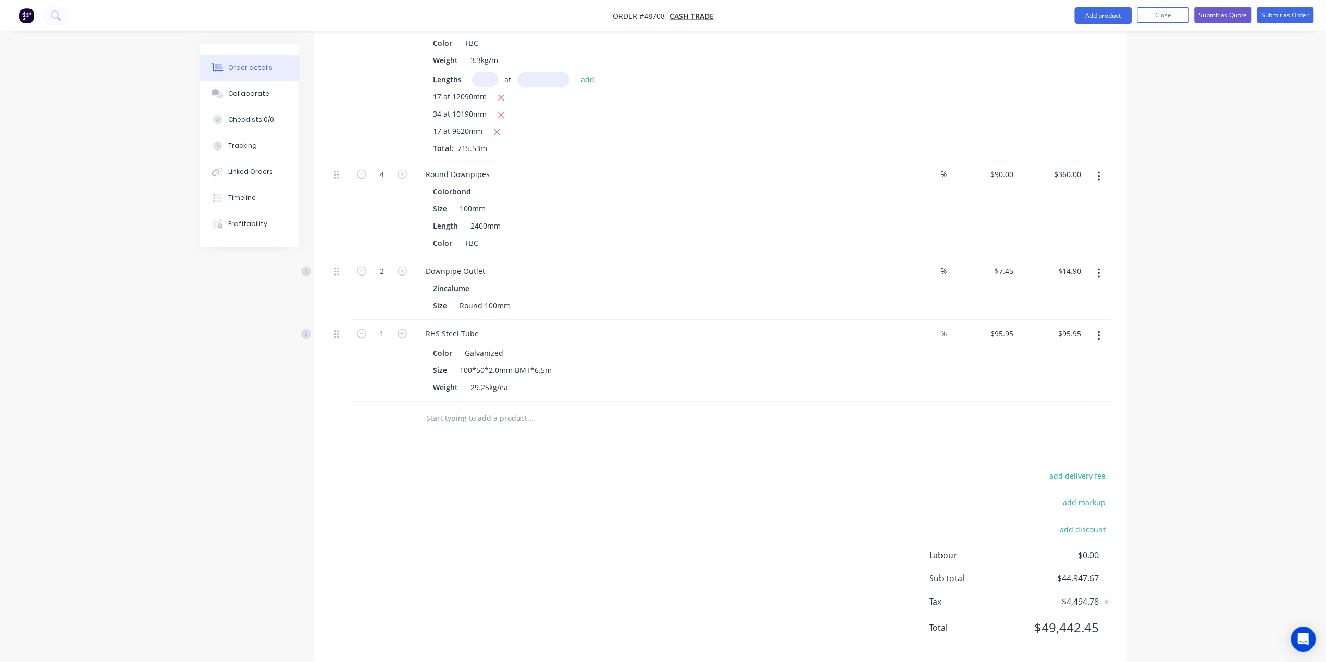
drag, startPoint x: 728, startPoint y: 496, endPoint x: 457, endPoint y: 456, distance: 273.9
click at [728, 496] on div "add delivery fee add markup add discount Labour $0.00 Sub total $44,947.67 Tax …" at bounding box center [720, 558] width 781 height 178
type input "44"
type input "$4,221.80"
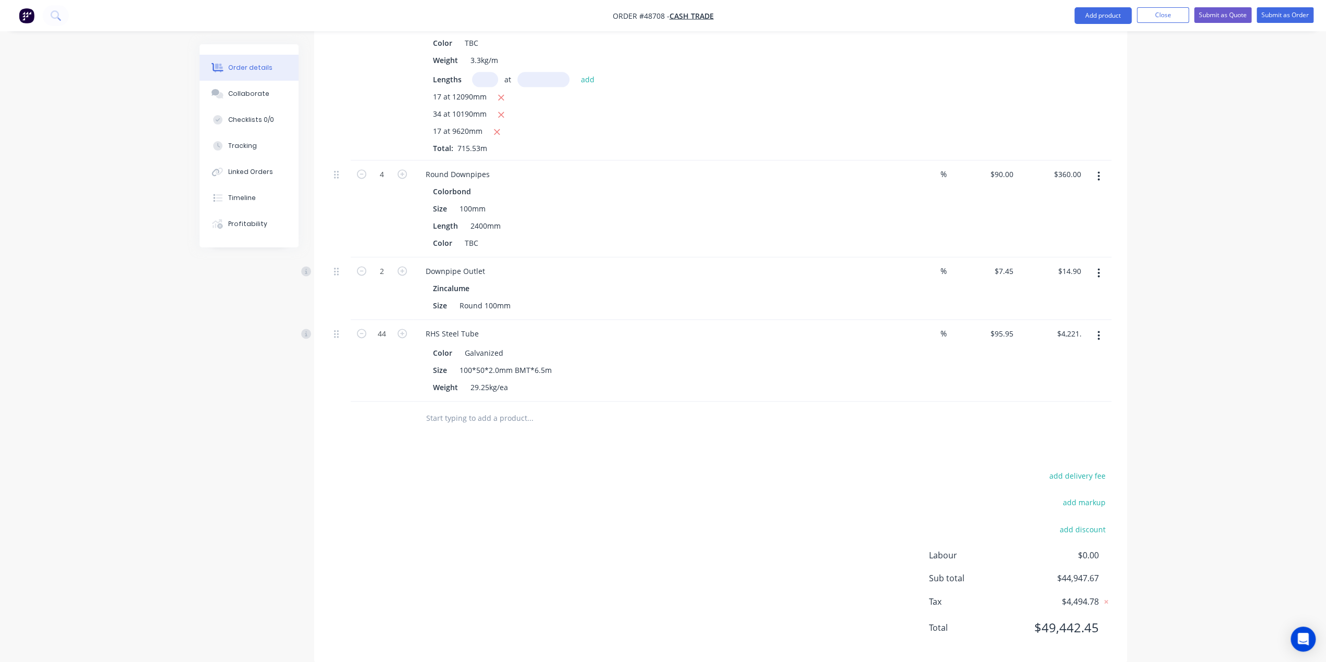
drag, startPoint x: 299, startPoint y: 404, endPoint x: 365, endPoint y: 415, distance: 66.4
click at [480, 326] on div "RHS Steel Tube" at bounding box center [452, 333] width 70 height 15
click at [612, 496] on div "add delivery fee add markup add discount Labour $0.00 Sub total $49,073.52 Tax …" at bounding box center [720, 558] width 781 height 178
drag, startPoint x: 511, startPoint y: 317, endPoint x: 536, endPoint y: 338, distance: 32.5
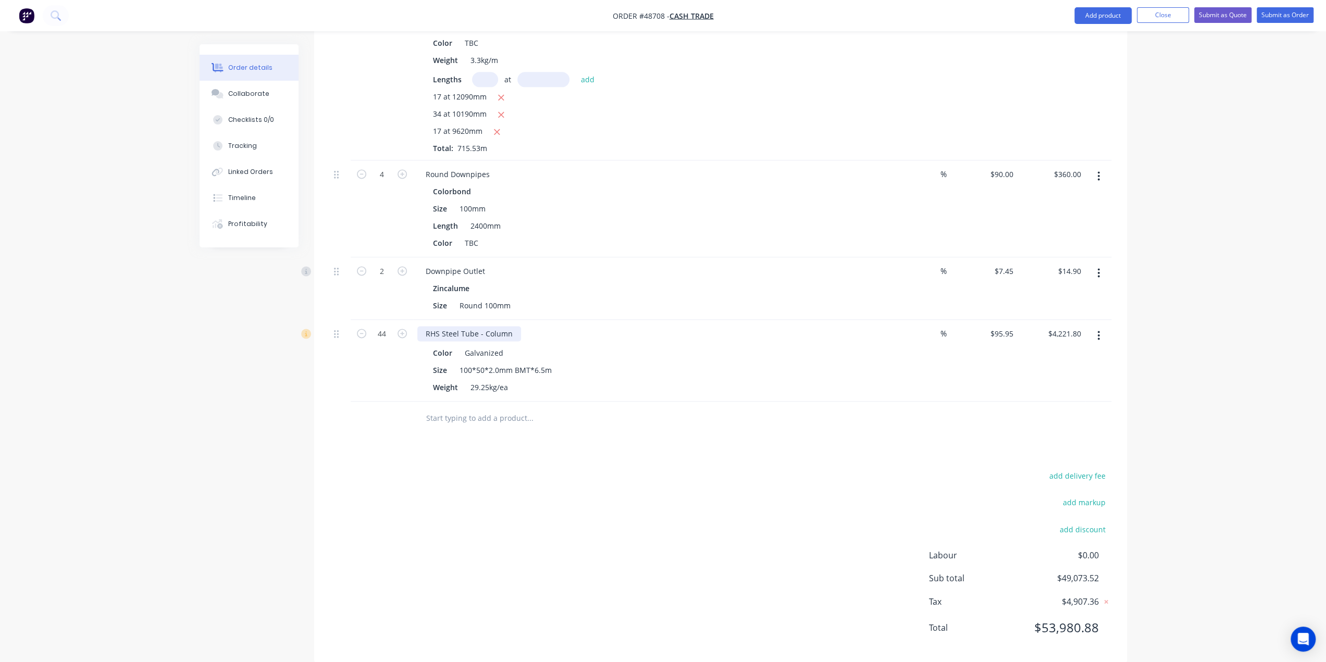
click at [512, 326] on div "RHS Steel Tube - Column" at bounding box center [469, 333] width 104 height 15
click at [613, 483] on div "add delivery fee add markup add discount Labour $0.00 Sub total $49,073.52 Tax …" at bounding box center [720, 558] width 781 height 178
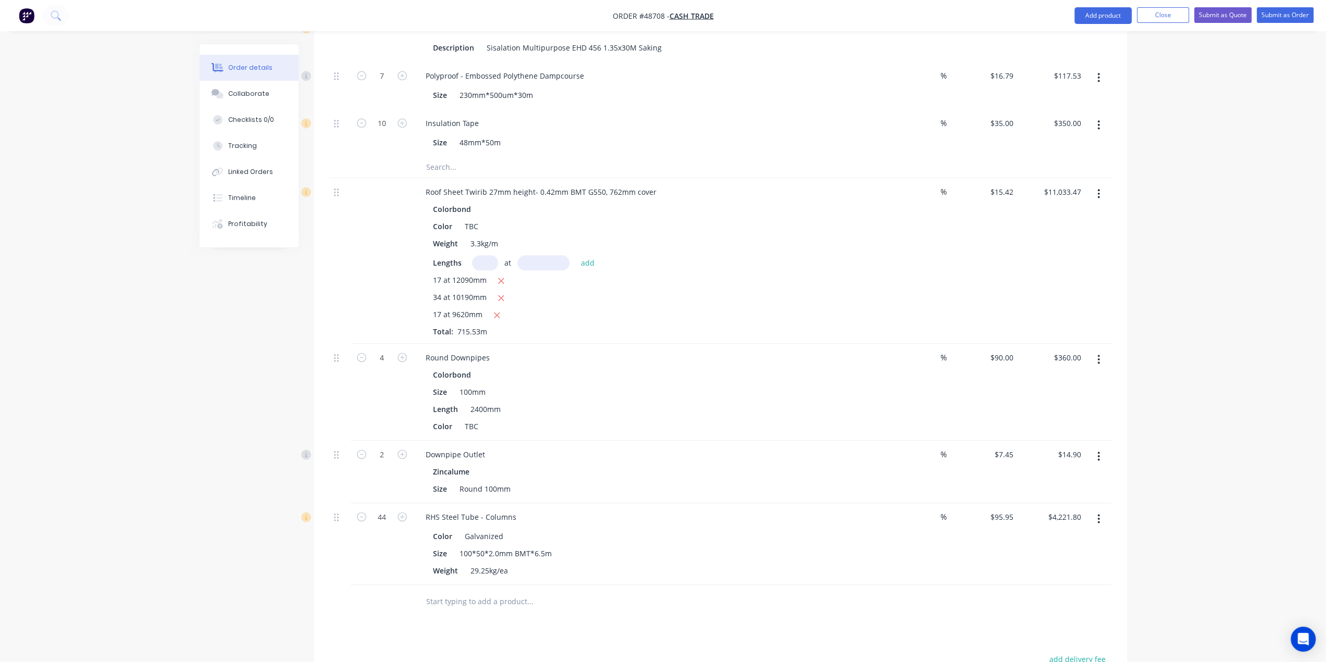
scroll to position [1345, 0]
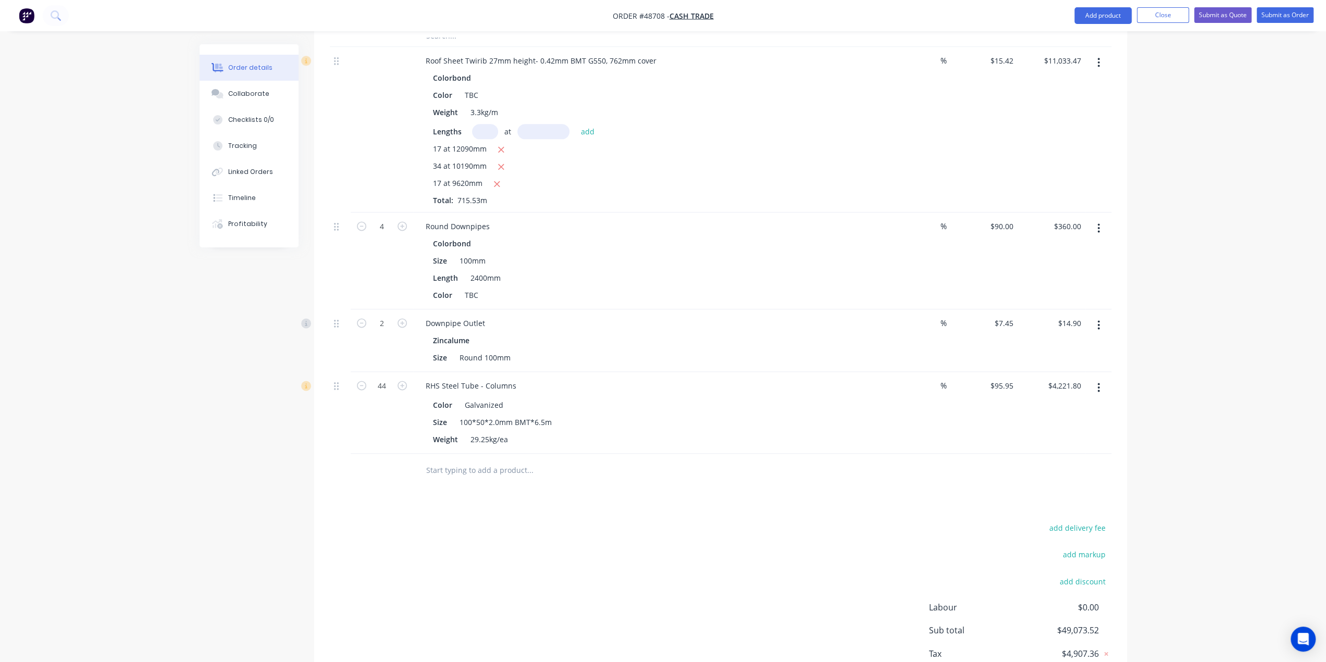
click at [1104, 378] on button "button" at bounding box center [1098, 387] width 24 height 19
click at [1091, 407] on div "Edit" at bounding box center [1061, 414] width 80 height 15
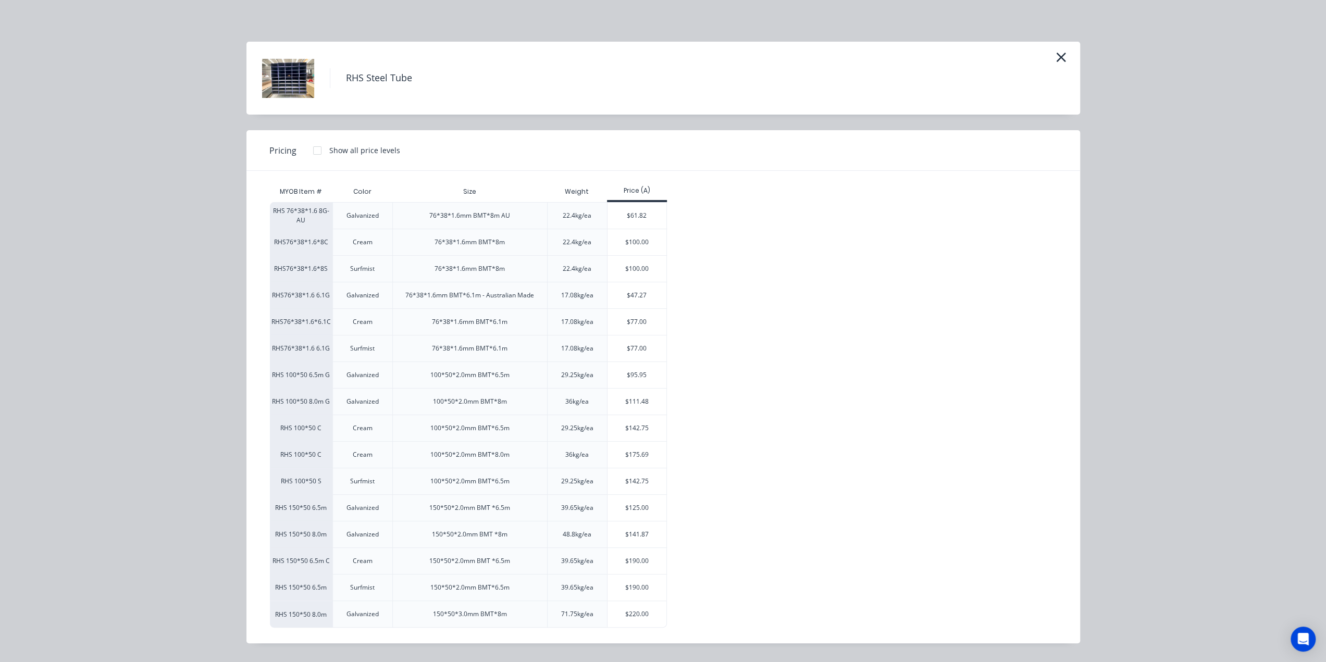
scroll to position [1412, 0]
click at [647, 402] on div "$111.48" at bounding box center [636, 402] width 59 height 26
type input "$111.48"
type input "$4,905.12"
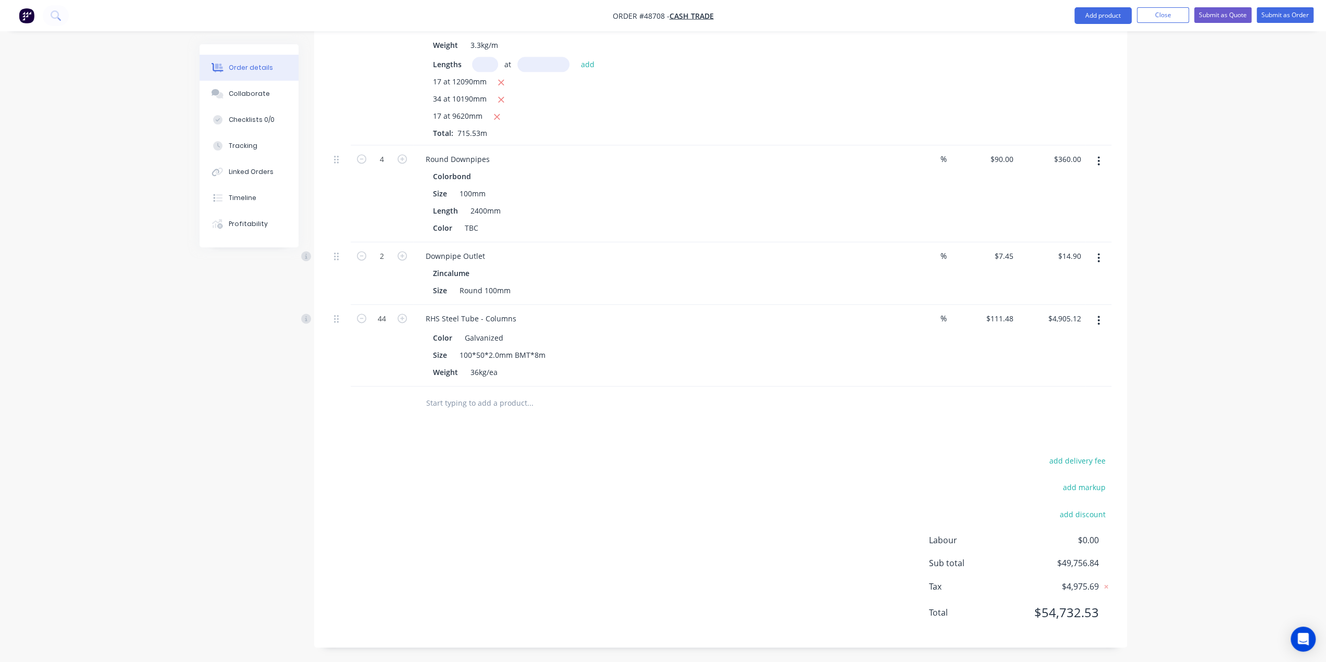
scroll to position [1397, 0]
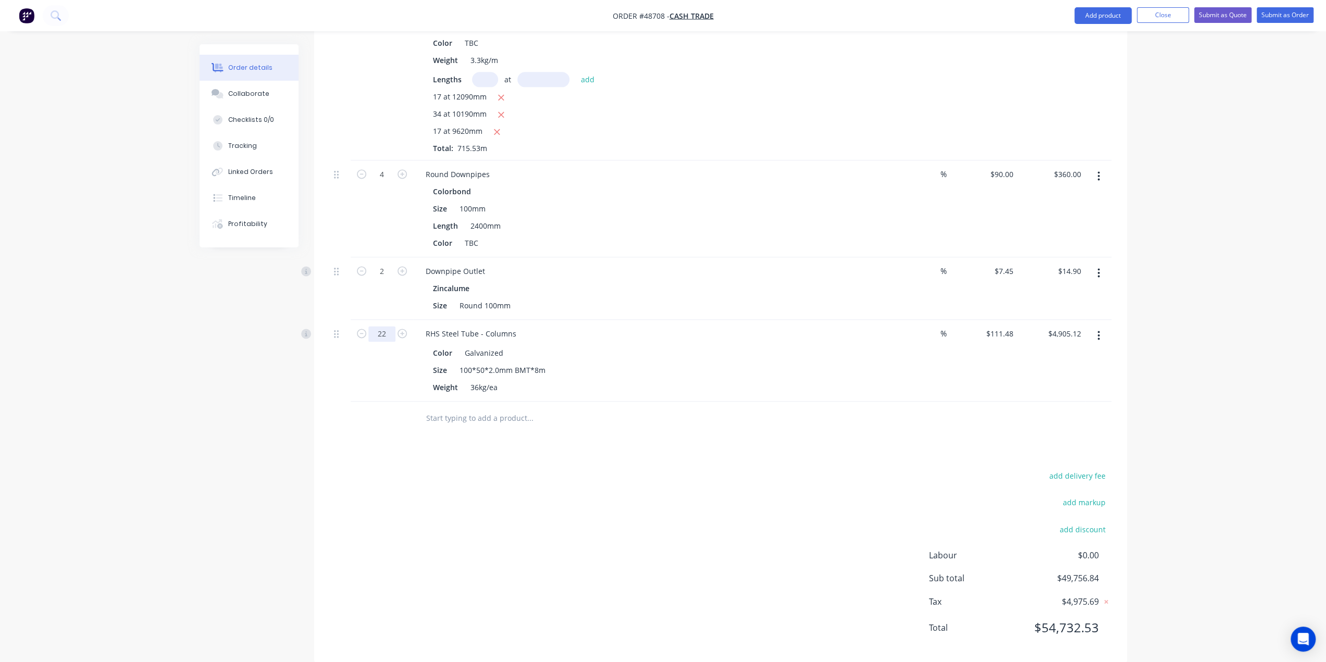
type input "22"
type input "$2,452.56"
type input "24"
type input "$2,675.52"
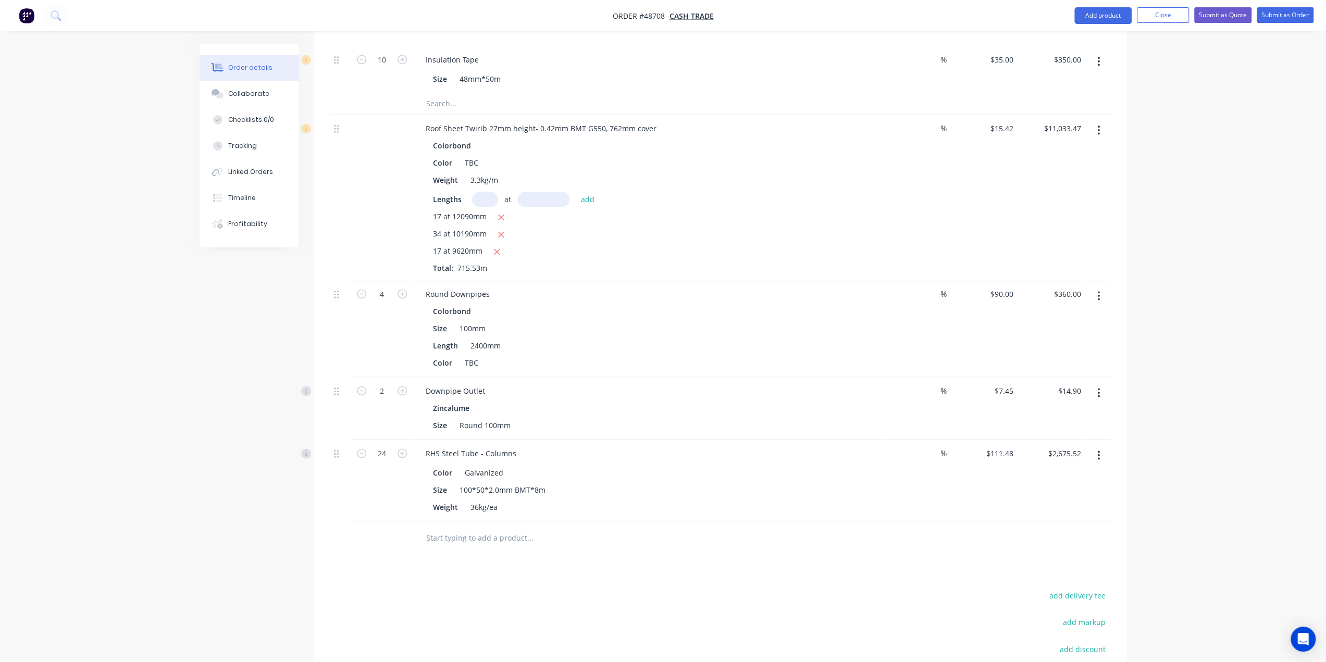
scroll to position [1362, 0]
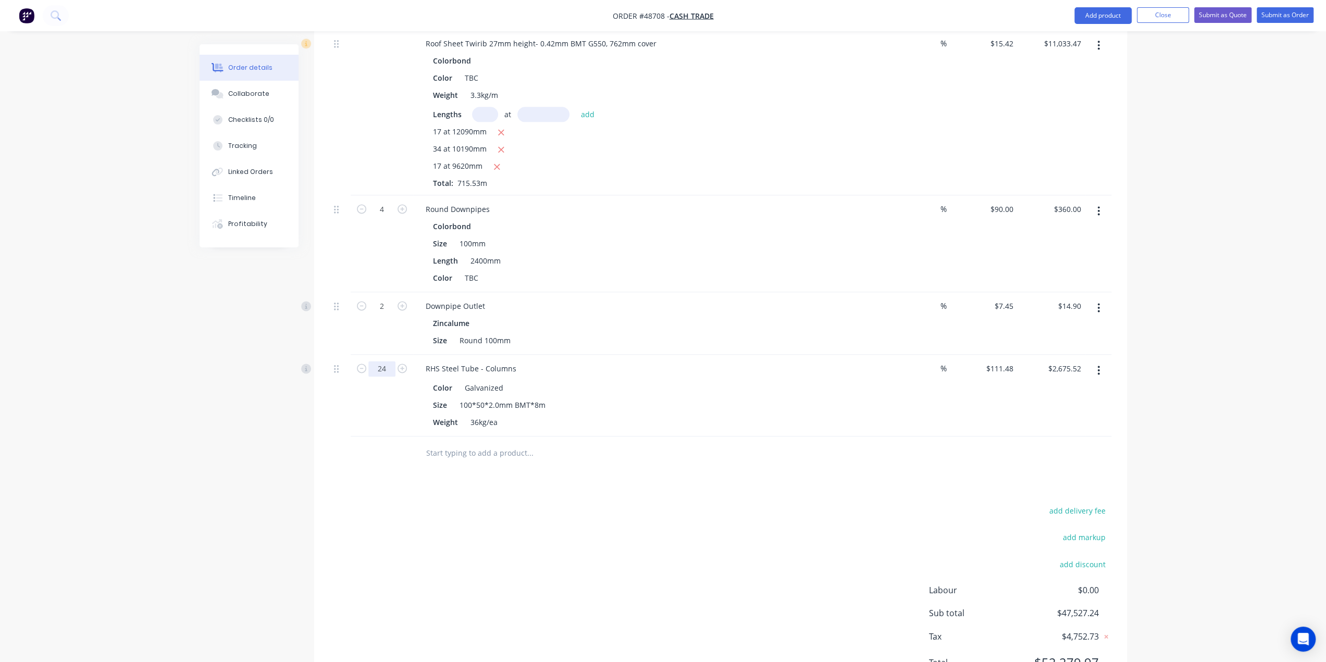
type input "26"
type input "$2,898.48"
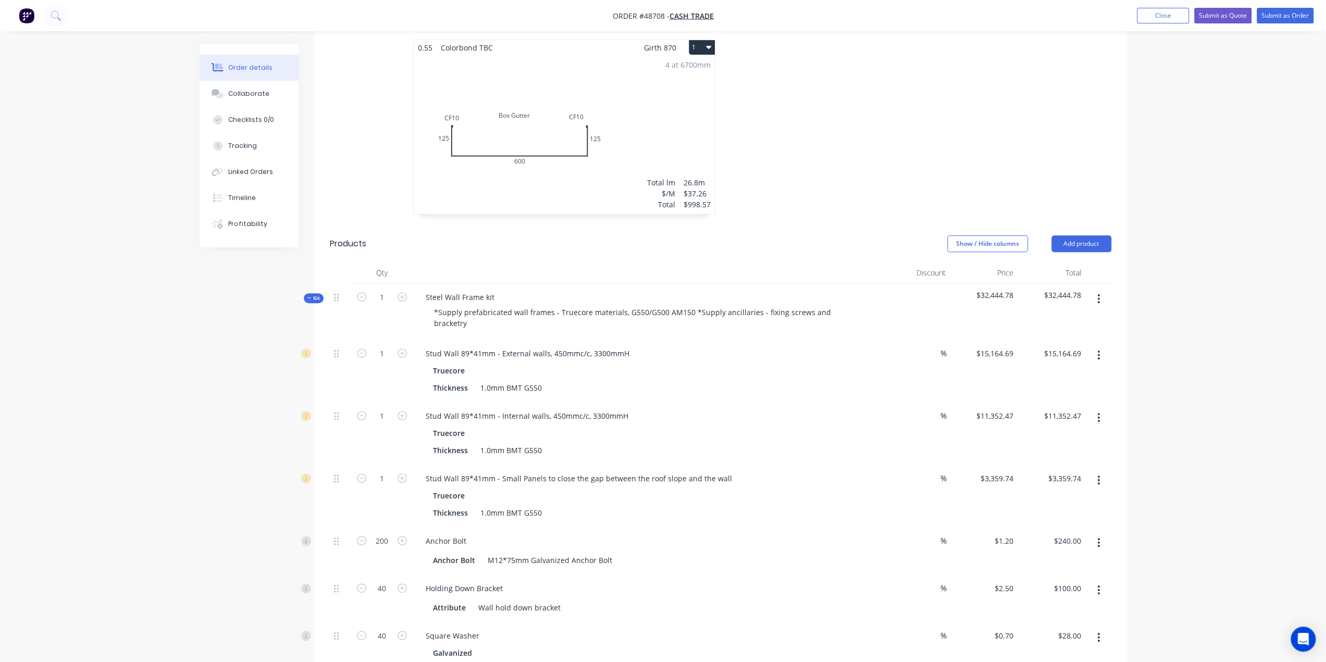
scroll to position [112, 0]
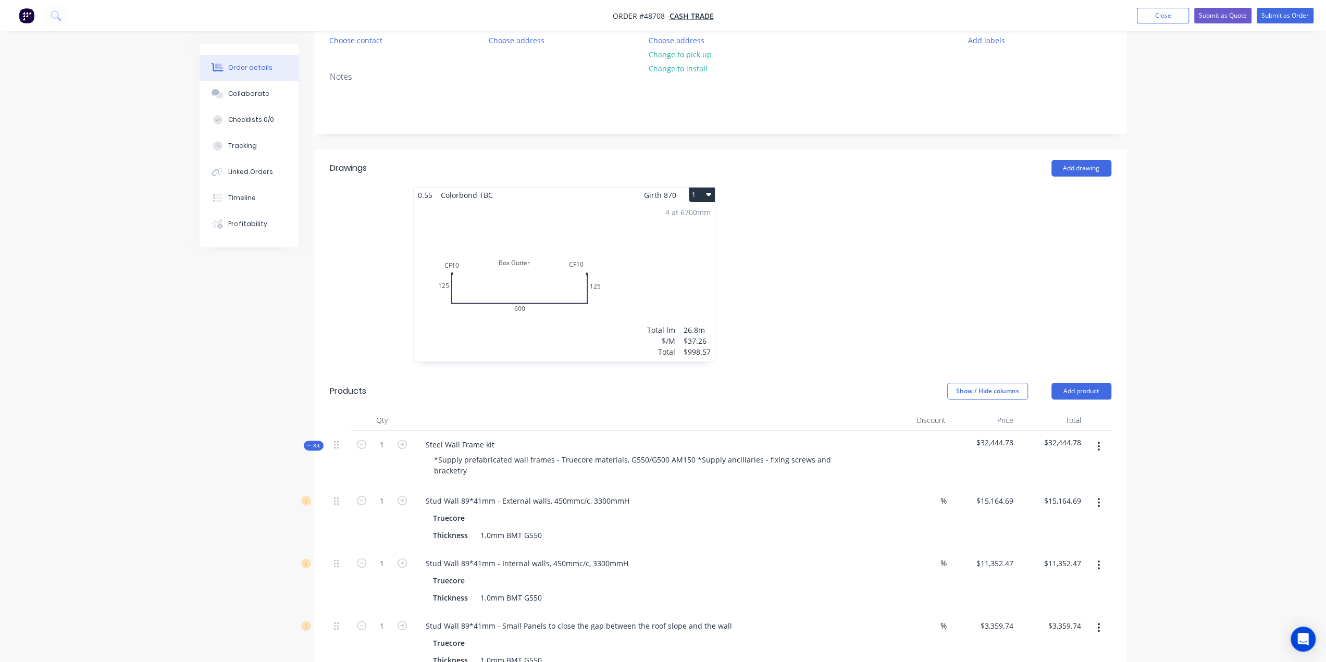
click at [1080, 378] on header "Products Show / Hide columns Add product" at bounding box center [720, 390] width 812 height 37
click at [1079, 395] on button "Add product" at bounding box center [1081, 391] width 60 height 17
click at [1041, 422] on div "Product catalogue" at bounding box center [1061, 417] width 80 height 15
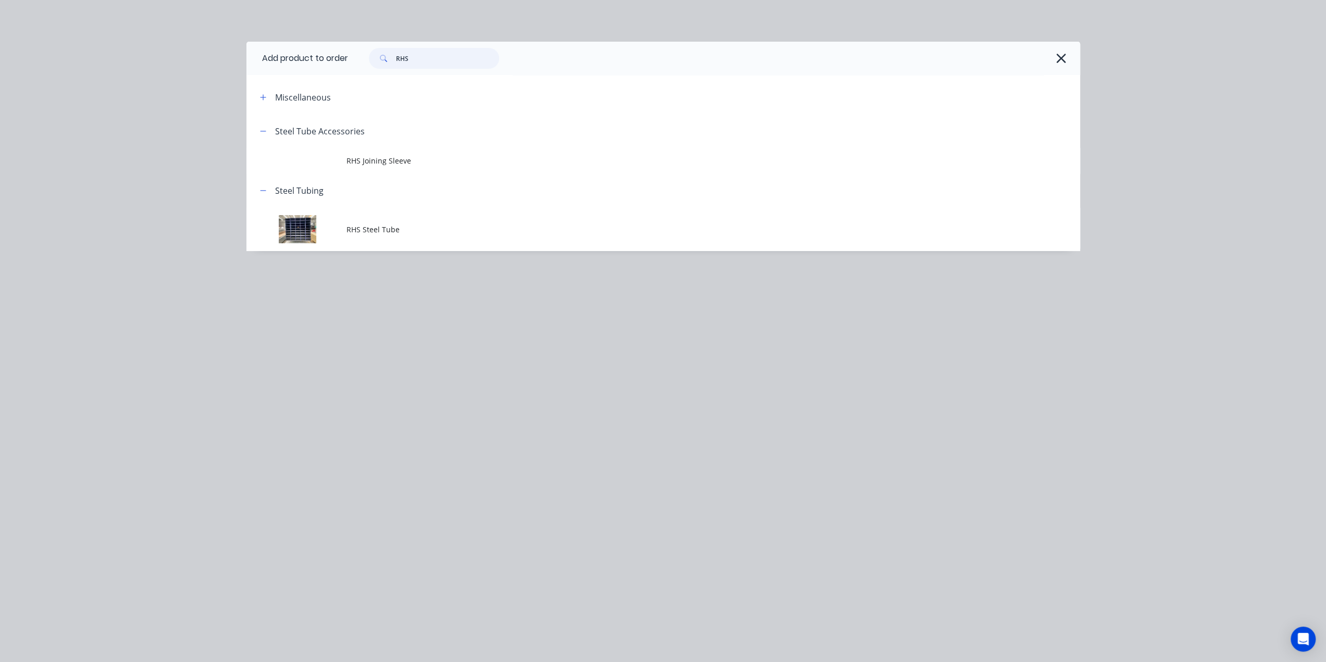
drag, startPoint x: 439, startPoint y: 55, endPoint x: 167, endPoint y: 68, distance: 272.7
click at [245, 55] on div "Add product to order RHS Miscellaneous Steel Tube Accessories RHS Joining Sleev…" at bounding box center [663, 331] width 1326 height 662
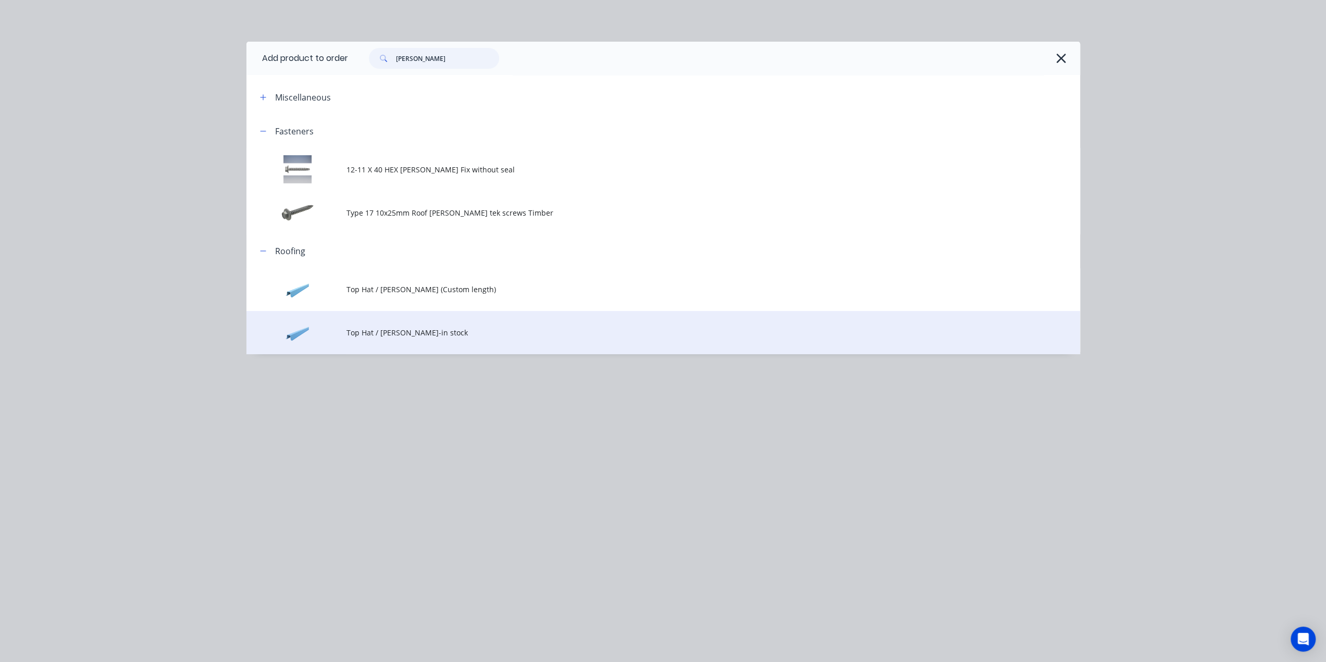
type input "batten"
click at [406, 328] on span "Top Hat / Batten-in stock" at bounding box center [639, 332] width 586 height 11
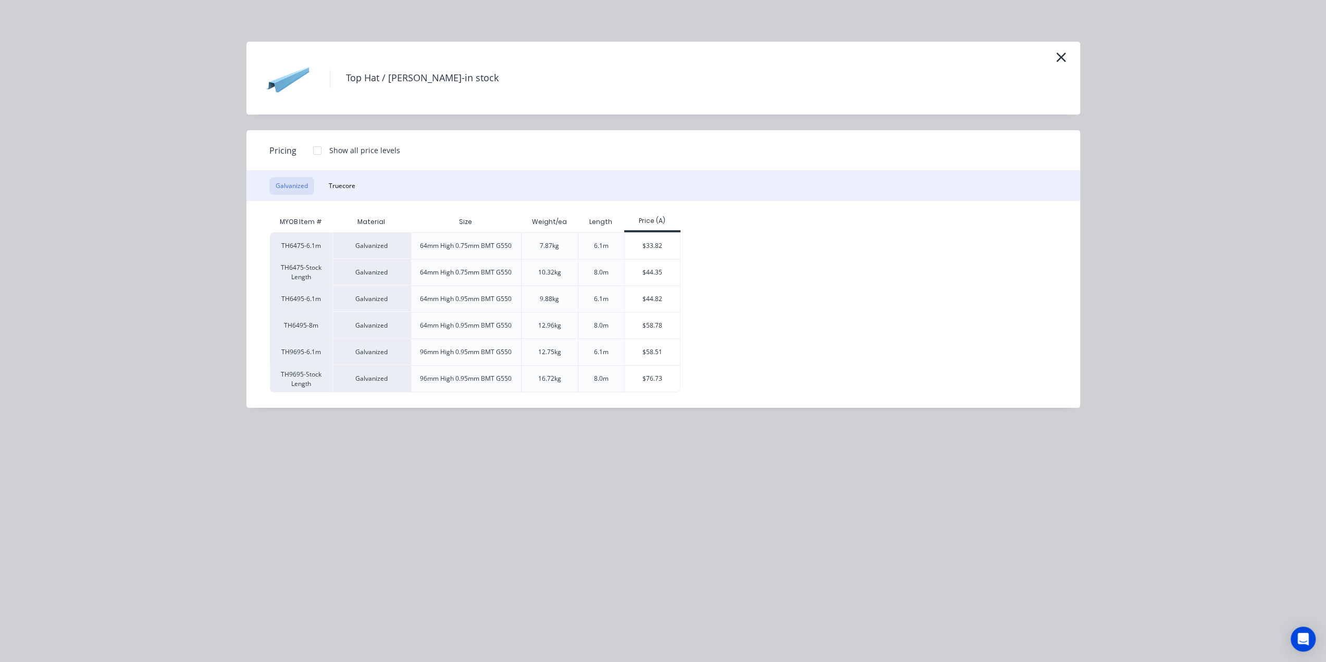
scroll to position [286, 0]
click at [339, 186] on button "Truecore" at bounding box center [341, 186] width 39 height 18
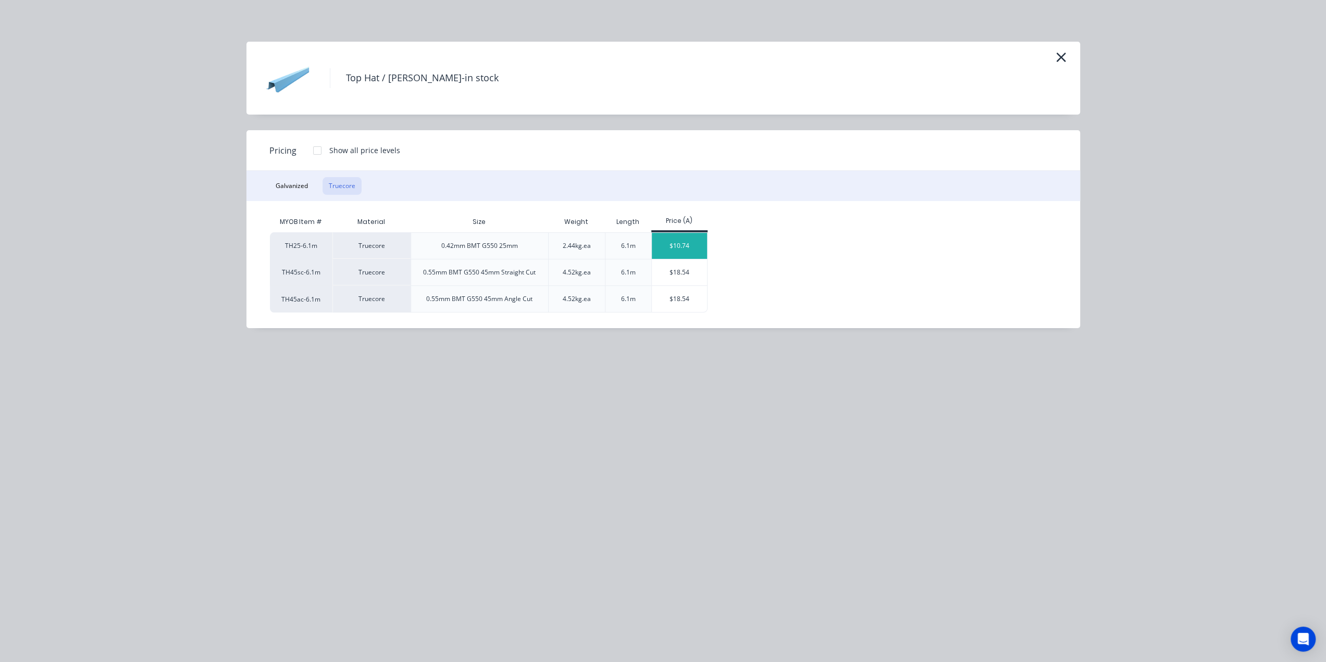
click at [669, 244] on div "$10.74" at bounding box center [680, 246] width 56 height 26
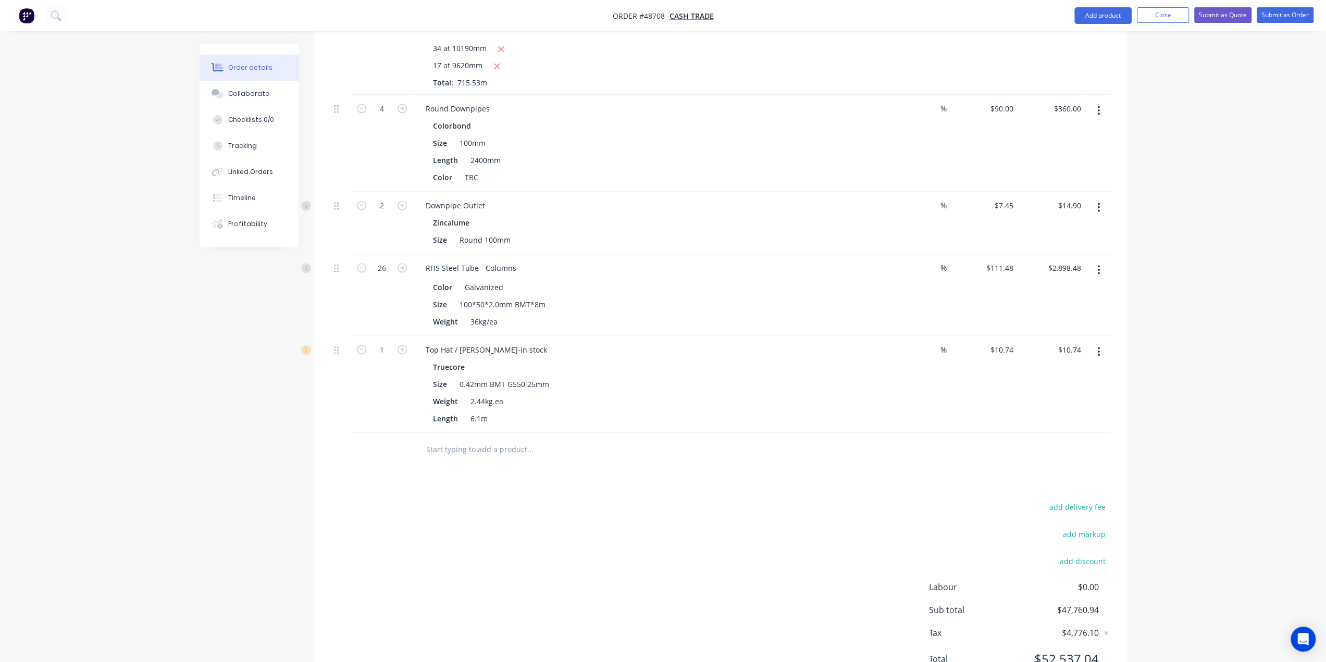
scroll to position [1494, 0]
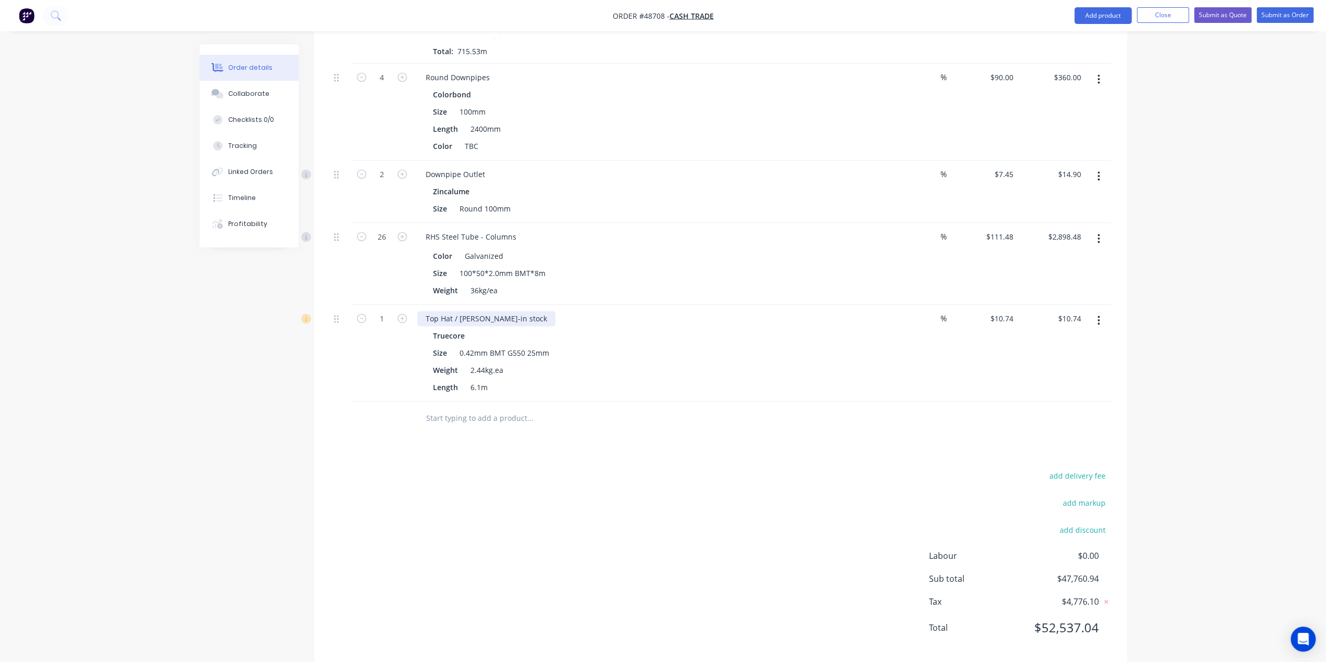
click at [511, 311] on div "Top Hat / Batten-in stock" at bounding box center [486, 318] width 138 height 15
click at [720, 496] on div "add delivery fee add markup add discount Labour $0.00 Sub total $47,760.94 Tax …" at bounding box center [720, 558] width 781 height 178
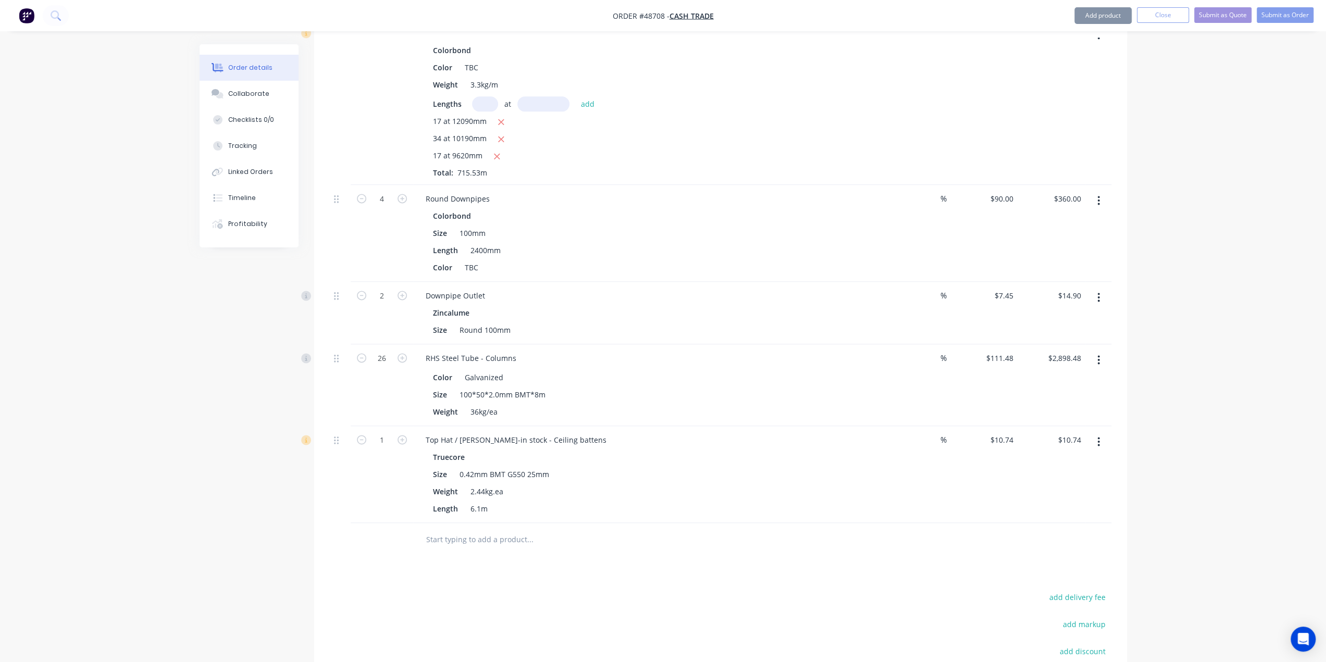
scroll to position [1373, 0]
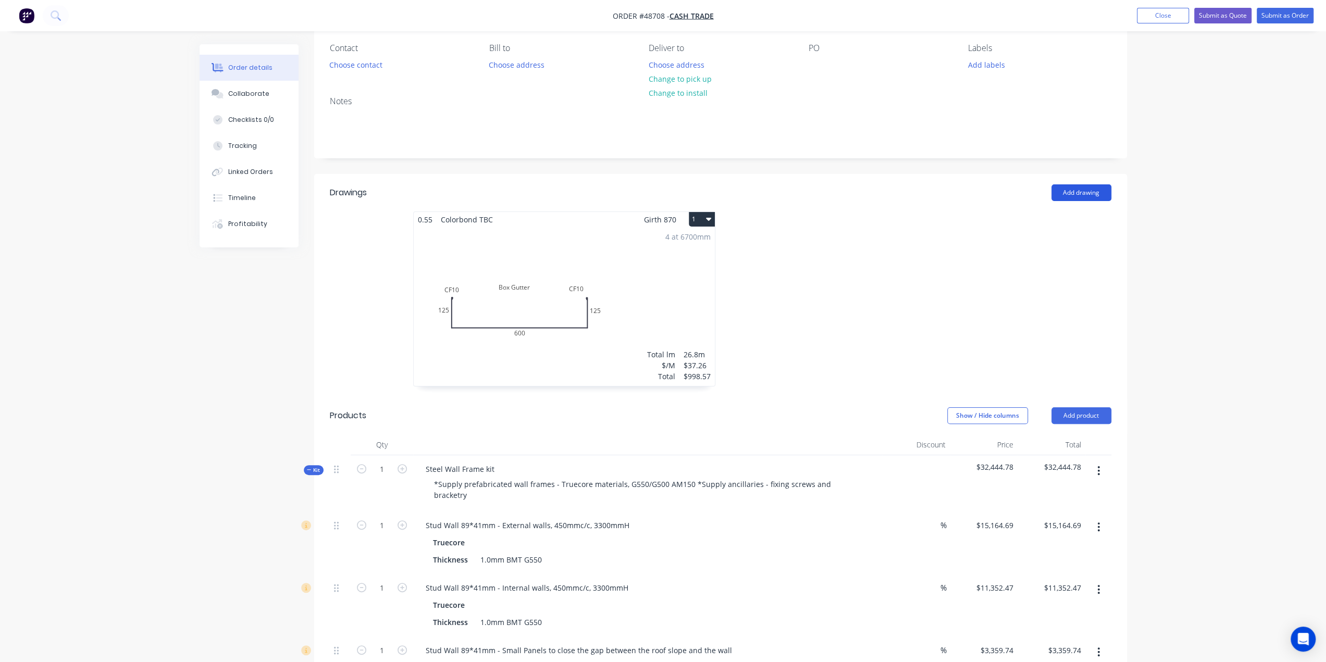
click at [1090, 189] on button "Add drawing" at bounding box center [1081, 192] width 60 height 17
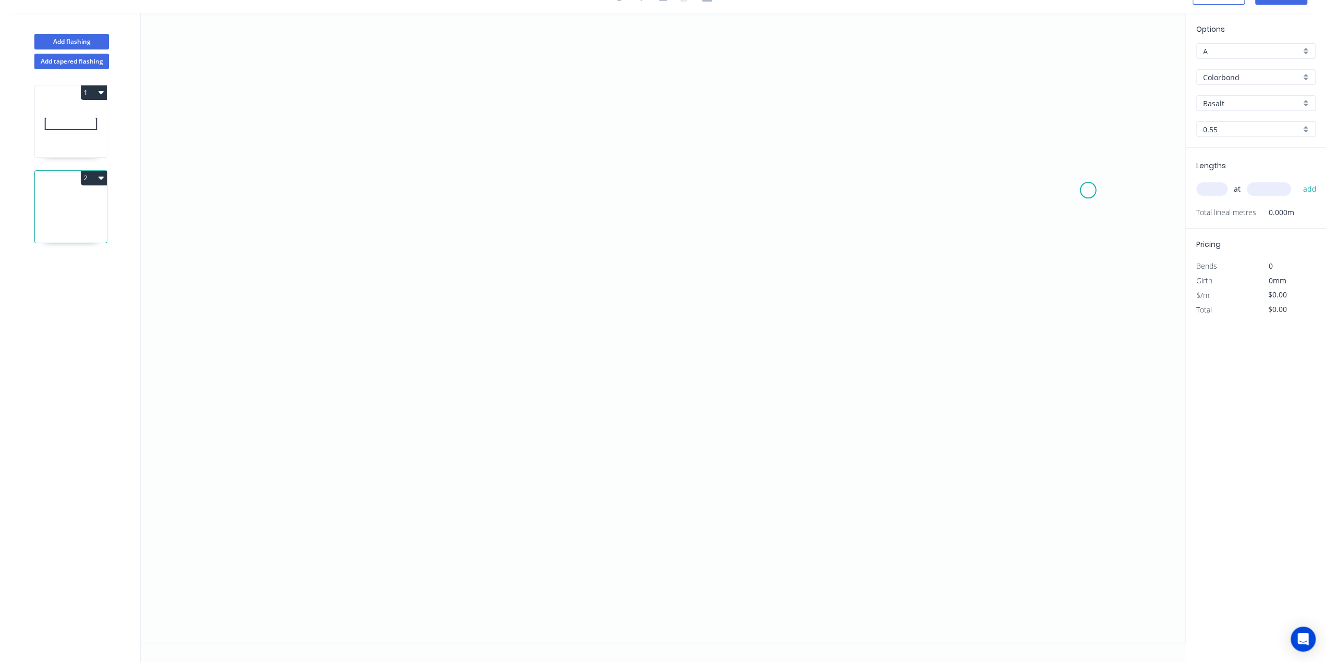
scroll to position [18, 0]
click at [872, 212] on icon "0" at bounding box center [663, 330] width 1044 height 630
click at [852, 192] on icon "0" at bounding box center [663, 330] width 1044 height 630
click at [450, 192] on icon "0 ?" at bounding box center [663, 330] width 1044 height 630
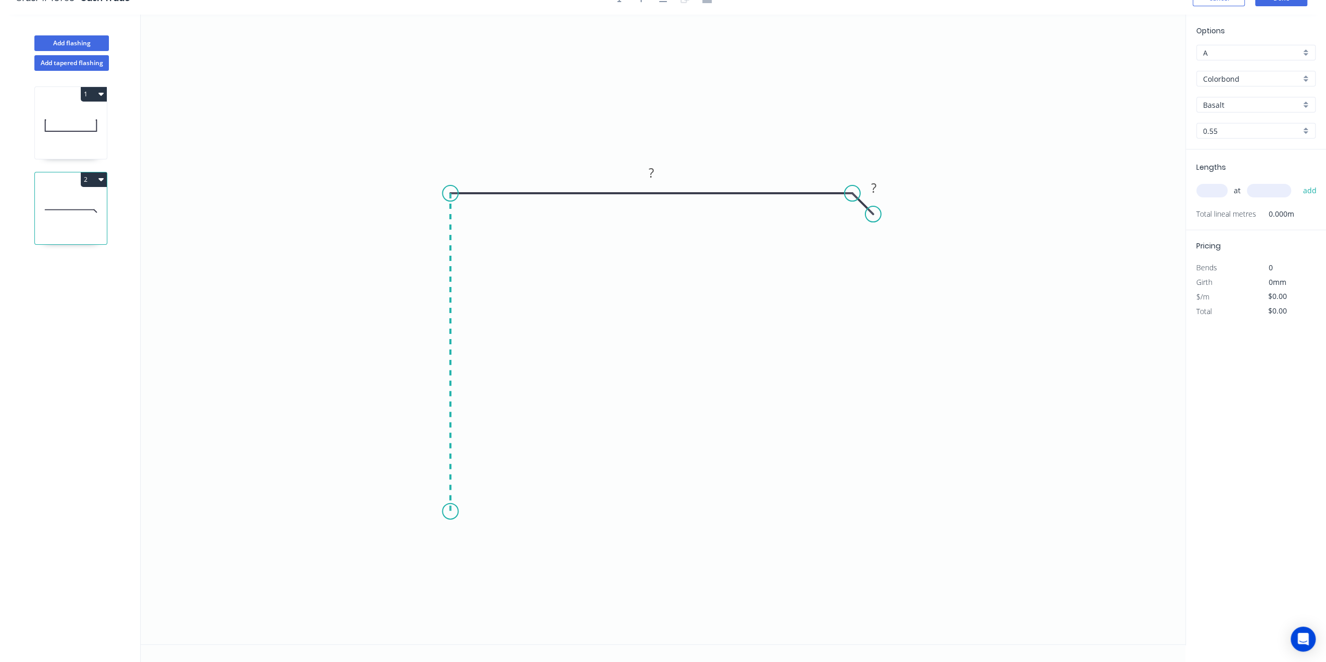
click at [455, 511] on icon "0 ? ?" at bounding box center [663, 330] width 1044 height 630
click at [616, 514] on icon "0 ? ? ?" at bounding box center [663, 330] width 1044 height 630
click at [614, 492] on icon "0 ? ? ? ?" at bounding box center [663, 330] width 1044 height 630
click at [706, 492] on icon "0 ? ? ? ? ? ? º" at bounding box center [663, 330] width 1044 height 630
click at [616, 490] on circle at bounding box center [616, 492] width 16 height 16
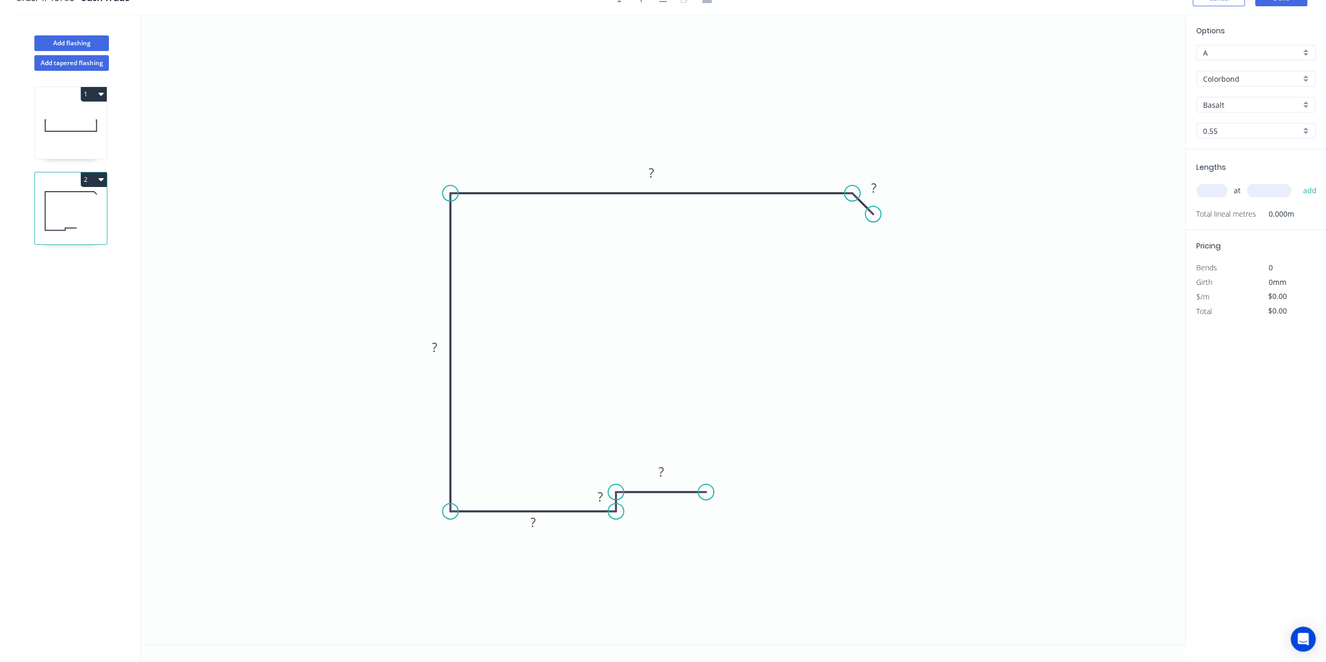
click at [703, 521] on icon "0 ? ? ? ? ? ?" at bounding box center [663, 330] width 1044 height 630
click at [597, 497] on tspan "?" at bounding box center [599, 496] width 5 height 17
click at [918, 441] on icon "0 60 10 115 260 285 30" at bounding box center [663, 330] width 1044 height 630
type input "$30.82"
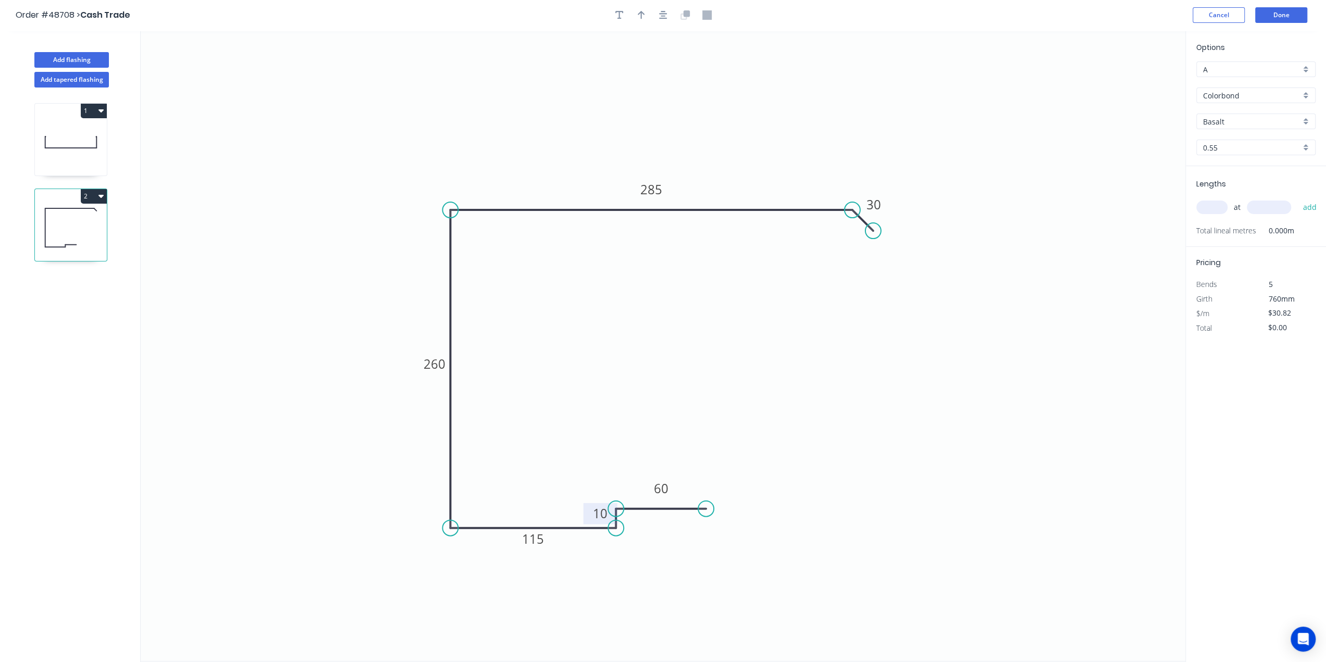
scroll to position [1, 0]
click at [644, 18] on icon "button" at bounding box center [640, 15] width 7 height 9
drag, startPoint x: 1119, startPoint y: 84, endPoint x: 567, endPoint y: 170, distance: 558.8
click at [490, 159] on icon at bounding box center [484, 142] width 9 height 33
click at [1243, 119] on input "Basalt" at bounding box center [1251, 122] width 97 height 11
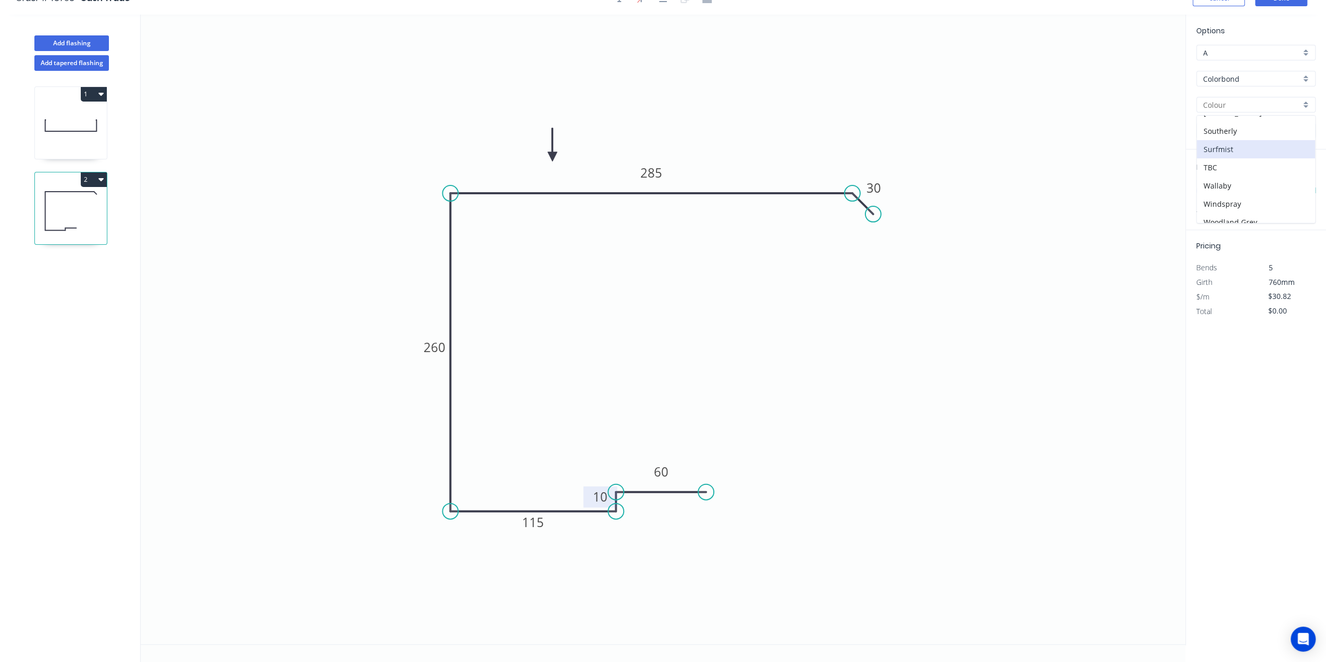
scroll to position [251, 0]
drag, startPoint x: 1218, startPoint y: 191, endPoint x: 1220, endPoint y: 181, distance: 10.5
click at [1218, 193] on div "TBC" at bounding box center [1255, 202] width 118 height 18
type input "TBC"
click at [1211, 194] on input "text" at bounding box center [1211, 191] width 31 height 14
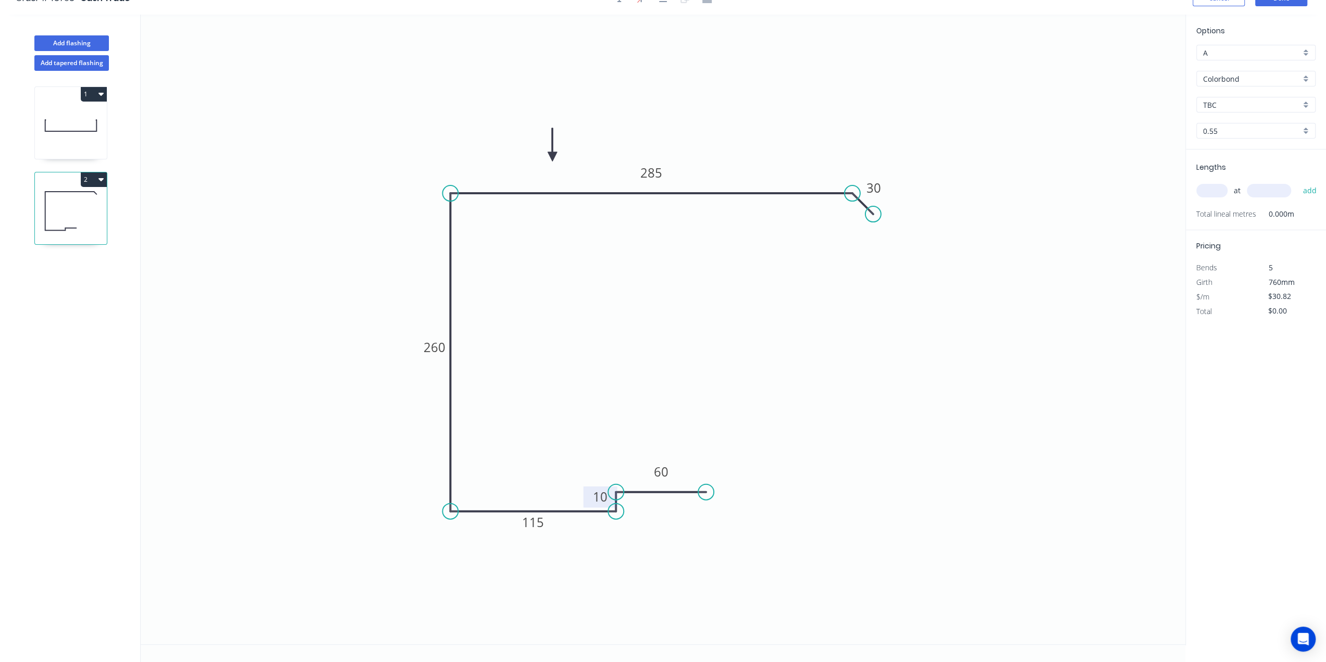
click at [1204, 194] on input "text" at bounding box center [1211, 191] width 31 height 14
type input "4"
type input "6700"
click at [1297, 182] on button "add" at bounding box center [1309, 191] width 24 height 18
type input "$825.98"
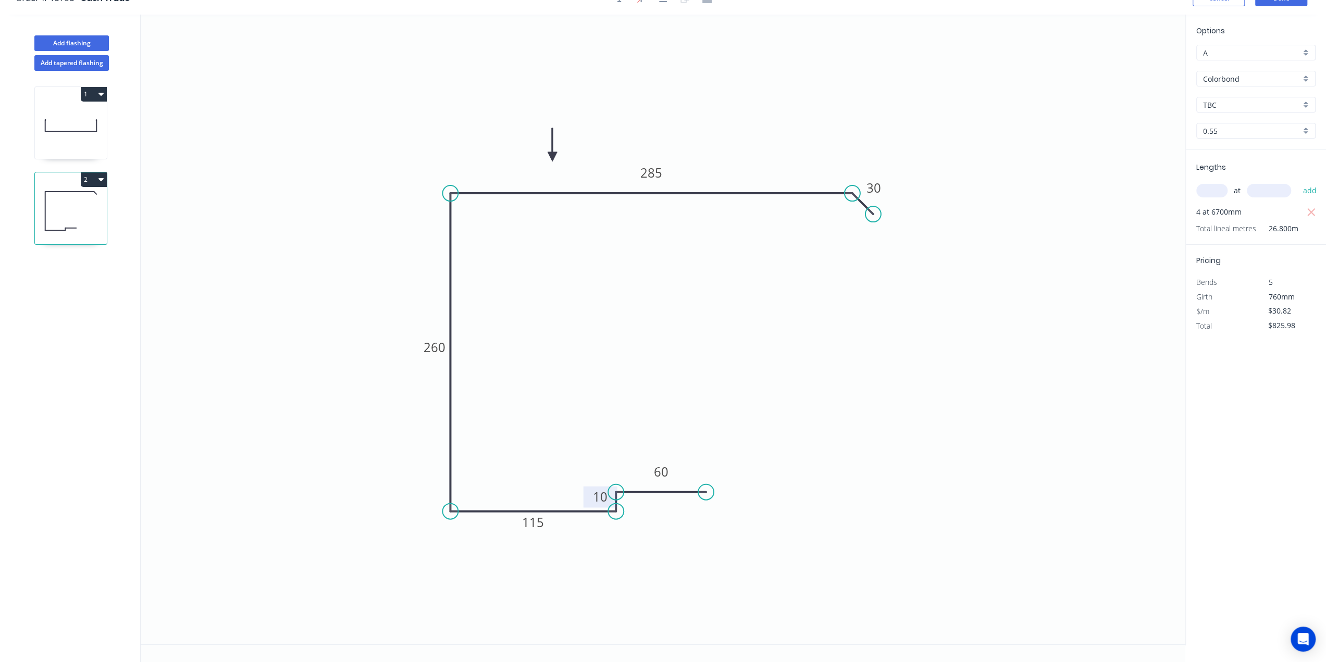
drag, startPoint x: 1212, startPoint y: 193, endPoint x: 1210, endPoint y: 188, distance: 5.4
click at [1211, 191] on input "text" at bounding box center [1211, 191] width 31 height 14
type input "2"
type input "6590"
click at [1297, 182] on button "add" at bounding box center [1309, 191] width 24 height 18
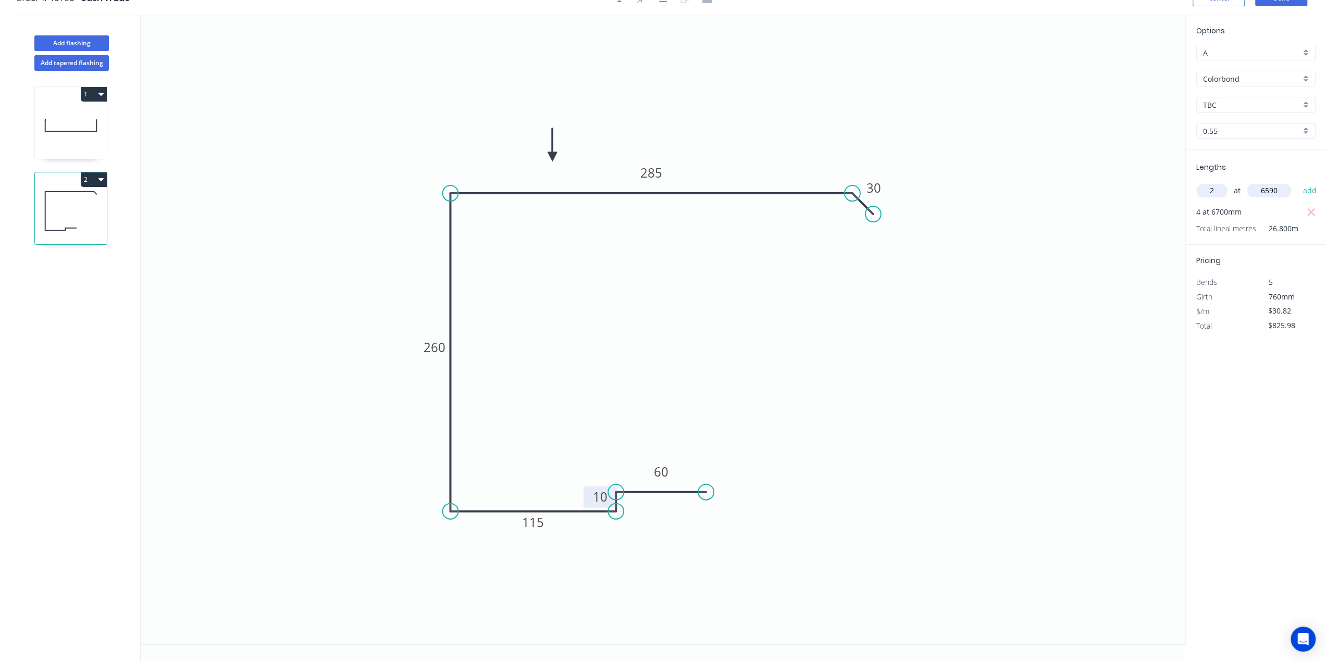
type input "$1,232.18"
click at [1217, 190] on input "text" at bounding box center [1211, 191] width 31 height 14
type input "4"
type input "5590"
click at [1297, 182] on button "add" at bounding box center [1309, 191] width 24 height 18
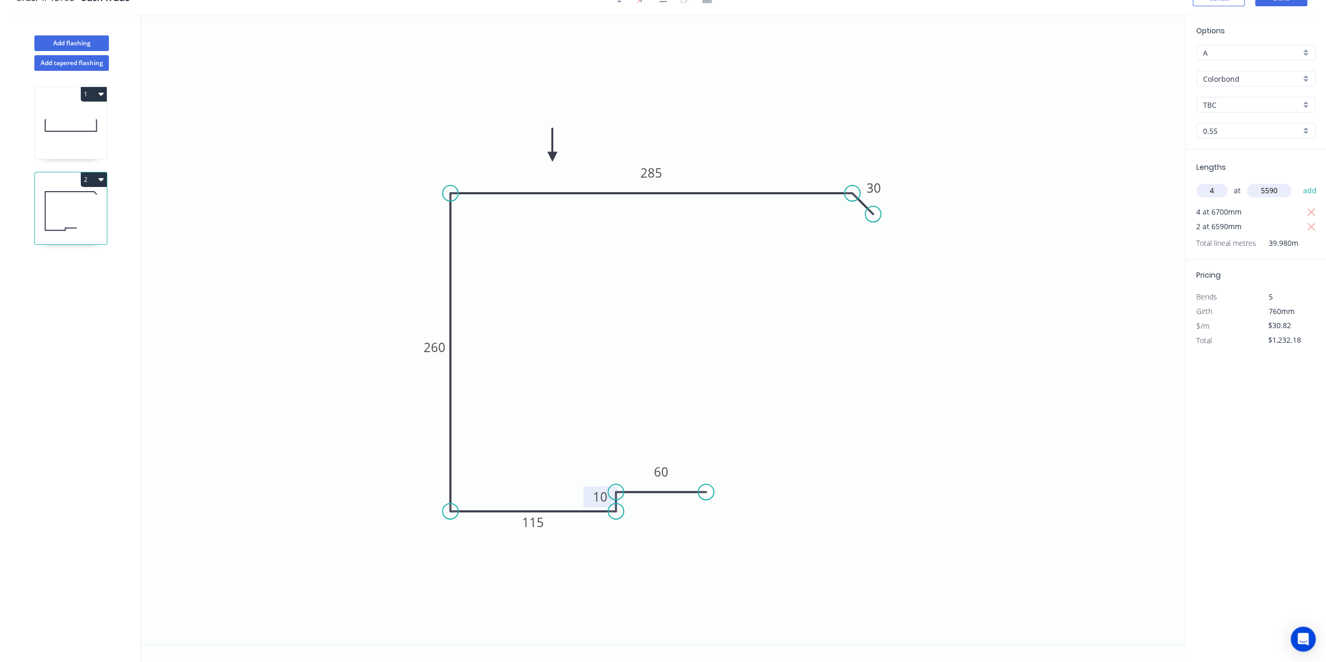
type input "$1,921.32"
type input "2"
type input "5350"
click at [1297, 182] on button "add" at bounding box center [1309, 191] width 24 height 18
type input "$2,251.09"
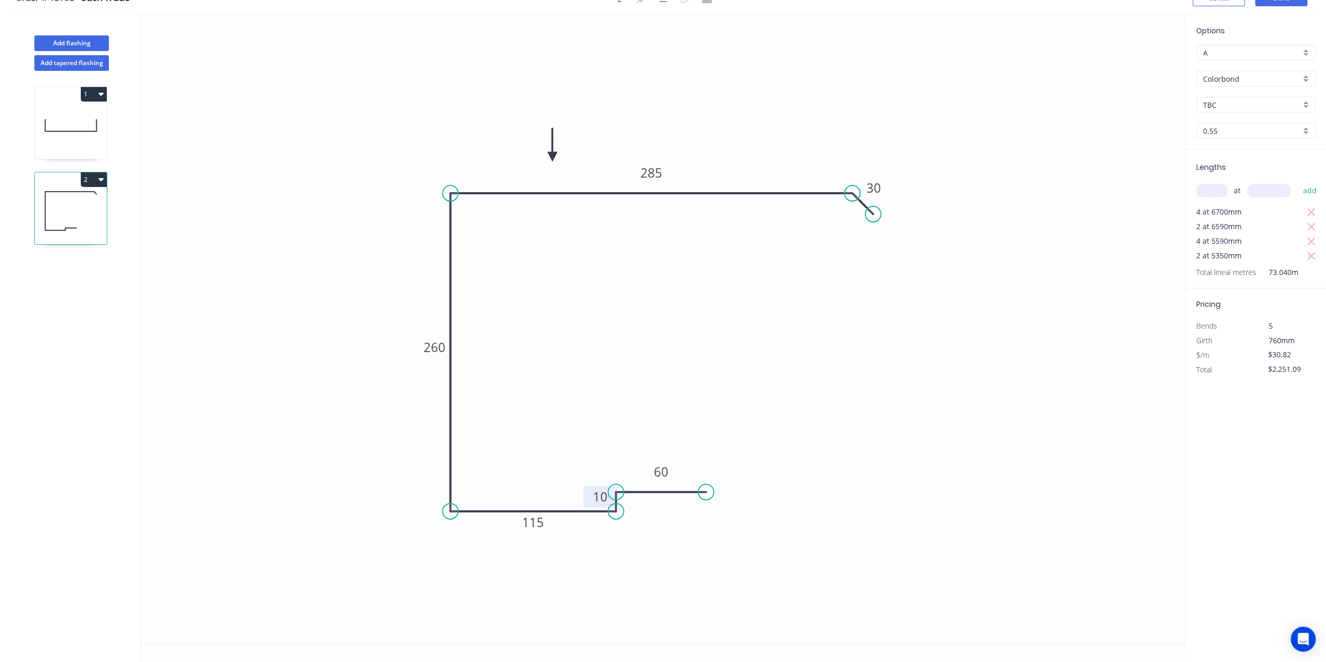
click at [1246, 491] on div "Options A A Colorbond Colorbond TBC TBC 0.55 0.55 Lengths at add 4 at 6700mm 2 …" at bounding box center [1255, 330] width 141 height 631
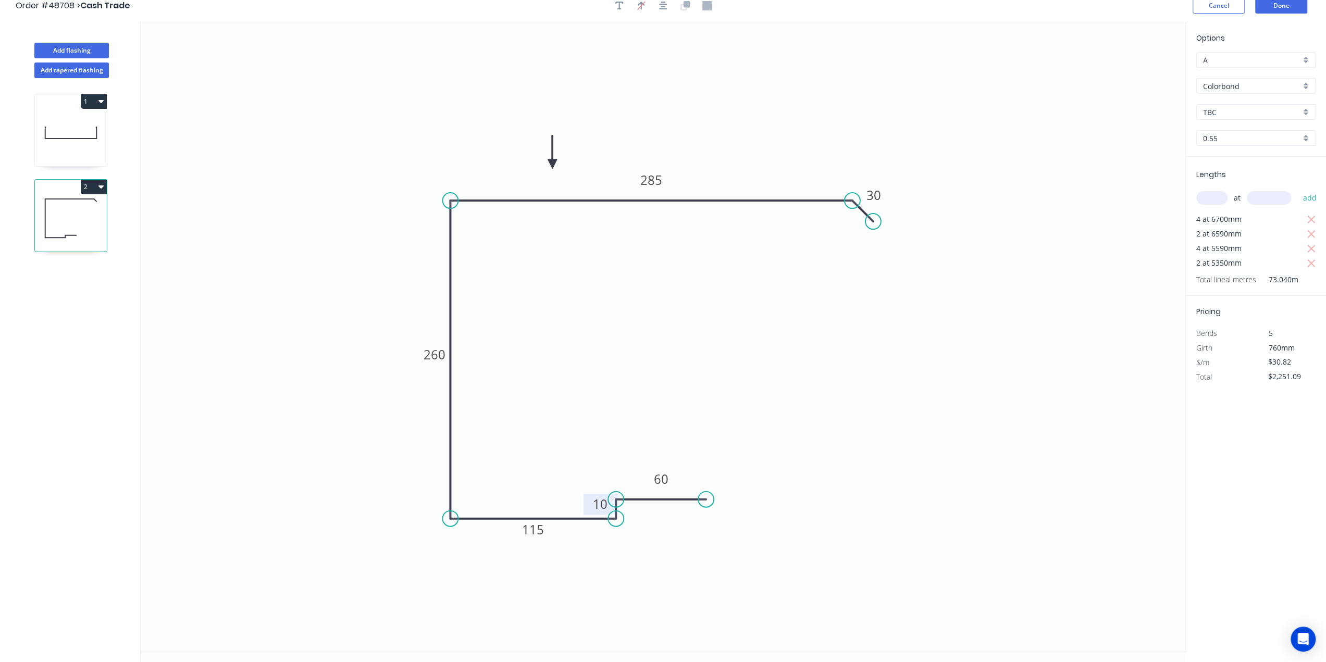
scroll to position [0, 0]
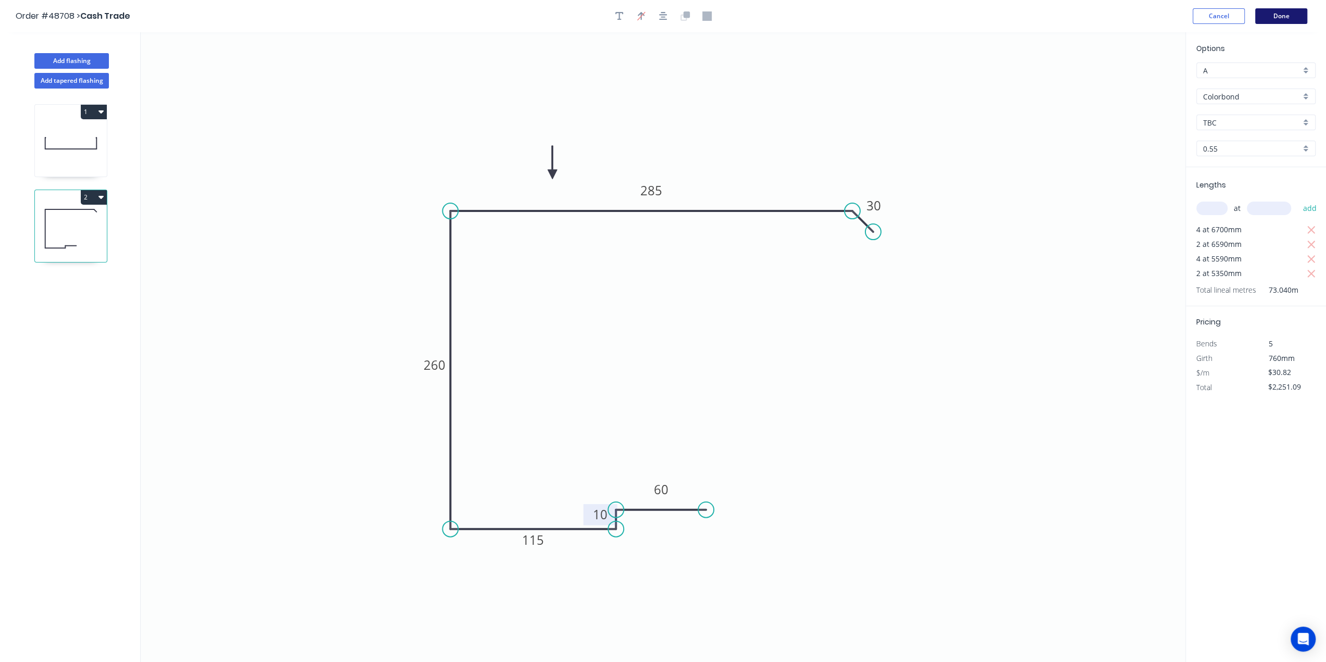
click at [1270, 15] on button "Done" at bounding box center [1281, 16] width 52 height 16
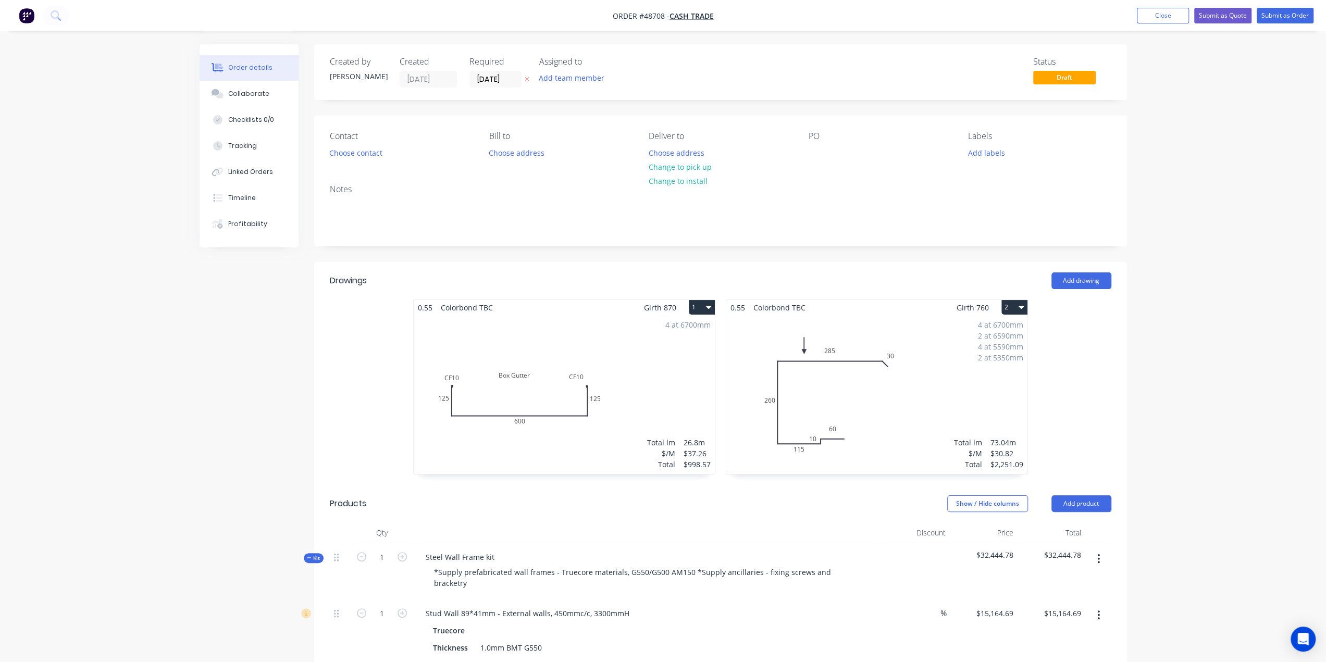
click at [828, 376] on div "4 at 6700mm 2 at 6590mm 4 at 5590mm 2 at 5350mm Total lm $/M Total 73.04m $30.8…" at bounding box center [876, 394] width 301 height 159
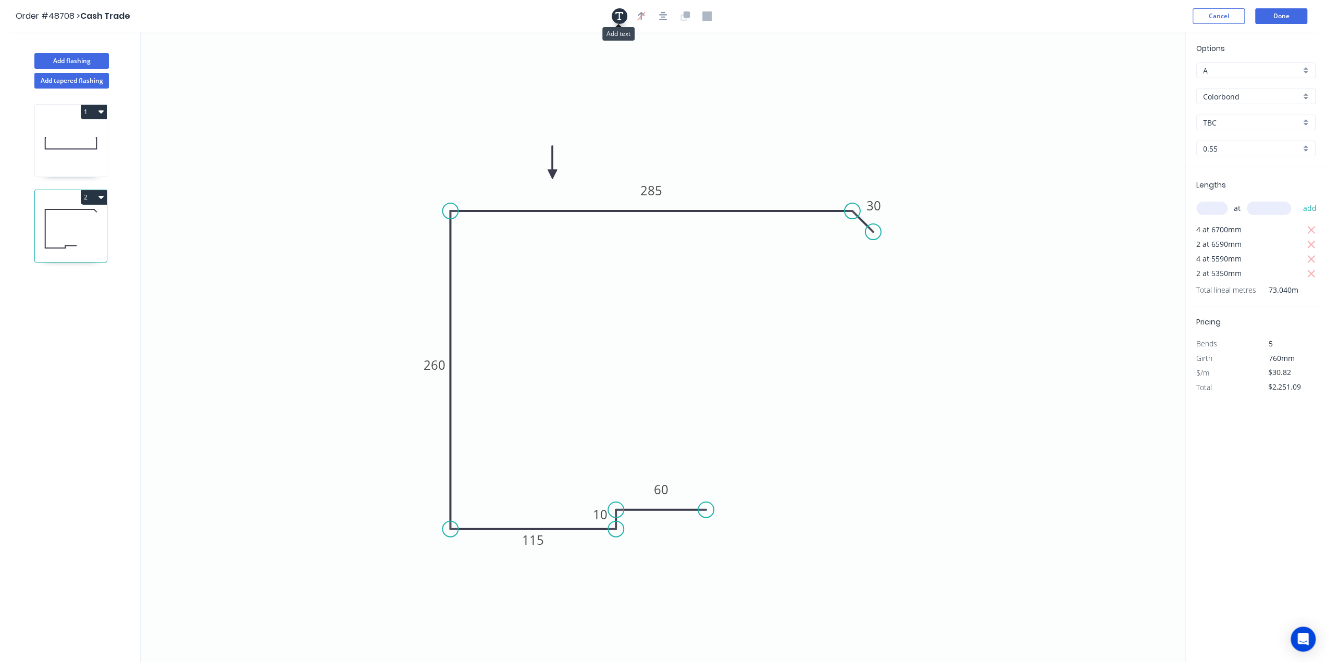
click at [620, 16] on icon "button" at bounding box center [619, 15] width 8 height 9
drag, startPoint x: 210, startPoint y: 70, endPoint x: 442, endPoint y: 117, distance: 236.0
click at [442, 117] on textarea at bounding box center [436, 120] width 84 height 39
drag, startPoint x: 487, startPoint y: 118, endPoint x: 599, endPoint y: 117, distance: 112.5
click at [598, 117] on g at bounding box center [494, 115] width 208 height 64
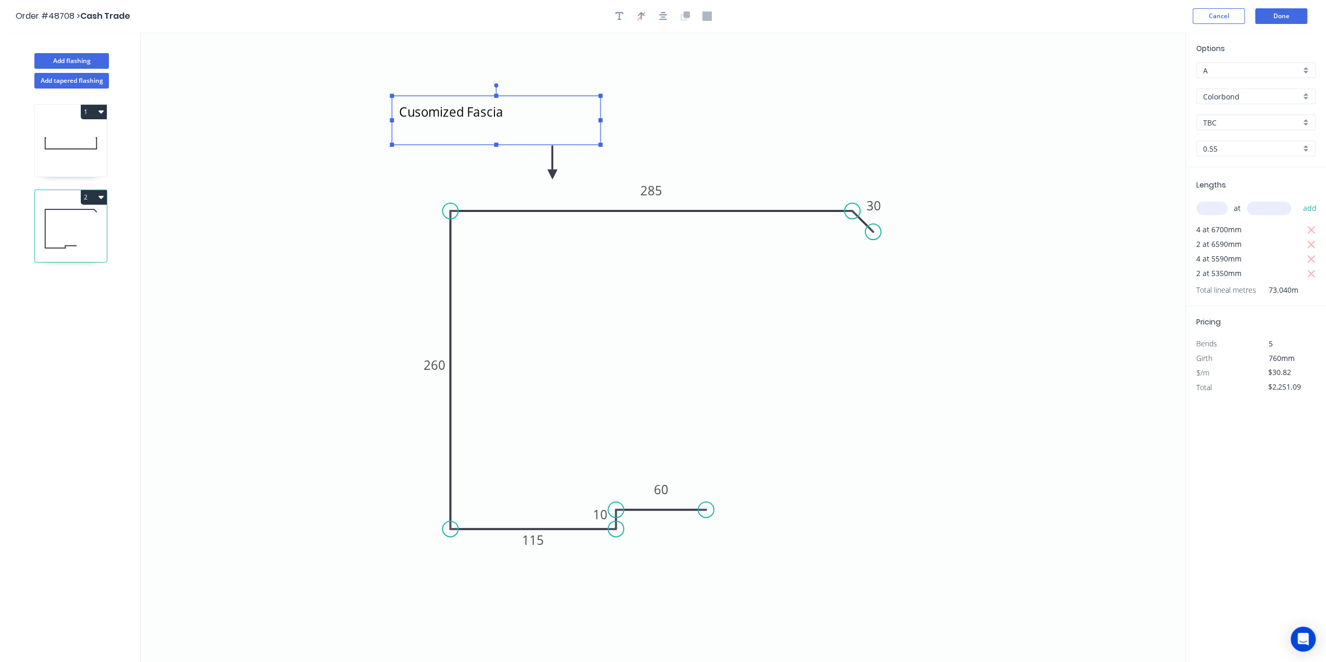
drag, startPoint x: 320, startPoint y: 222, endPoint x: 301, endPoint y: 186, distance: 40.5
click at [320, 222] on icon "Cusomized Fascia 60 10 115 260 285 30" at bounding box center [663, 347] width 1044 height 630
type textarea "Cusomized Fascia"
click at [1271, 17] on button "Done" at bounding box center [1281, 16] width 52 height 16
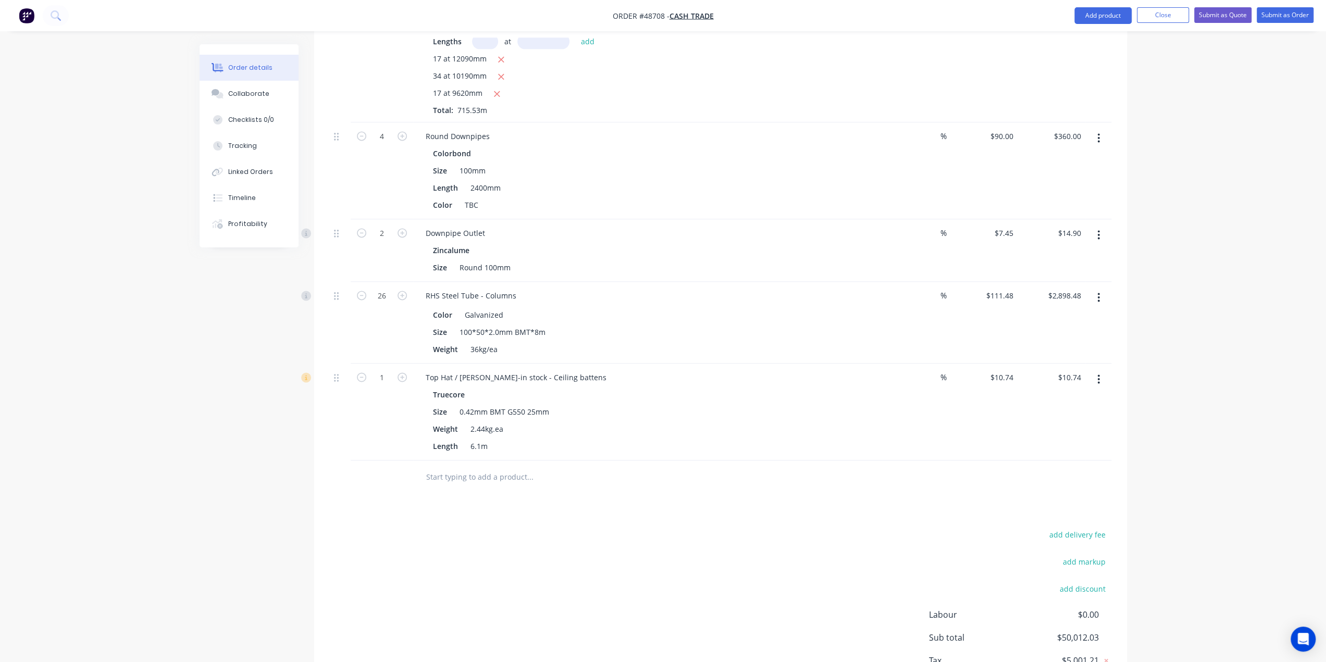
scroll to position [1494, 0]
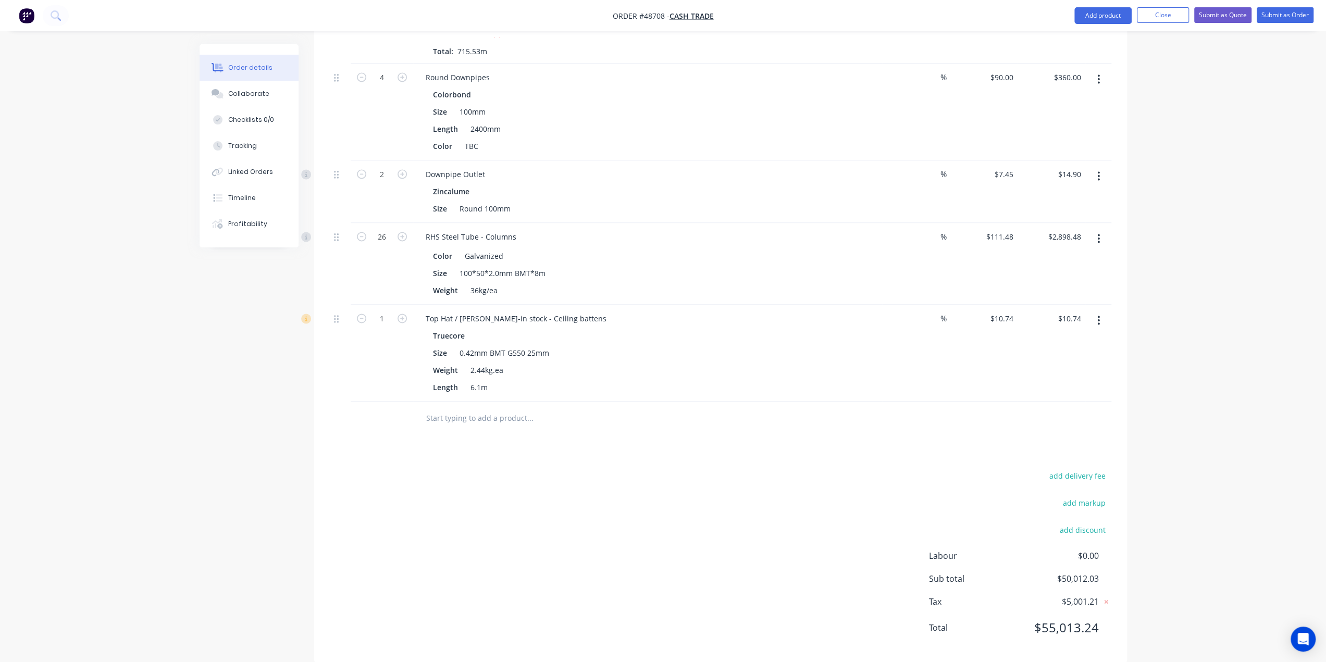
click at [549, 524] on div "add delivery fee add markup add discount Labour $0.00 Sub total $50,012.03 Tax …" at bounding box center [720, 558] width 781 height 178
type input "90"
type input "$966.60"
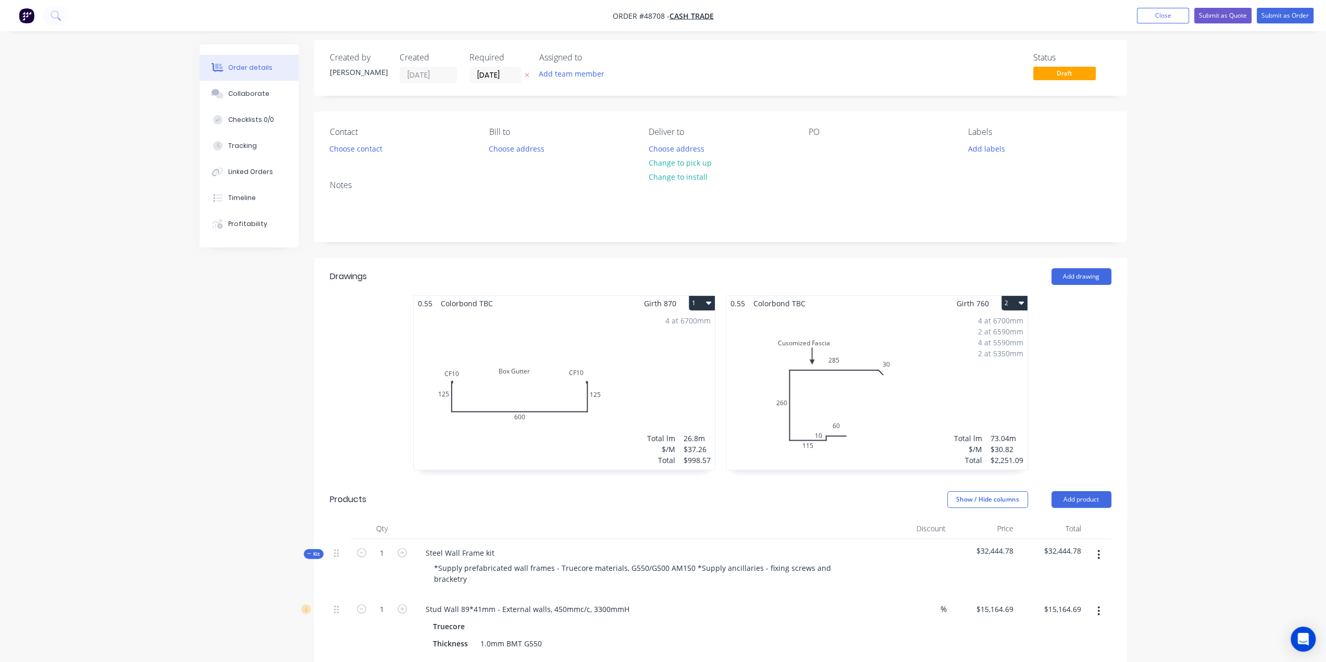
scroll to position [0, 0]
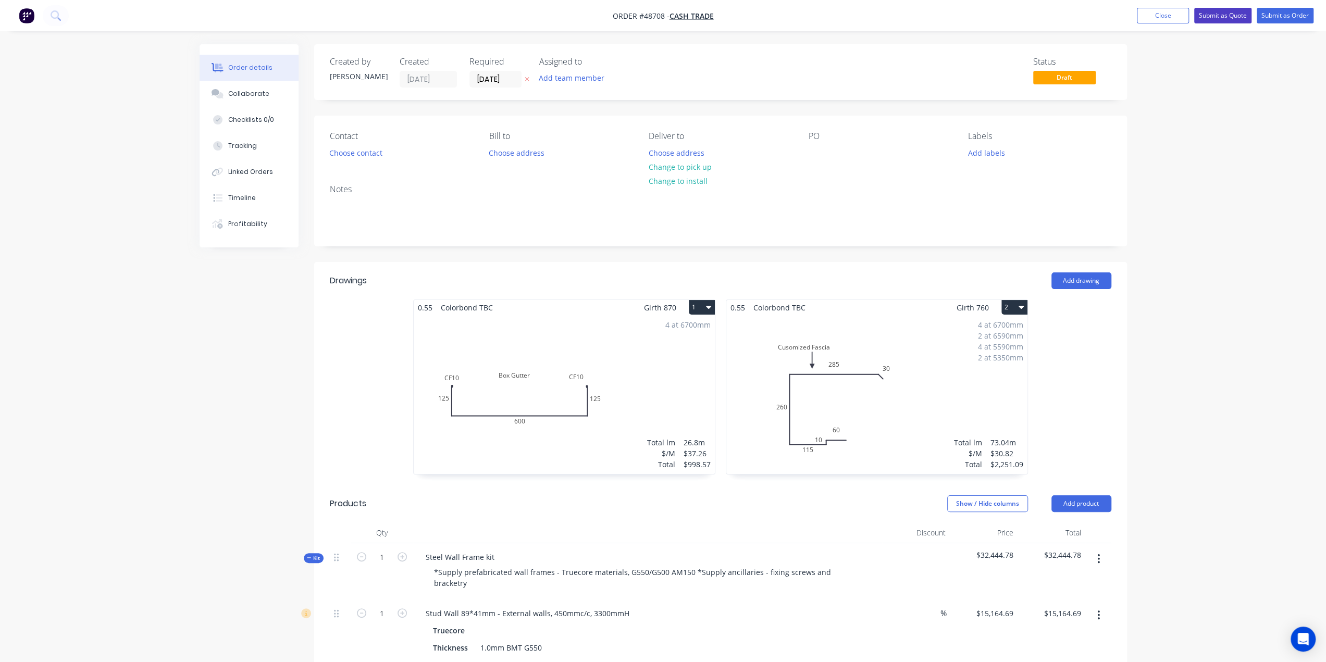
click at [1212, 17] on button "Submit as Quote" at bounding box center [1222, 16] width 57 height 16
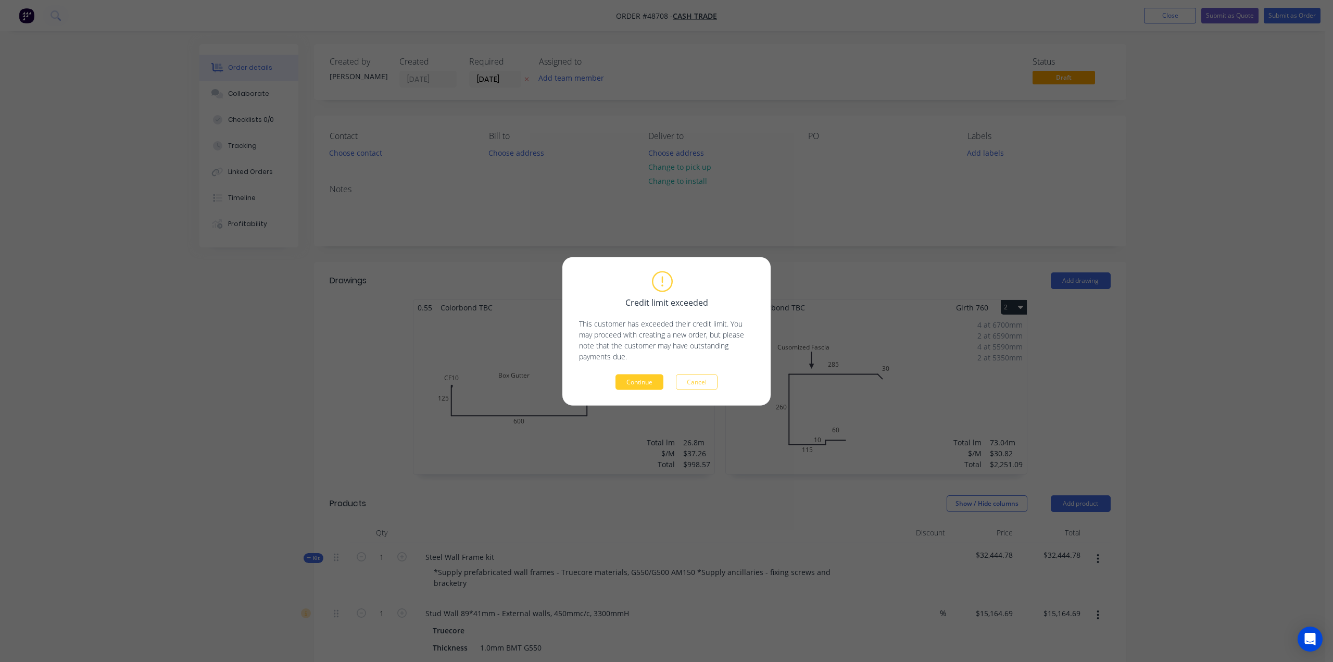
click at [622, 379] on button "Continue" at bounding box center [640, 382] width 48 height 16
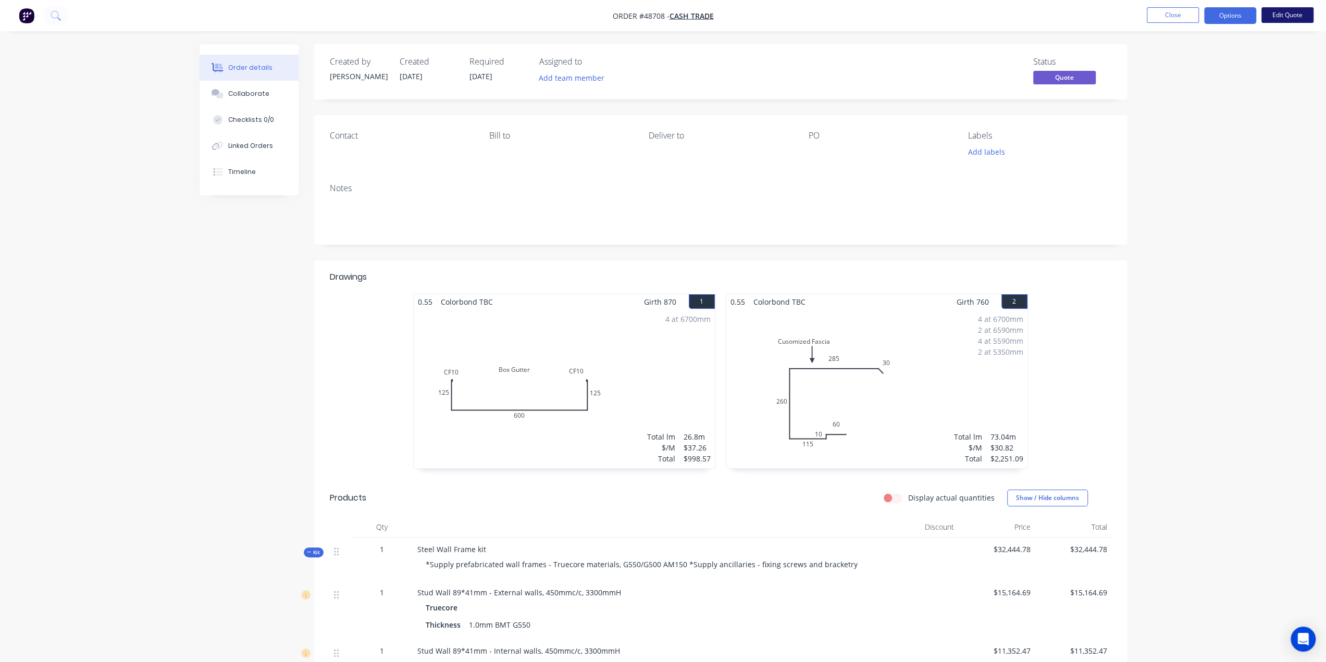
click at [1287, 15] on button "Edit Quote" at bounding box center [1287, 15] width 52 height 16
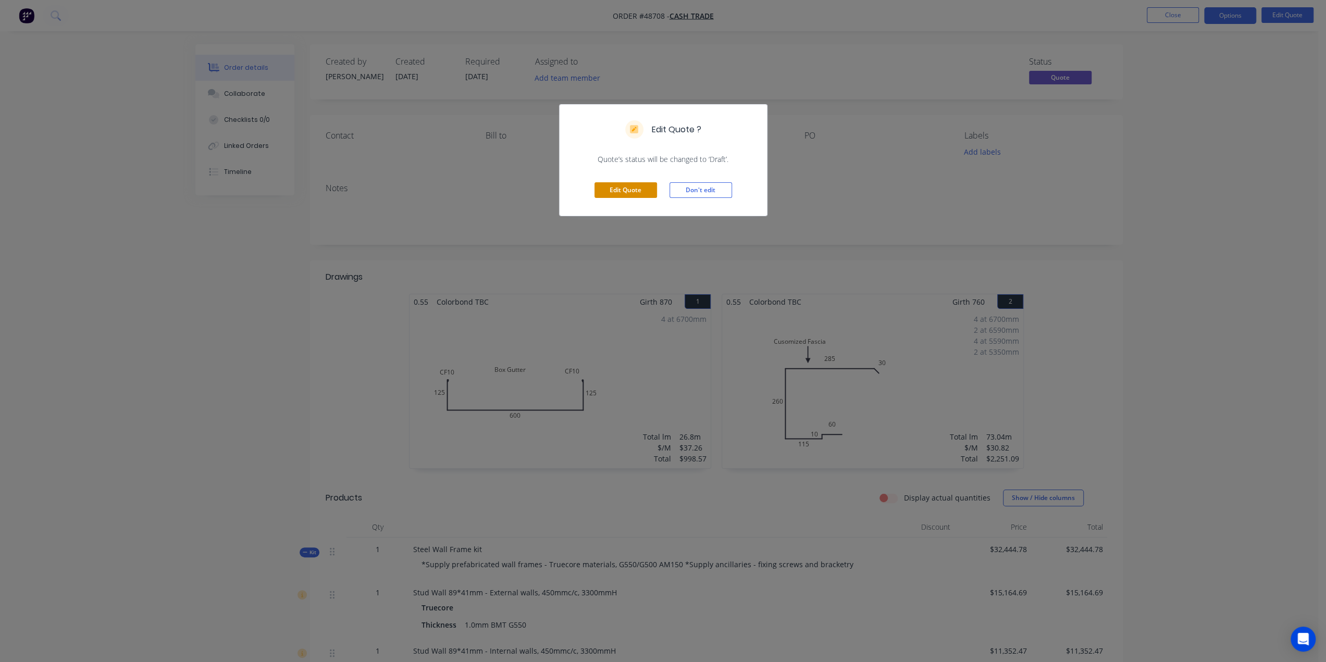
click at [621, 192] on button "Edit Quote" at bounding box center [625, 190] width 62 height 16
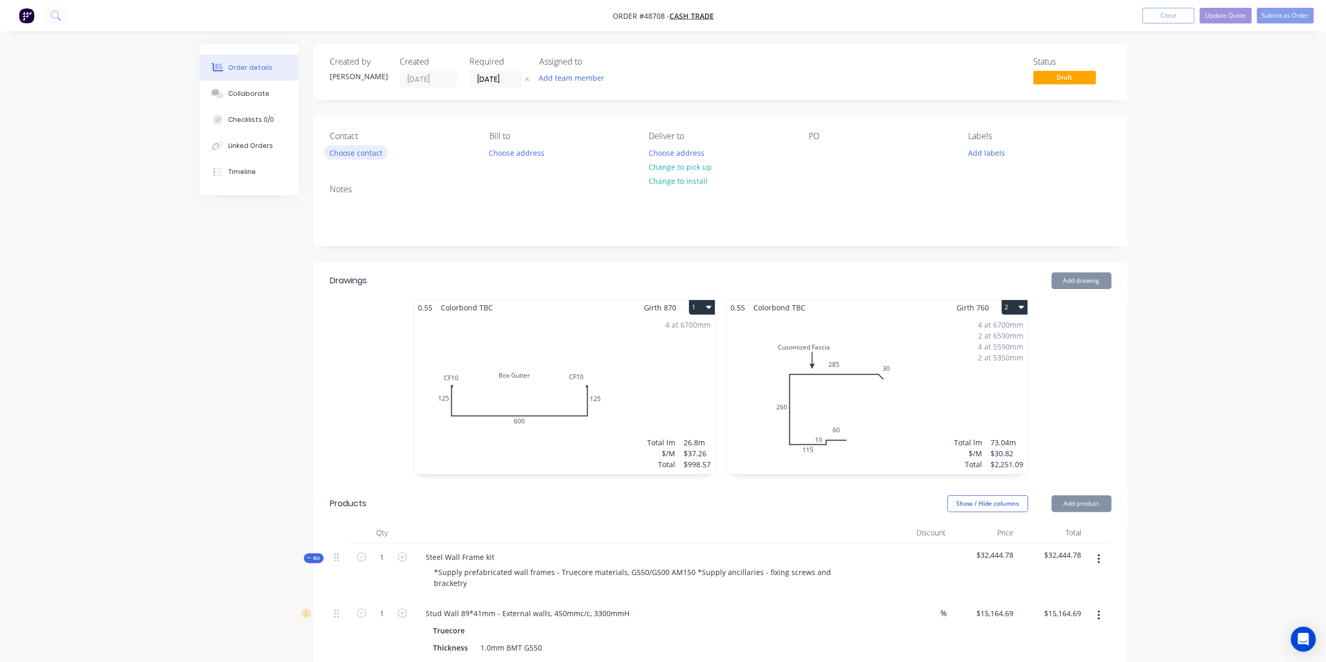
click at [370, 148] on button "Choose contact" at bounding box center [355, 152] width 64 height 14
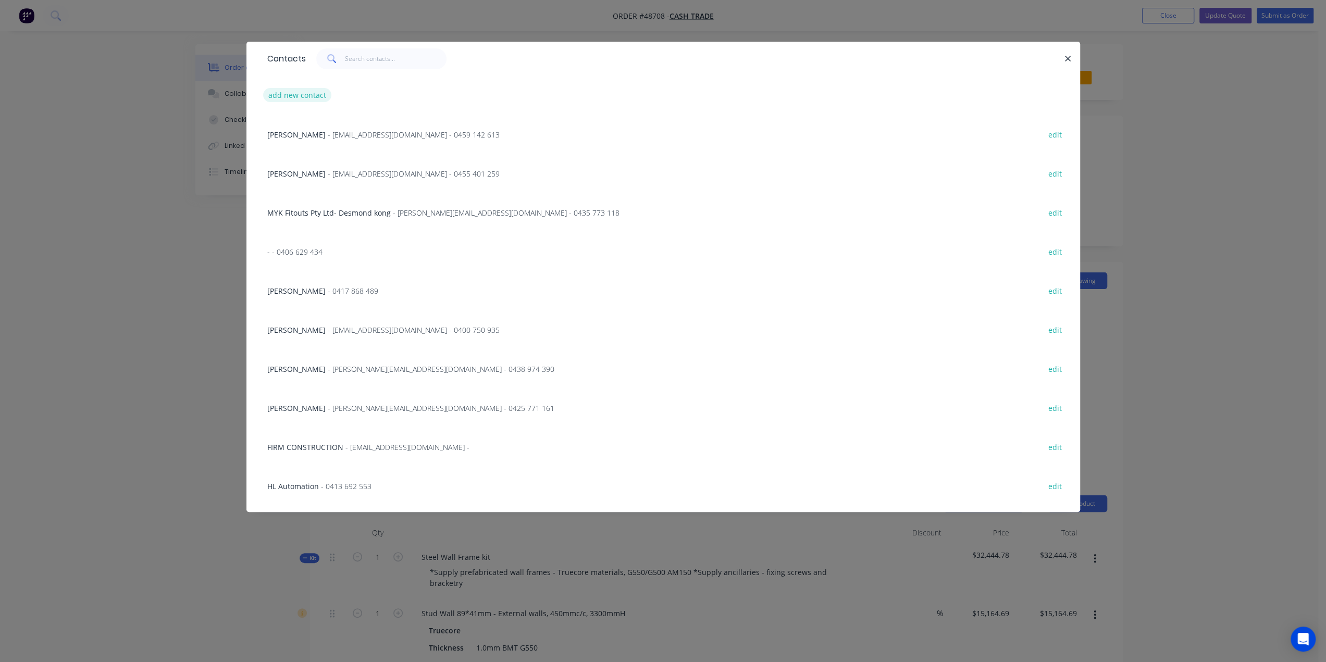
click at [289, 97] on button "add new contact" at bounding box center [297, 95] width 69 height 14
select select "AU"
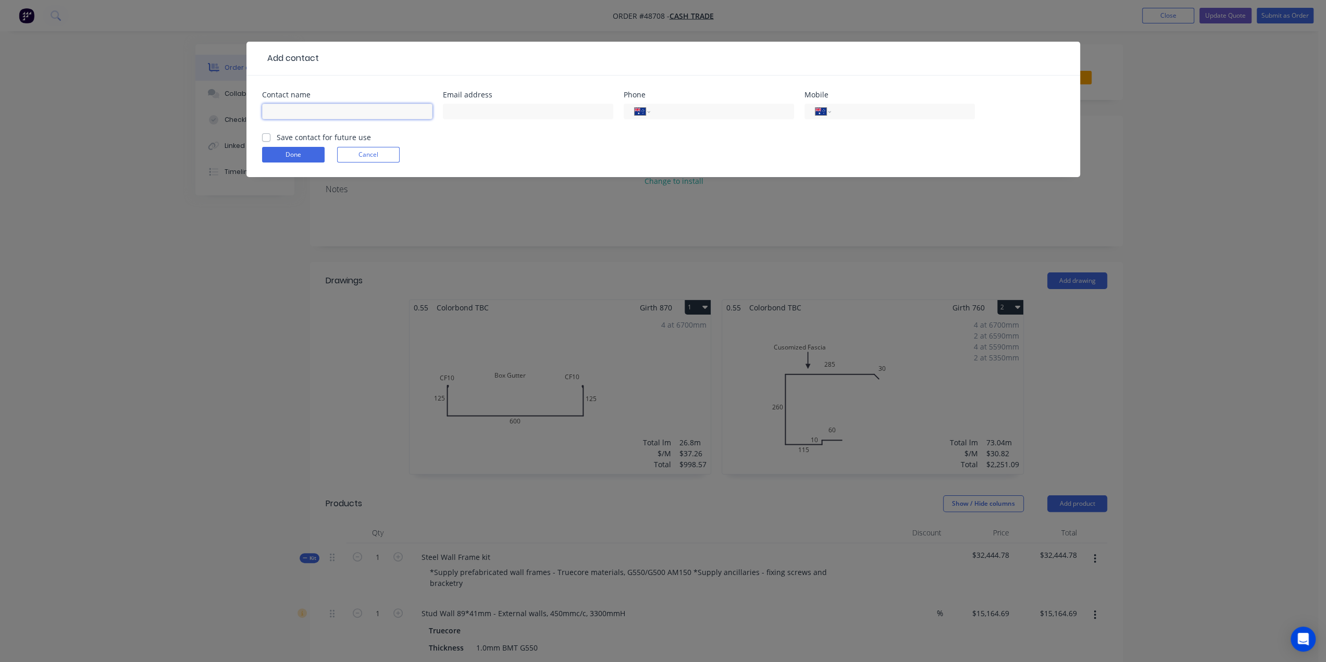
click at [357, 113] on input "text" at bounding box center [347, 112] width 170 height 16
paste input "Peter Lock"
type input "Peter Lock"
click at [502, 112] on input "text" at bounding box center [528, 112] width 170 height 16
paste input "eter.lock@miningplus.com.au>"
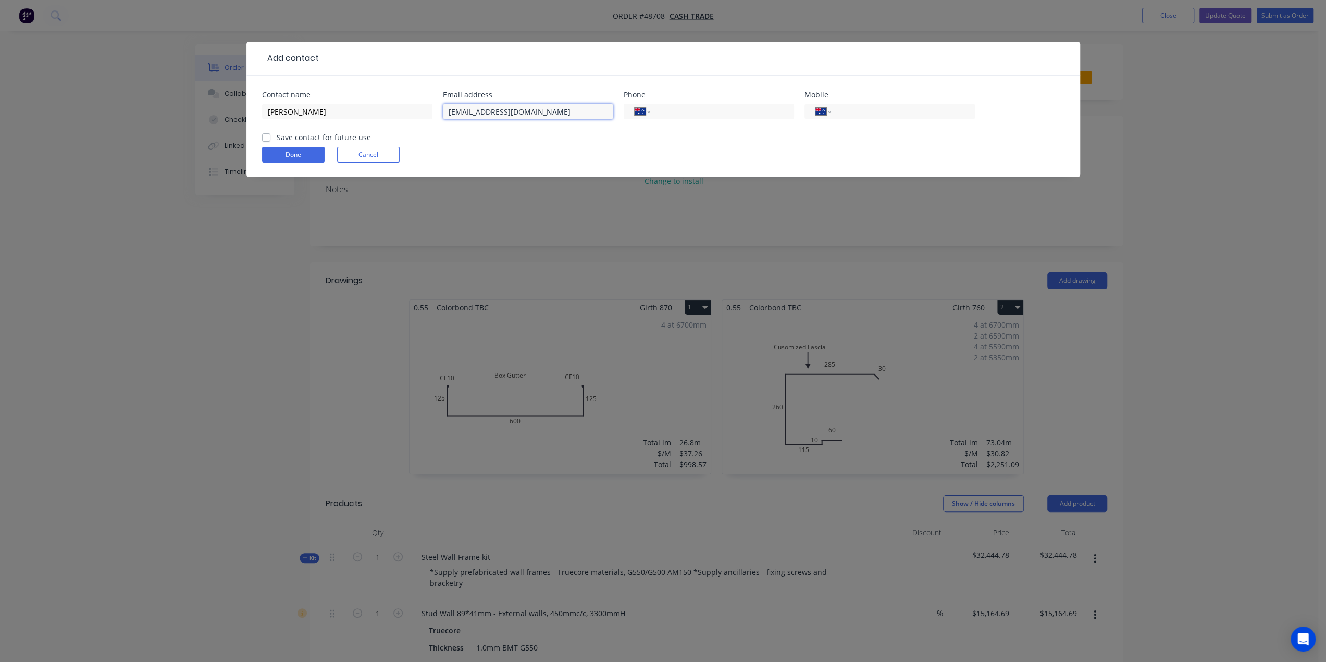
type input "eter.lock@miningplus.com.au"
click at [853, 112] on input "tel" at bounding box center [900, 112] width 125 height 12
paste input "438114300"
click at [841, 112] on input "438114300" at bounding box center [900, 112] width 125 height 12
type input "0438 114 300"
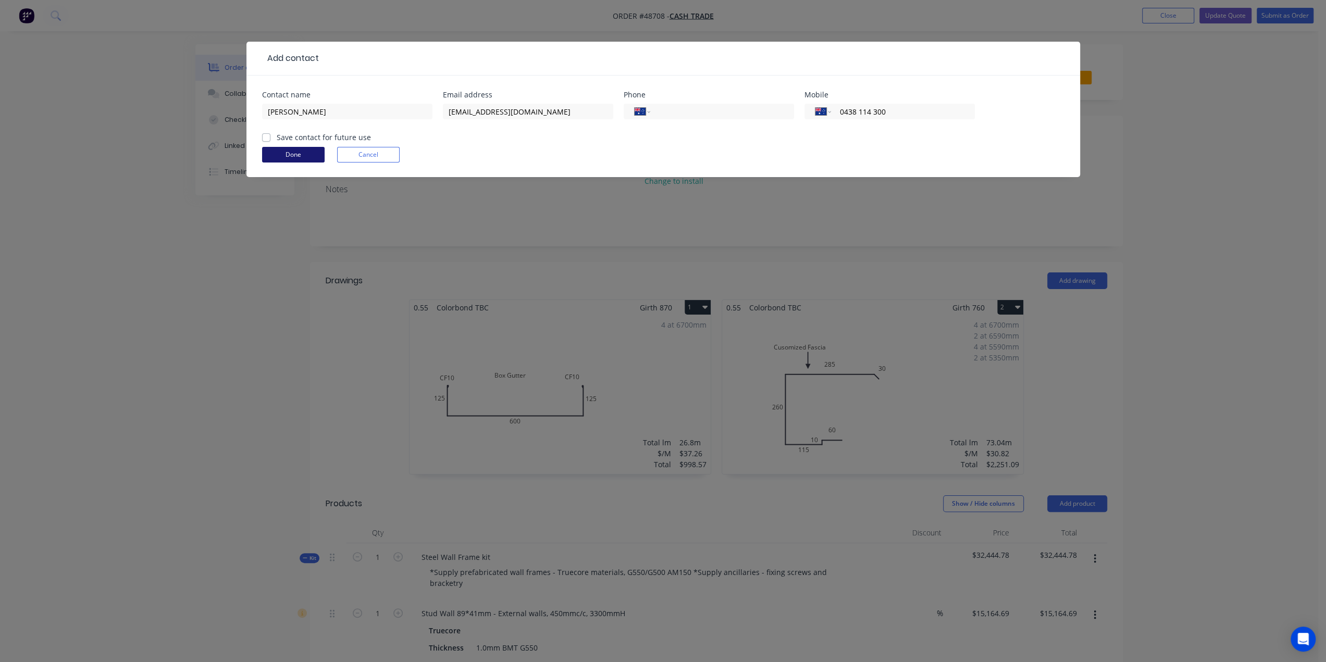
click at [303, 156] on button "Done" at bounding box center [293, 155] width 62 height 16
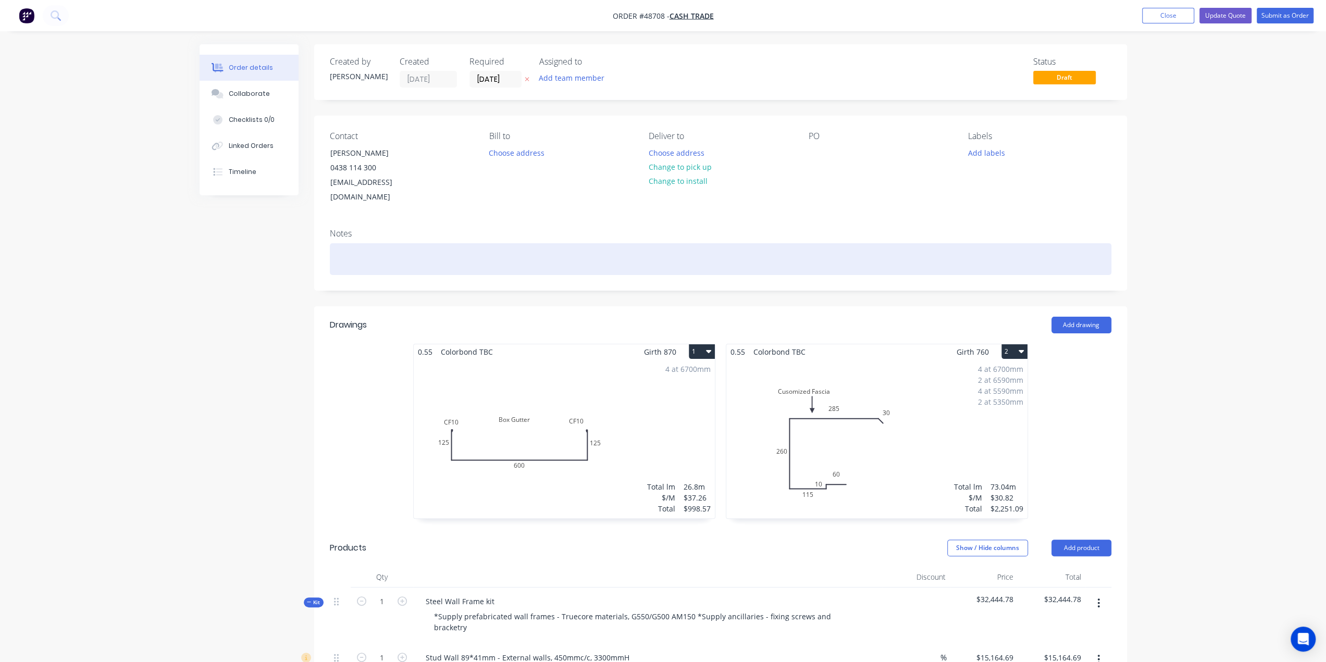
click at [544, 243] on div at bounding box center [720, 259] width 781 height 32
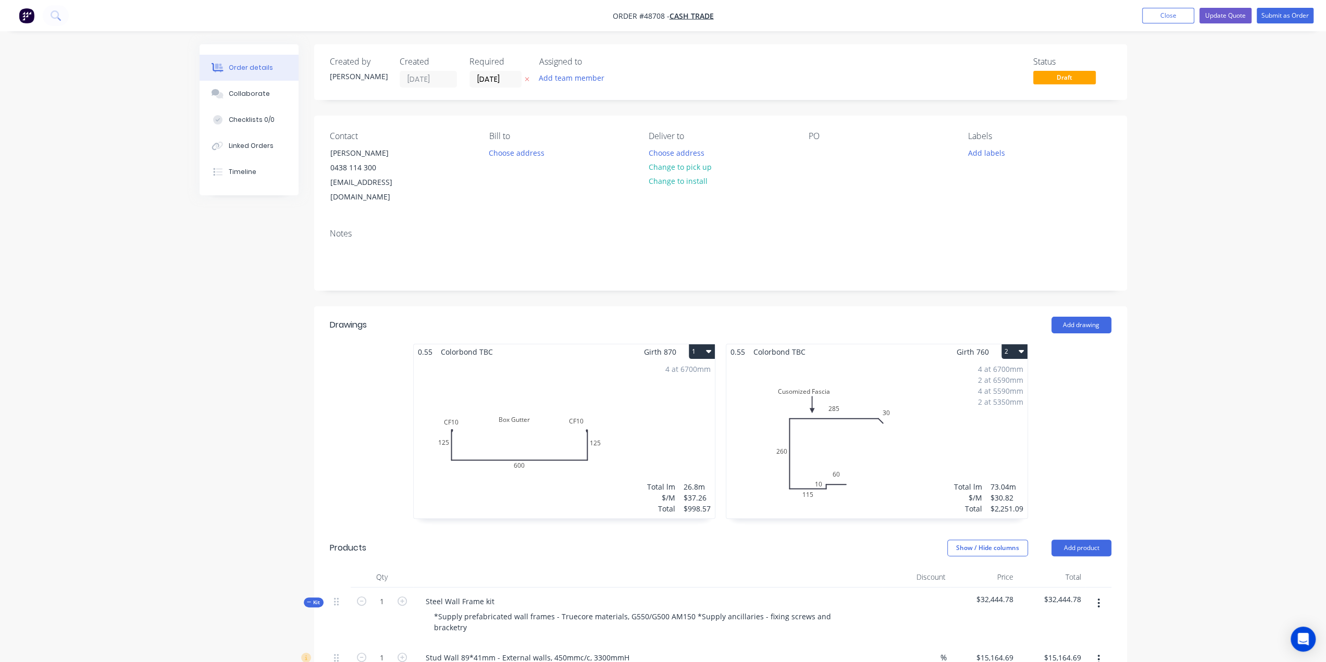
click at [595, 201] on div "Contact Peter Lock 0438 114 300 eter.lock@miningplus.com.au Bill to Choose addr…" at bounding box center [720, 168] width 812 height 105
click at [690, 167] on button "Change to pick up" at bounding box center [680, 167] width 74 height 14
click at [873, 176] on div "PO" at bounding box center [879, 167] width 143 height 73
drag, startPoint x: 807, startPoint y: 206, endPoint x: 710, endPoint y: 224, distance: 99.2
click at [807, 220] on div "Notes" at bounding box center [720, 255] width 812 height 70
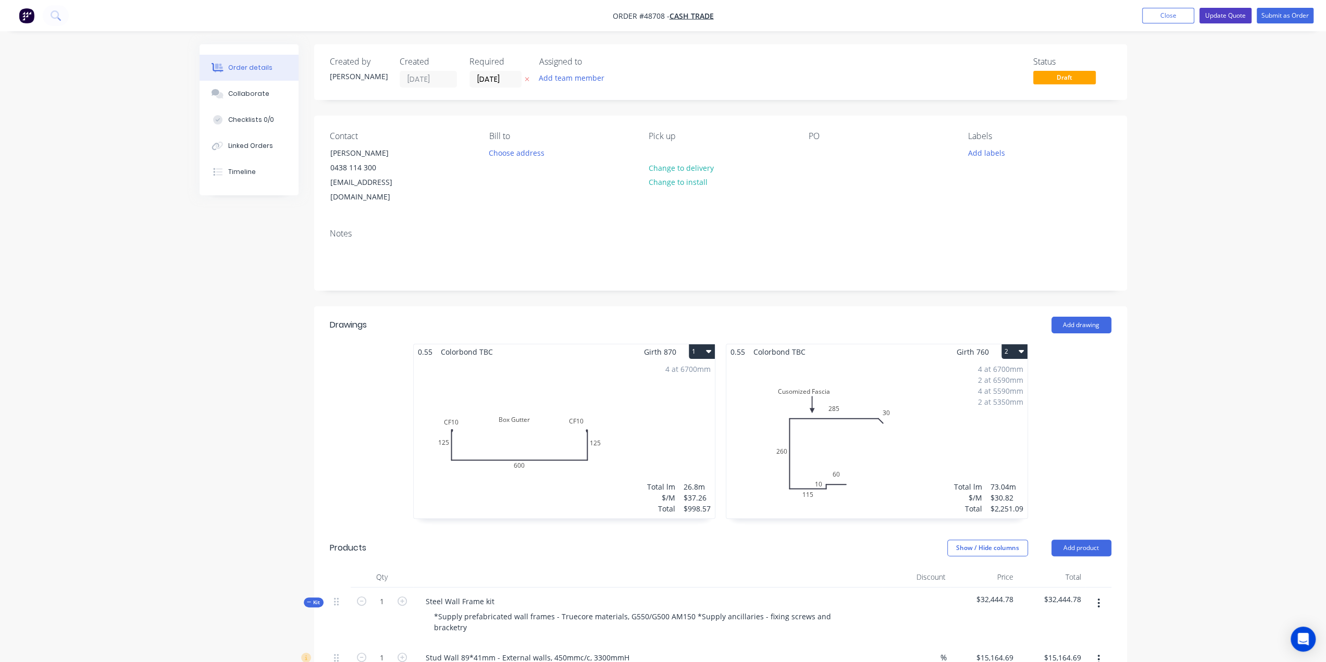
click at [1221, 19] on button "Update Quote" at bounding box center [1225, 16] width 52 height 16
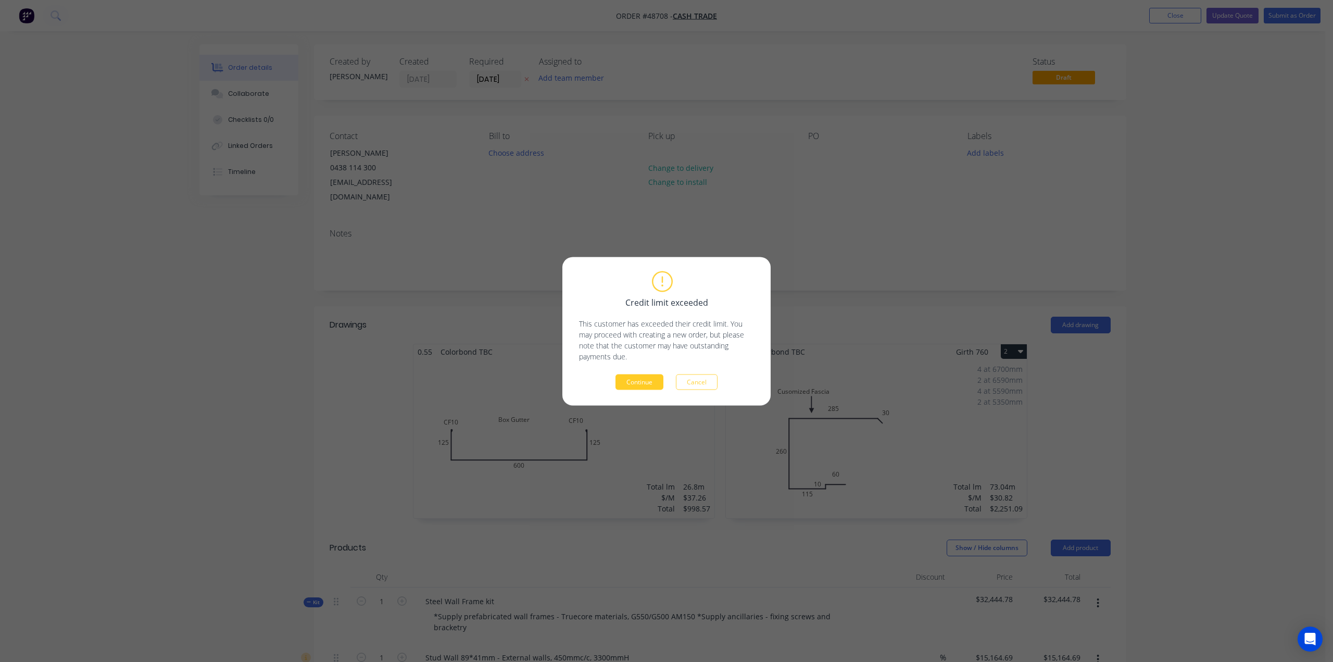
click at [649, 382] on button "Continue" at bounding box center [640, 382] width 48 height 16
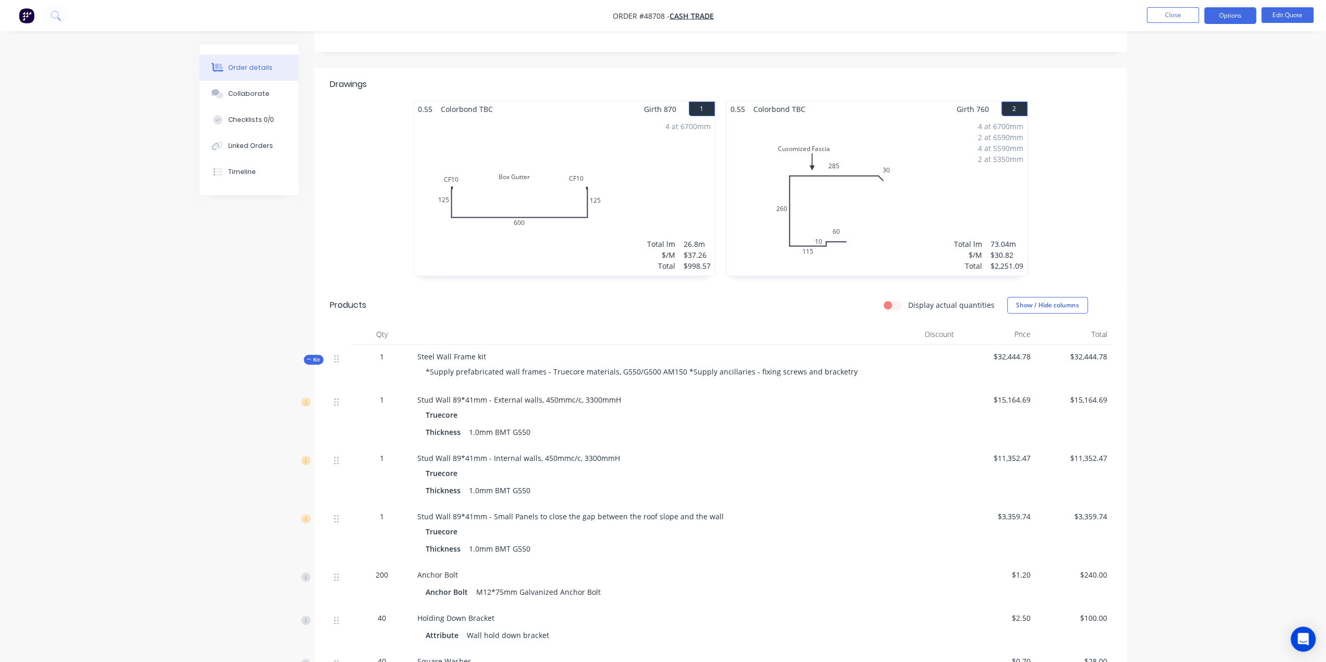
scroll to position [59, 0]
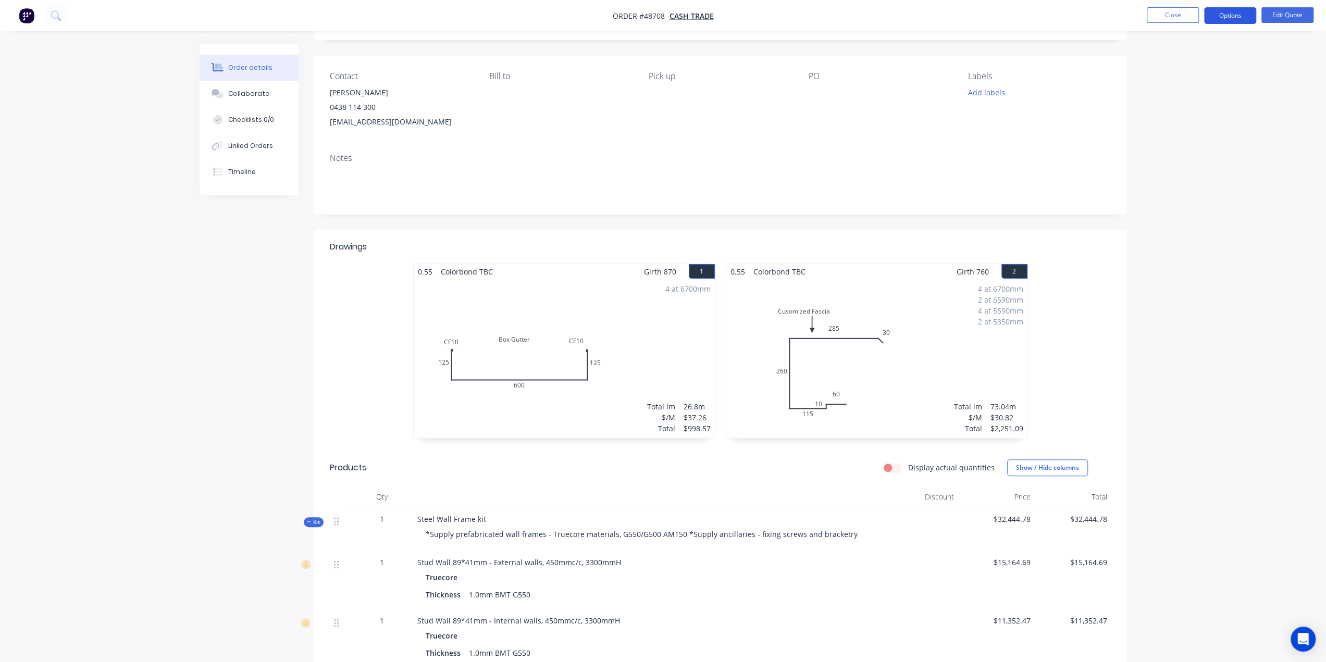
click at [1230, 12] on button "Options" at bounding box center [1230, 15] width 52 height 17
click at [1166, 63] on div "Quote" at bounding box center [1199, 63] width 96 height 15
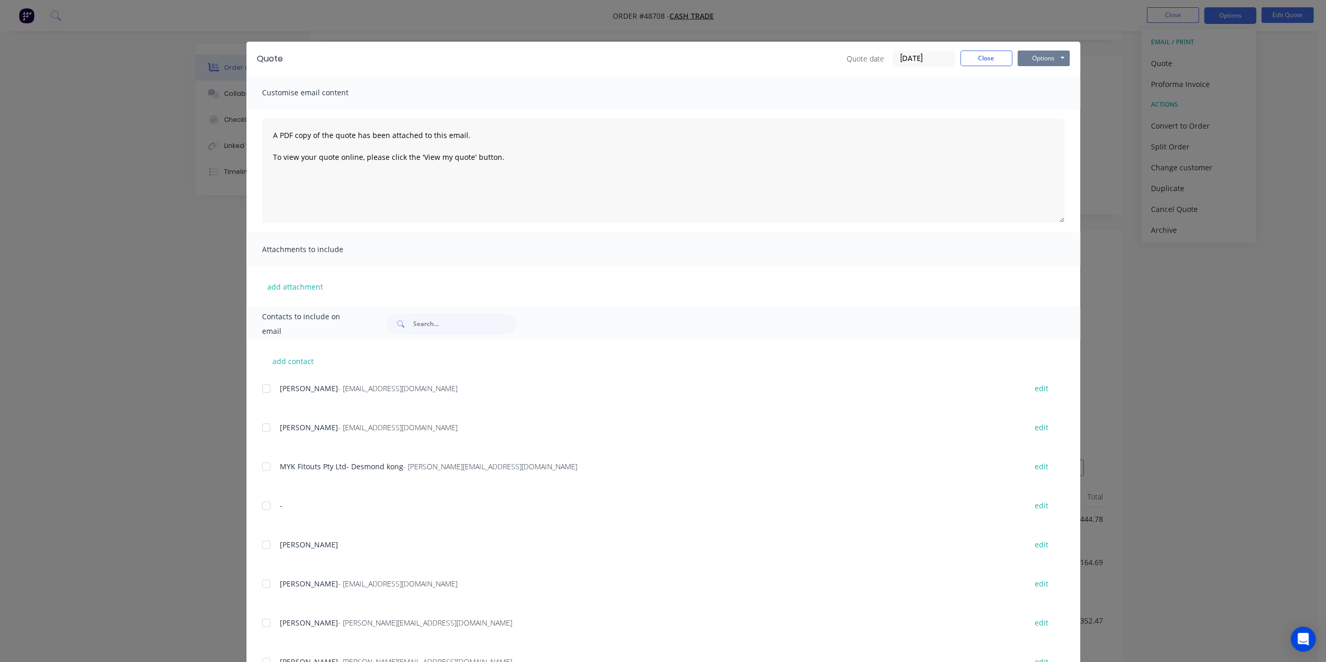
click at [1039, 62] on button "Options" at bounding box center [1043, 59] width 52 height 16
click at [1032, 95] on button "Print" at bounding box center [1050, 93] width 67 height 17
drag, startPoint x: 1220, startPoint y: 174, endPoint x: 1225, endPoint y: 57, distance: 117.3
click at [1220, 171] on div "Quote Quote date 01/09/25 Close Options Preview Print Email Customise email con…" at bounding box center [663, 331] width 1326 height 662
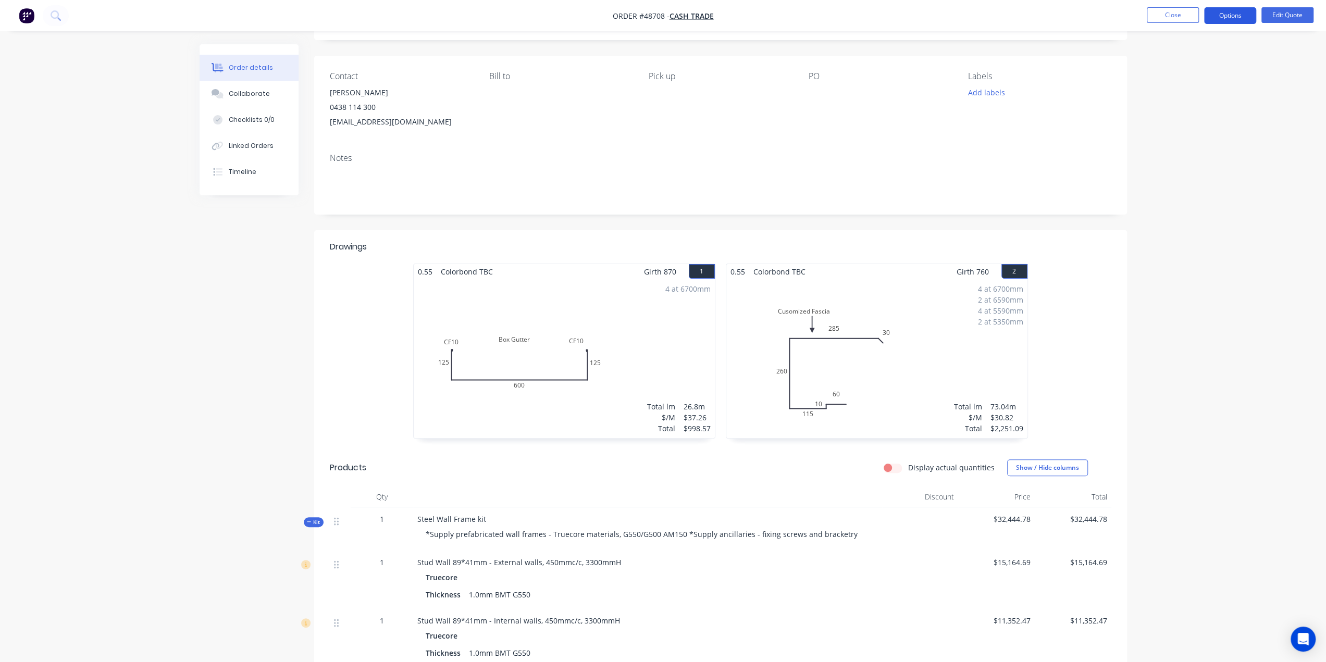
click at [1226, 15] on button "Options" at bounding box center [1230, 15] width 52 height 17
click at [1184, 122] on div "Convert to Order" at bounding box center [1199, 125] width 96 height 15
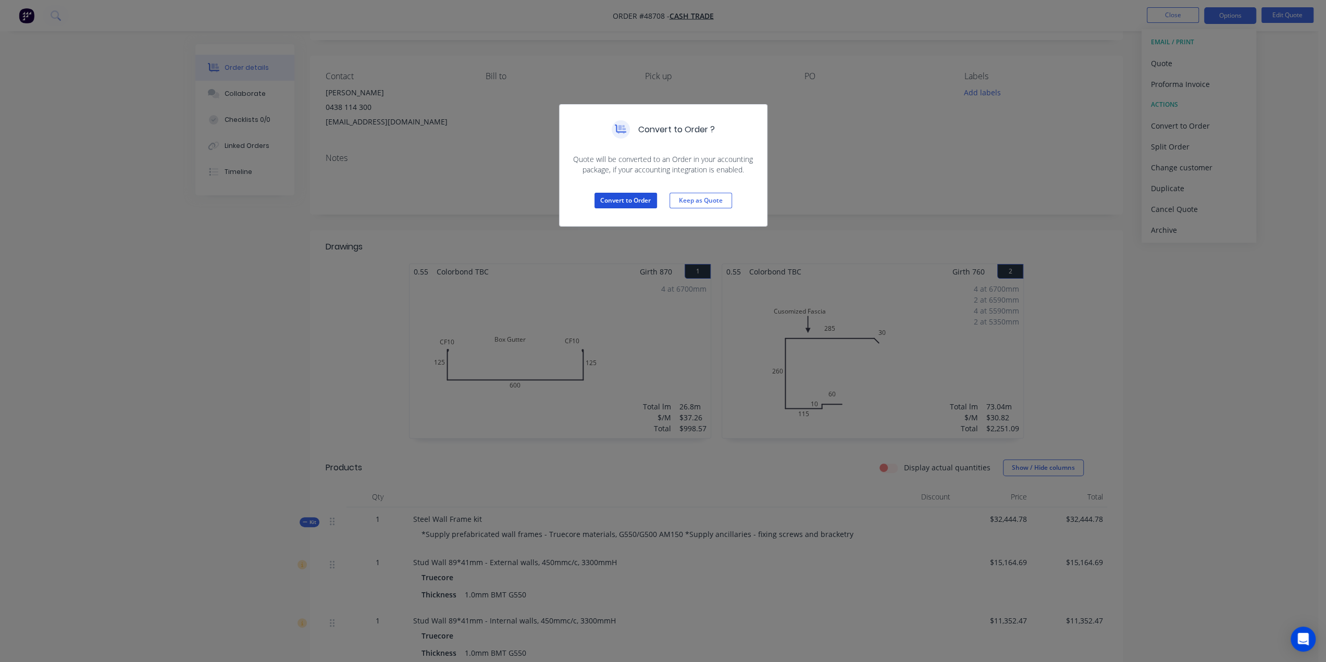
click at [619, 203] on button "Convert to Order" at bounding box center [625, 201] width 62 height 16
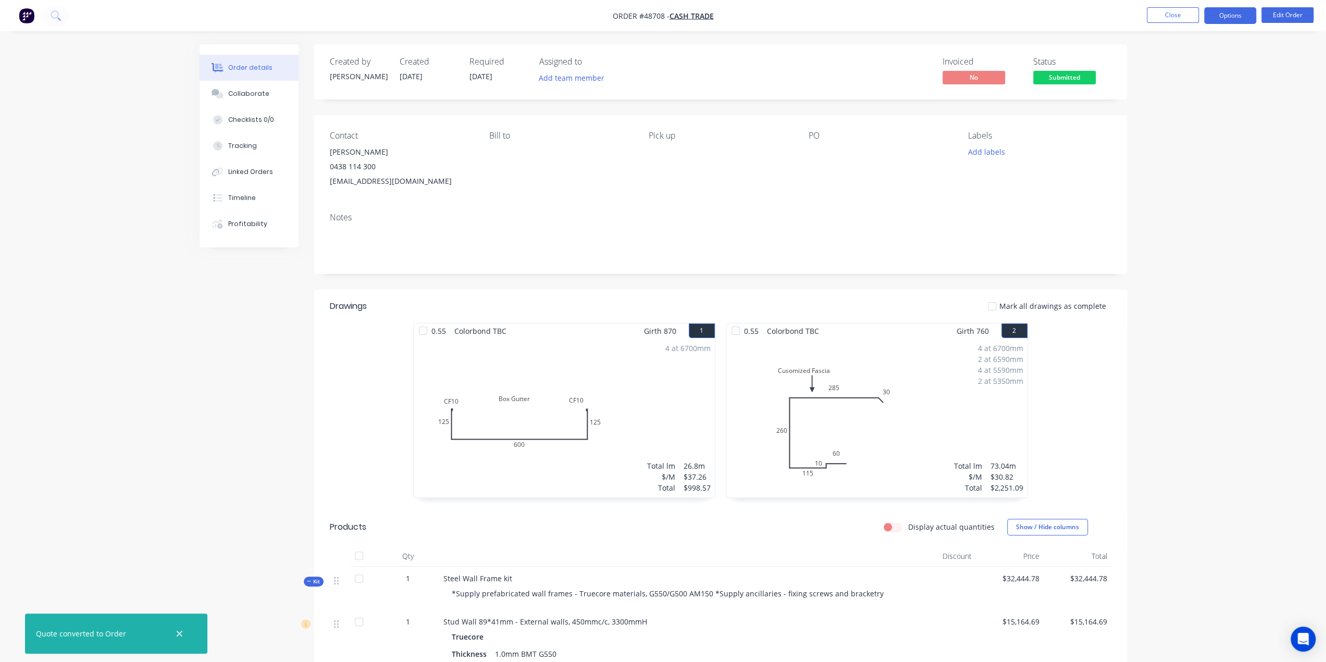
click at [1233, 14] on button "Options" at bounding box center [1230, 15] width 52 height 17
click at [1201, 147] on div "Delivery Docket" at bounding box center [1199, 146] width 96 height 15
click at [1185, 106] on div "Without pricing" at bounding box center [1199, 104] width 96 height 15
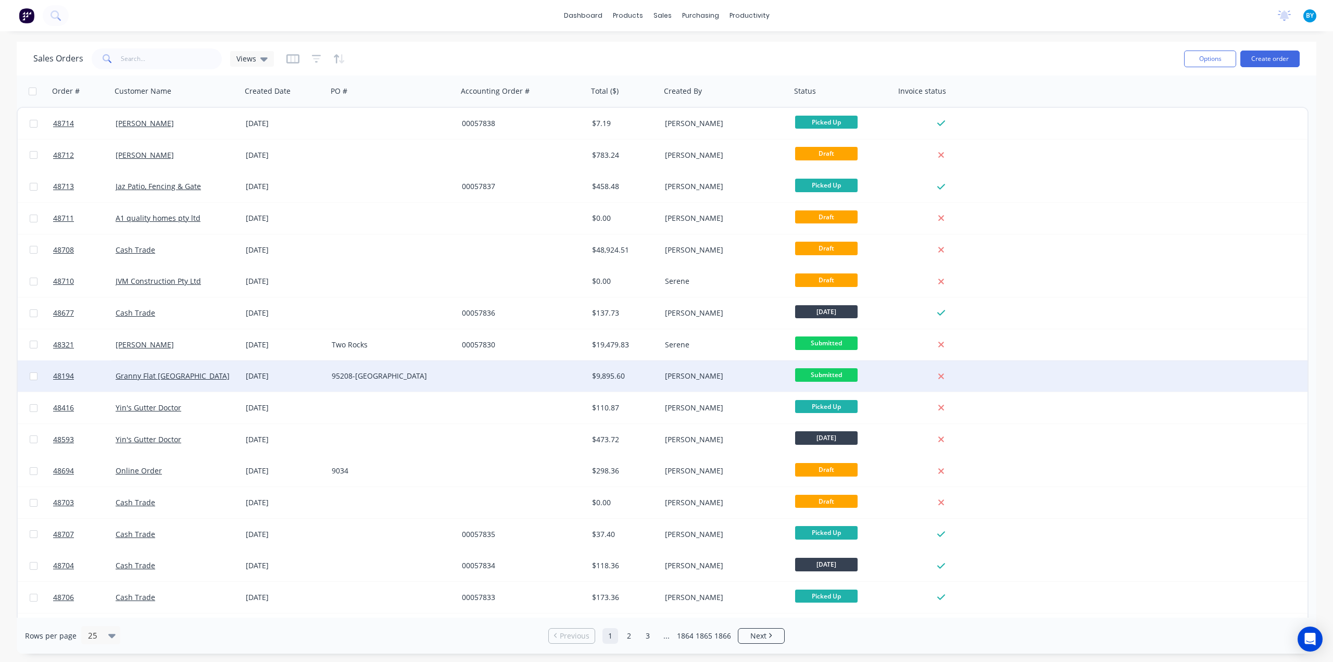
drag, startPoint x: 1178, startPoint y: 537, endPoint x: 967, endPoint y: 364, distance: 272.7
click at [1176, 535] on div "48707 Cash Trade 01 Sep 2025 00057835 $37.40 Cathy Zhou Picked Up" at bounding box center [663, 535] width 1290 height 32
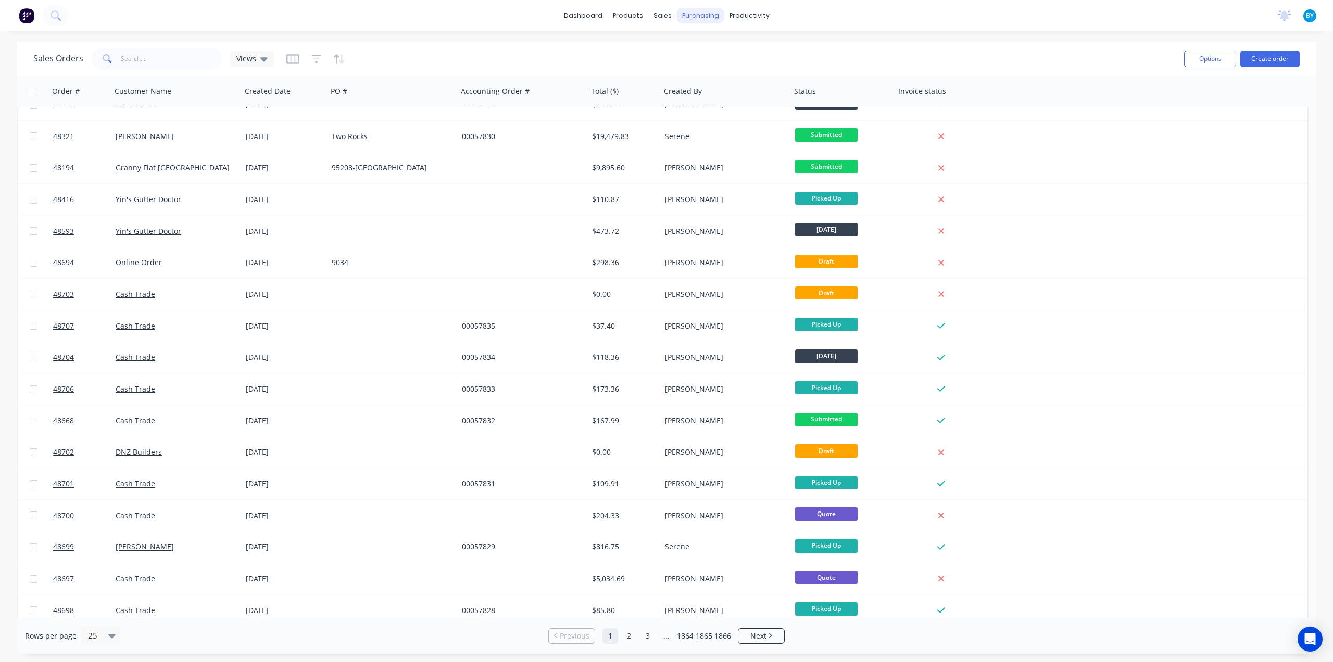
scroll to position [279, 0]
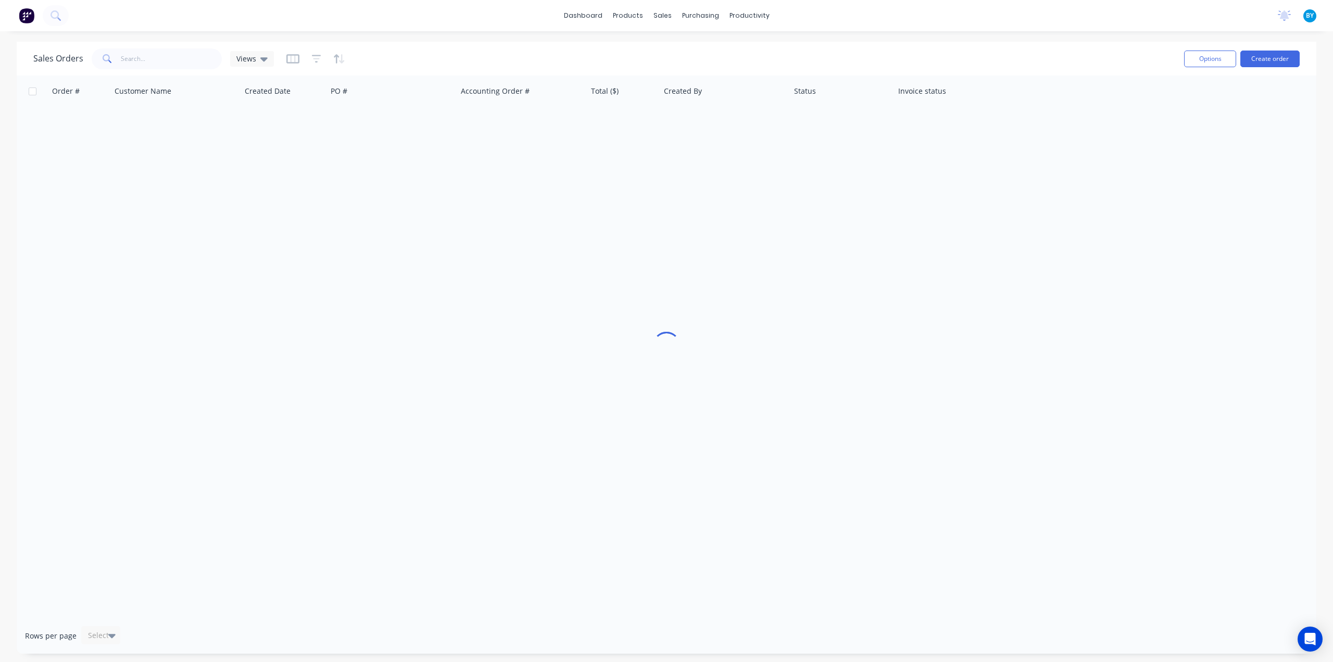
click at [678, 57] on div "Sales Orders Views" at bounding box center [604, 59] width 1143 height 26
click at [660, 40] on div "dashboard products sales purchasing productivity dashboard products Product Cat…" at bounding box center [666, 331] width 1333 height 662
click at [661, 39] on div "dashboard products sales purchasing productivity dashboard products Product Cat…" at bounding box center [666, 331] width 1333 height 662
